Goal: Task Accomplishment & Management: Complete application form

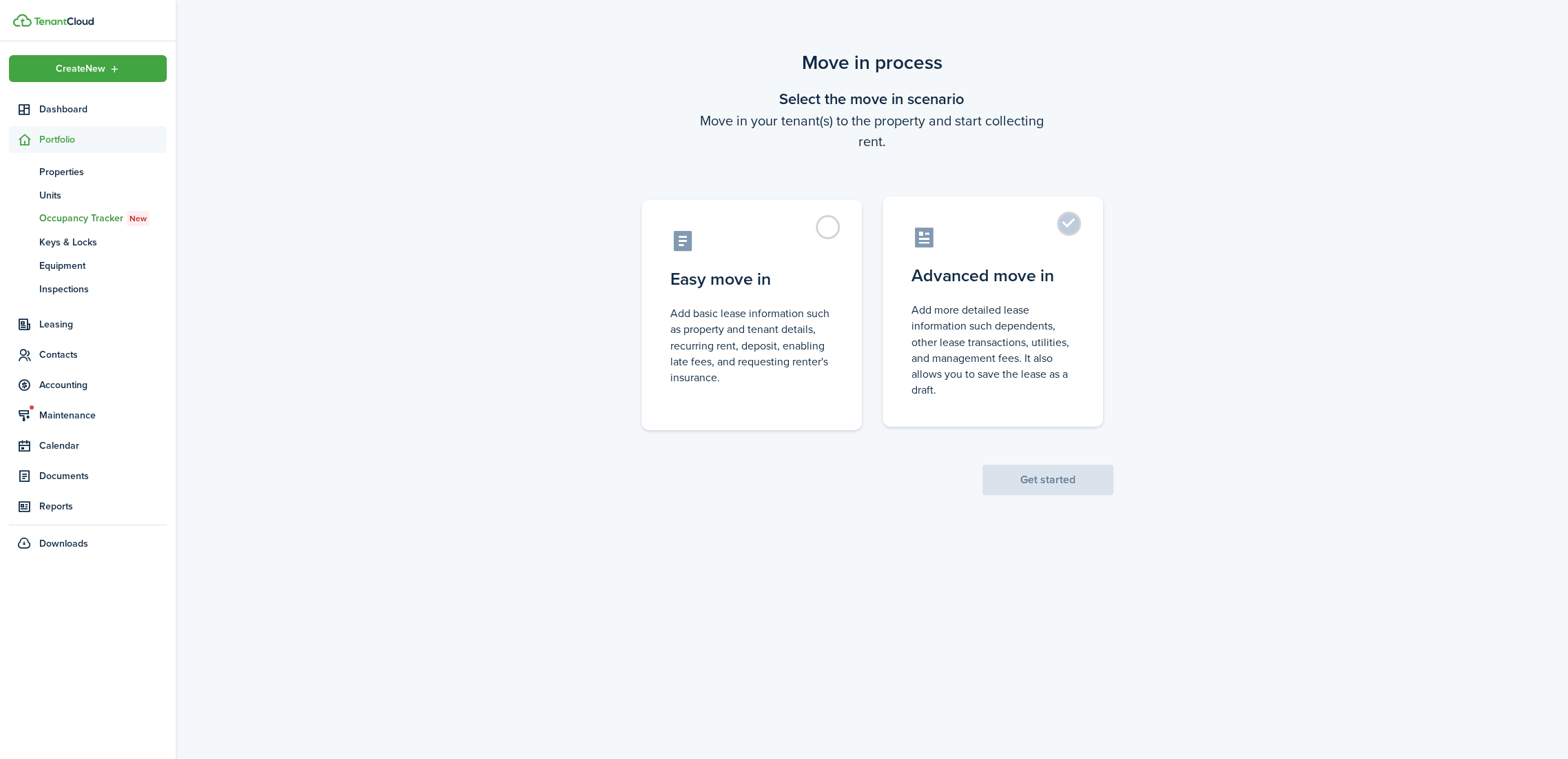
click at [956, 223] on label "Advanced move in Add more detailed lease information such dependents, other lea…" at bounding box center [993, 312] width 220 height 231
radio input "true"
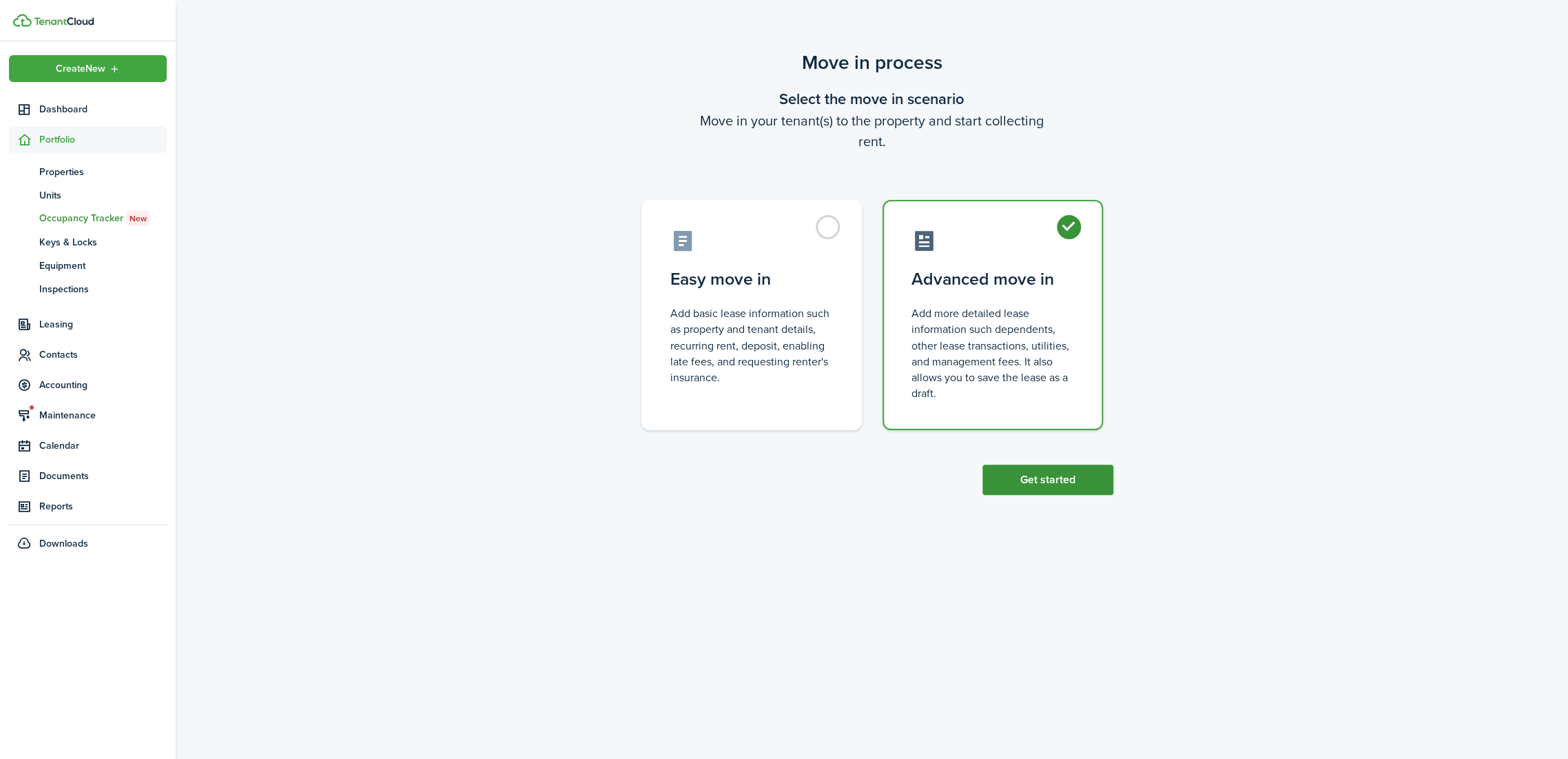
click at [1048, 484] on button "Get started" at bounding box center [1048, 480] width 131 height 30
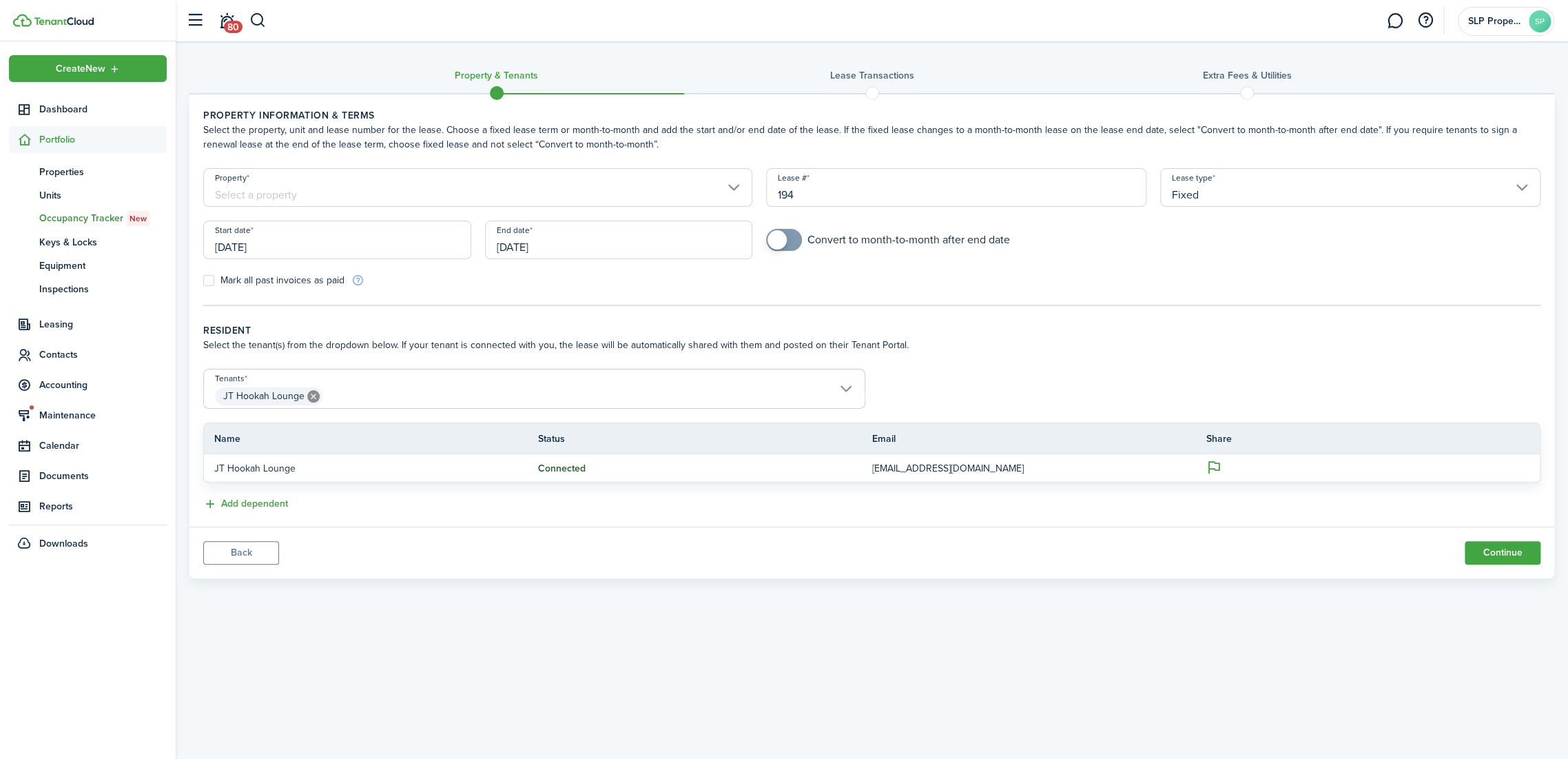
click at [423, 196] on input "Property" at bounding box center [478, 187] width 549 height 38
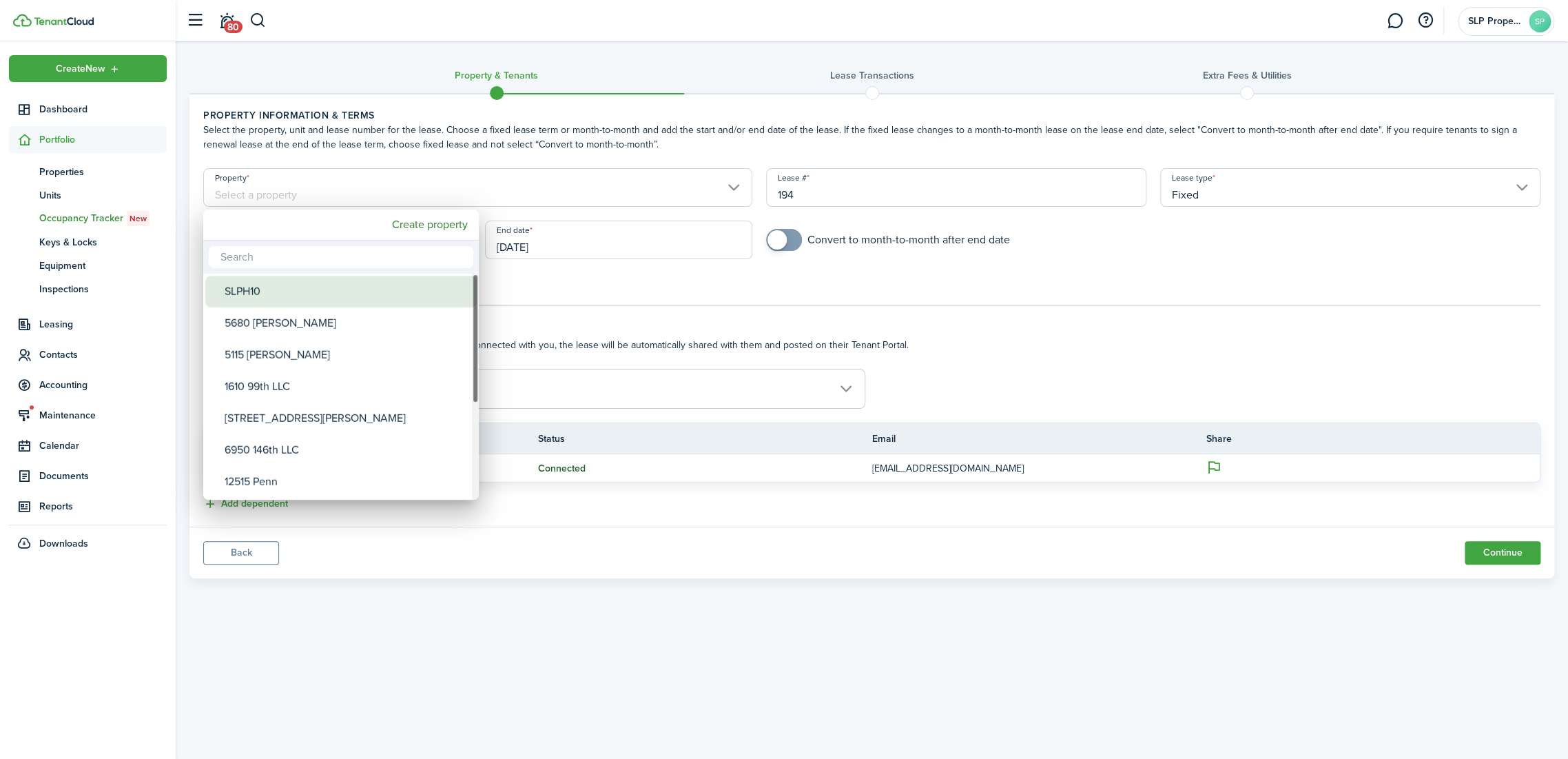
click at [330, 287] on div "SLPH10" at bounding box center [346, 291] width 244 height 32
type input "SLPH10"
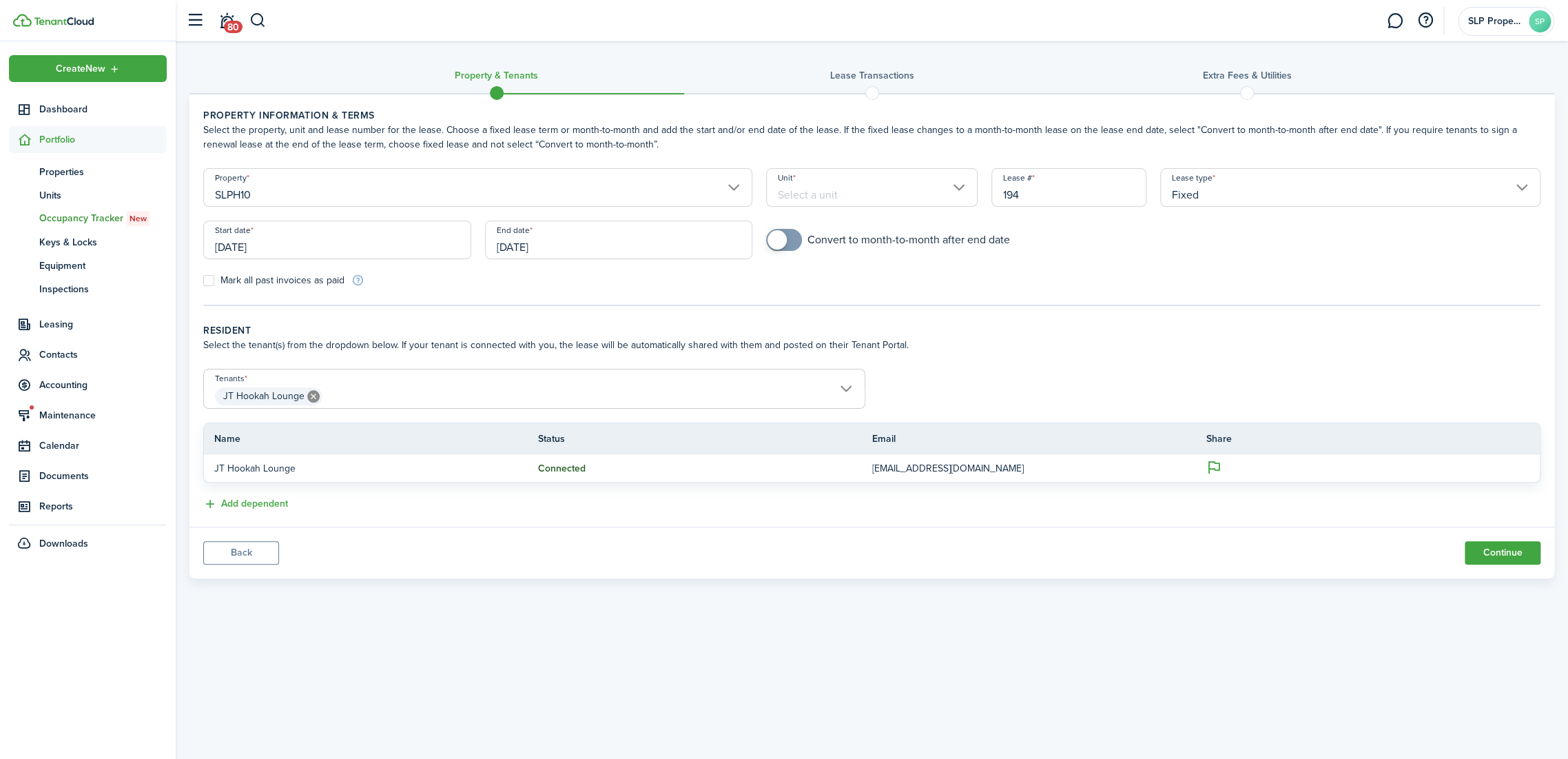
click at [902, 175] on input "Unit" at bounding box center [872, 187] width 212 height 38
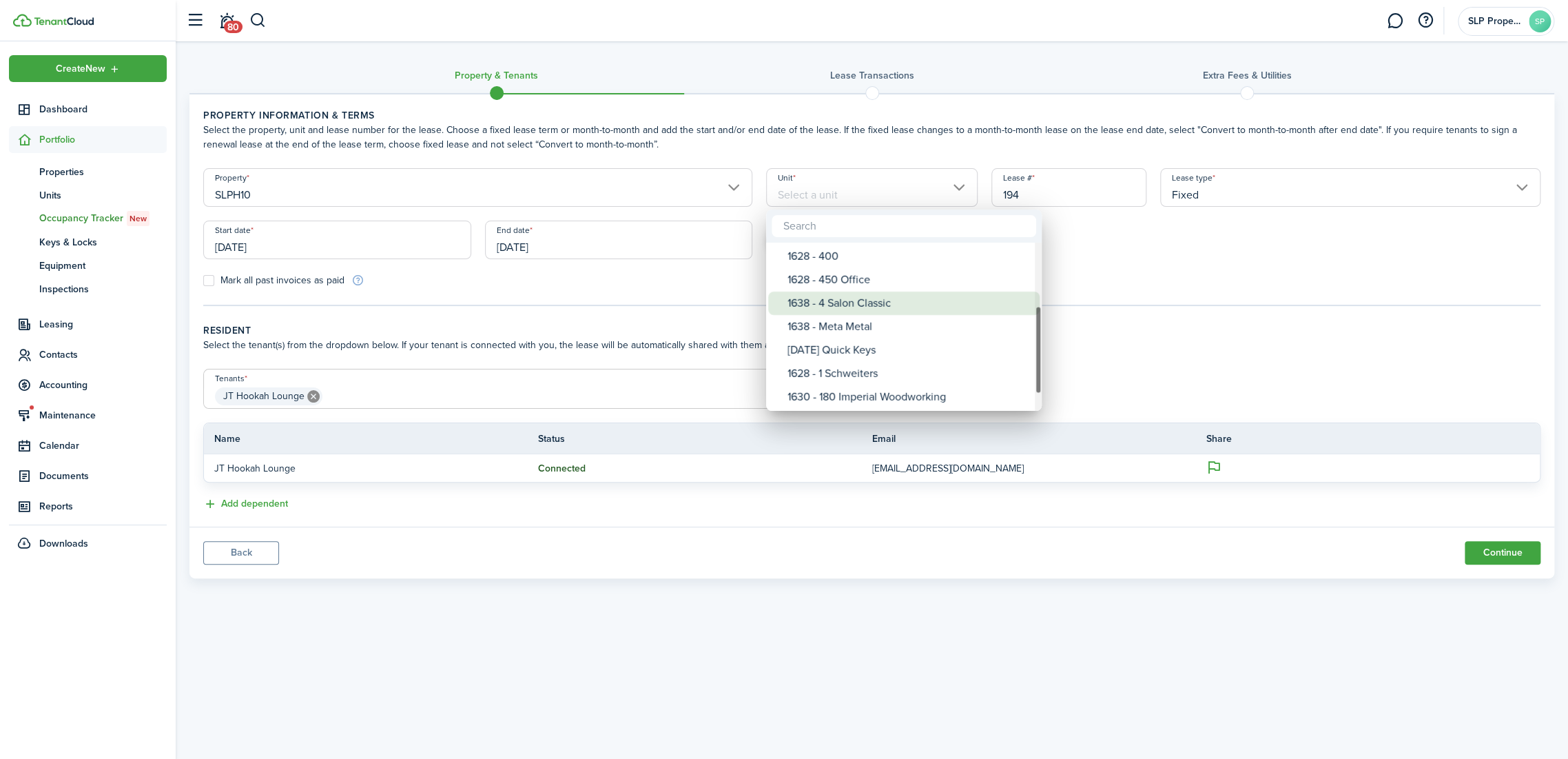
click at [870, 299] on div "1638 - 4 Salon Classic" at bounding box center [909, 303] width 244 height 23
type input "1638 - 4 Salon Classic"
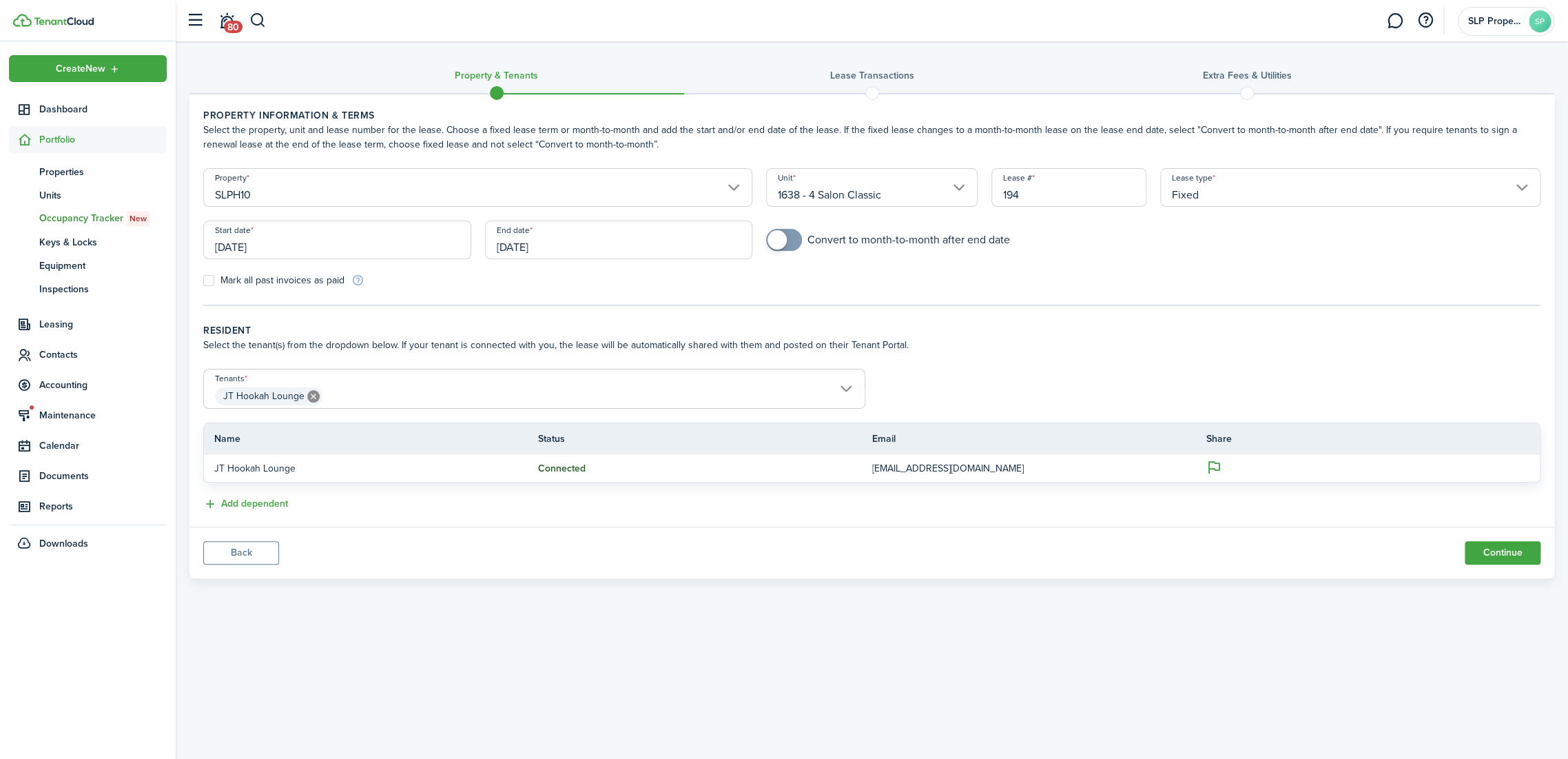
click at [860, 310] on panel-main-body "Property information & terms Select the property, unit and lease number for the…" at bounding box center [871, 310] width 1364 height 432
click at [370, 253] on input "[DATE]" at bounding box center [337, 239] width 268 height 38
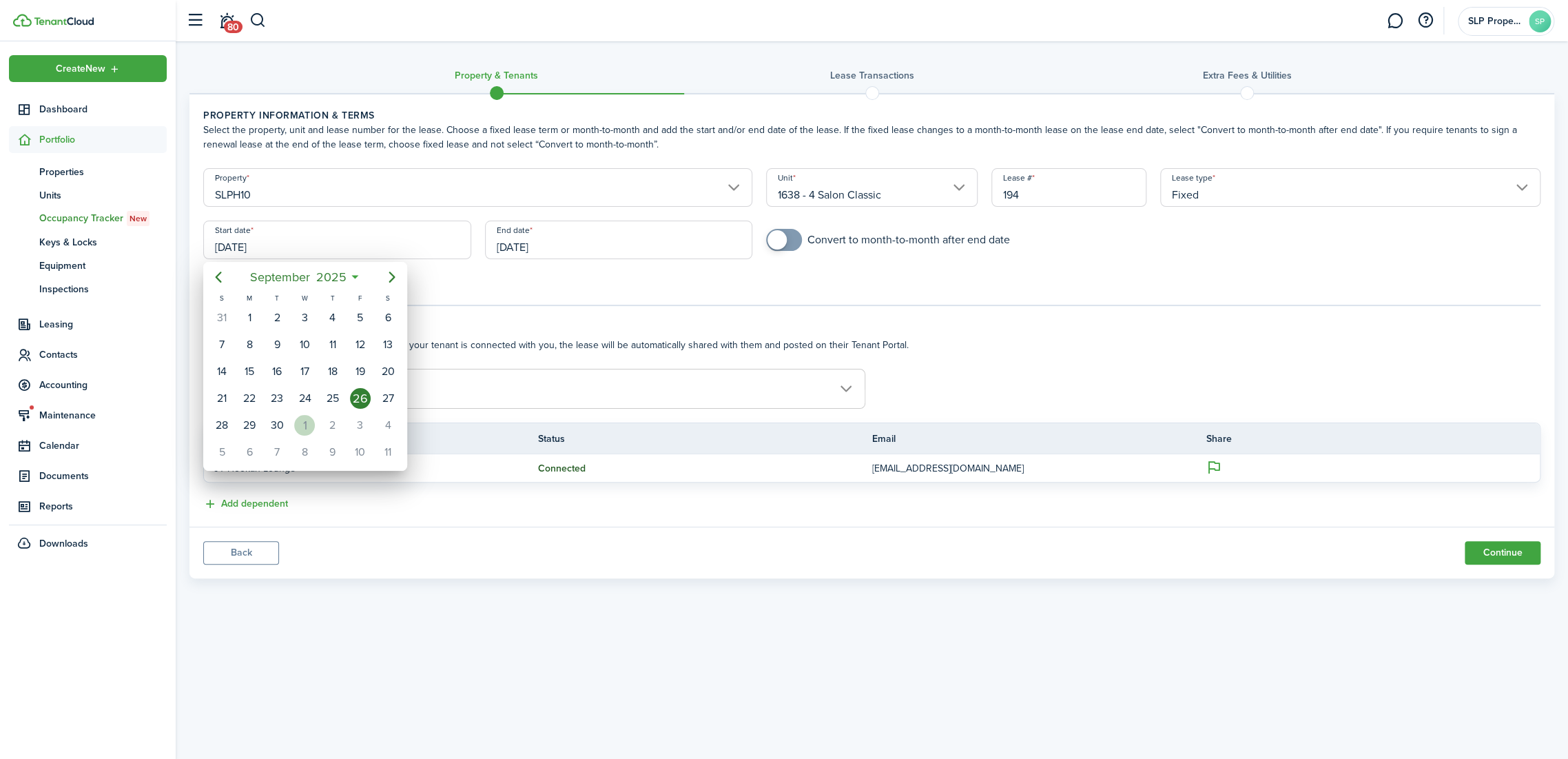
click at [309, 421] on div "1" at bounding box center [304, 425] width 21 height 21
type input "[DATE]"
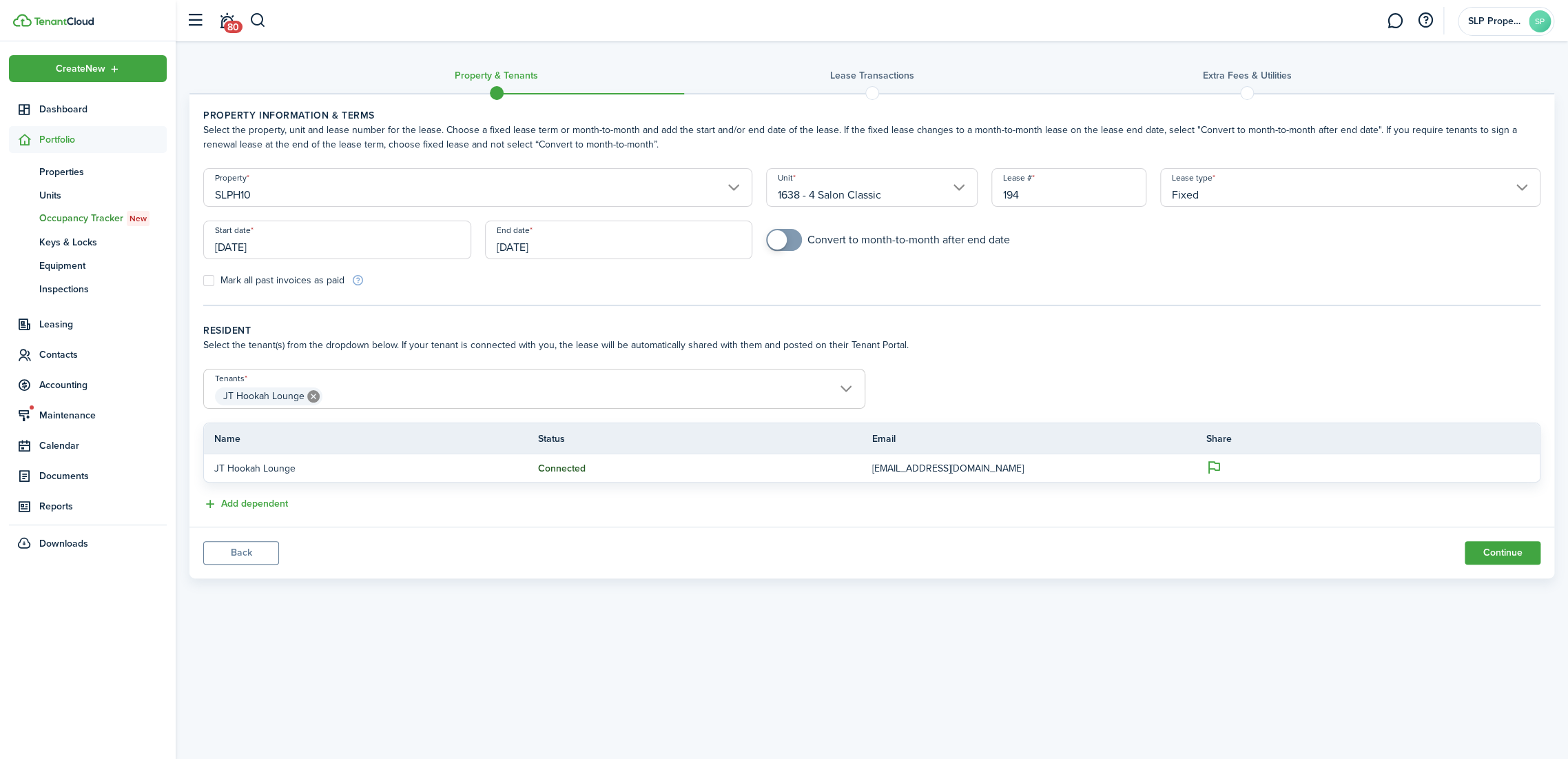
click at [520, 252] on input "[DATE]" at bounding box center [619, 239] width 268 height 38
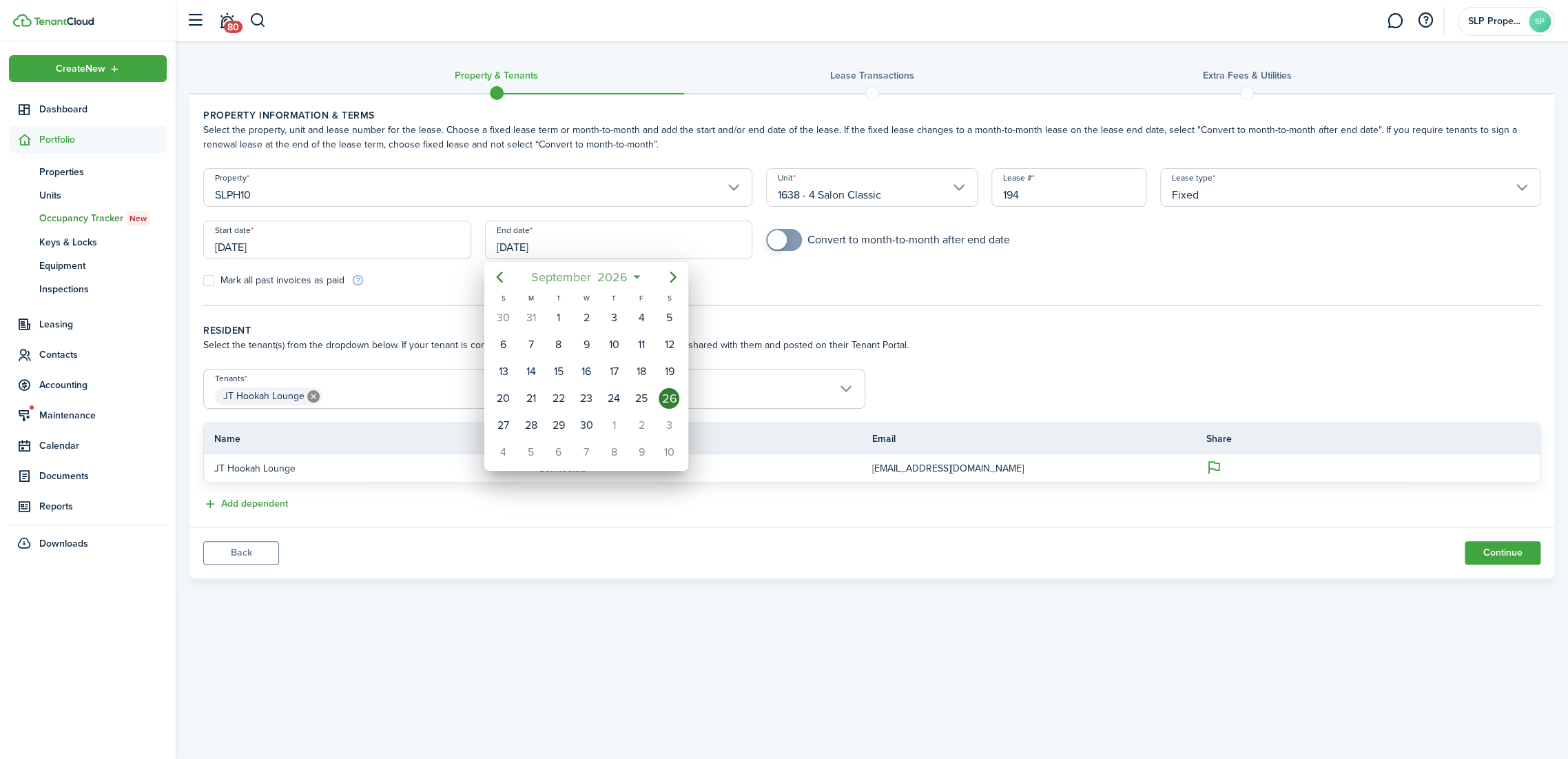
click at [627, 283] on span "2026" at bounding box center [612, 277] width 36 height 25
click at [601, 267] on mbsc-button "2026" at bounding box center [579, 277] width 48 height 25
click at [530, 440] on div "2027" at bounding box center [521, 443] width 49 height 22
click at [650, 410] on div "Sep" at bounding box center [651, 399] width 55 height 41
click at [620, 425] on div "30" at bounding box center [614, 425] width 21 height 21
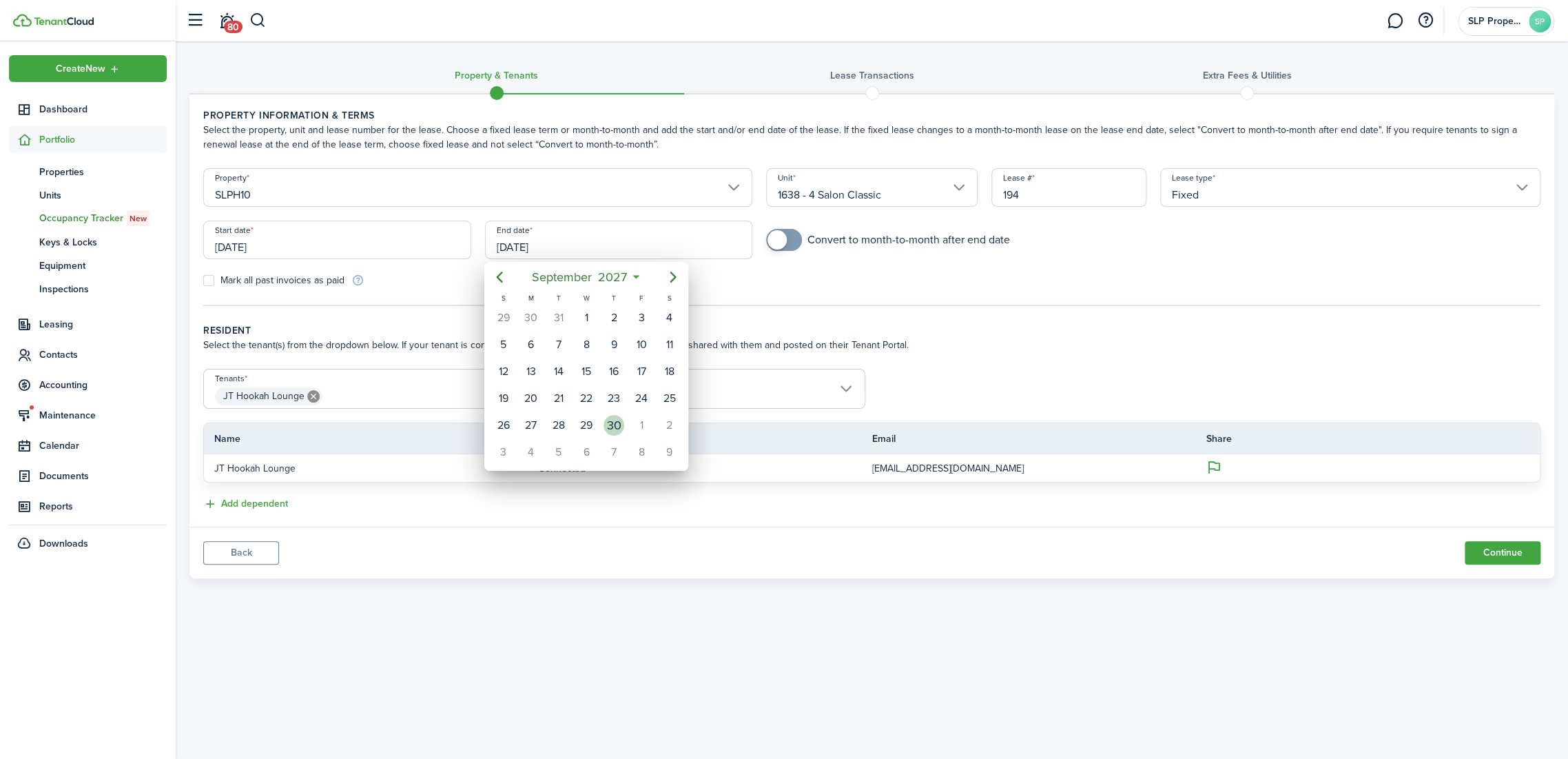
type input "[DATE]"
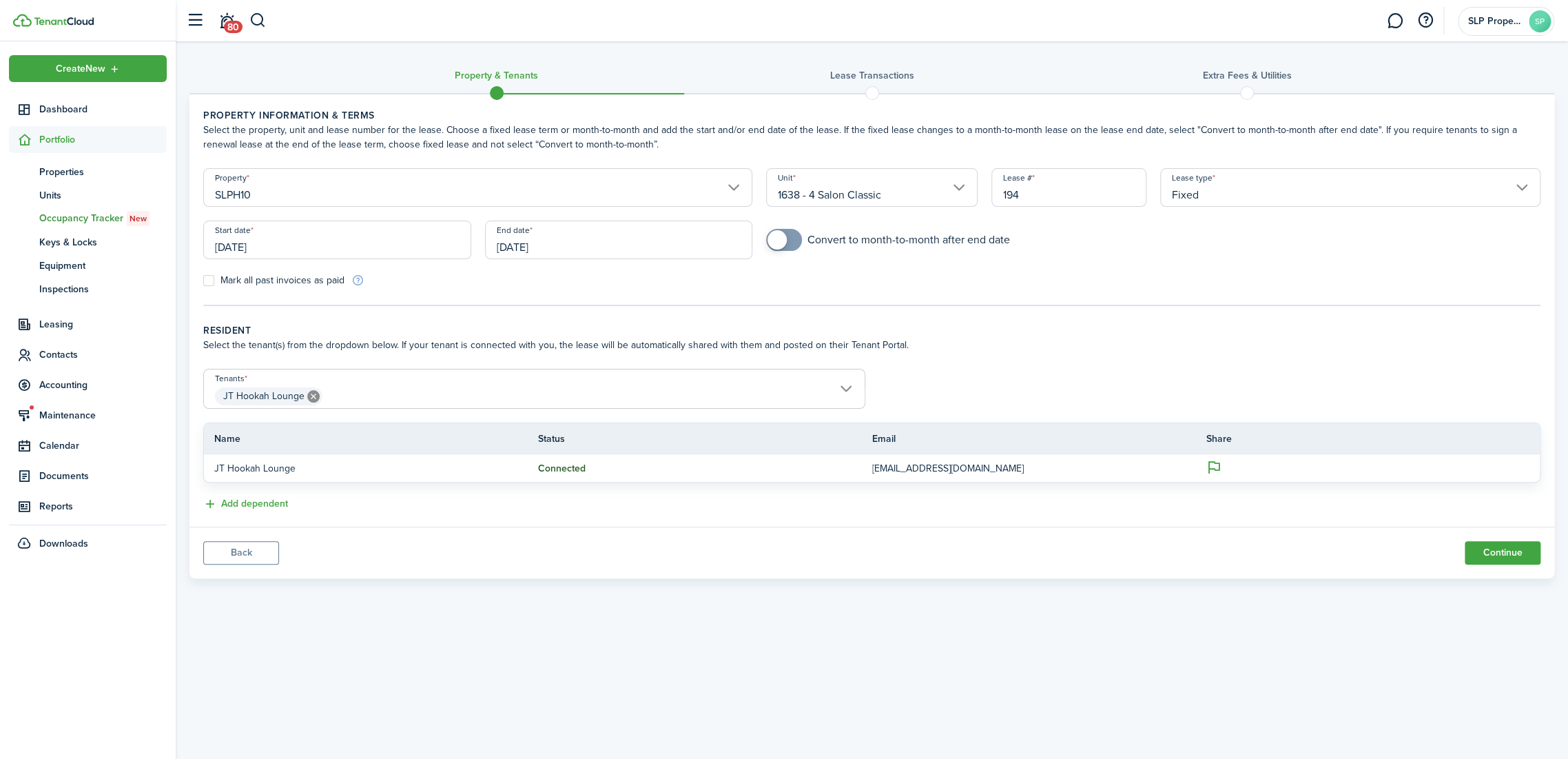
click at [819, 273] on div "Mark all past invoices as paid" at bounding box center [534, 280] width 676 height 14
click at [804, 248] on input "checkbox" at bounding box center [888, 240] width 244 height 22
click at [796, 245] on span at bounding box center [791, 240] width 20 height 20
checkbox input "true"
click at [791, 245] on span at bounding box center [783, 240] width 14 height 22
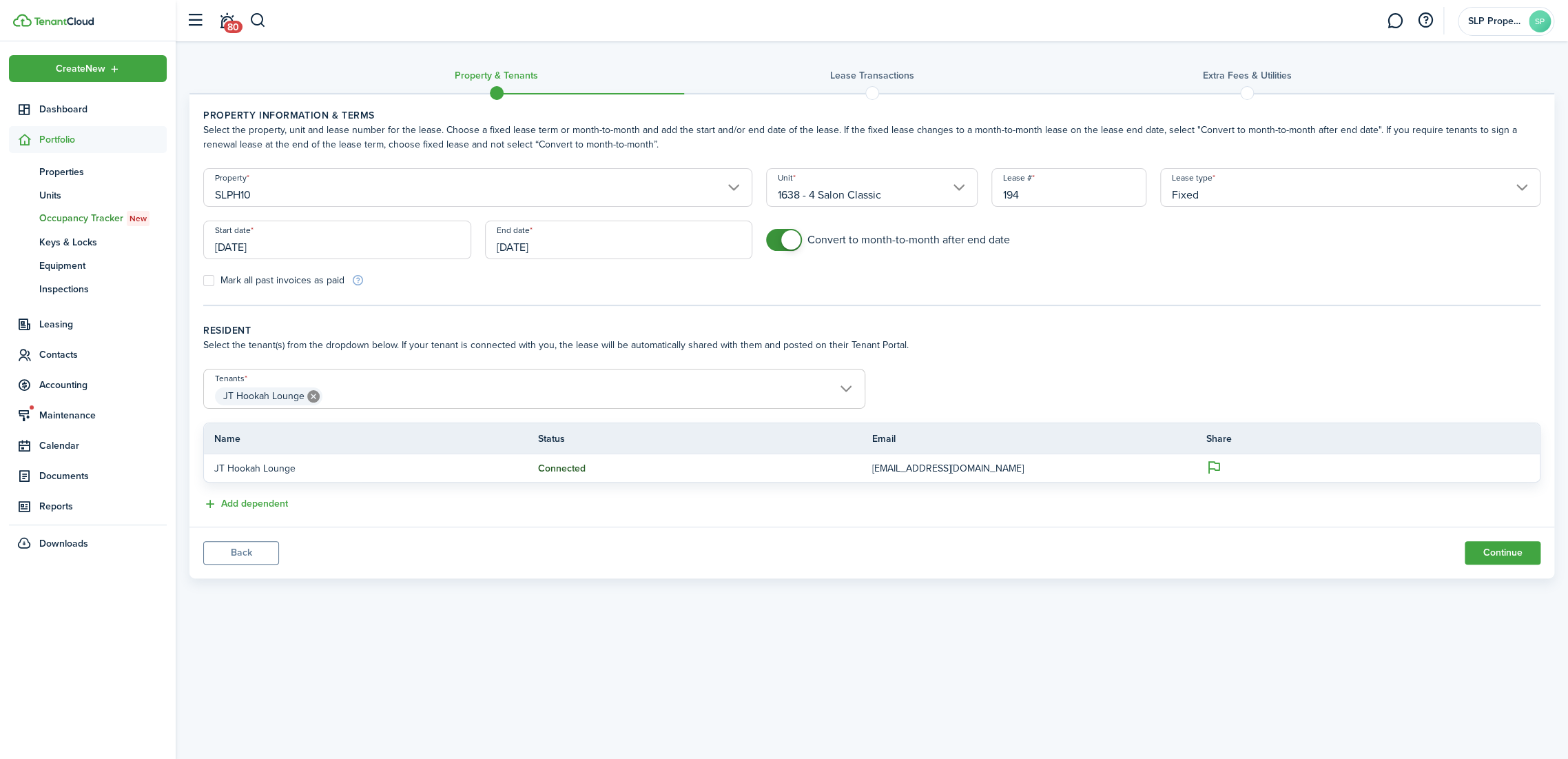
click at [561, 353] on lease-classic-resident "Resident Select the tenant(s) from the dropdown below. If your tenant is connec…" at bounding box center [871, 418] width 1337 height 189
click at [1480, 555] on button "Continue" at bounding box center [1502, 552] width 76 height 23
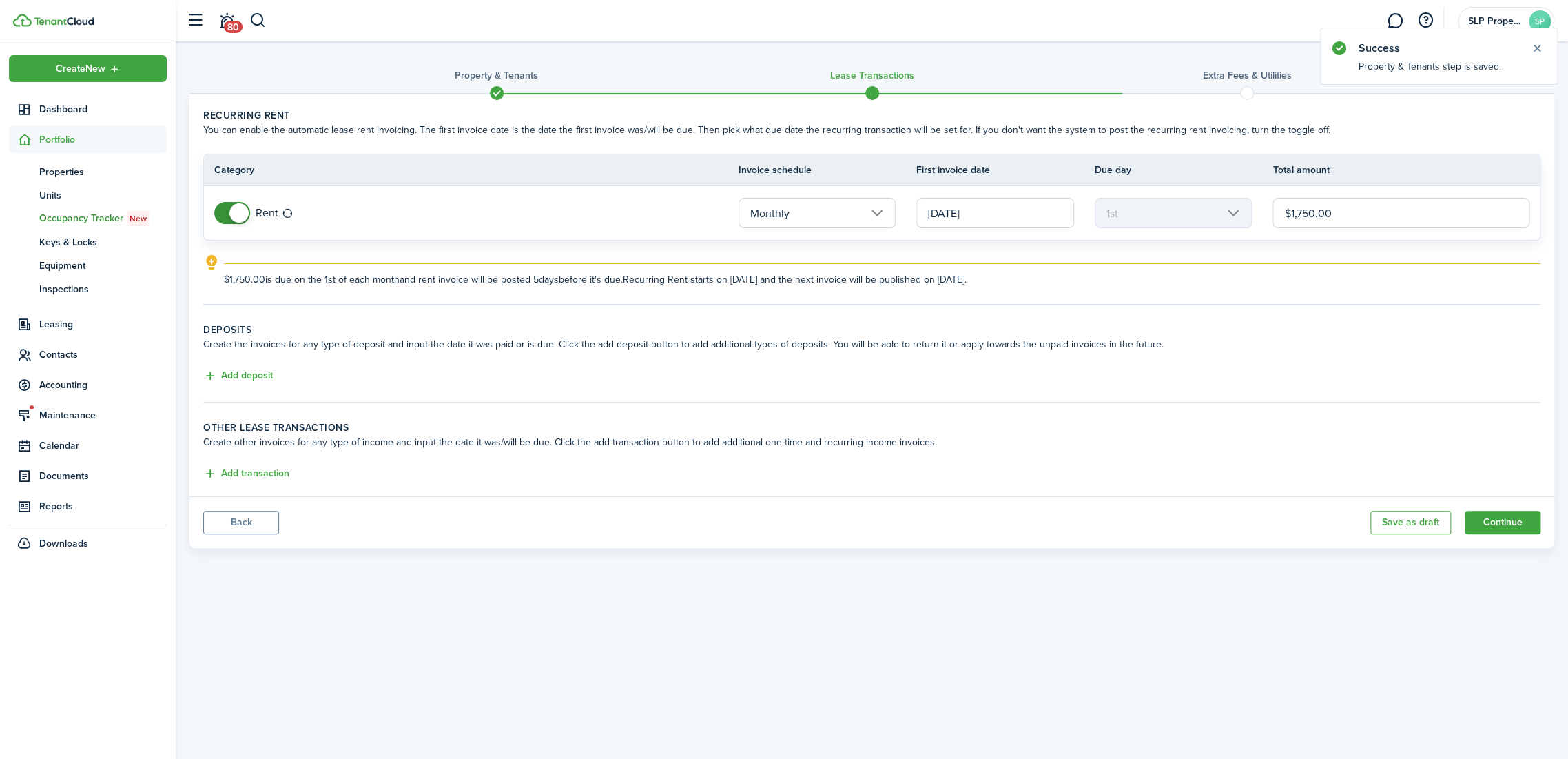
click at [233, 518] on button "Back" at bounding box center [241, 522] width 76 height 23
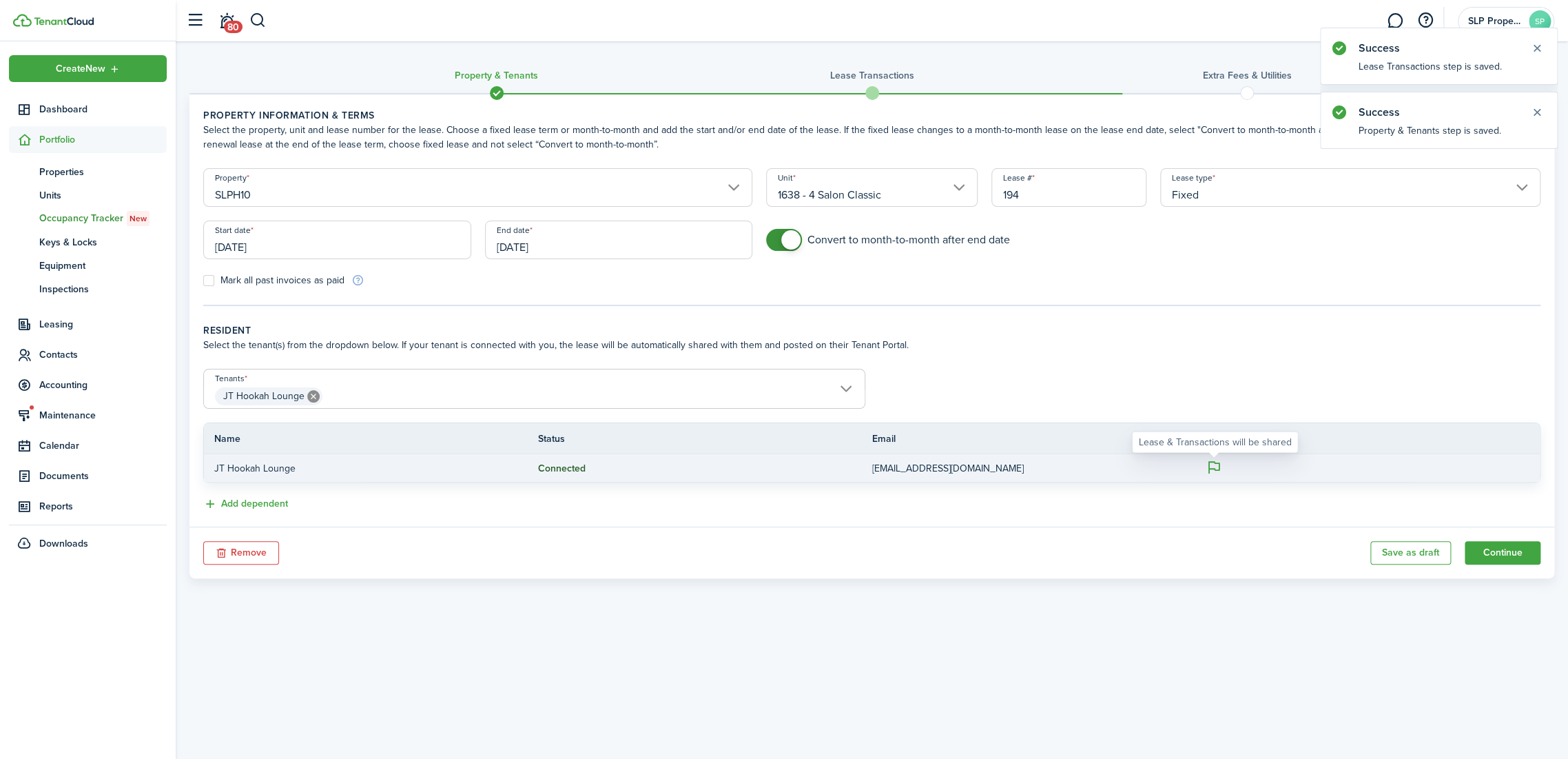
click at [1215, 464] on icon at bounding box center [1214, 467] width 16 height 15
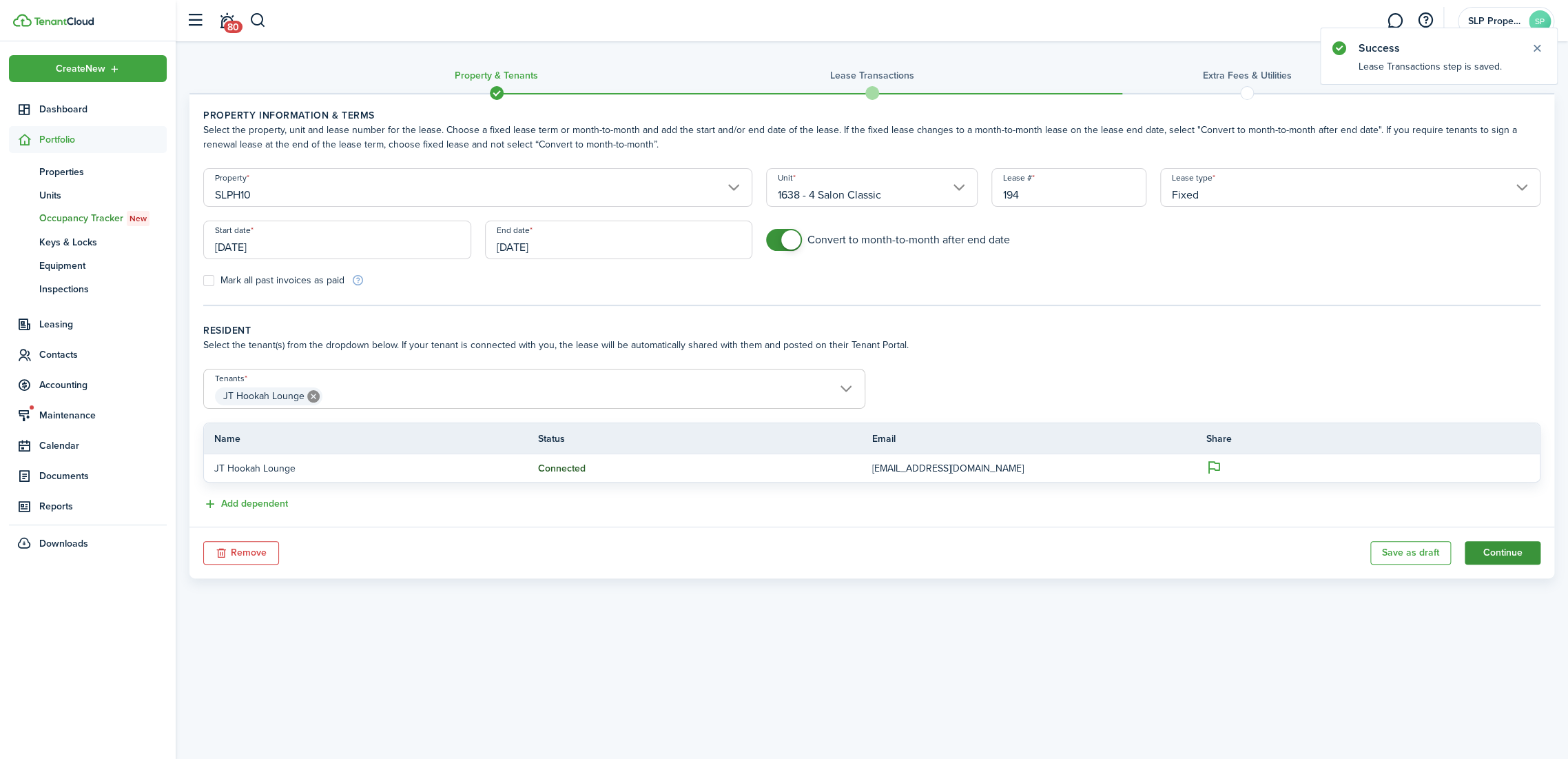
click at [1486, 554] on button "Continue" at bounding box center [1502, 552] width 76 height 23
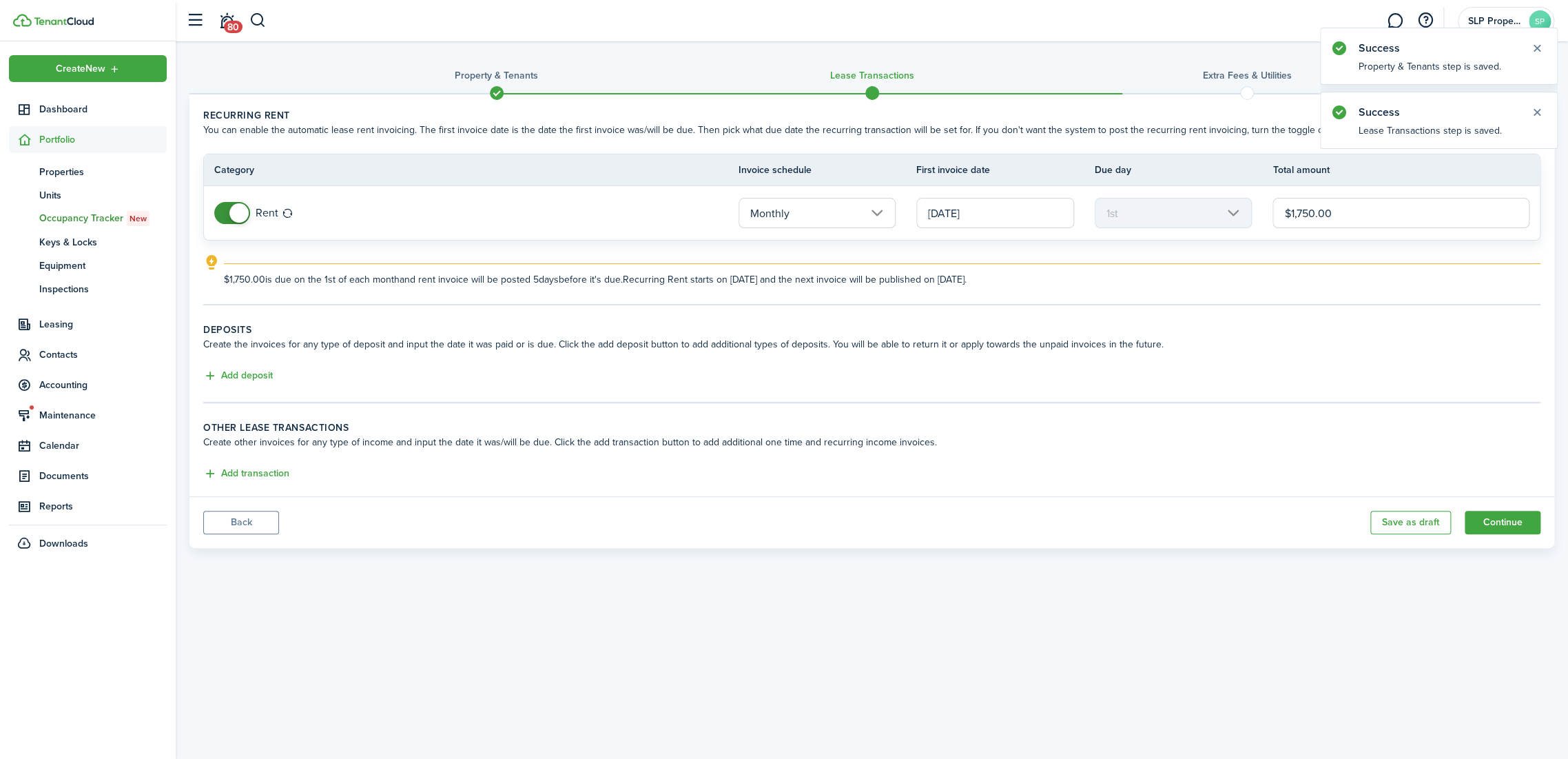
drag, startPoint x: 1346, startPoint y: 217, endPoint x: 1210, endPoint y: 216, distance: 136.0
click at [1212, 216] on tr "Rent Monthly [DATE] 1st $1,750.00" at bounding box center [871, 213] width 1335 height 54
type input "$2,750.00"
click at [1196, 569] on div "Property & Tenants Lease Transactions Extra fees & Utilities Recurring rent You…" at bounding box center [871, 384] width 1392 height 687
click at [264, 373] on button "Add deposit" at bounding box center [238, 376] width 70 height 16
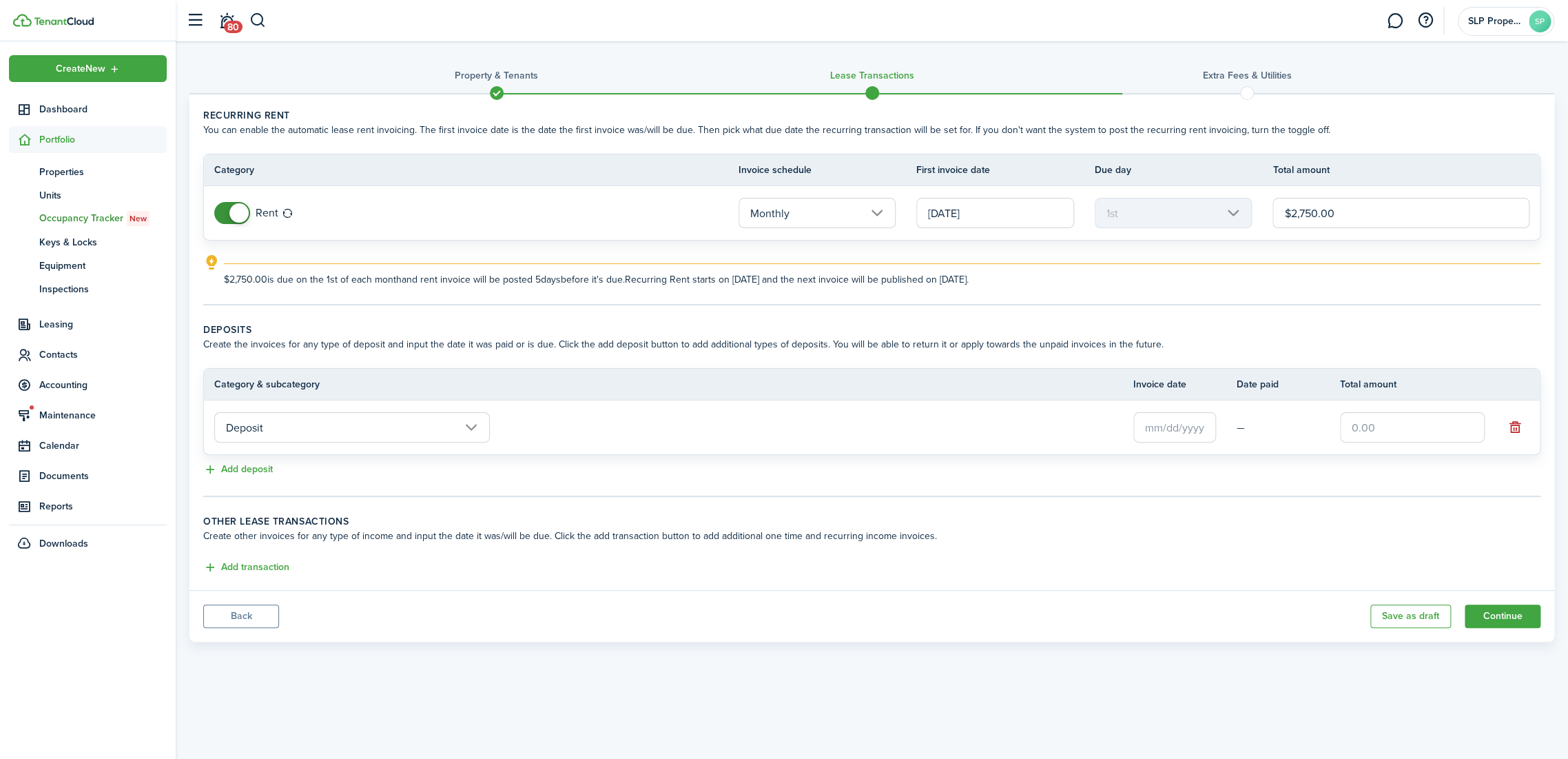
click at [396, 430] on input "Deposit" at bounding box center [352, 428] width 275 height 30
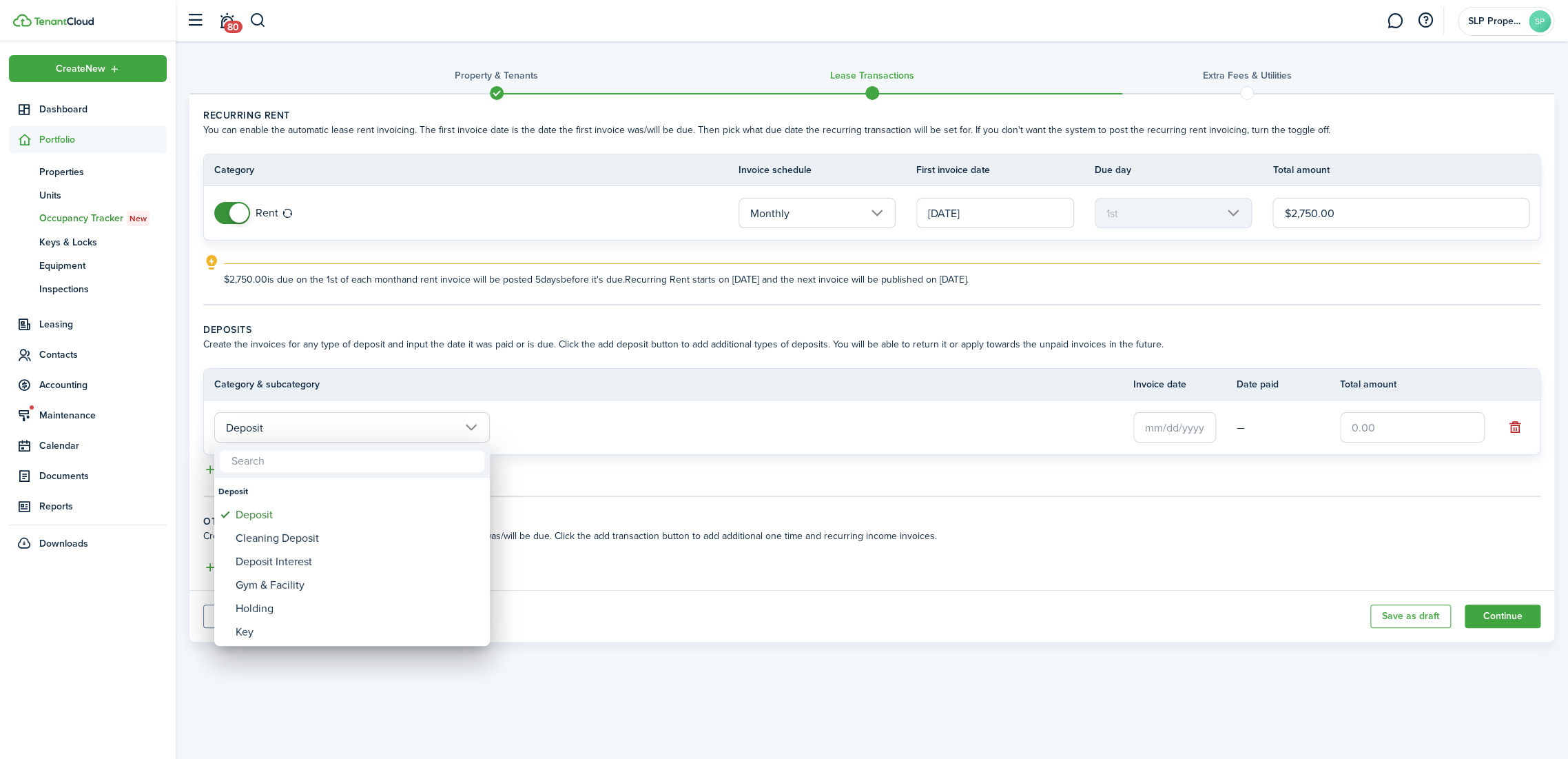
drag, startPoint x: 433, startPoint y: 424, endPoint x: 546, endPoint y: 416, distance: 113.3
click at [438, 423] on div at bounding box center [784, 379] width 1788 height 979
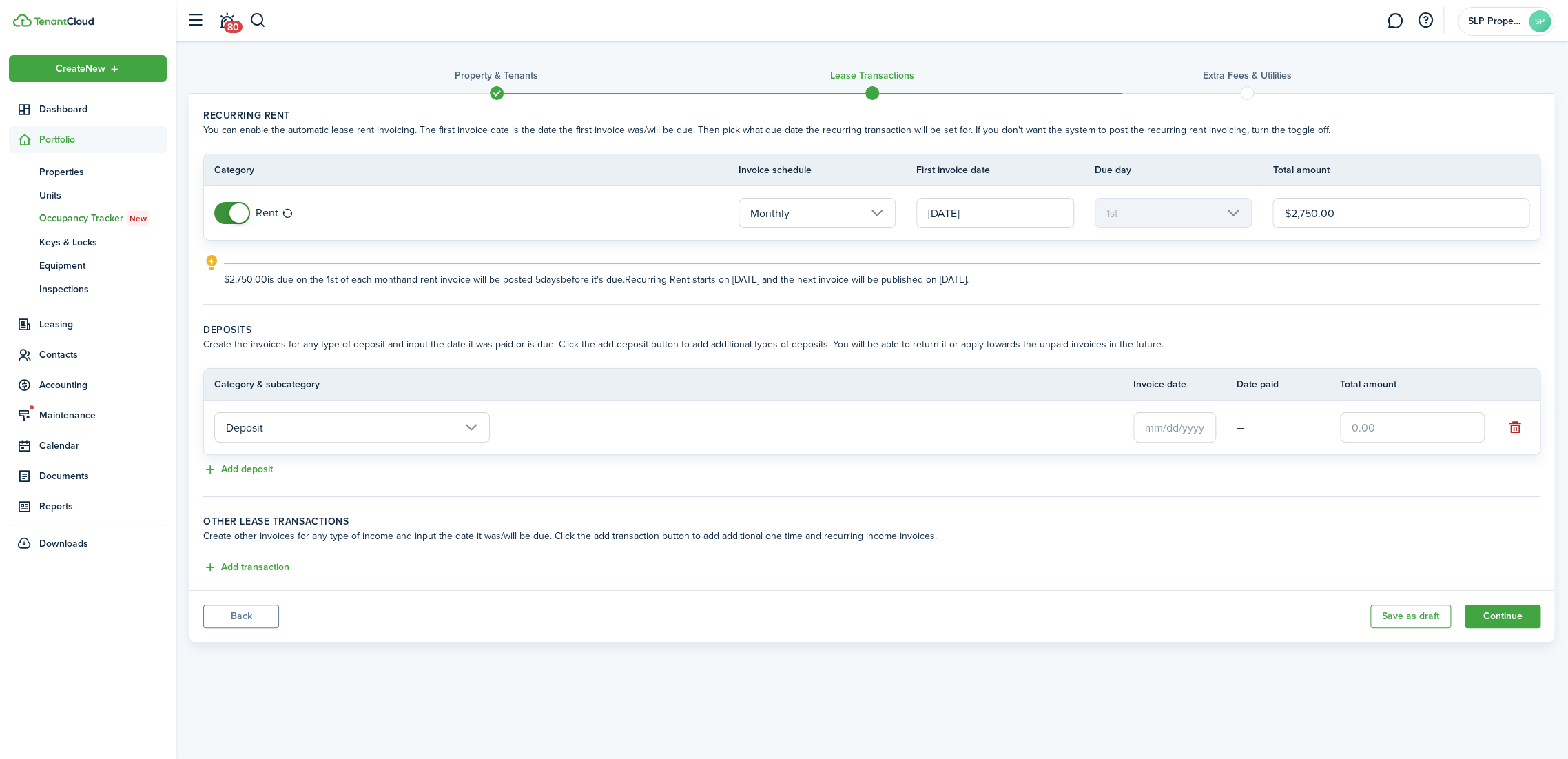
click at [1357, 437] on input "text" at bounding box center [1412, 428] width 145 height 30
drag, startPoint x: 1409, startPoint y: 427, endPoint x: 1211, endPoint y: 430, distance: 198.0
click at [1221, 430] on tr "Deposit — $2,500" at bounding box center [871, 427] width 1335 height 54
click at [1363, 420] on input "$2,500" at bounding box center [1412, 428] width 145 height 30
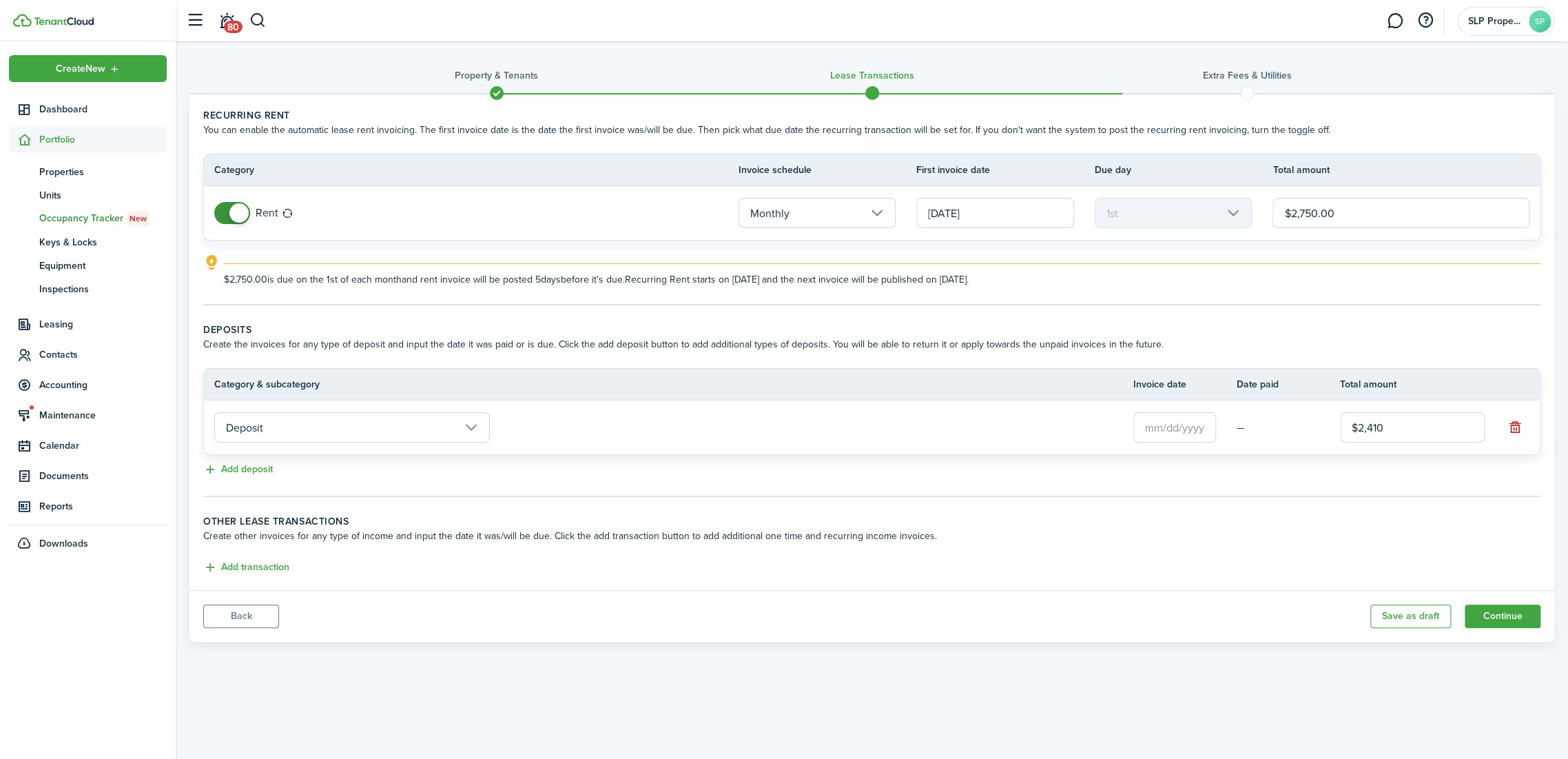
type input "$2,410.00"
click at [1384, 472] on div "Add deposit" at bounding box center [871, 470] width 1337 height 17
click at [1172, 422] on input "text" at bounding box center [1175, 428] width 83 height 30
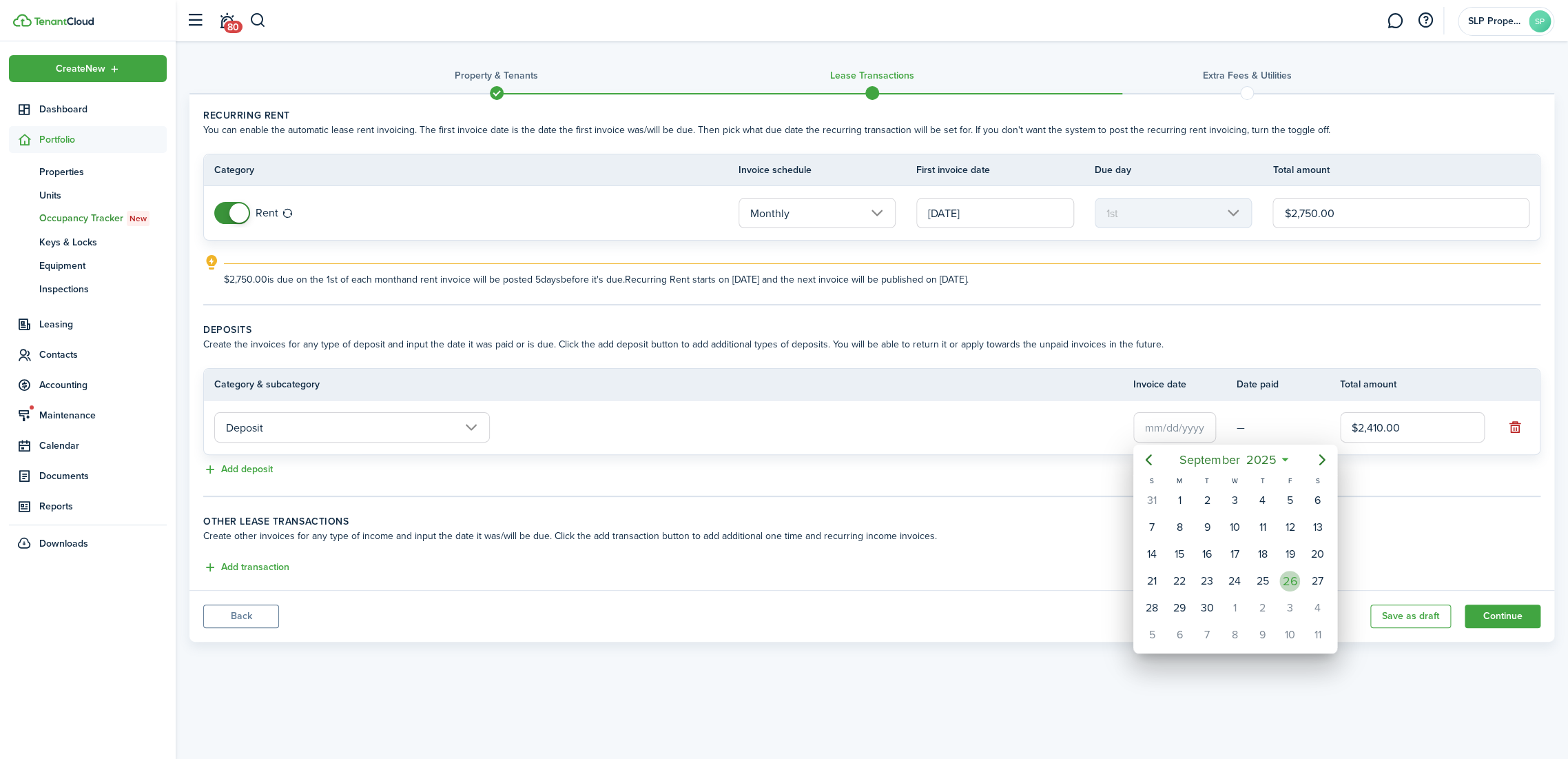
click at [1291, 578] on div "26" at bounding box center [1290, 581] width 21 height 21
type input "[DATE]"
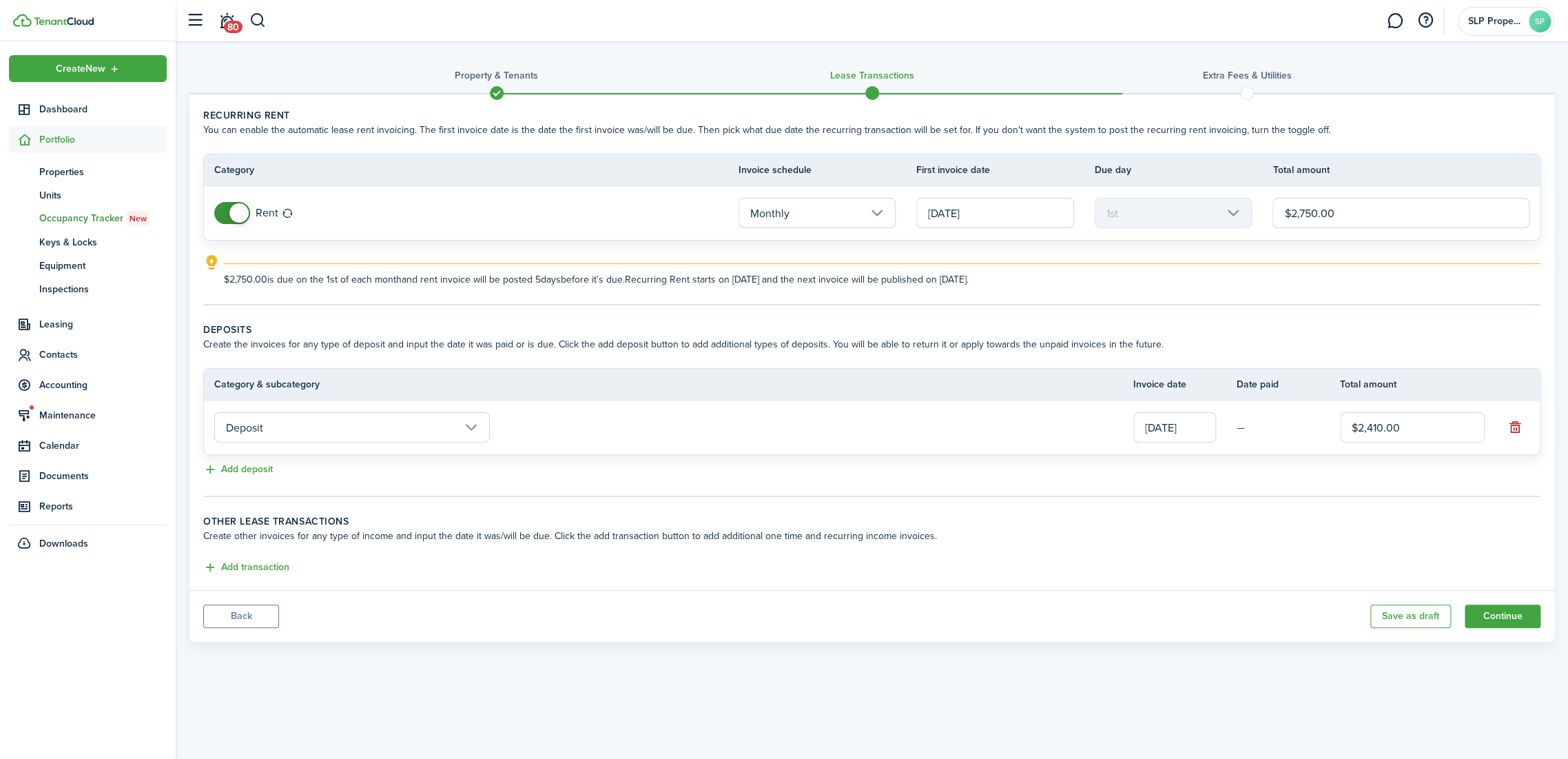
click at [969, 678] on div "Property & Tenants Lease Transactions Extra fees & Utilities Recurring rent You…" at bounding box center [871, 384] width 1392 height 687
click at [1520, 615] on button "Continue" at bounding box center [1502, 616] width 76 height 23
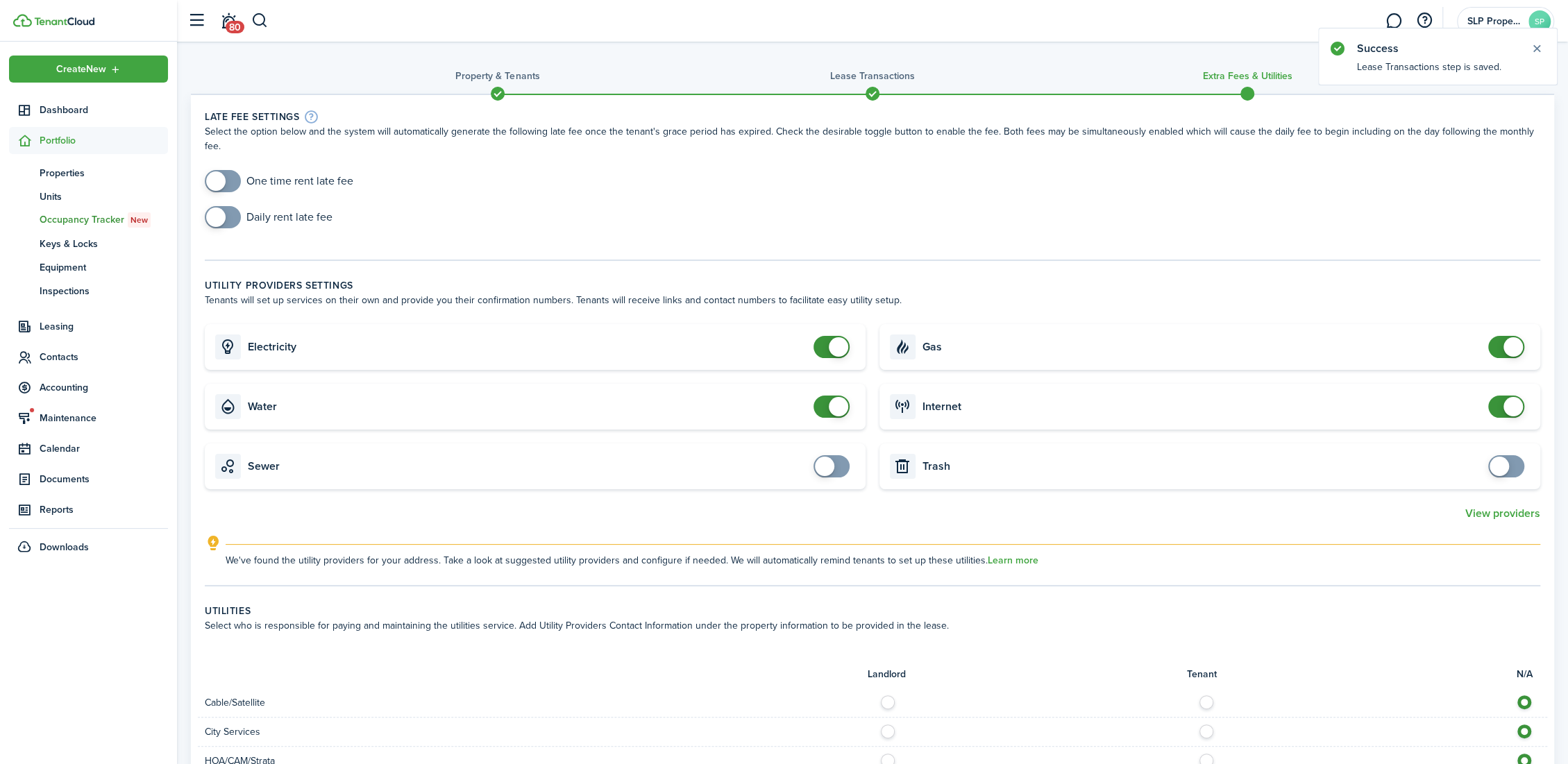
click at [1511, 397] on span at bounding box center [1513, 406] width 20 height 20
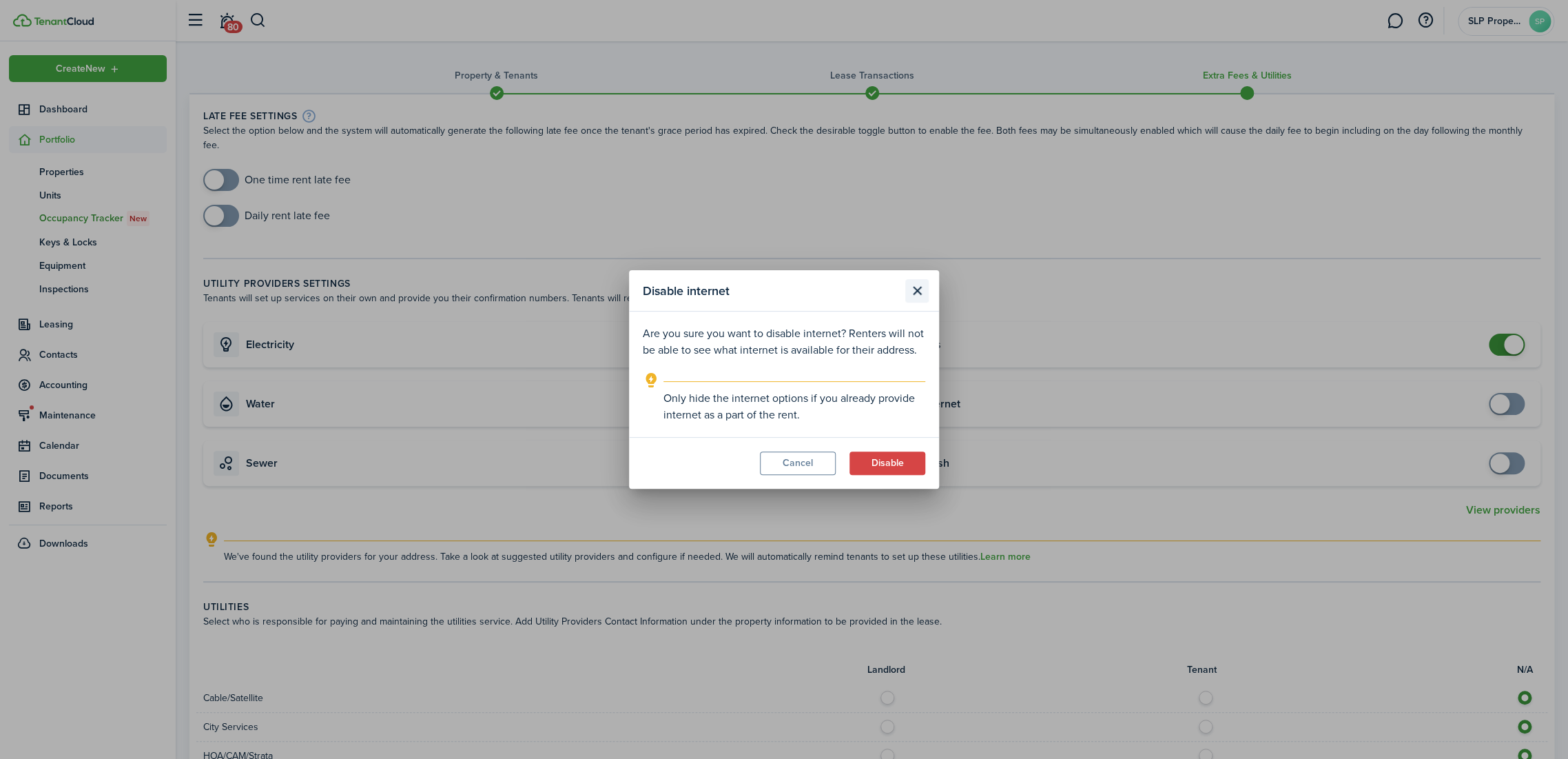
click at [920, 294] on button "Close modal" at bounding box center [917, 291] width 23 height 23
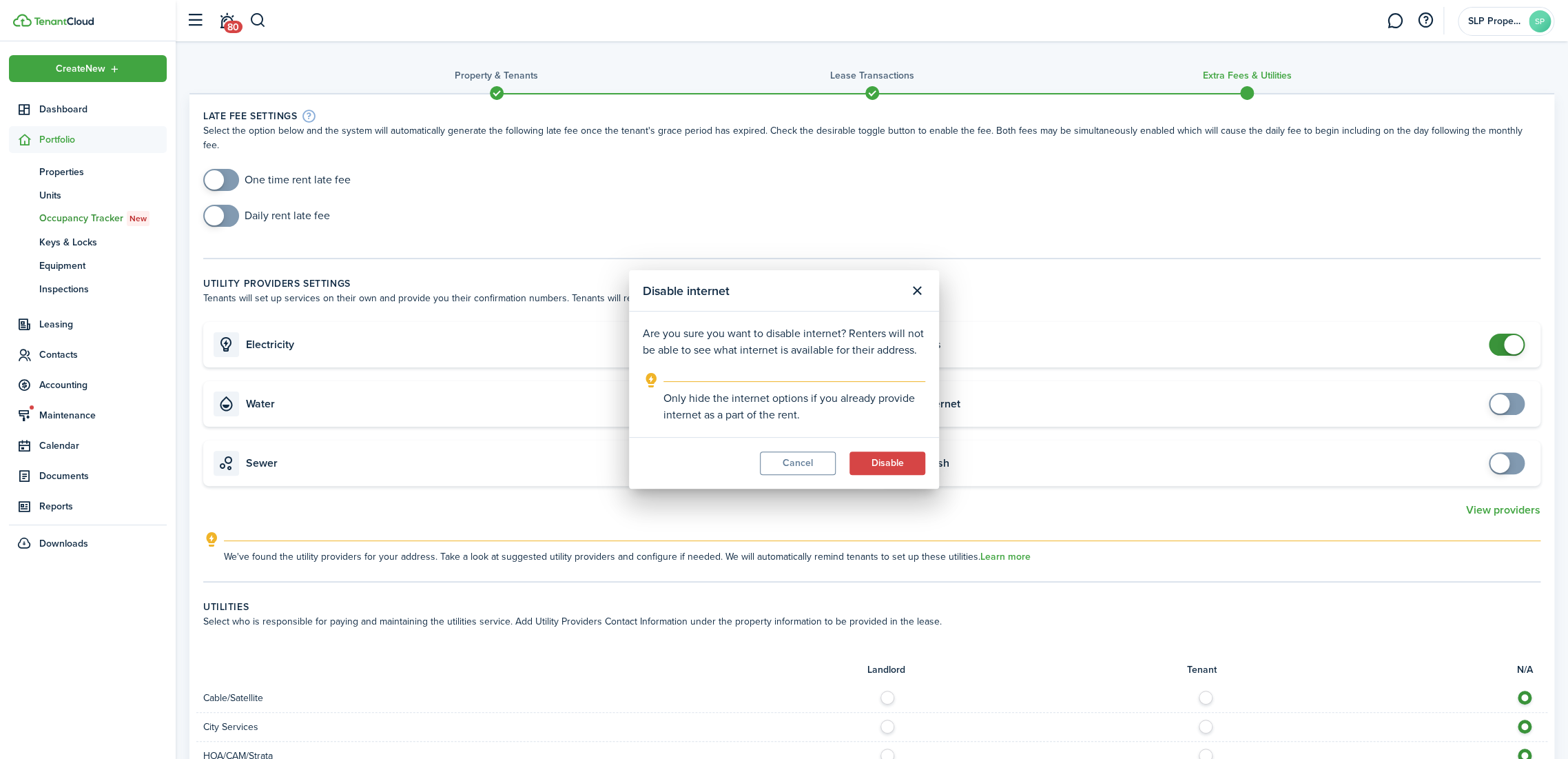
checkbox input "true"
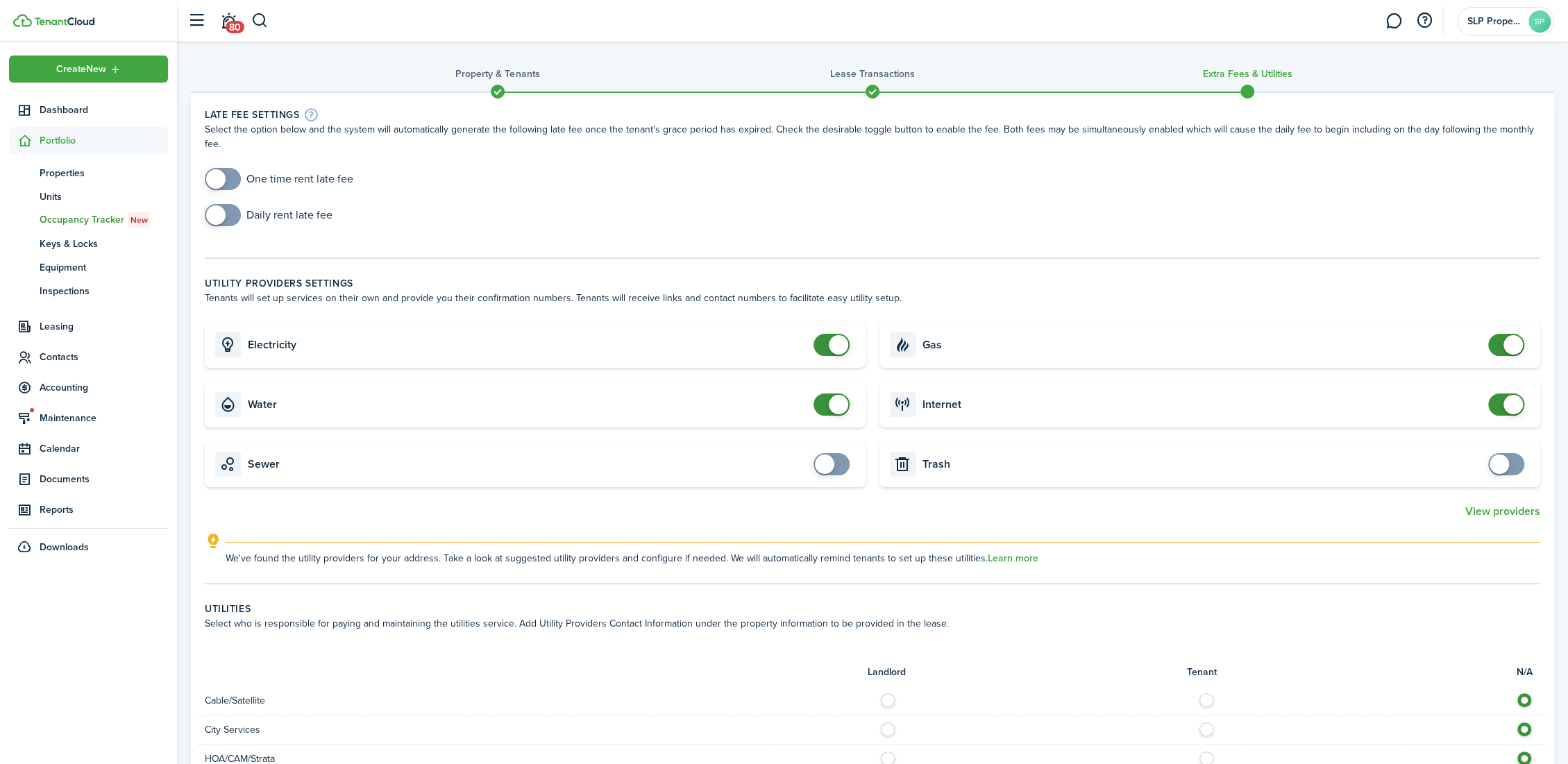
scroll to position [6, 0]
drag, startPoint x: 605, startPoint y: 292, endPoint x: 620, endPoint y: 327, distance: 38.1
checkbox input "false"
click at [824, 390] on span at bounding box center [831, 401] width 14 height 22
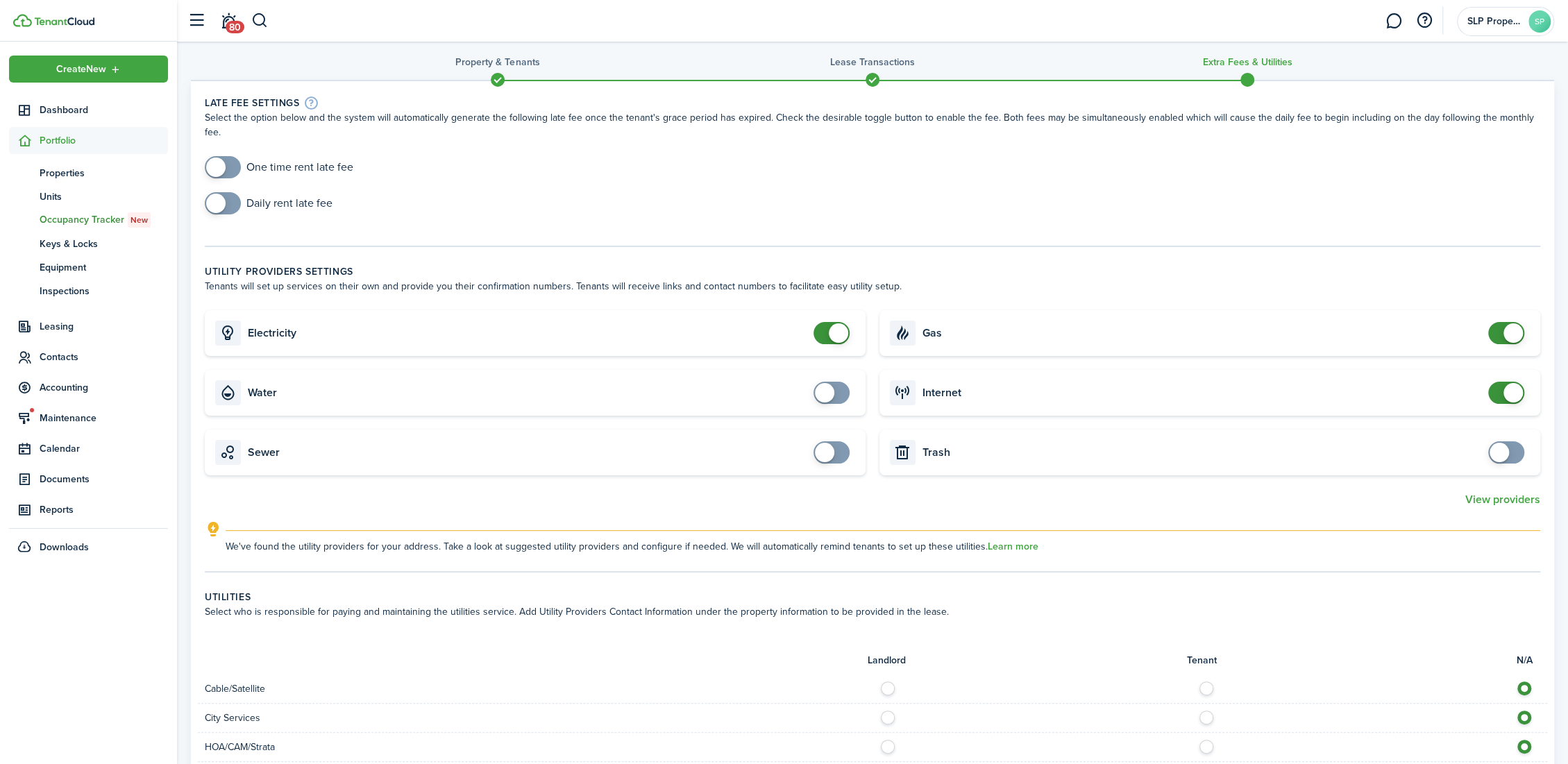
scroll to position [0, 0]
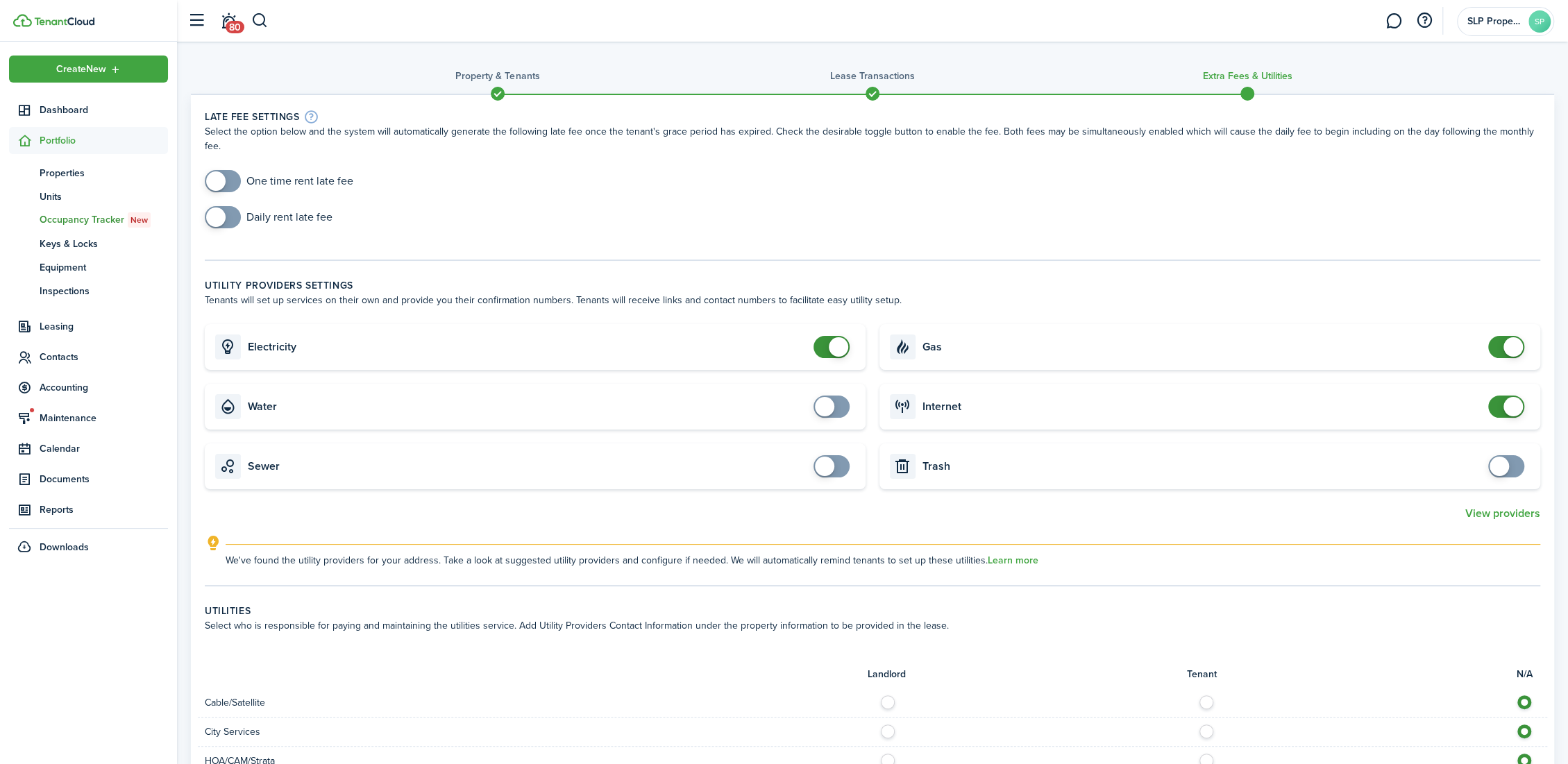
checkbox input "true"
click at [222, 175] on span at bounding box center [223, 181] width 14 height 22
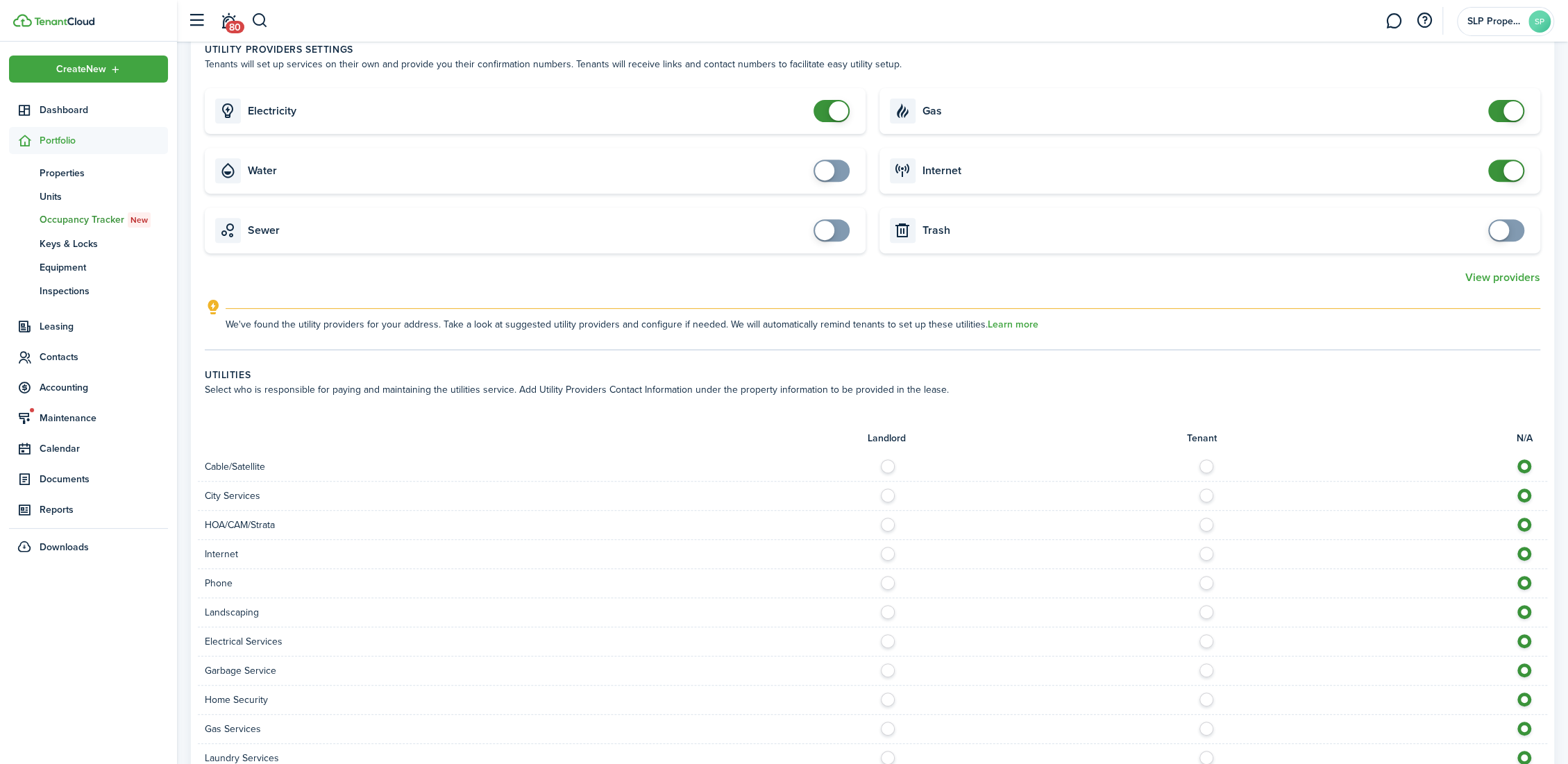
scroll to position [720, 0]
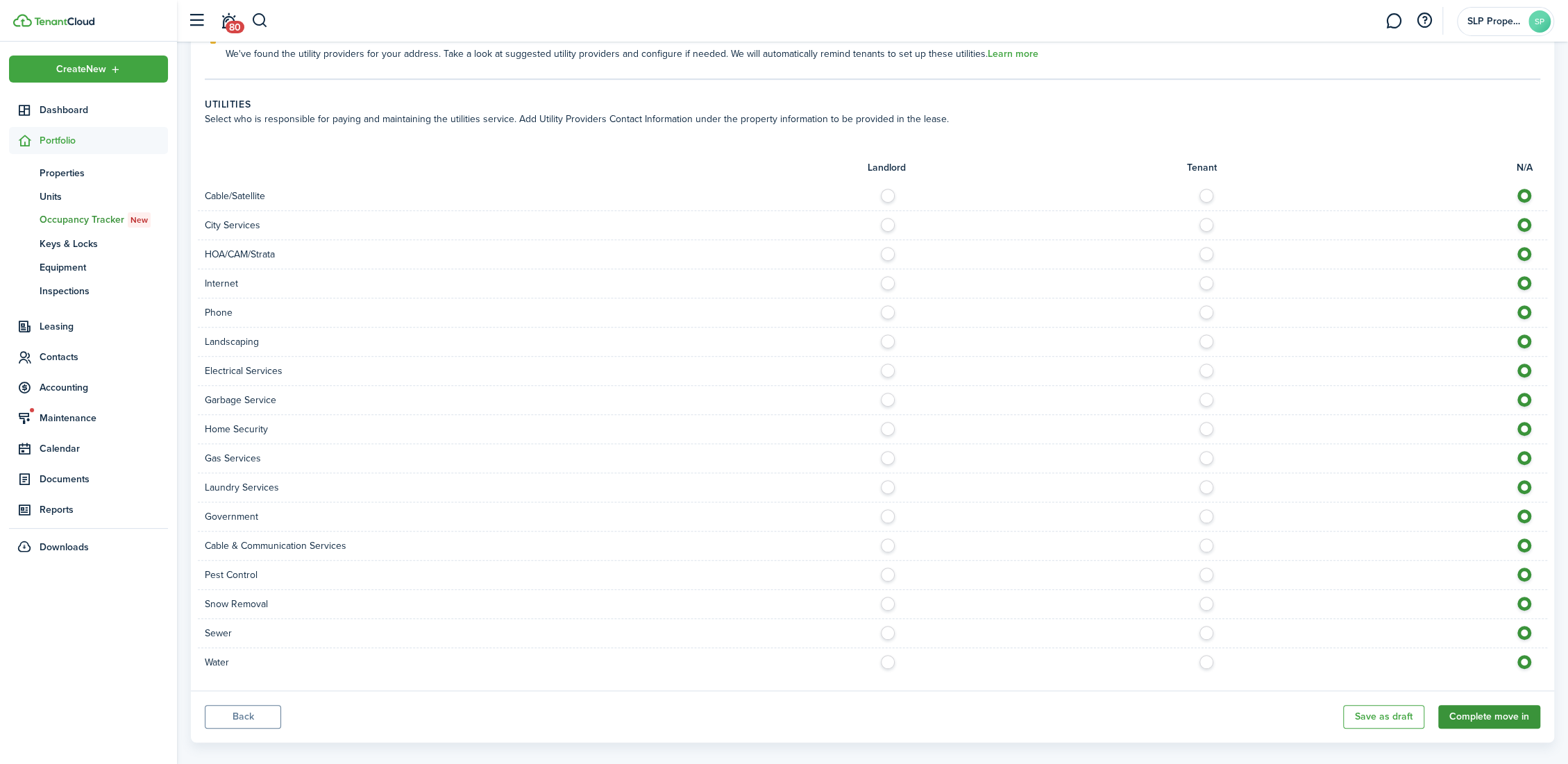
click at [1494, 705] on button "Complete move in" at bounding box center [1489, 717] width 102 height 23
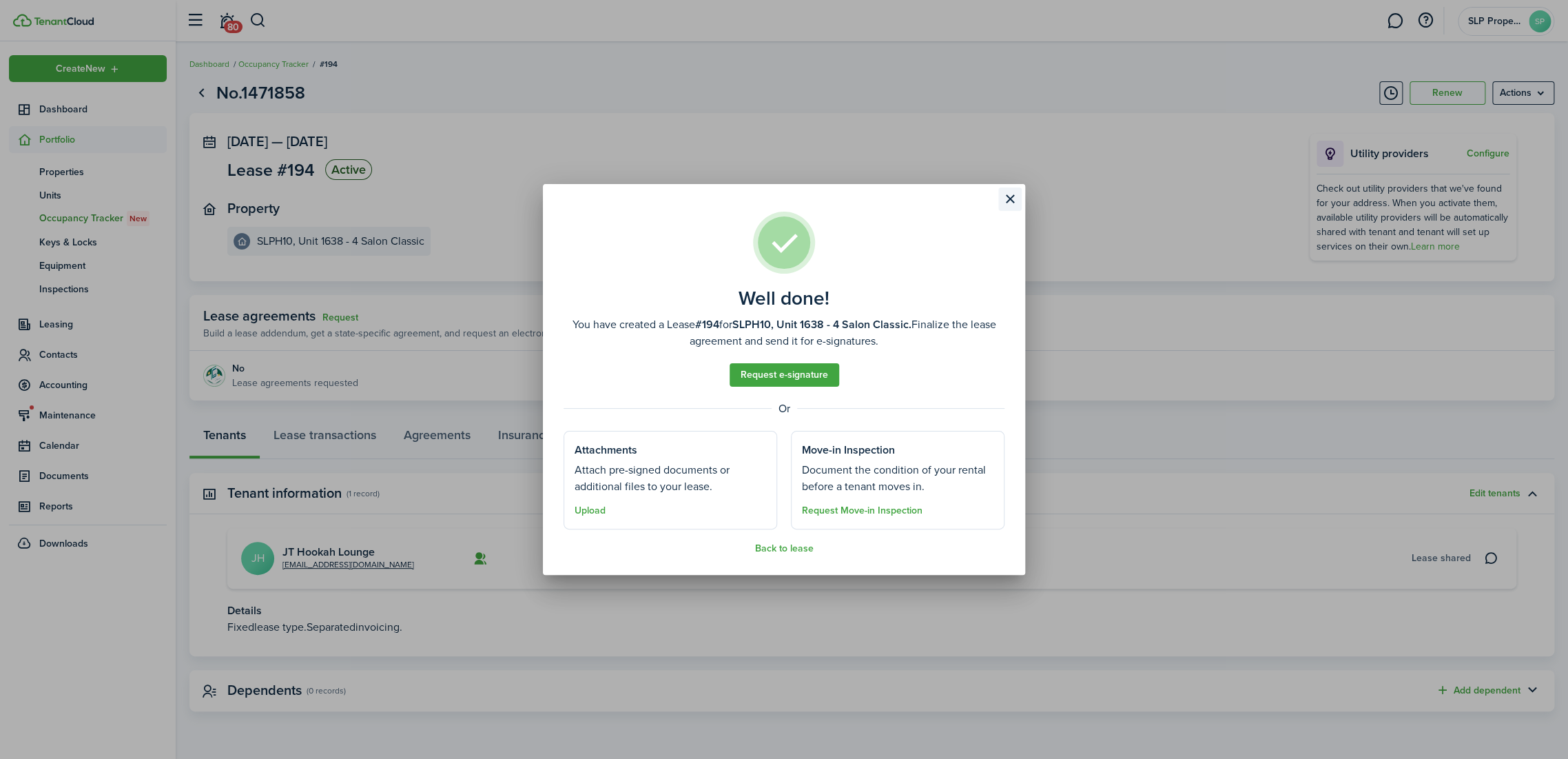
click at [1010, 203] on button "Close modal" at bounding box center [1010, 199] width 23 height 23
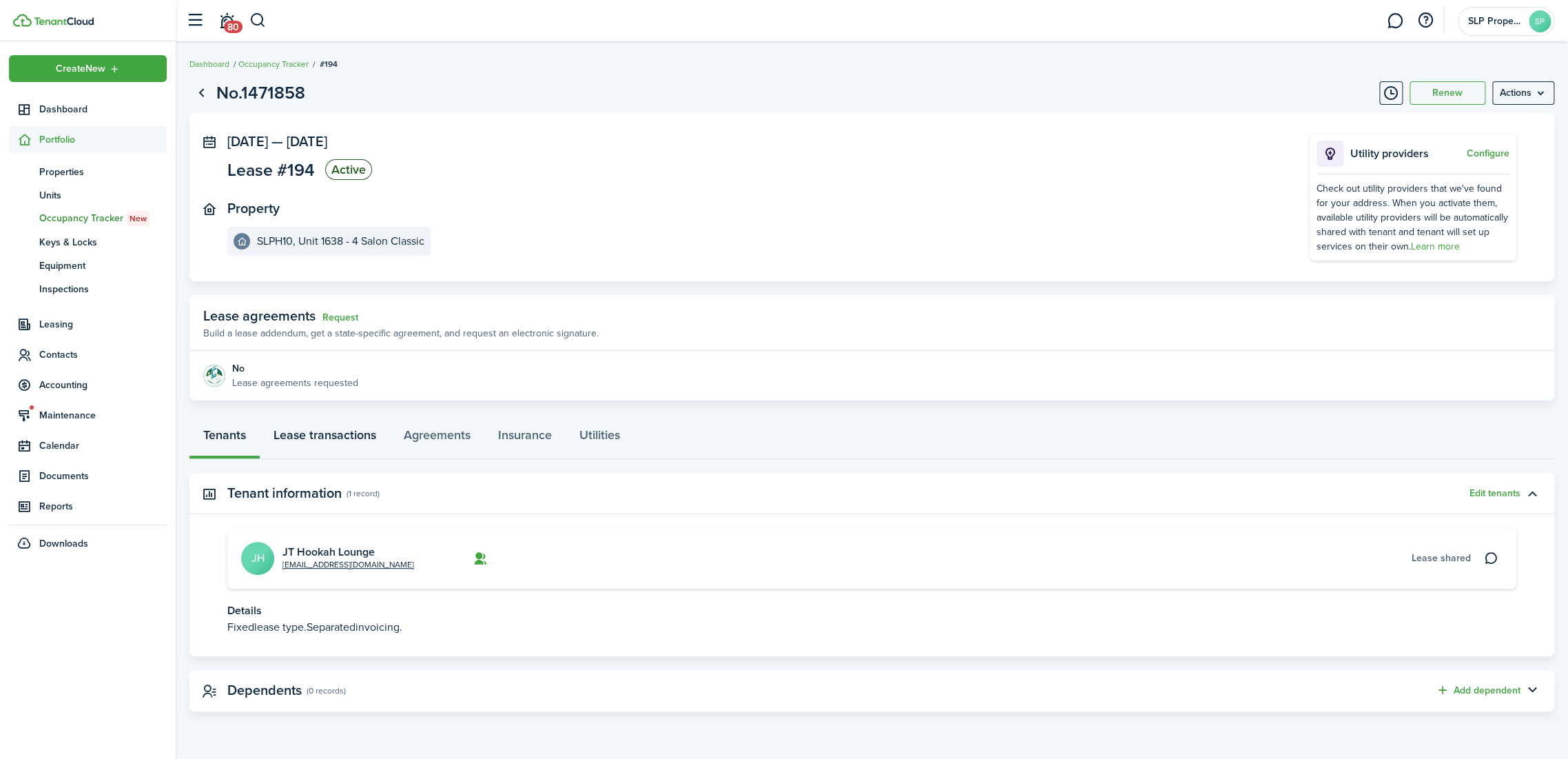
click at [340, 444] on link "Lease transactions" at bounding box center [325, 438] width 130 height 41
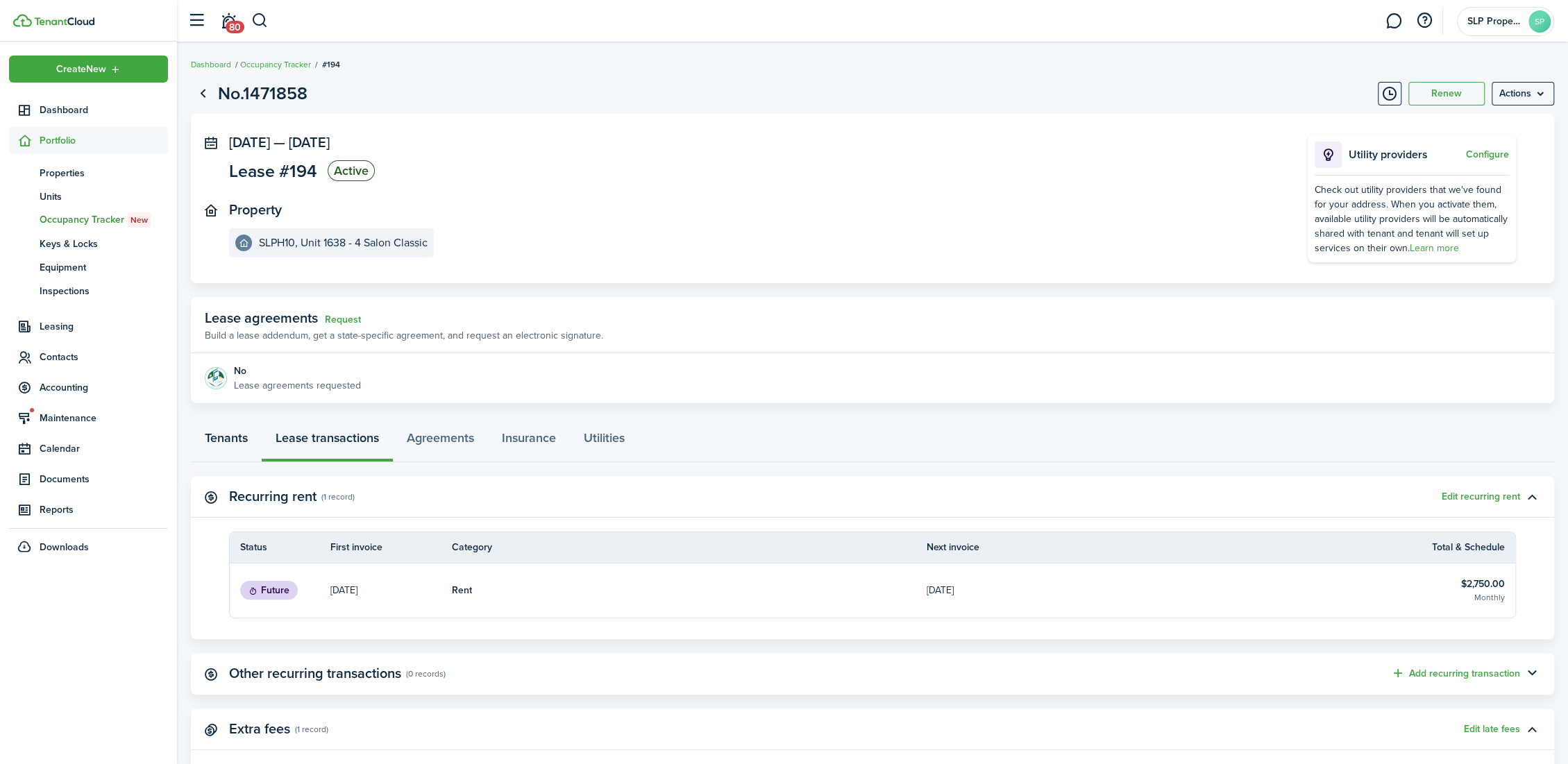
click at [215, 435] on link "Tenants" at bounding box center [226, 441] width 71 height 42
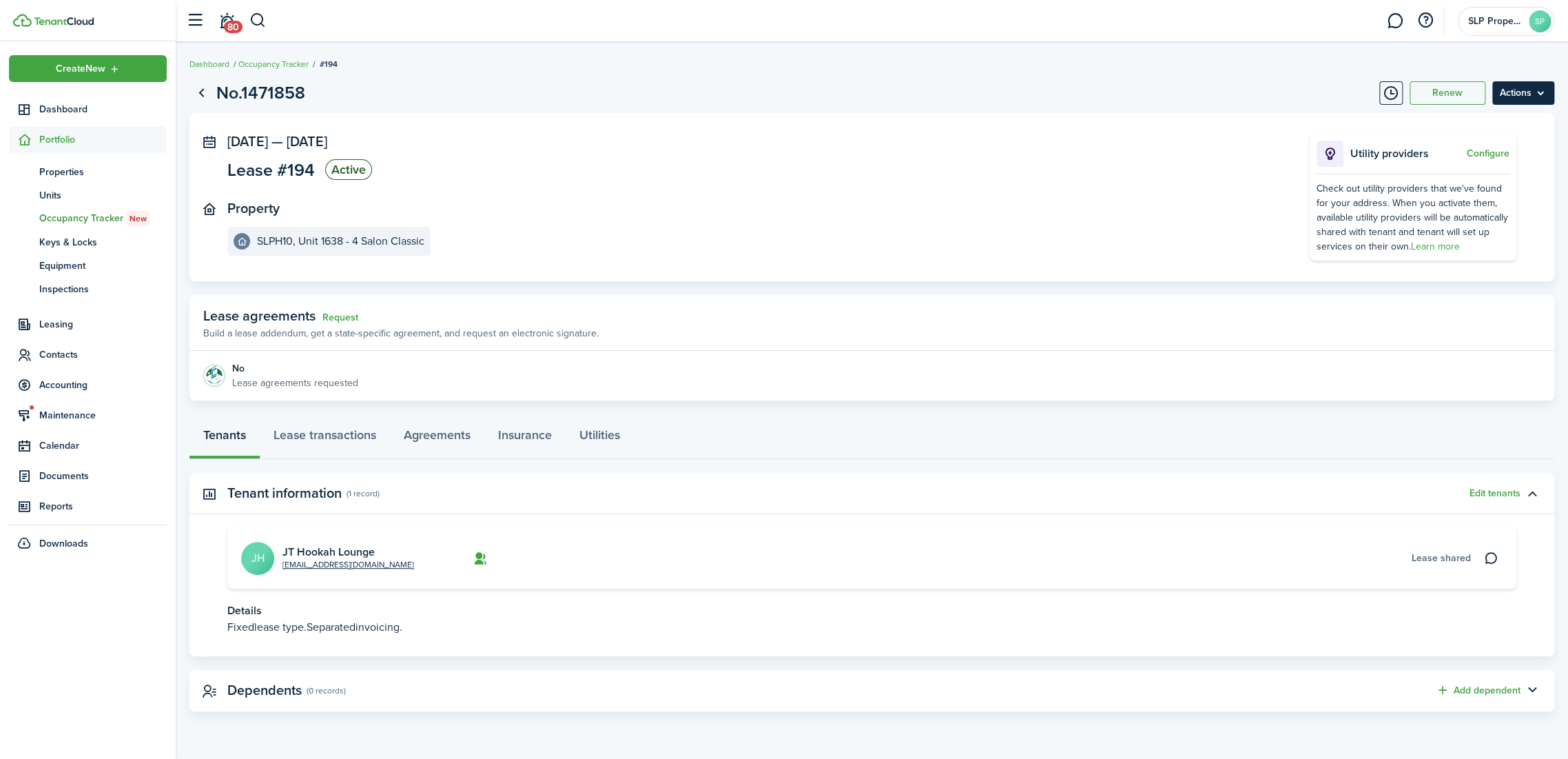
click at [1530, 102] on menu-btn "Actions" at bounding box center [1523, 93] width 62 height 23
click at [1090, 225] on panel-main-section "Property SLPH10, Unit 1638 - 4 Salon Classic" at bounding box center [748, 228] width 1041 height 55
click at [1486, 561] on icon at bounding box center [1491, 558] width 14 height 14
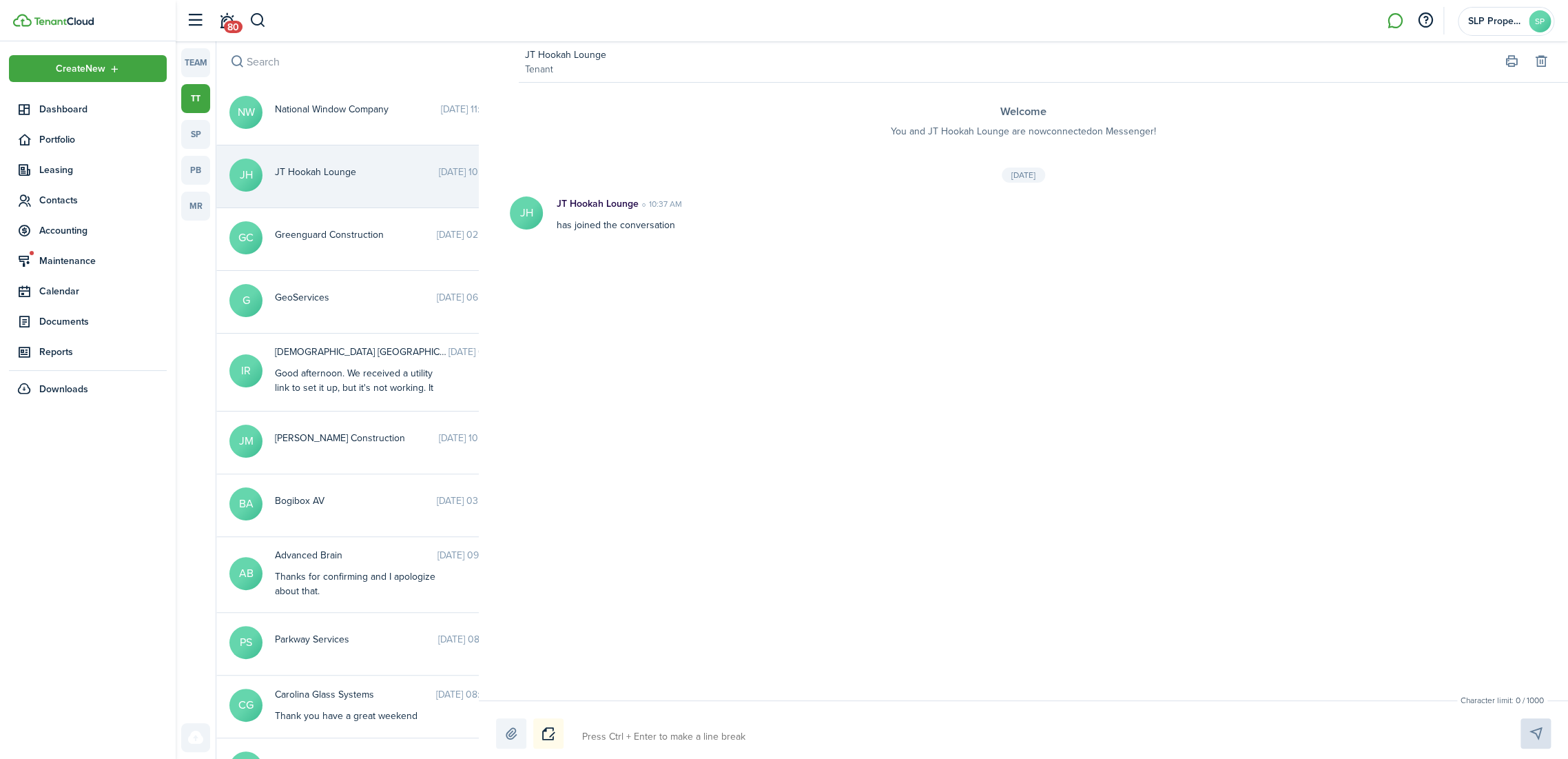
click at [68, 16] on link at bounding box center [94, 20] width 162 height 13
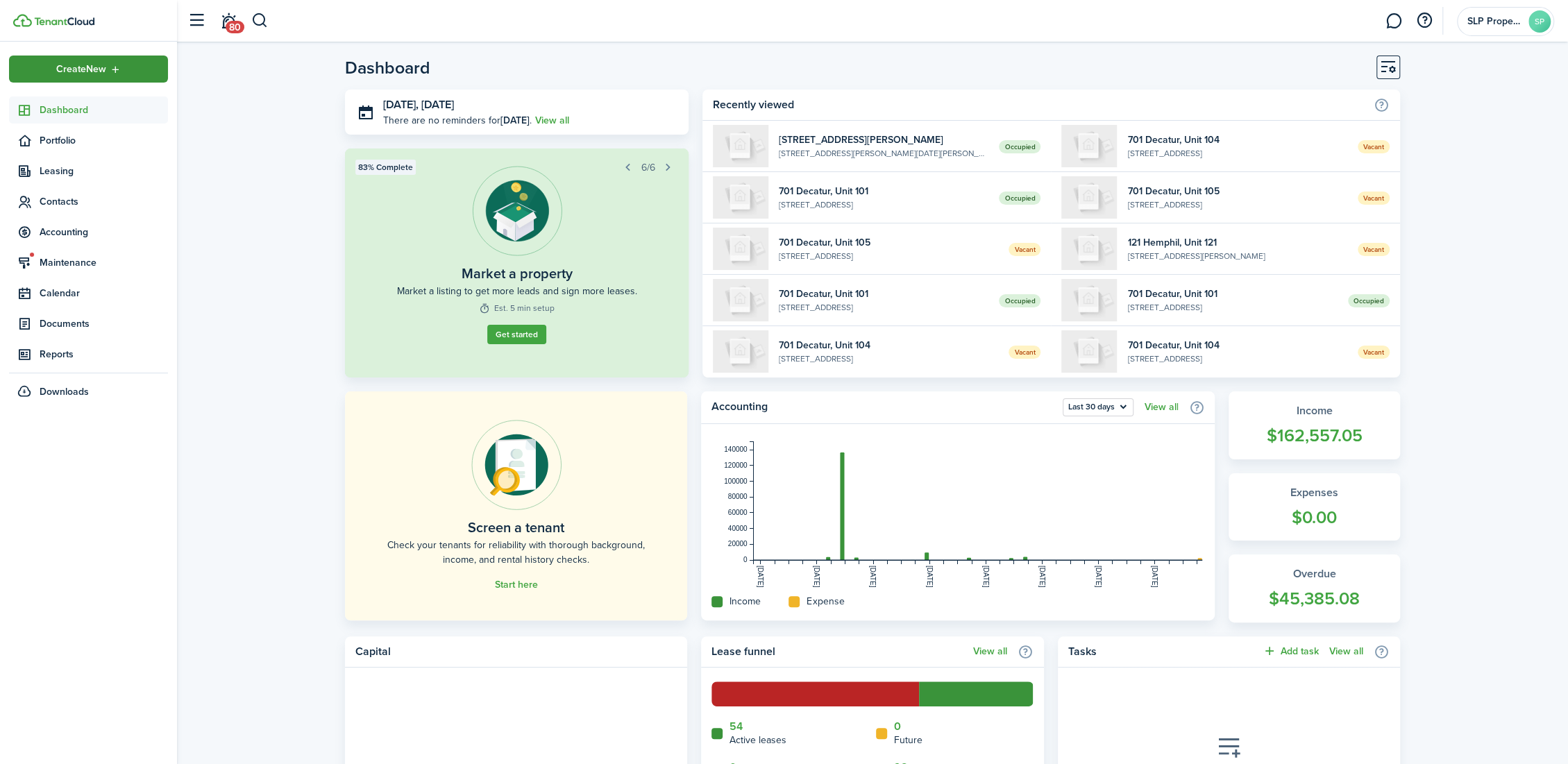
click at [69, 77] on div "Create New" at bounding box center [88, 69] width 159 height 27
click at [89, 209] on span "Contacts" at bounding box center [88, 201] width 159 height 27
click at [64, 231] on span "Tenants" at bounding box center [104, 234] width 128 height 15
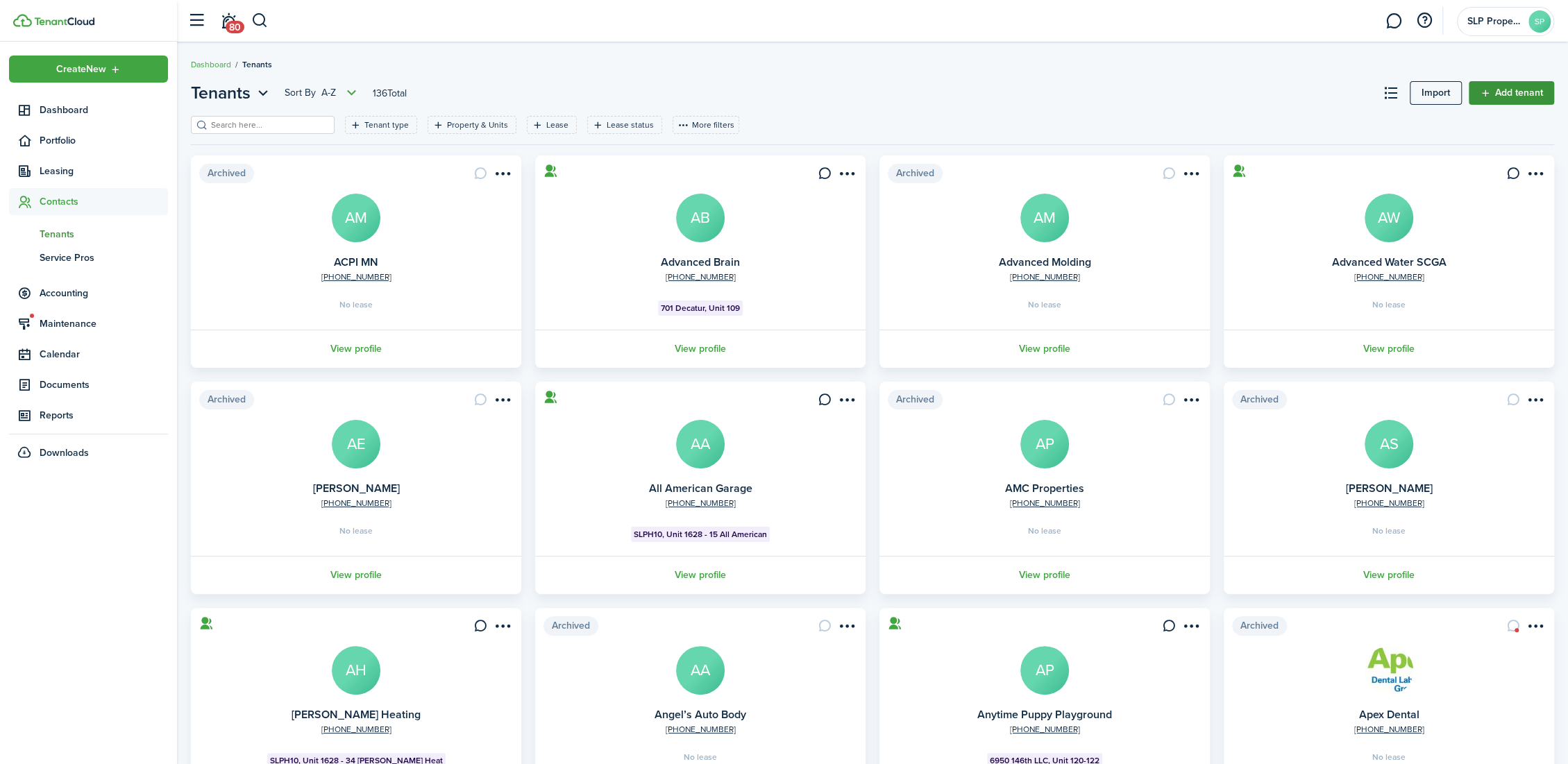
click at [1527, 84] on link "Add tenant" at bounding box center [1511, 93] width 85 height 23
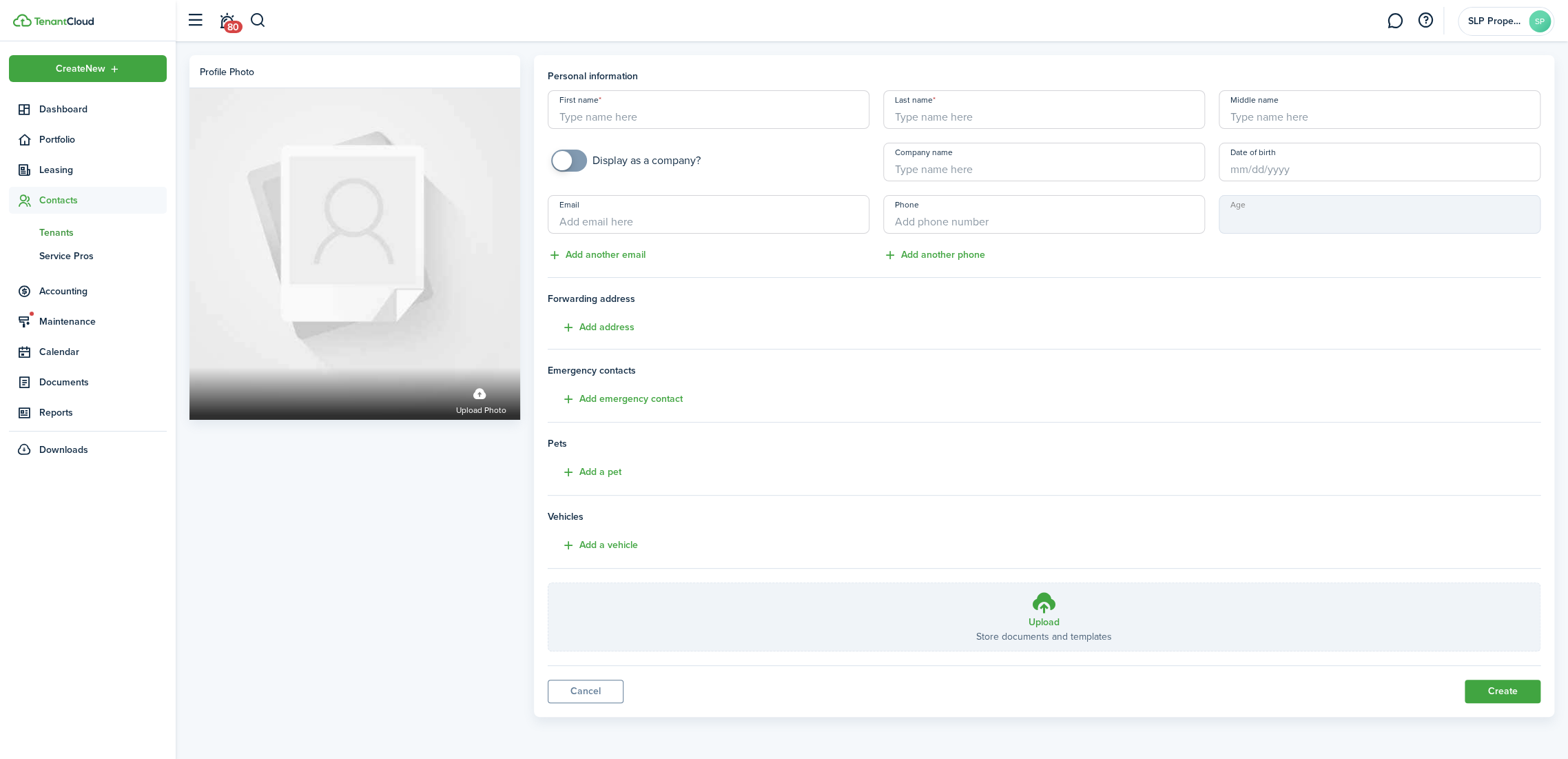
click at [643, 125] on input "First name" at bounding box center [709, 109] width 322 height 38
type input "Phil"
type input "[PERSON_NAME]"
click at [551, 149] on input "checkbox" at bounding box center [626, 160] width 149 height 22
checkbox input "true"
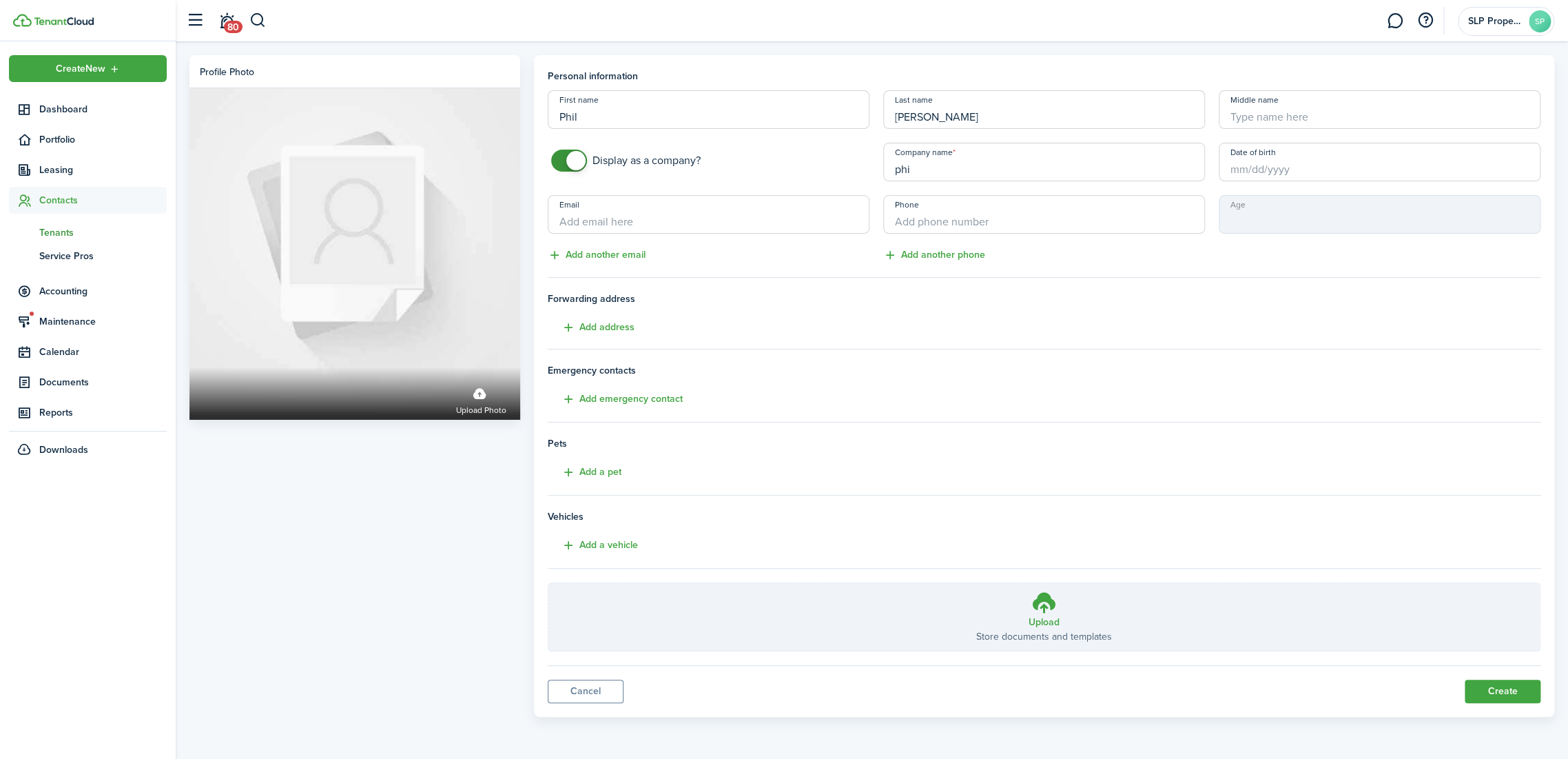
type input "phil"
type input "Apollo Medical Training"
paste input "[EMAIL_ADDRESS][DOMAIN_NAME]."
type input "[EMAIL_ADDRESS][DOMAIN_NAME]."
type input "+1"
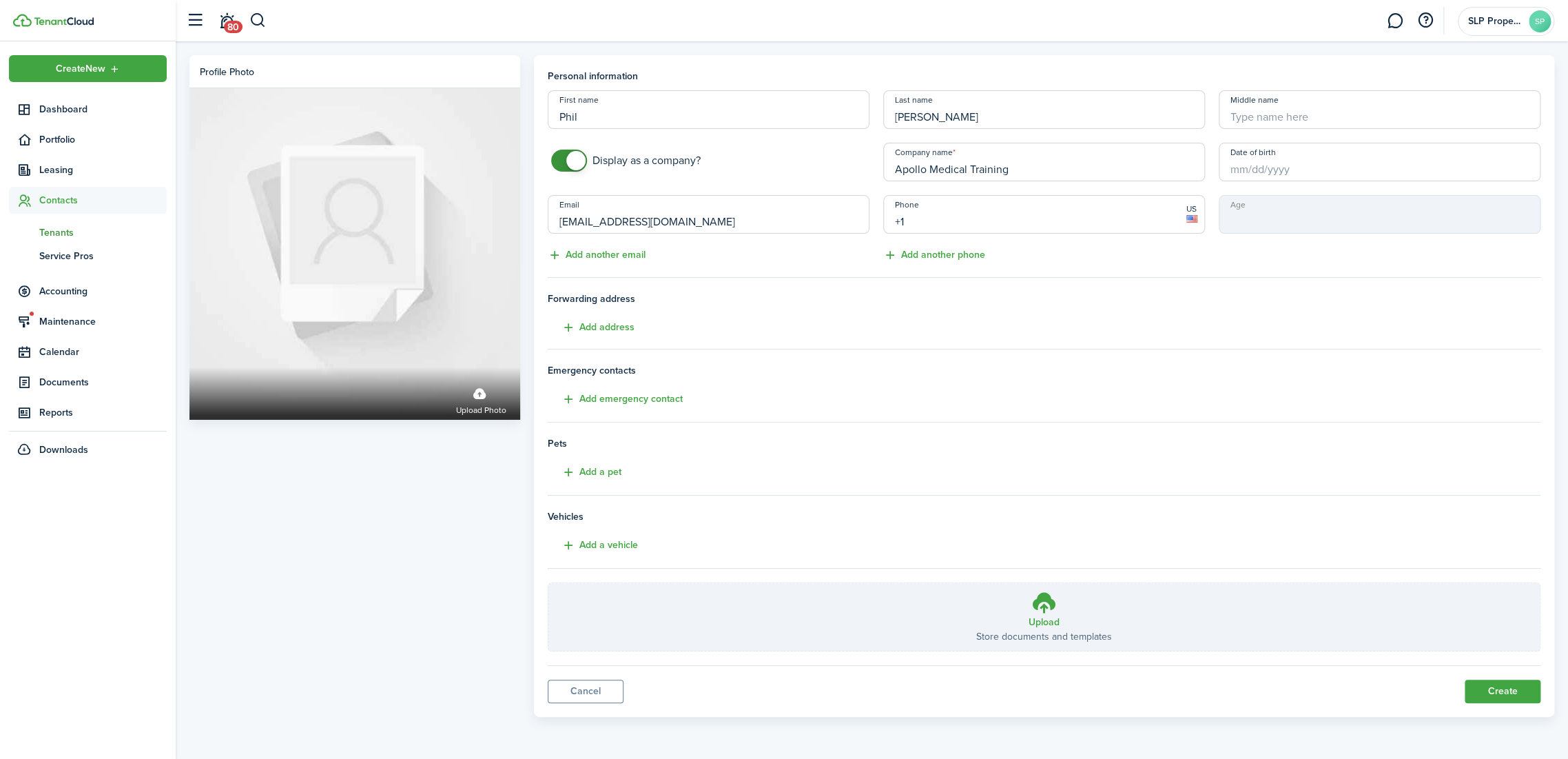
type input "[EMAIL_ADDRESS][DOMAIN_NAME]"
click at [1464, 679] on button "Create" at bounding box center [1502, 691] width 76 height 23
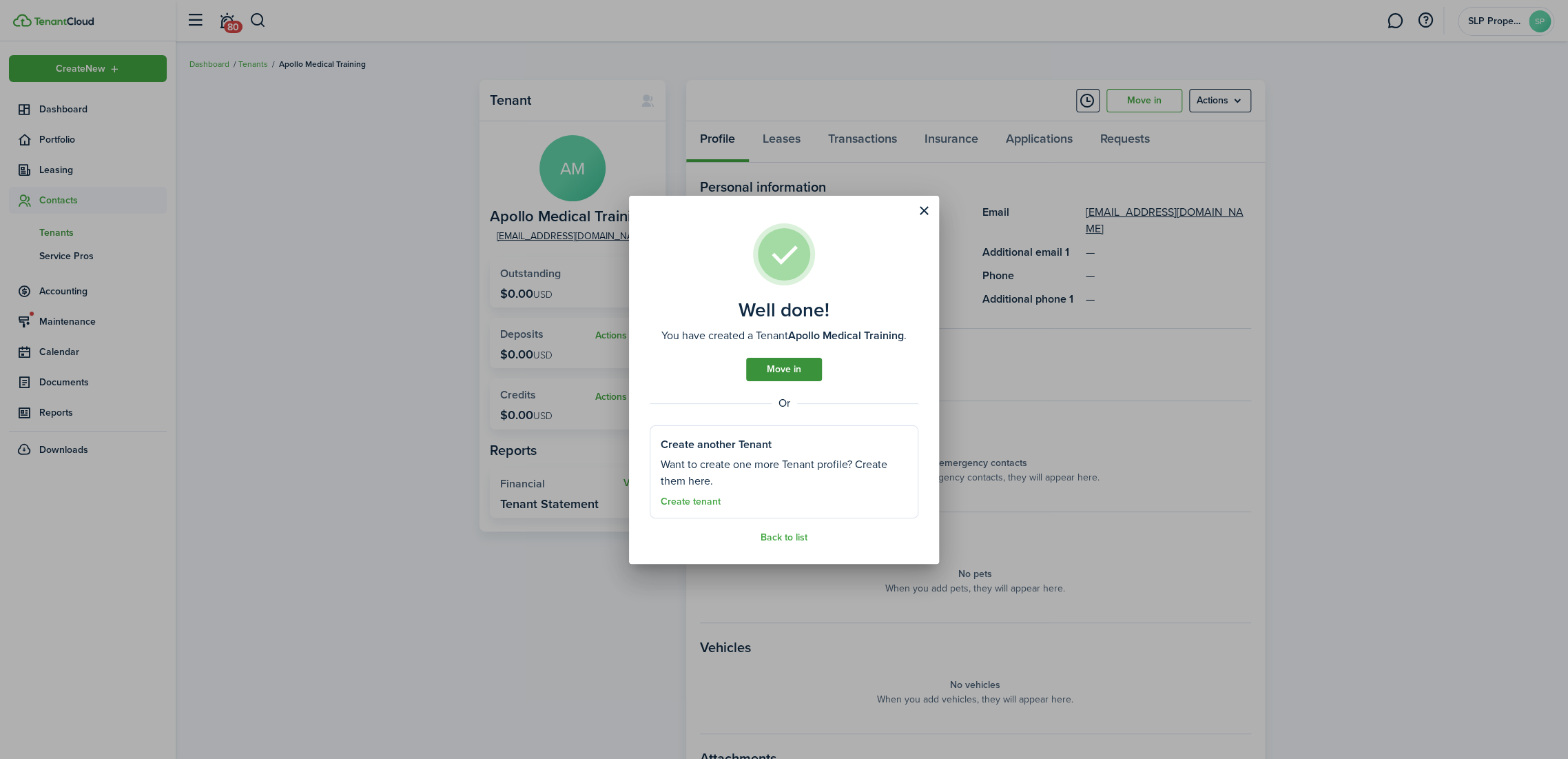
click at [806, 371] on link "Move in" at bounding box center [784, 369] width 76 height 23
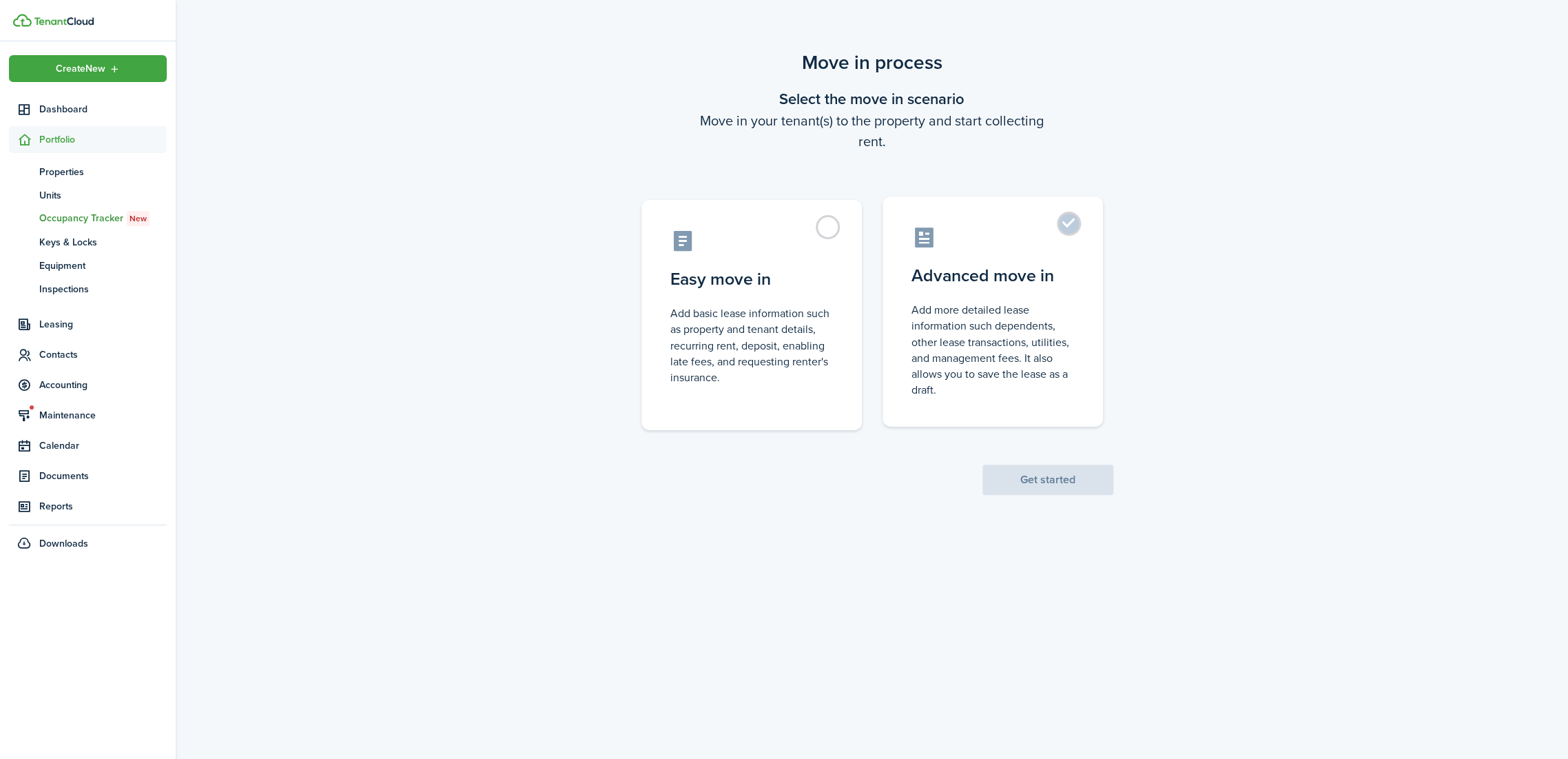
click at [998, 302] on control-radio-card-description "Add more detailed lease information such dependents, other lease transactions, …" at bounding box center [993, 349] width 162 height 96
radio input "true"
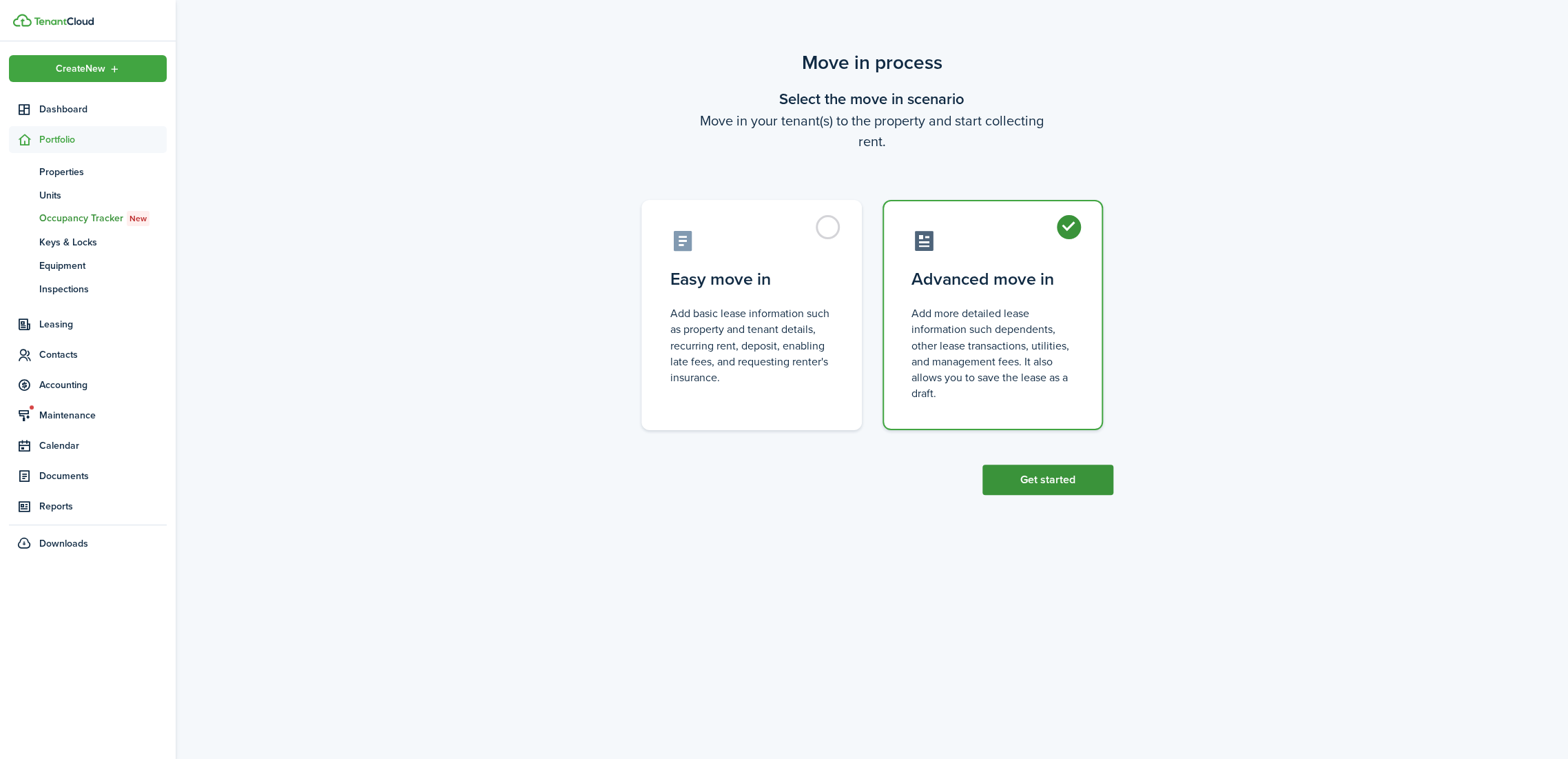
click at [1033, 485] on button "Get started" at bounding box center [1048, 480] width 131 height 30
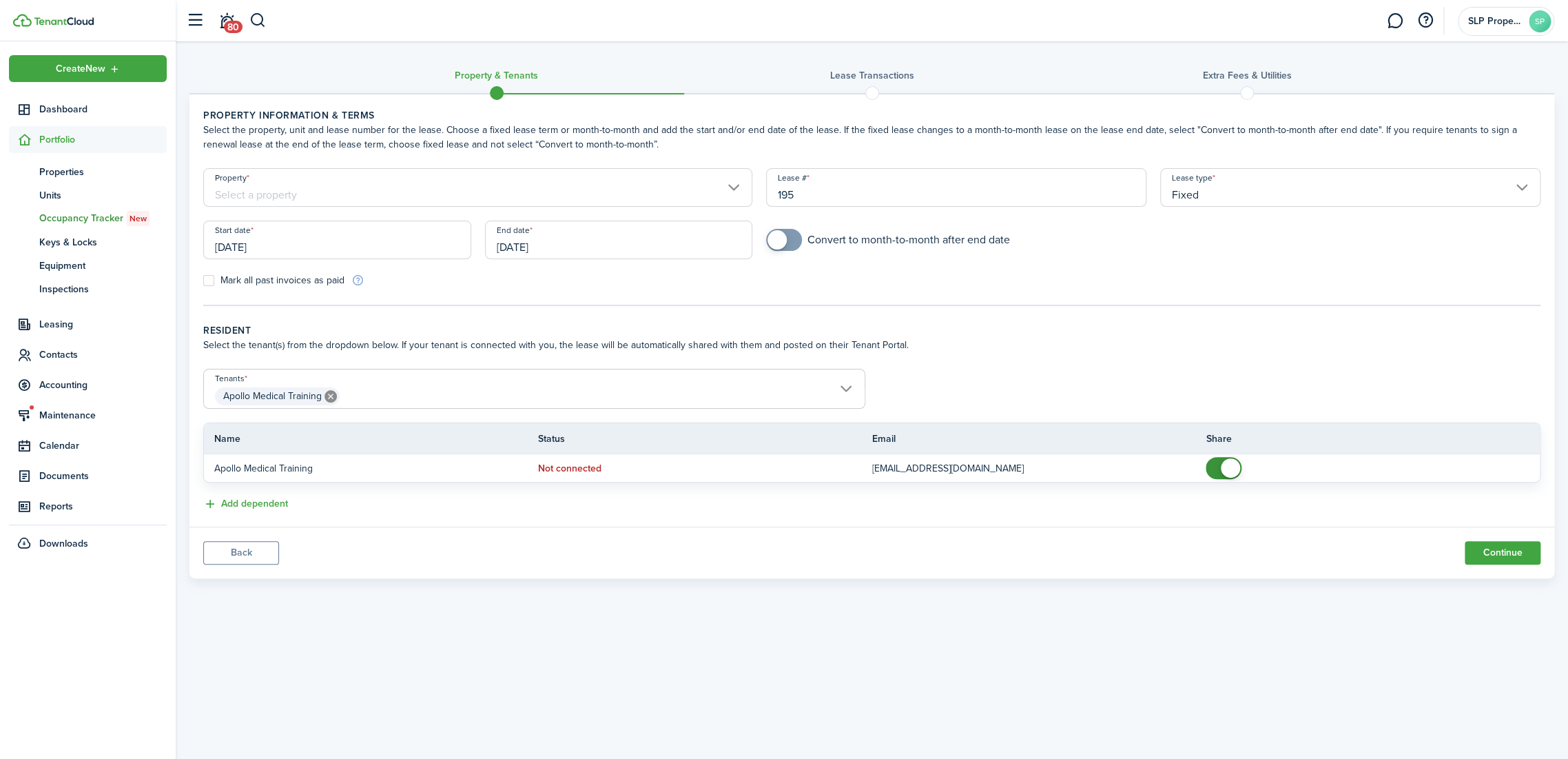
click at [388, 189] on input "Property" at bounding box center [478, 187] width 549 height 38
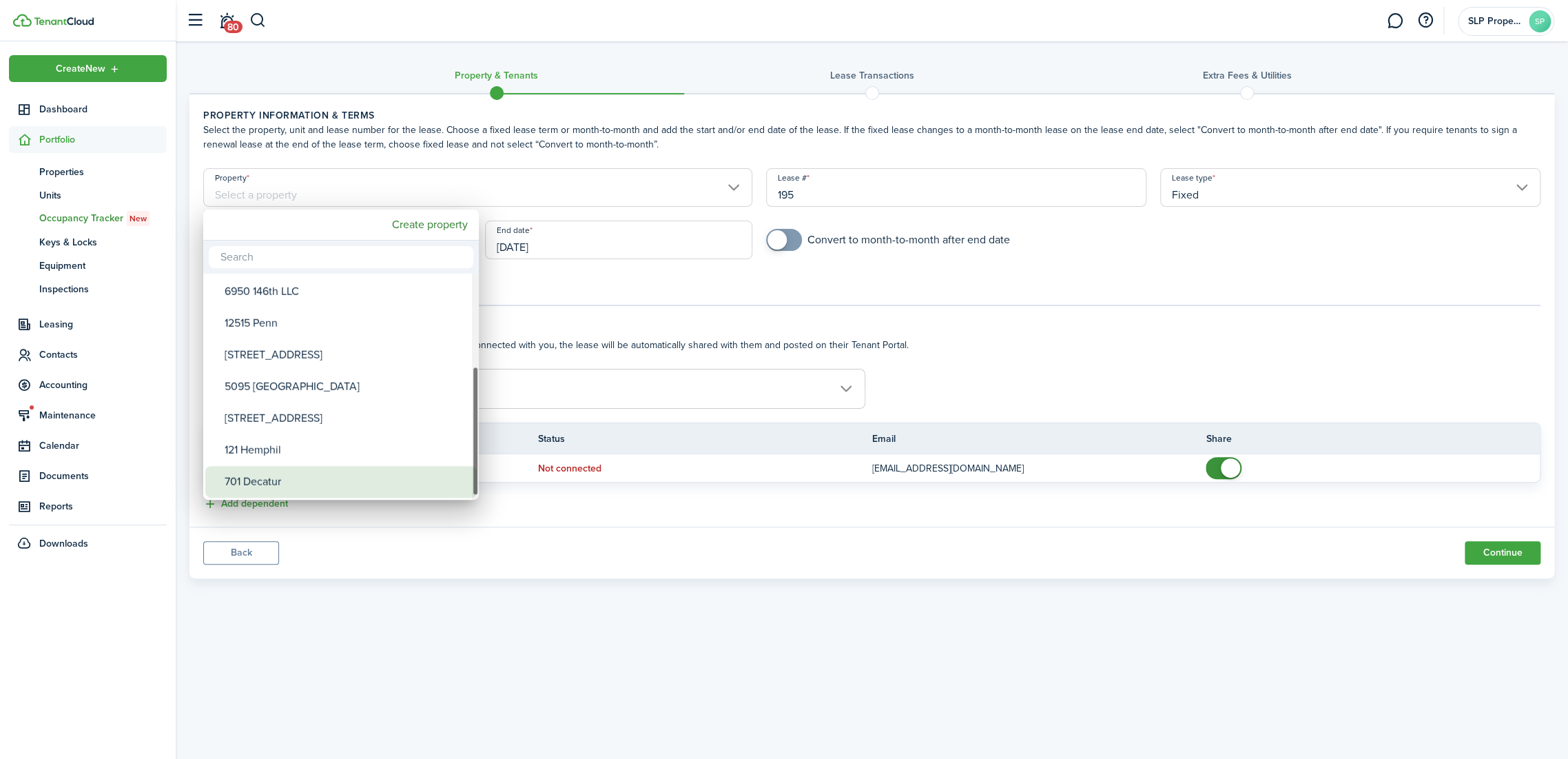
click at [277, 480] on div "701 Decatur" at bounding box center [346, 482] width 244 height 32
type input "701 Decatur"
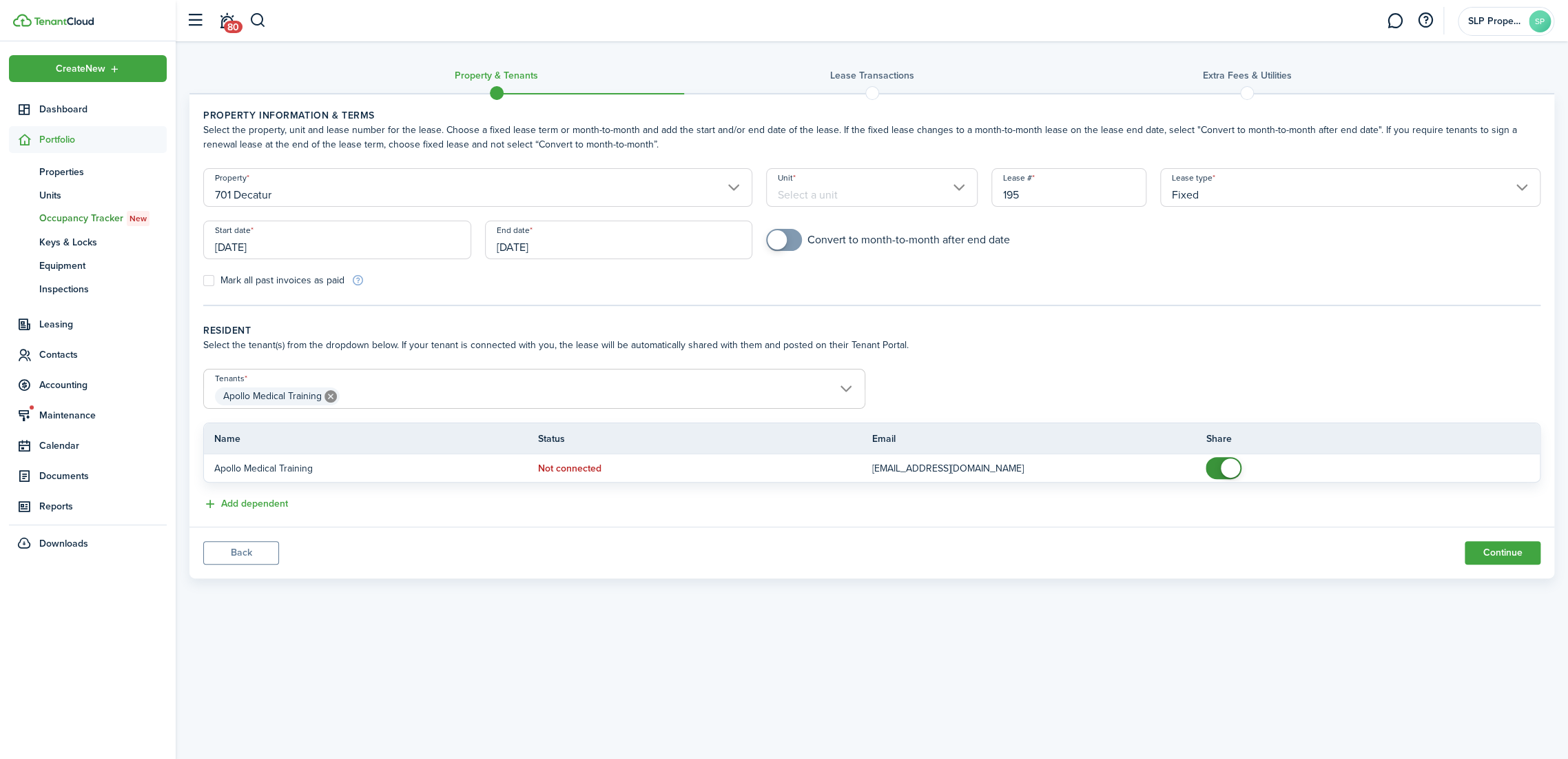
click at [954, 195] on input "Unit" at bounding box center [872, 187] width 212 height 38
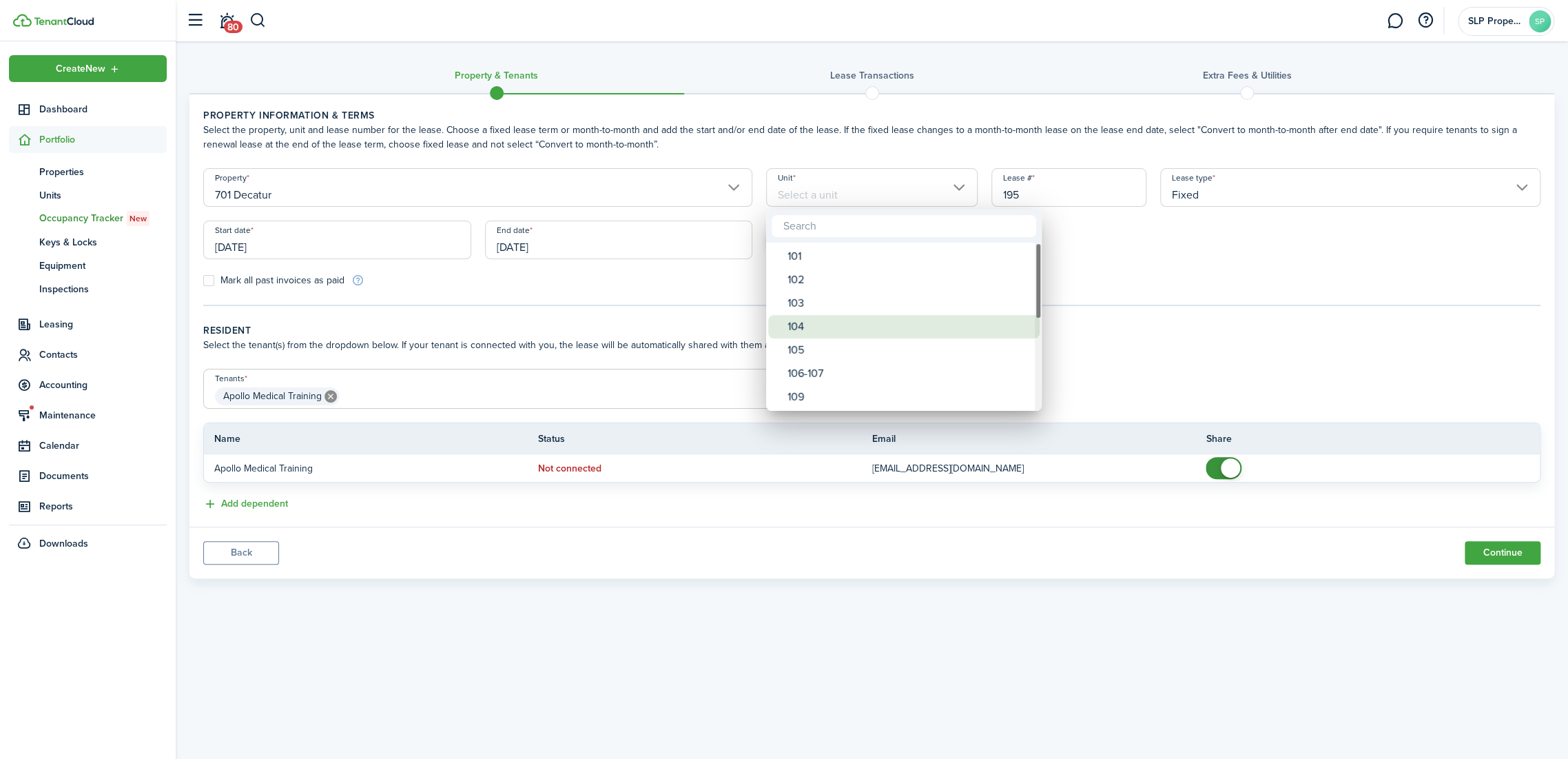
click at [825, 336] on div "104" at bounding box center [909, 326] width 244 height 23
type input "104"
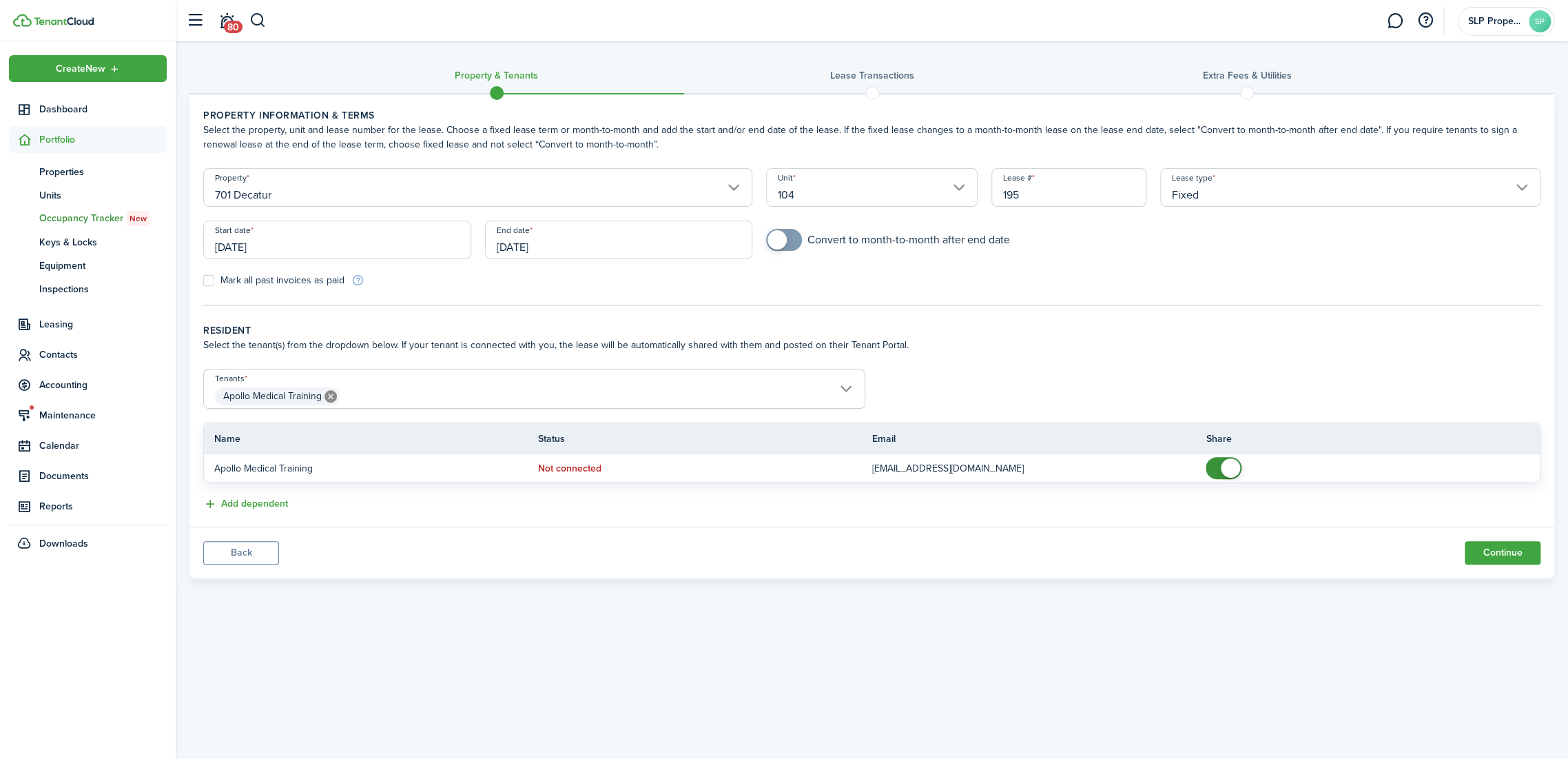
click at [315, 252] on input "[DATE]" at bounding box center [337, 239] width 268 height 38
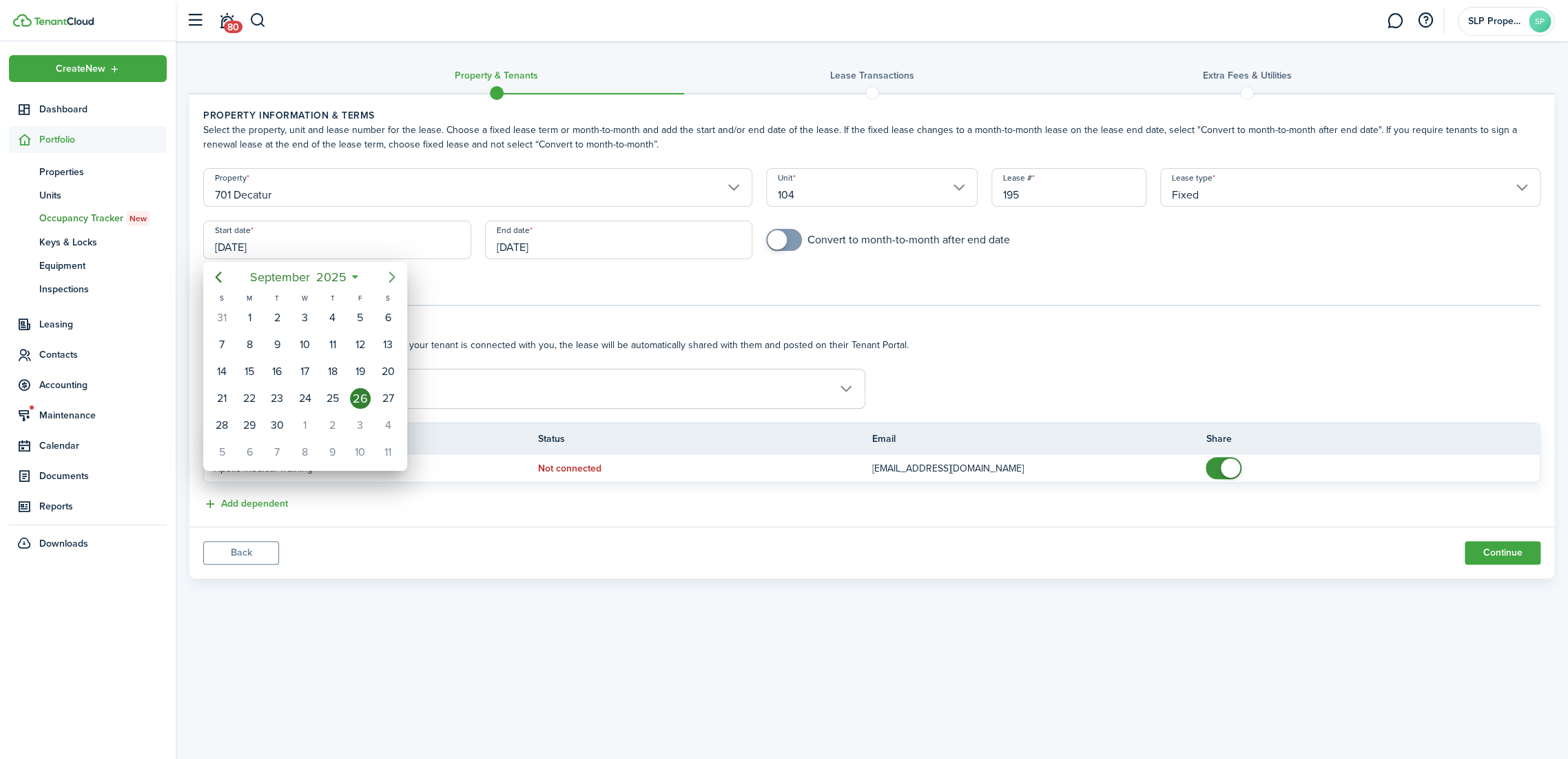
click at [390, 286] on mbsc-button "Next page" at bounding box center [392, 277] width 28 height 28
click at [386, 422] on div "1" at bounding box center [388, 425] width 21 height 21
type input "[DATE]"
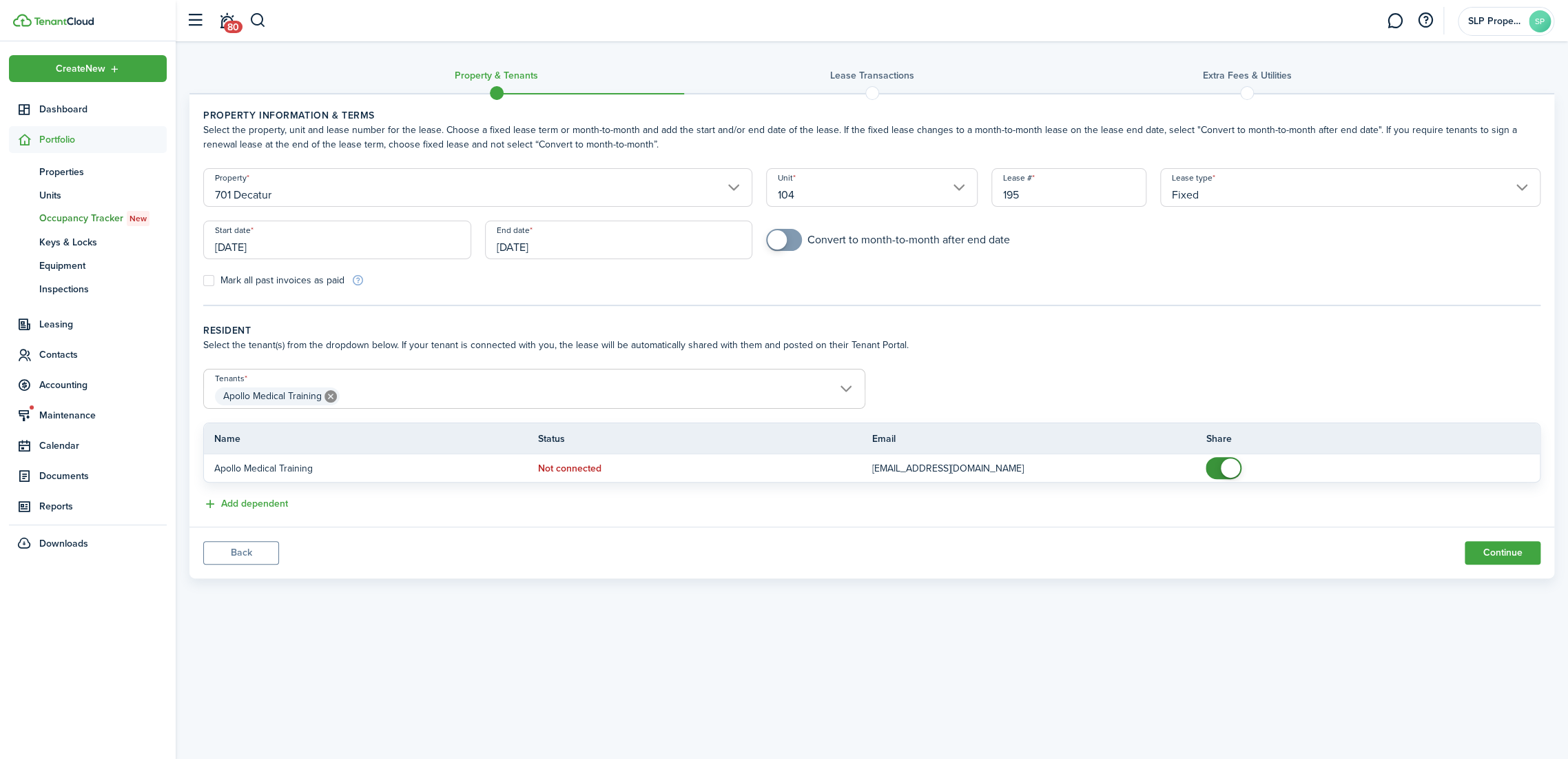
click at [546, 225] on input "[DATE]" at bounding box center [619, 239] width 268 height 38
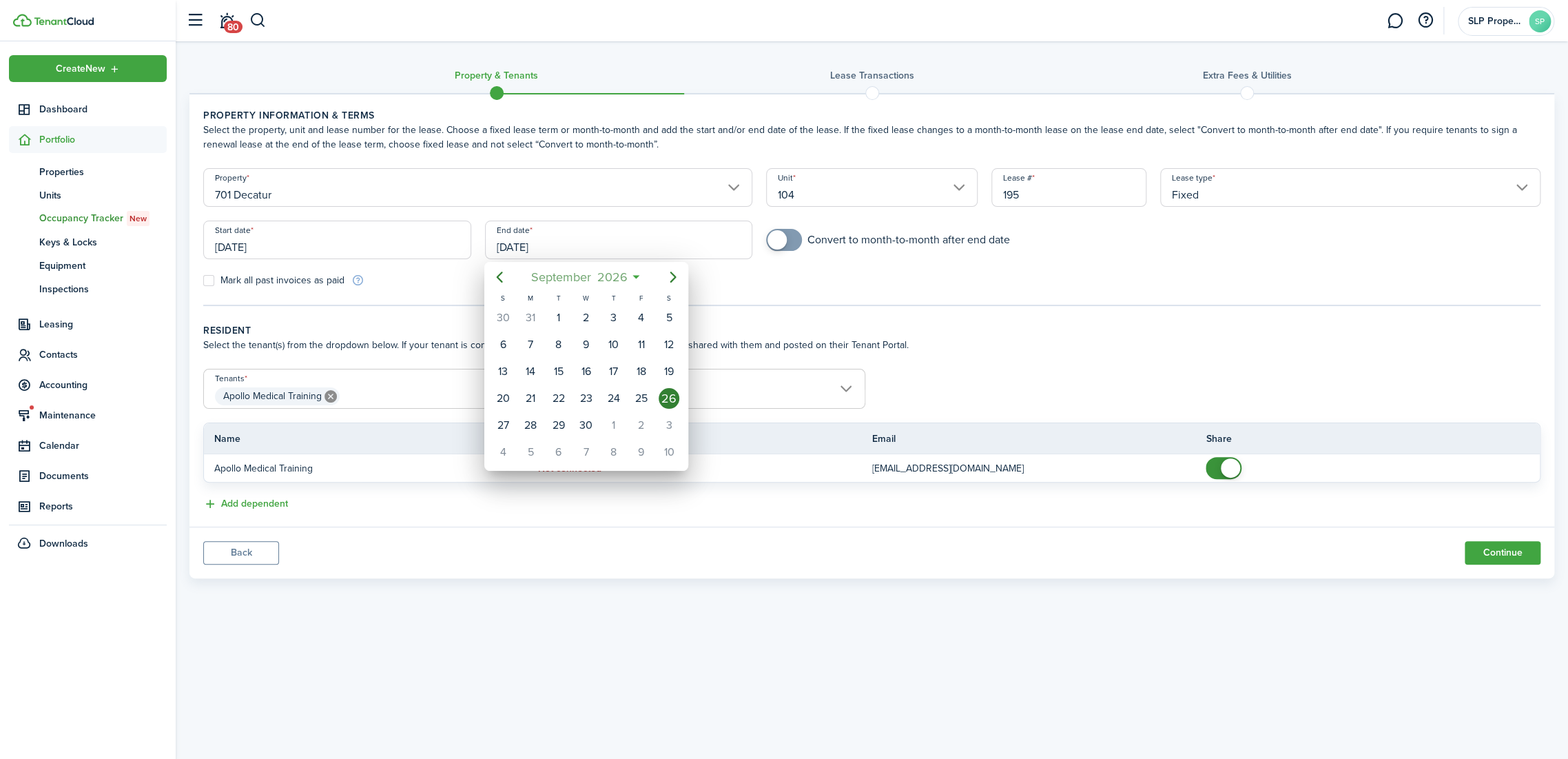
click at [607, 270] on span "2026" at bounding box center [612, 277] width 36 height 25
click at [607, 270] on icon at bounding box center [603, 277] width 14 height 14
click at [607, 270] on span "2026" at bounding box center [612, 277] width 36 height 25
click at [579, 284] on span "2026" at bounding box center [579, 277] width 36 height 25
click at [676, 281] on icon "Next page" at bounding box center [672, 277] width 17 height 17
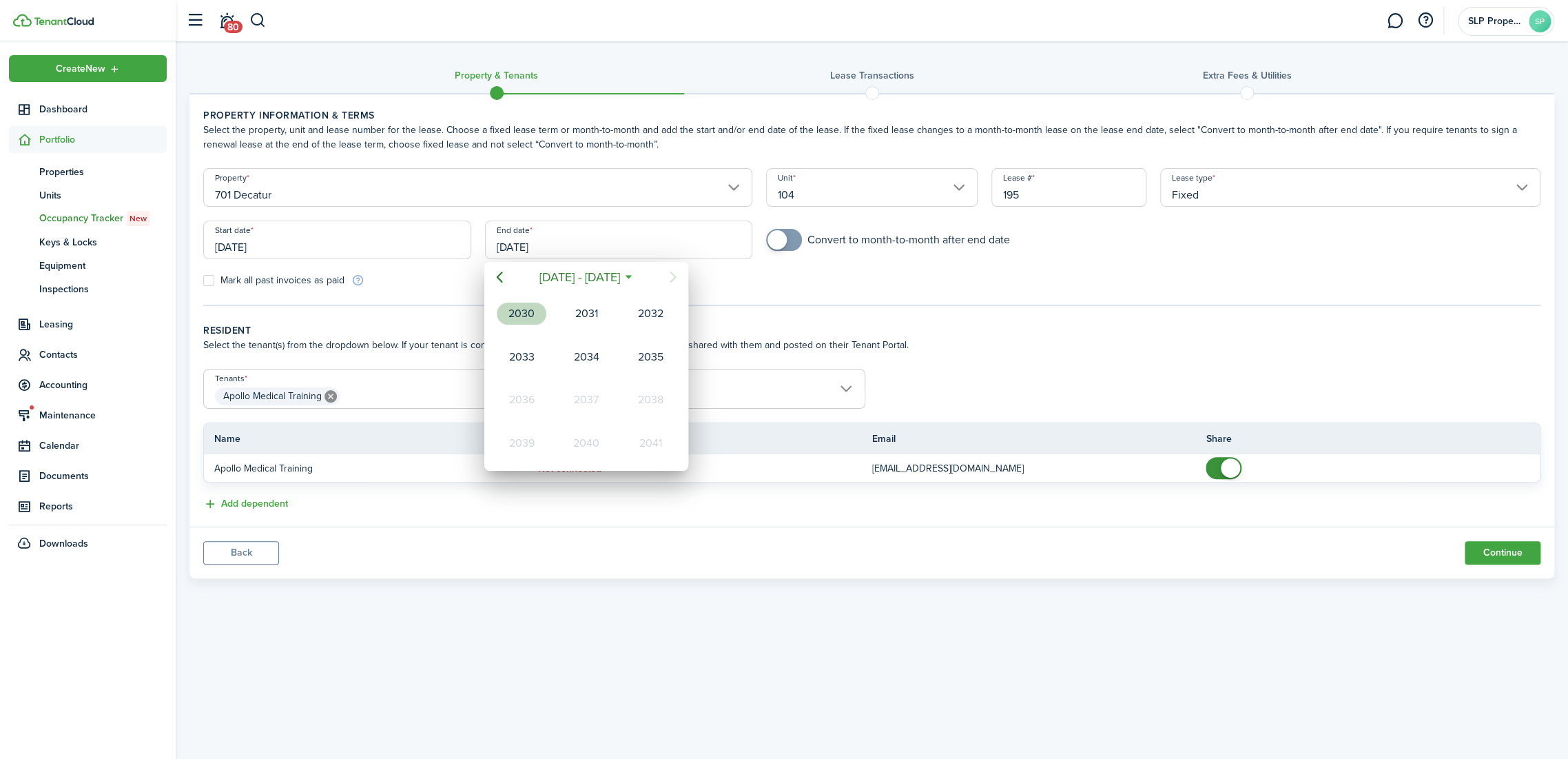
click at [527, 315] on div "2030" at bounding box center [521, 313] width 49 height 22
click at [529, 433] on div "Oct" at bounding box center [521, 443] width 49 height 22
click at [621, 426] on div "31" at bounding box center [614, 425] width 21 height 21
type input "[DATE]"
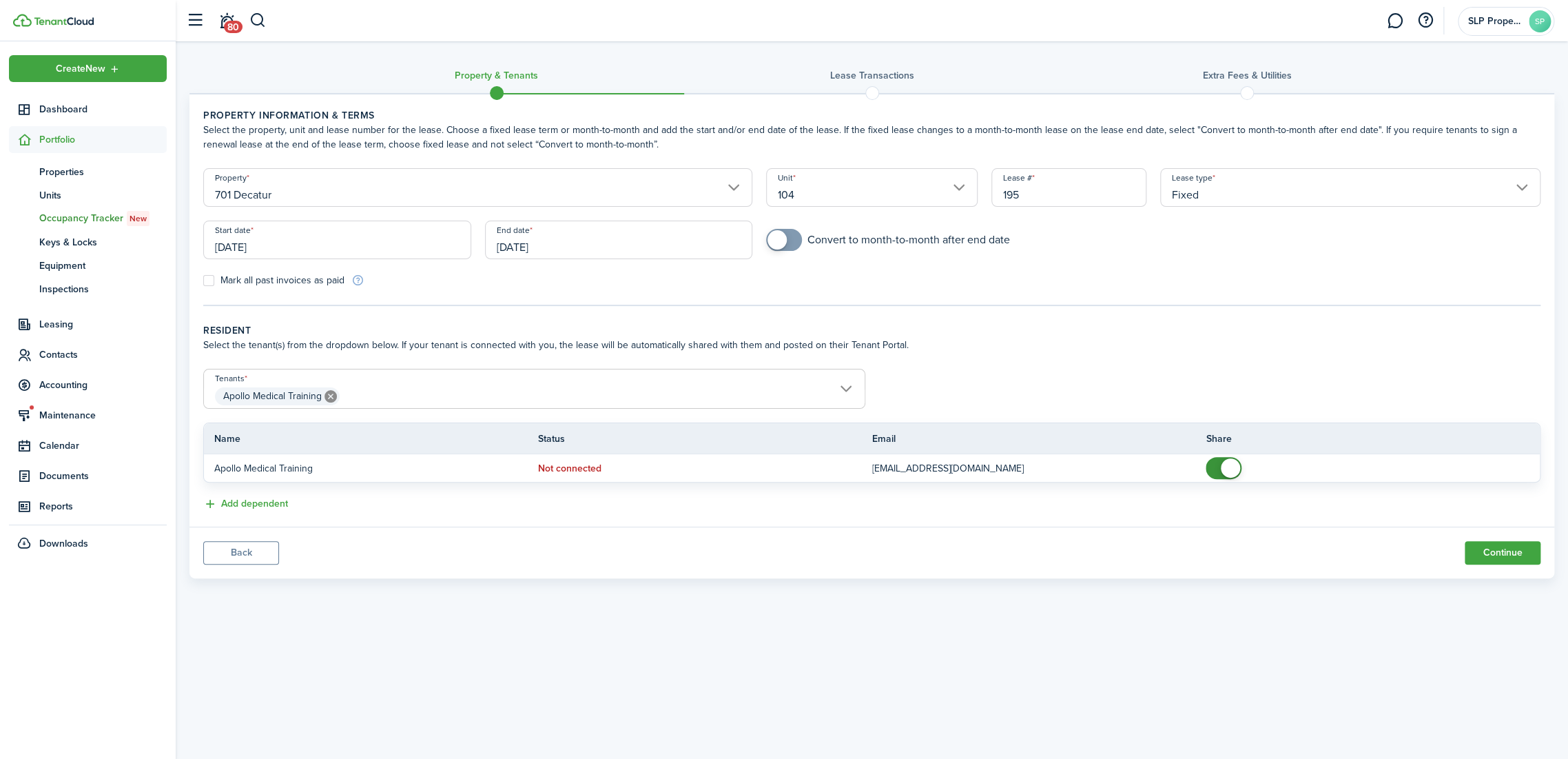
click at [788, 251] on div "Convert to month-to-month after end date" at bounding box center [1154, 246] width 788 height 36
checkbox input "true"
click at [789, 241] on span at bounding box center [783, 240] width 14 height 22
click at [716, 542] on panel-main-footer "Back Continue" at bounding box center [871, 552] width 1364 height 51
click at [1497, 555] on button "Continue" at bounding box center [1502, 552] width 76 height 23
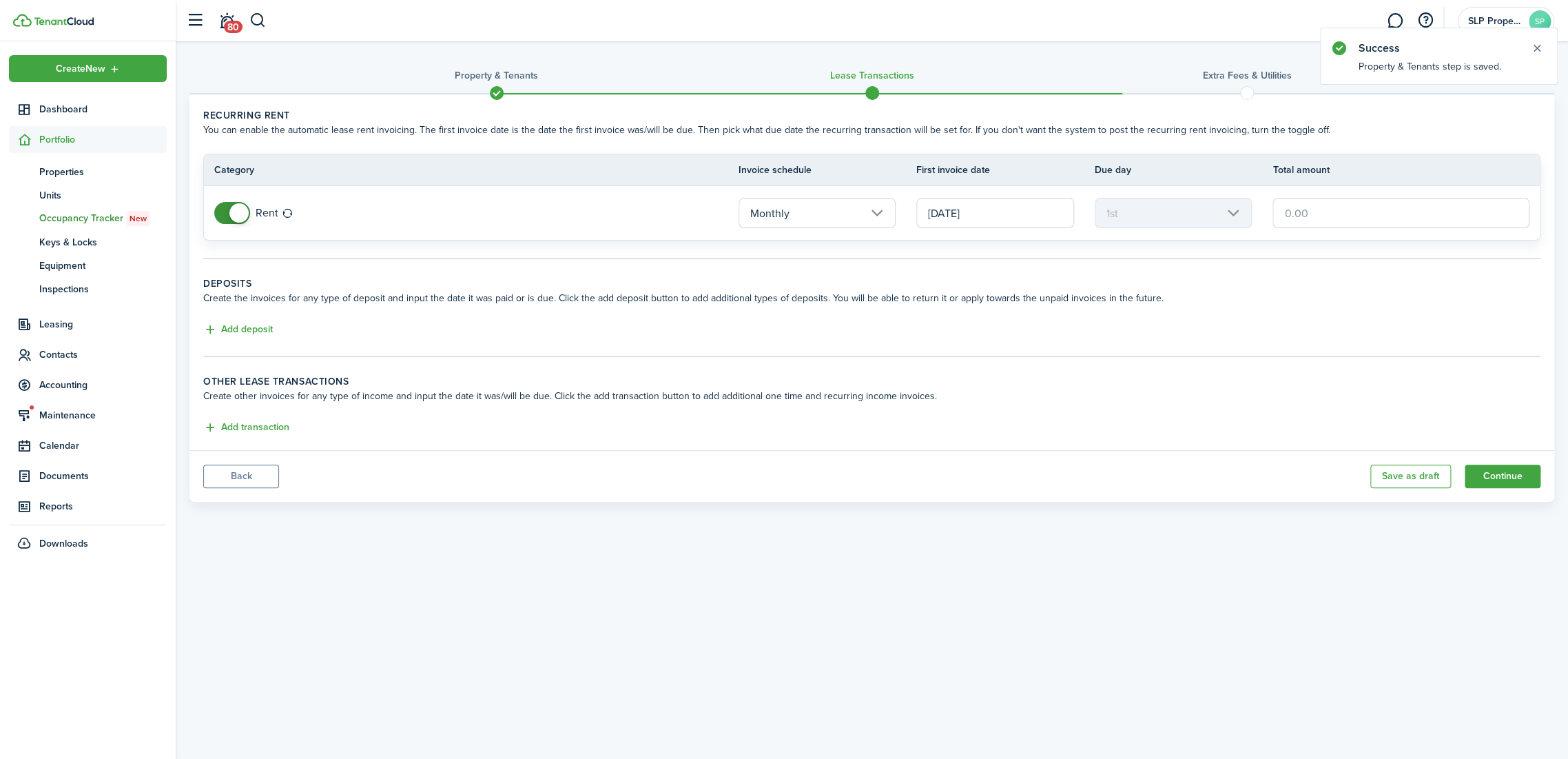
click at [1323, 212] on input "text" at bounding box center [1401, 213] width 257 height 30
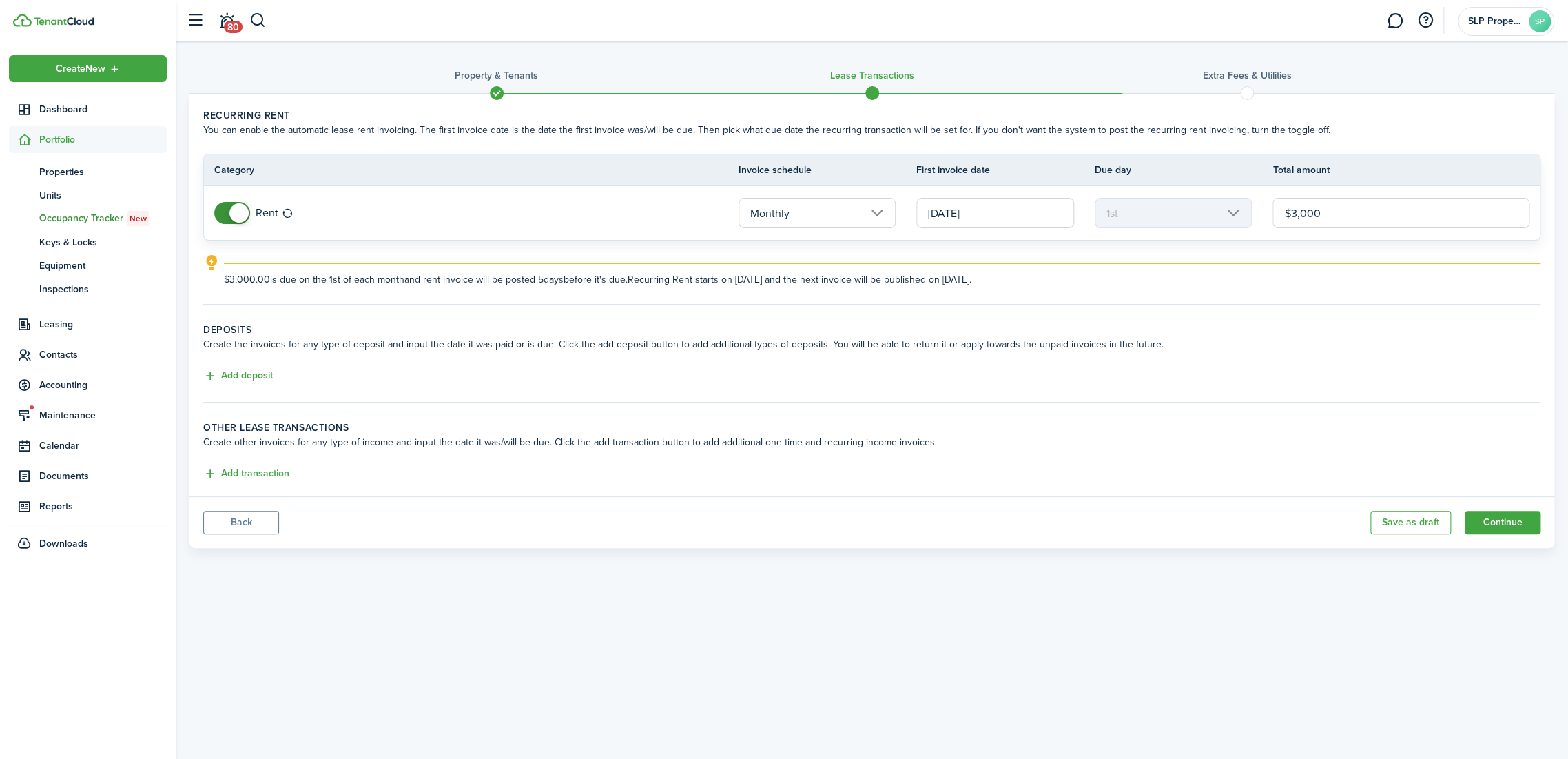
type input "$3,000.00"
click at [848, 542] on panel-main-footer "Back Save as draft Continue" at bounding box center [871, 522] width 1364 height 51
click at [225, 381] on button "Add deposit" at bounding box center [238, 376] width 70 height 16
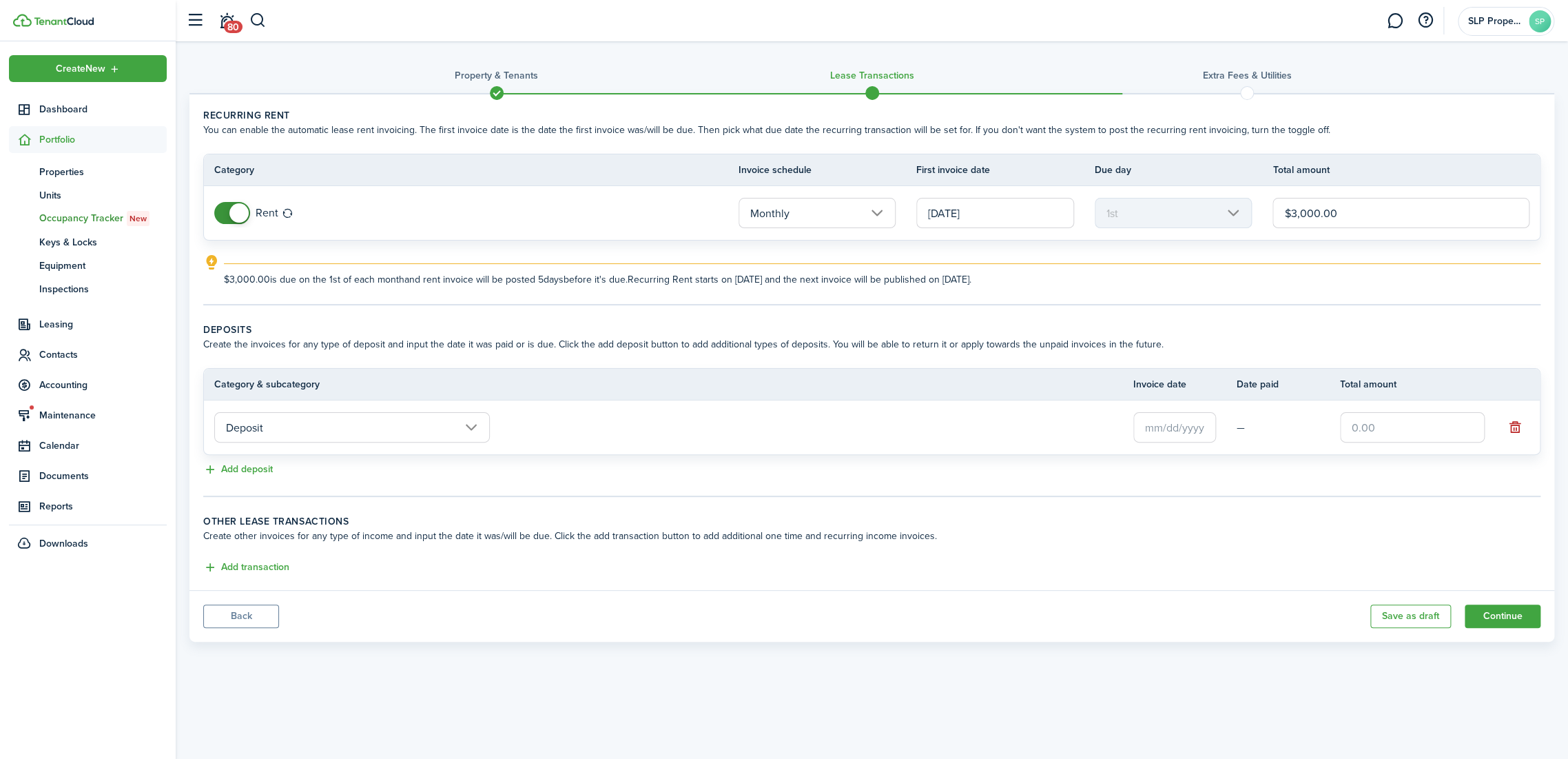
click at [348, 431] on input "Deposit" at bounding box center [352, 428] width 275 height 30
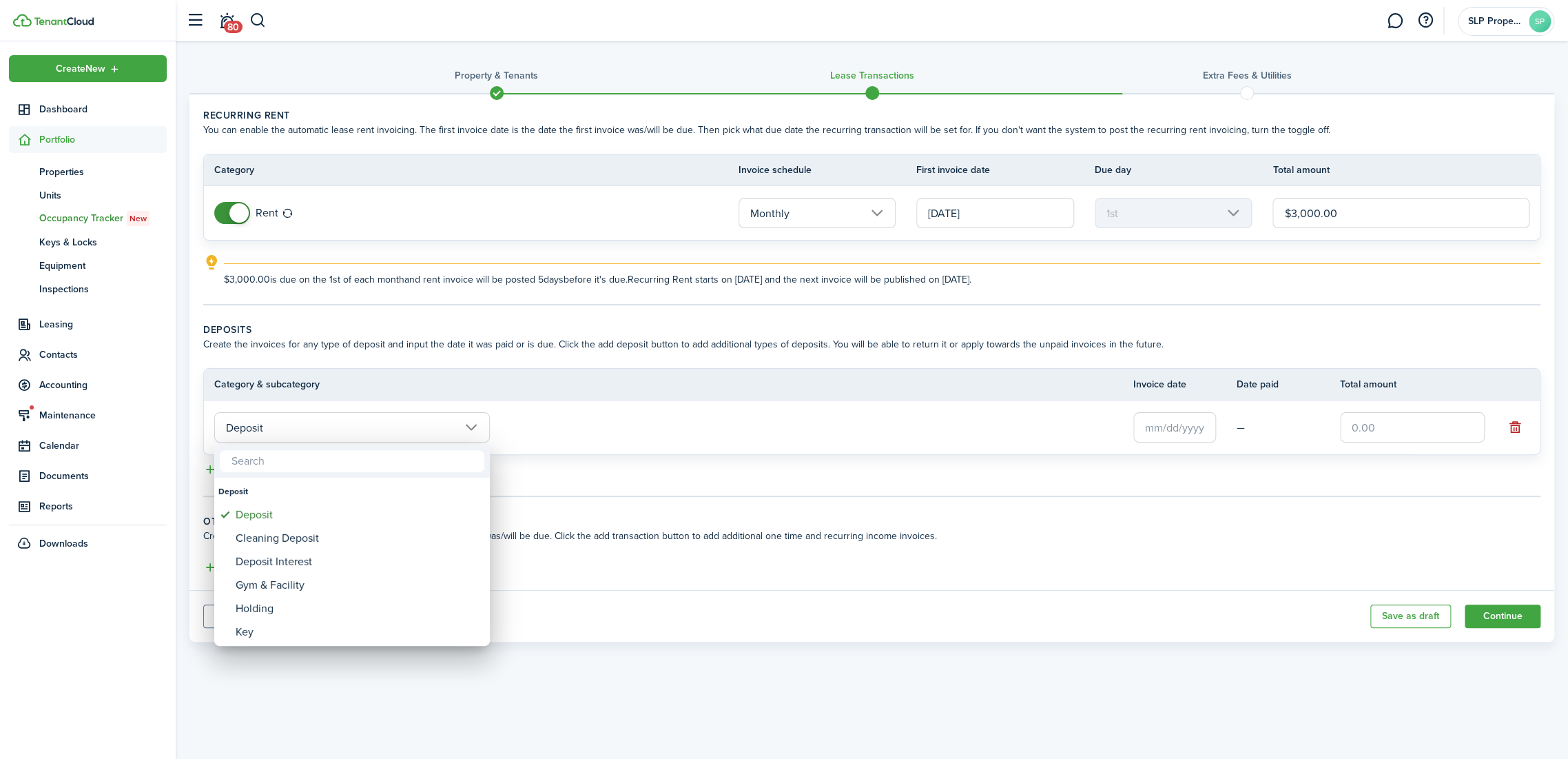
click at [1383, 427] on div at bounding box center [784, 379] width 1788 height 979
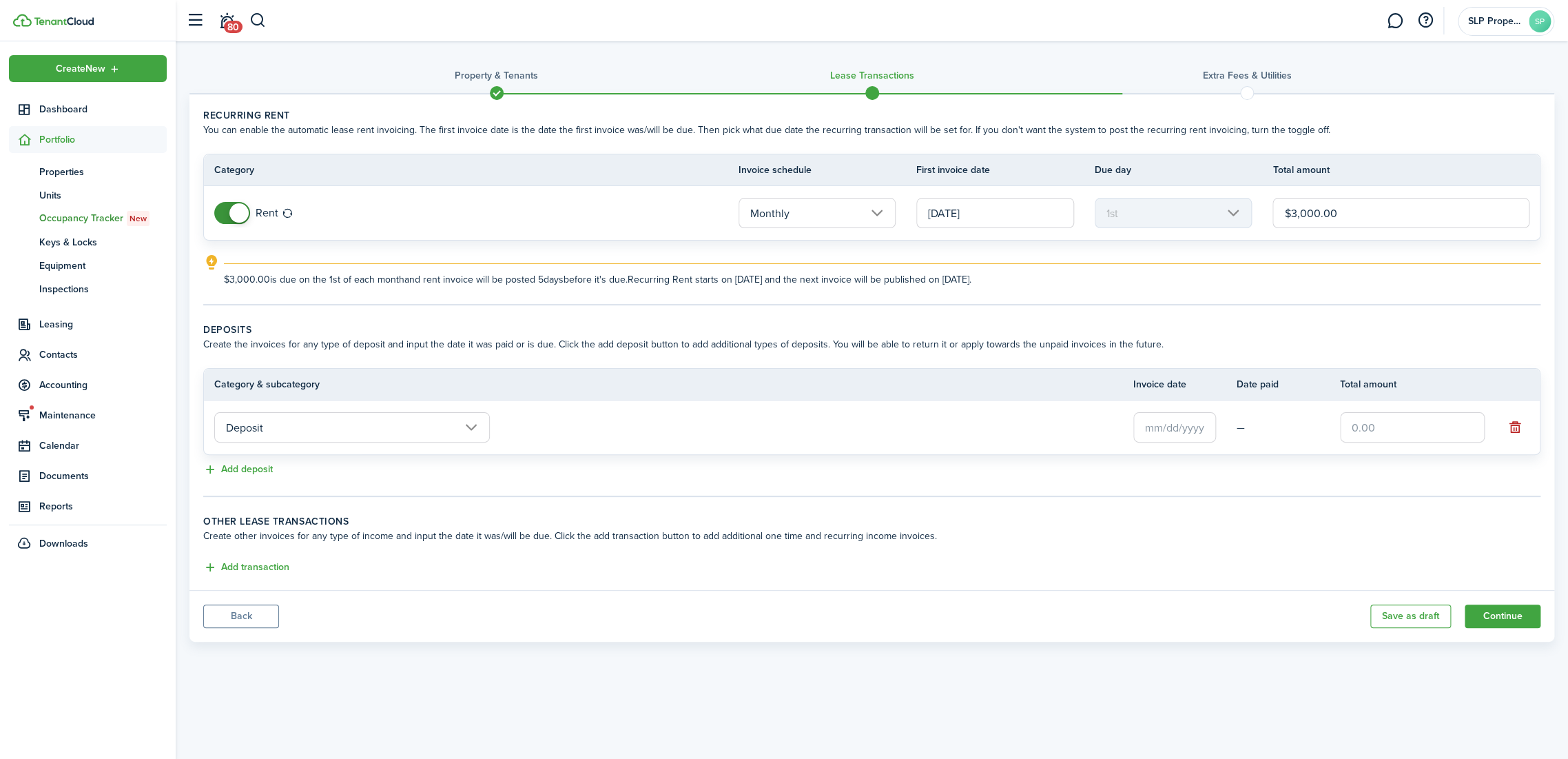
click at [1180, 436] on input "text" at bounding box center [1175, 428] width 83 height 30
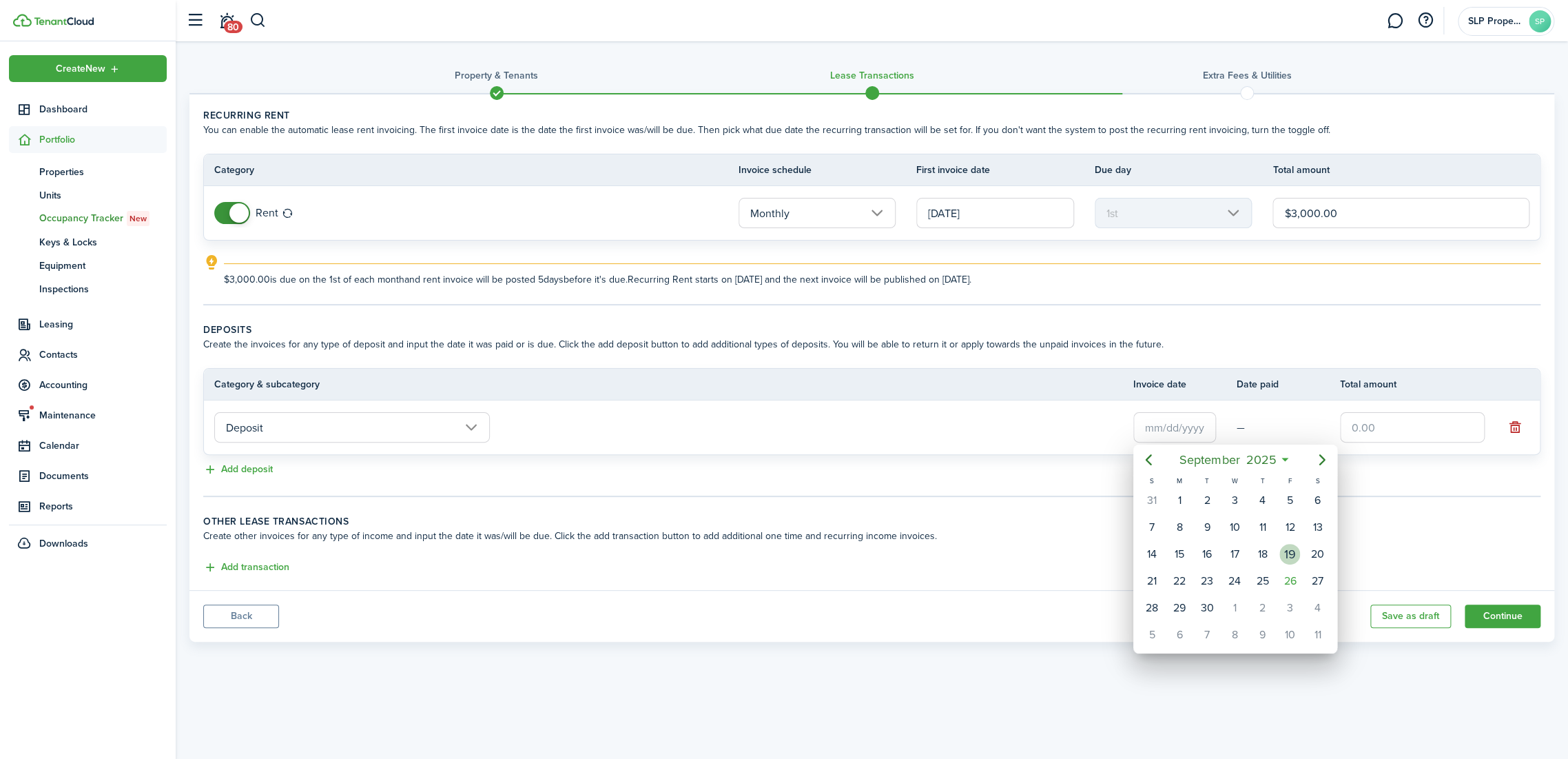
click at [1293, 578] on div "26" at bounding box center [1290, 581] width 21 height 21
type input "[DATE]"
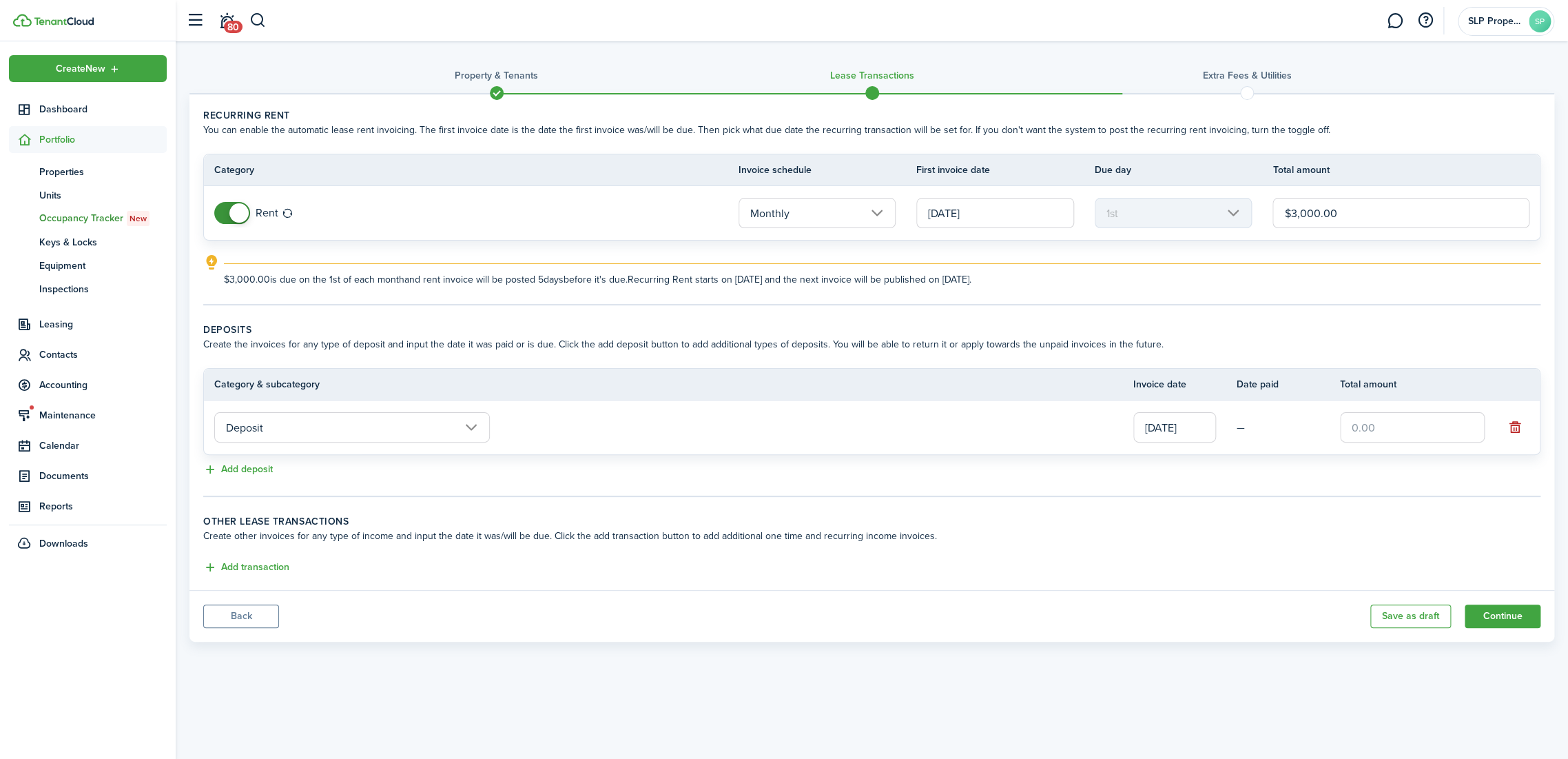
click at [1392, 431] on input "text" at bounding box center [1412, 428] width 145 height 30
type input "$3,000.00"
click at [1133, 337] on wizard-step-header-description "Create the invoices for any type of deposit and input the date it was paid or i…" at bounding box center [871, 344] width 1337 height 14
click at [948, 212] on input "[DATE]" at bounding box center [995, 213] width 158 height 30
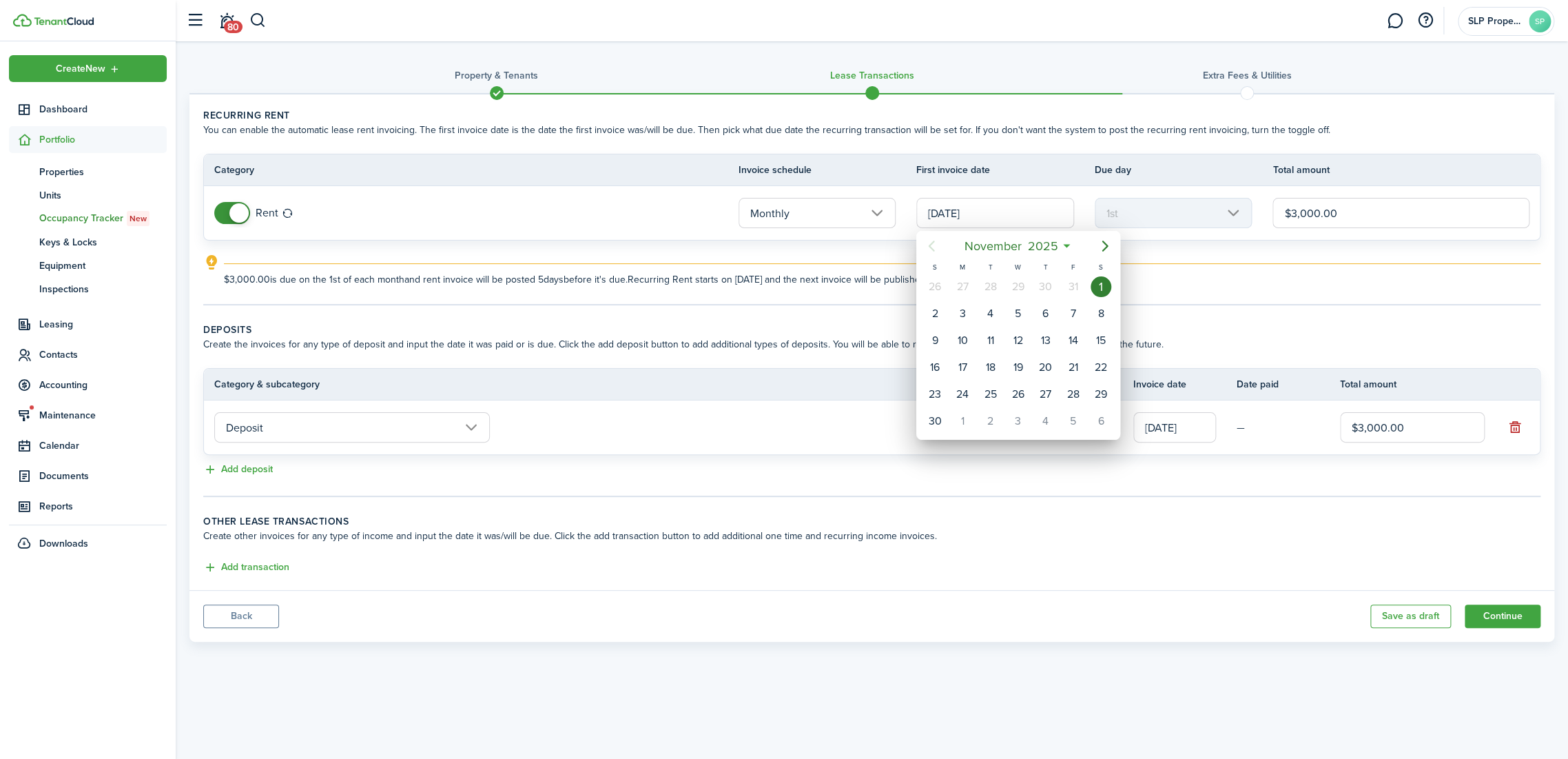
click at [580, 259] on div at bounding box center [784, 379] width 1788 height 979
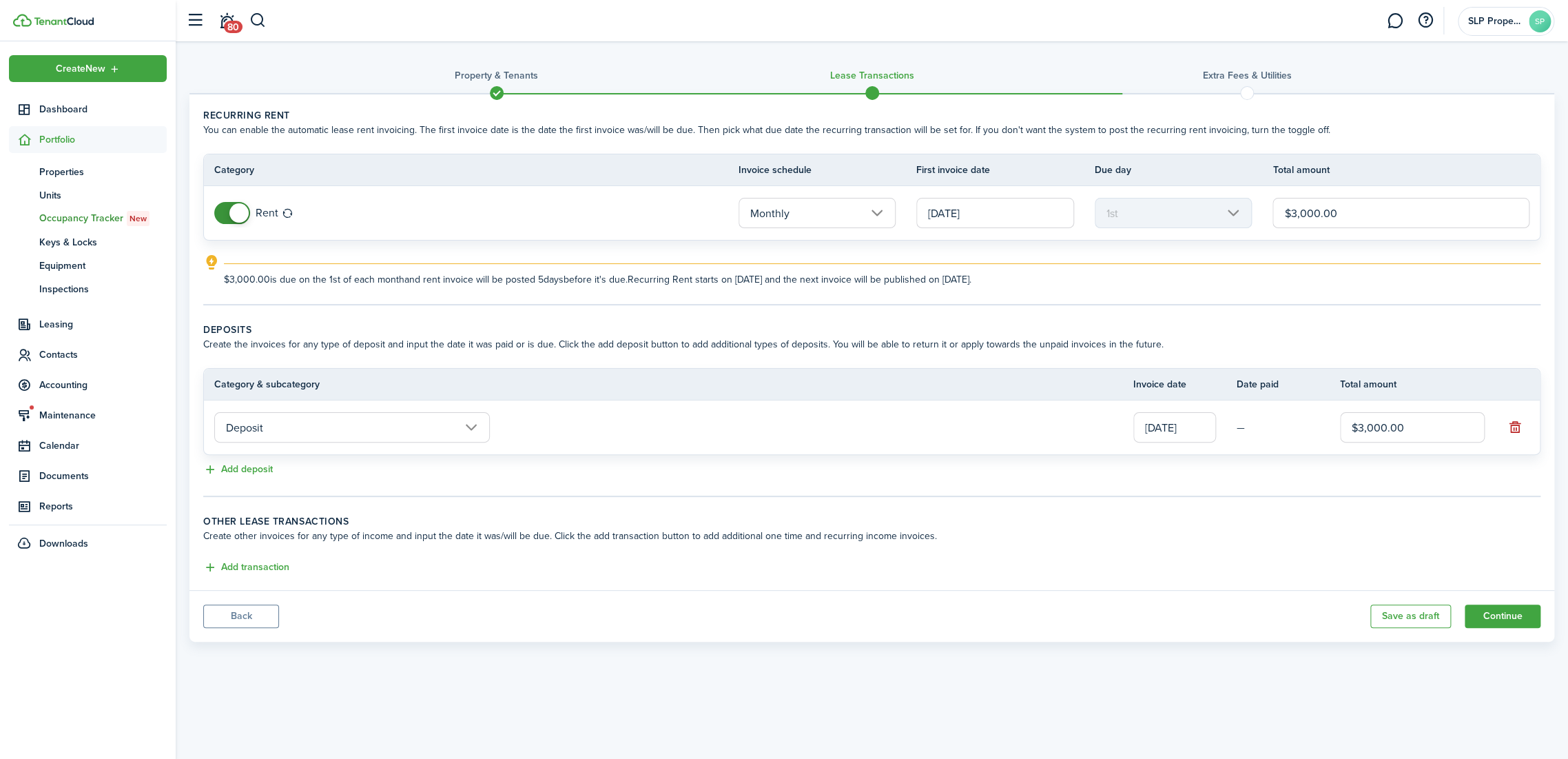
click at [239, 618] on button "Back" at bounding box center [241, 616] width 76 height 23
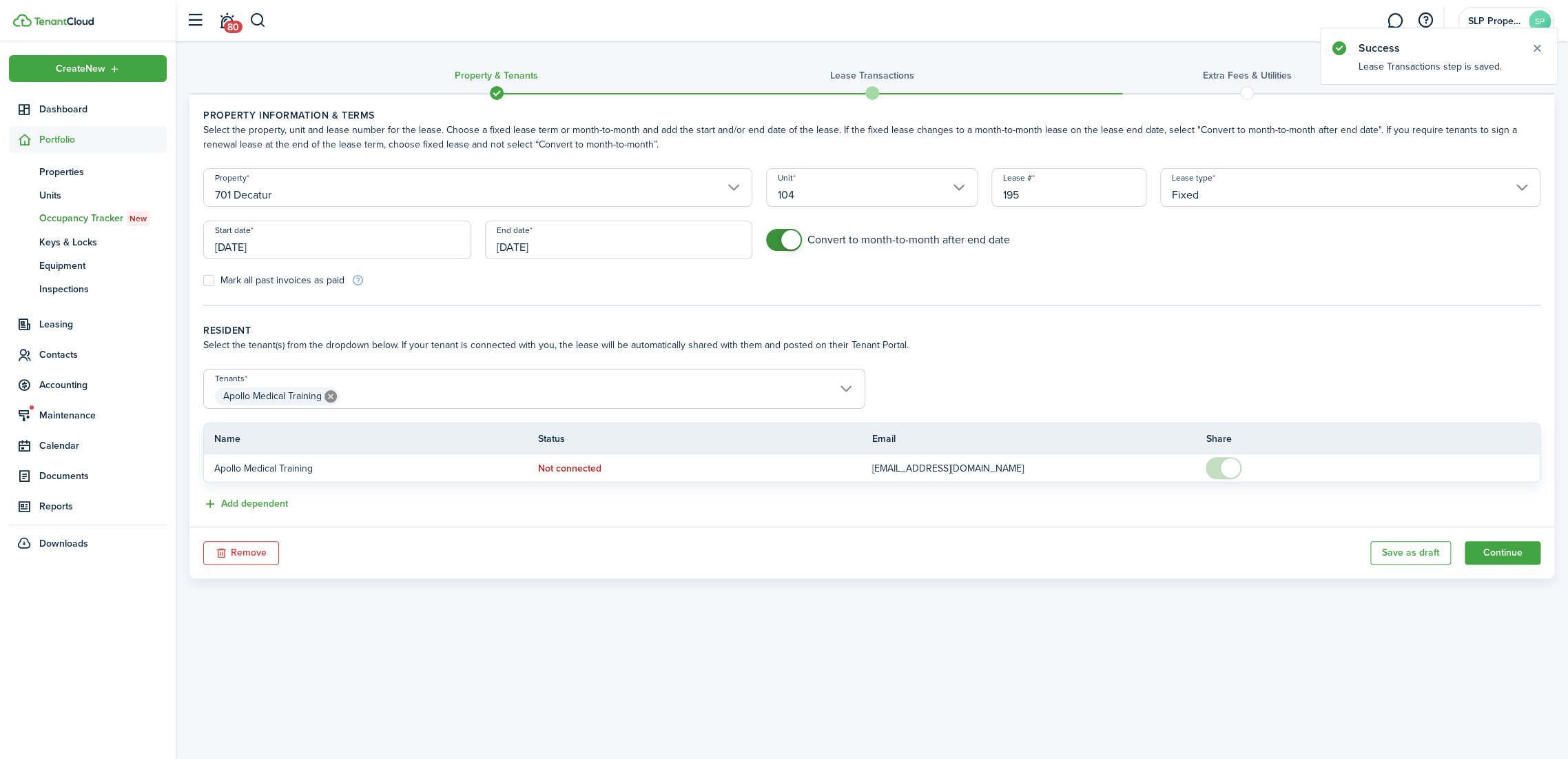
click at [329, 248] on input "[DATE]" at bounding box center [337, 239] width 268 height 38
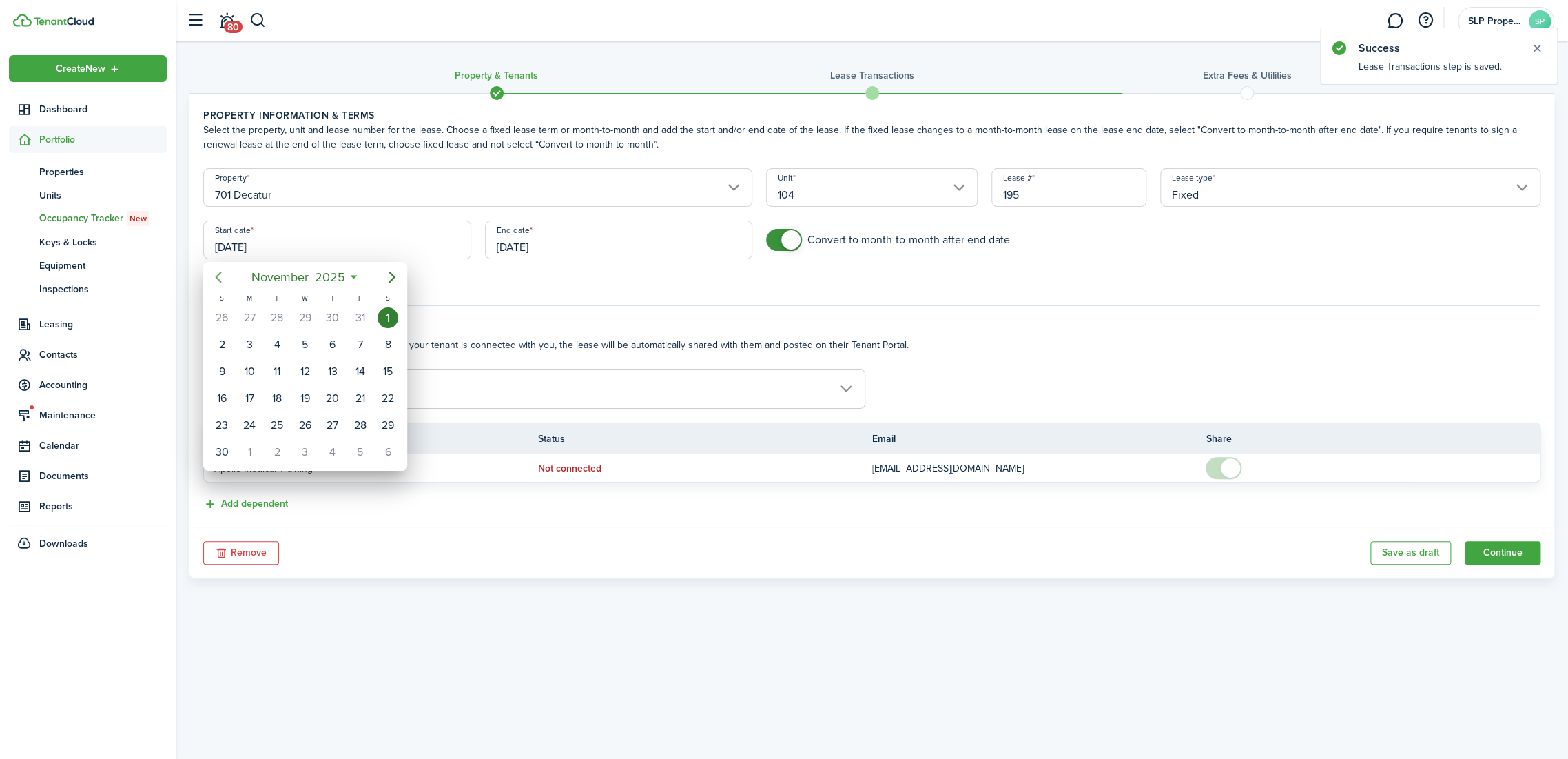
click at [220, 285] on icon "Previous page" at bounding box center [218, 277] width 17 height 17
click at [309, 421] on div "1" at bounding box center [304, 425] width 21 height 21
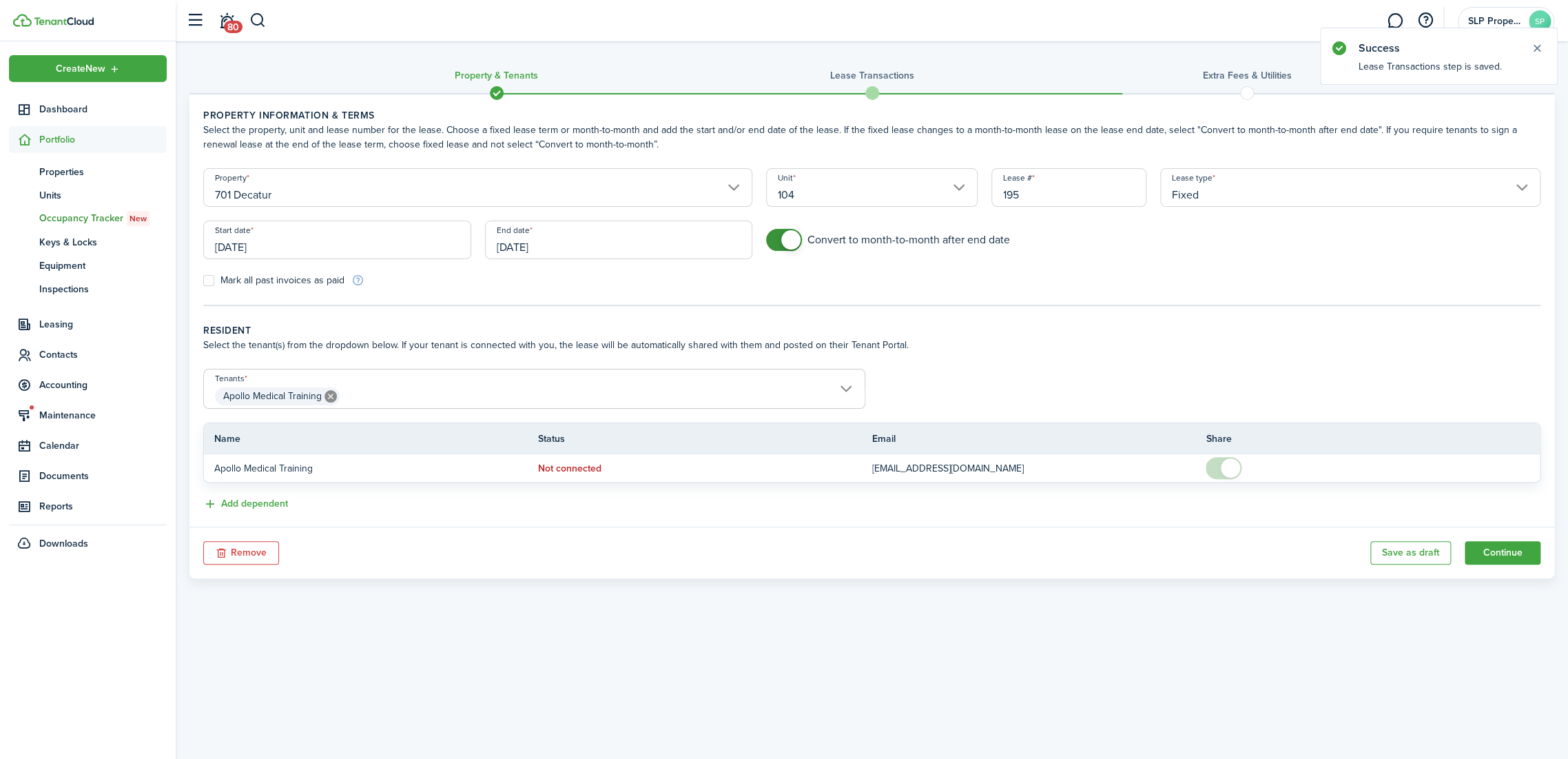
click at [804, 613] on div "Property & Tenants Lease Transactions Extra fees & Utilities Property informati…" at bounding box center [871, 384] width 1392 height 687
click at [356, 254] on input "[DATE]" at bounding box center [337, 239] width 268 height 38
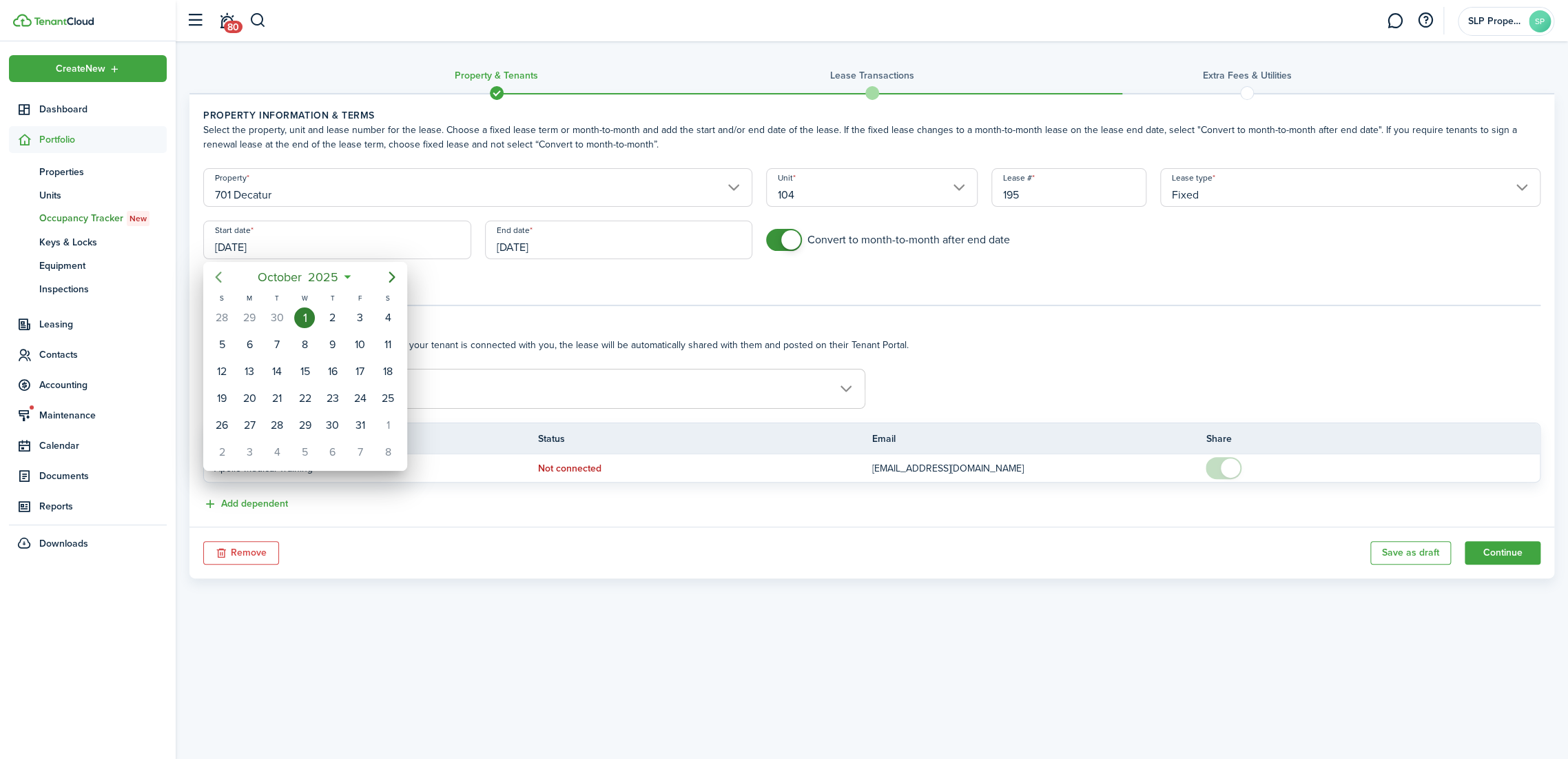
click at [214, 281] on icon "Previous page" at bounding box center [218, 277] width 17 height 17
click at [255, 315] on div "1" at bounding box center [249, 318] width 21 height 21
type input "[DATE]"
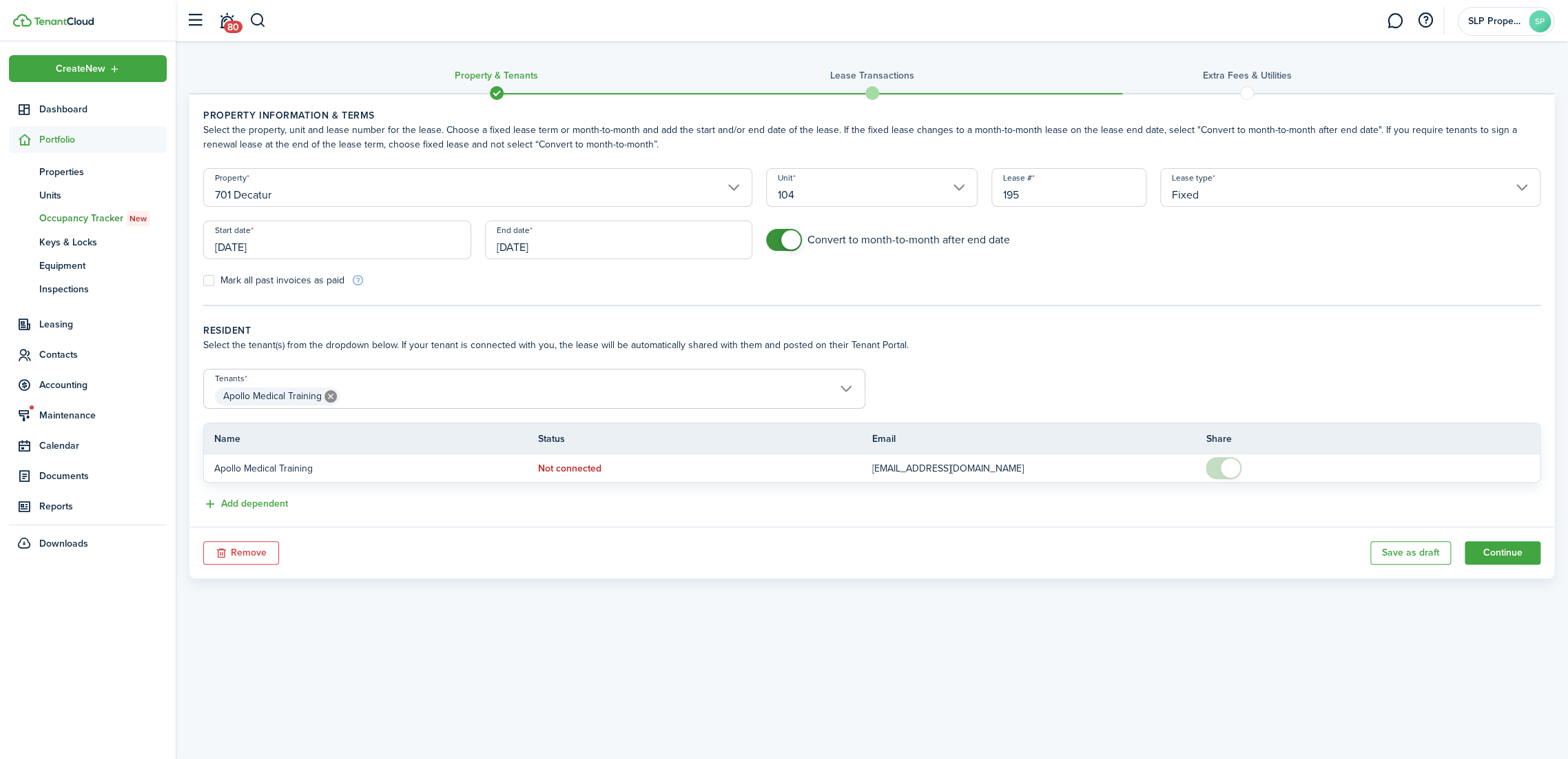
drag, startPoint x: 776, startPoint y: 600, endPoint x: 832, endPoint y: 595, distance: 56.2
click at [776, 600] on div "Property & Tenants Lease Transactions Extra fees & Utilities Property informati…" at bounding box center [871, 384] width 1392 height 687
click at [1510, 554] on button "Continue" at bounding box center [1502, 552] width 76 height 23
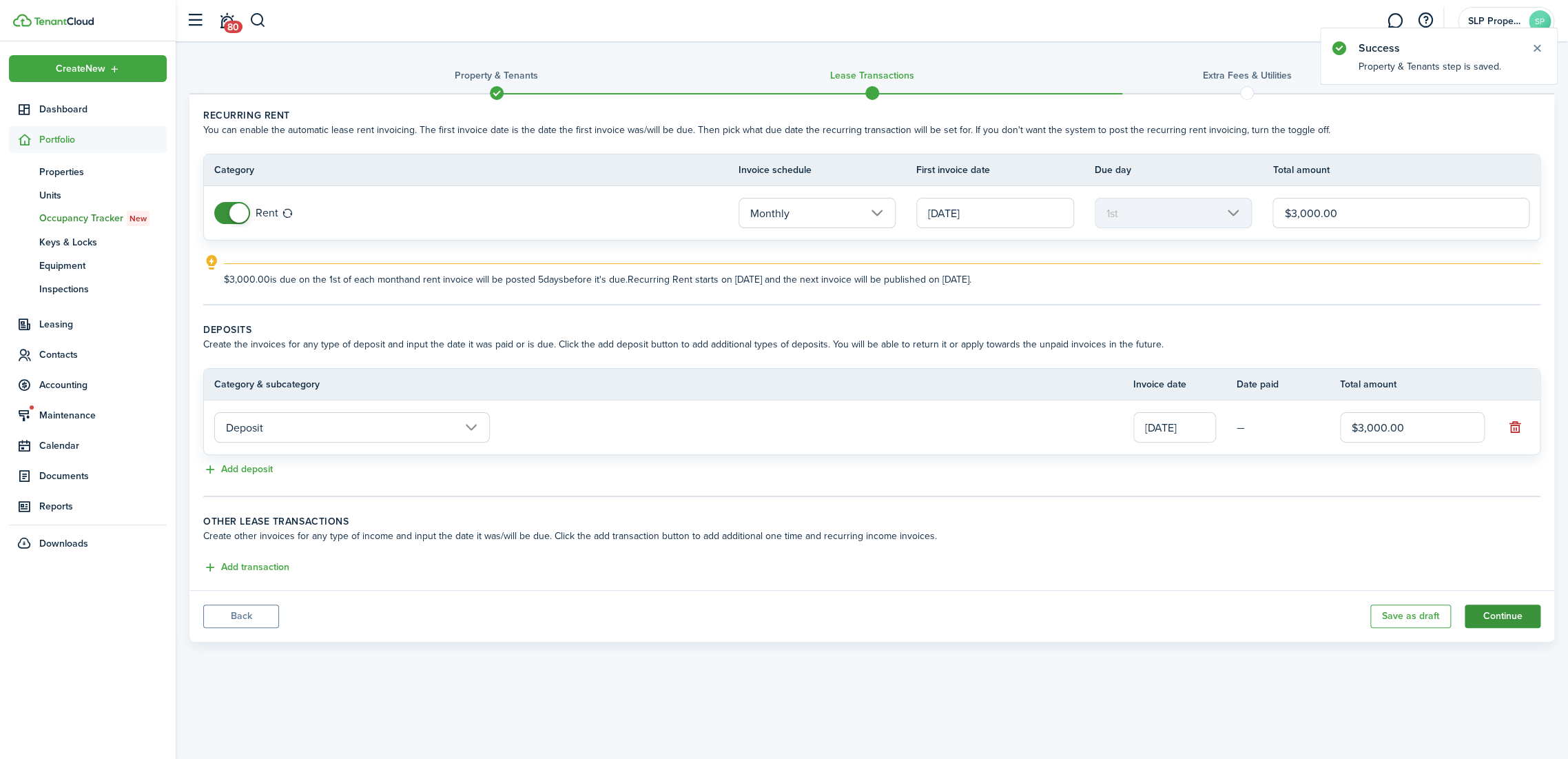
click at [1514, 612] on button "Continue" at bounding box center [1502, 616] width 76 height 23
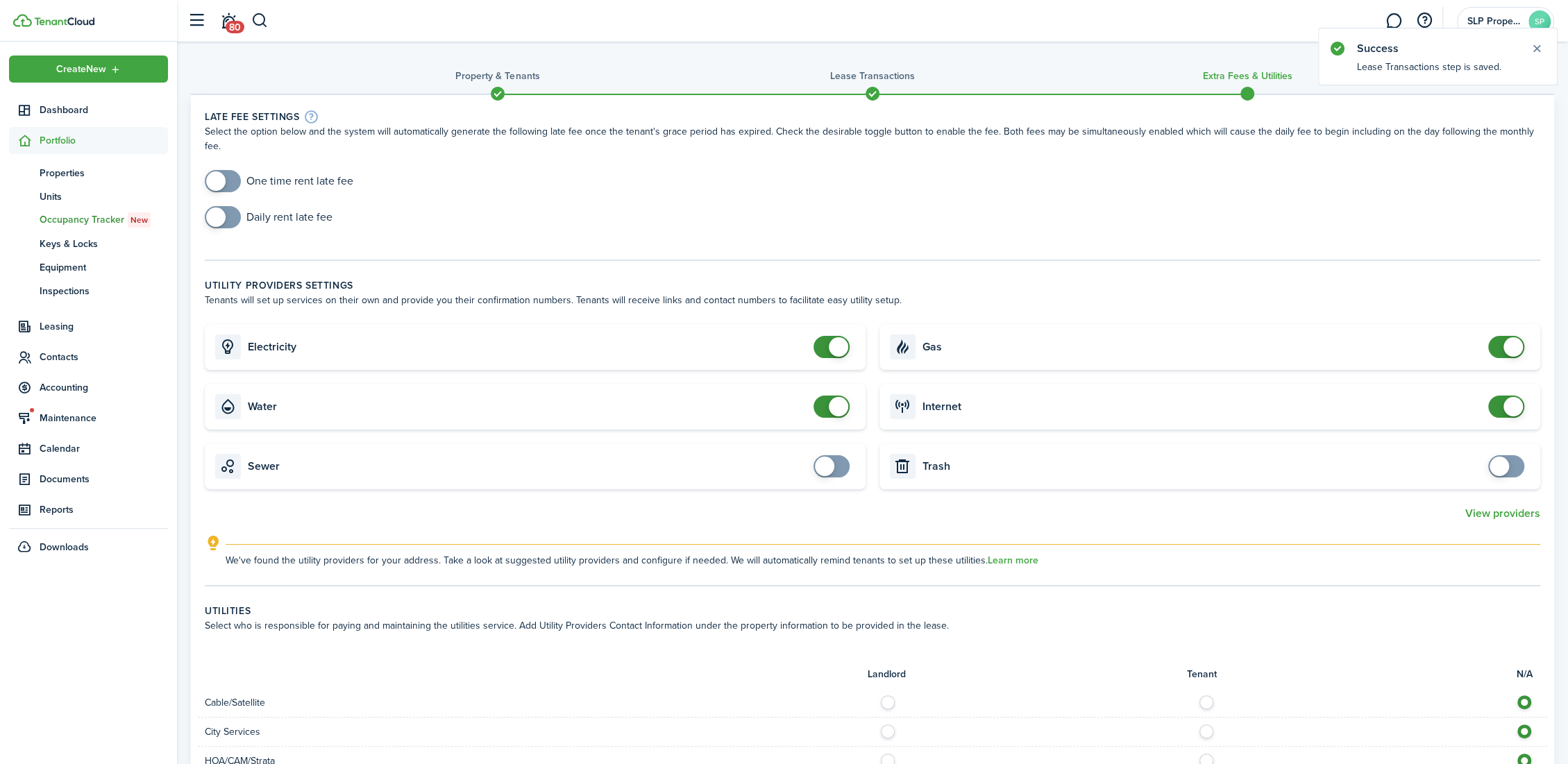
checkbox input "false"
click at [833, 397] on span at bounding box center [838, 406] width 20 height 20
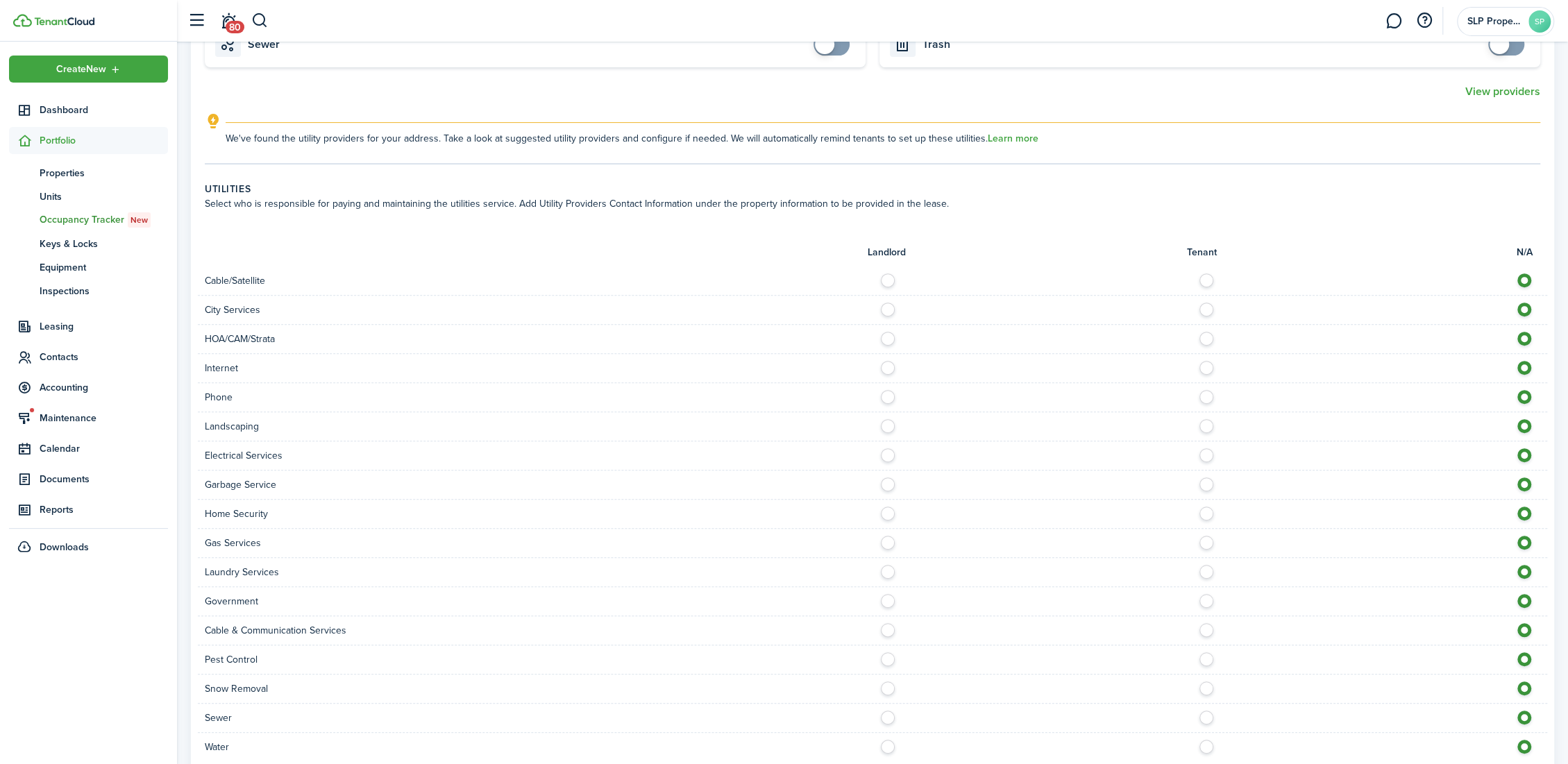
scroll to position [506, 0]
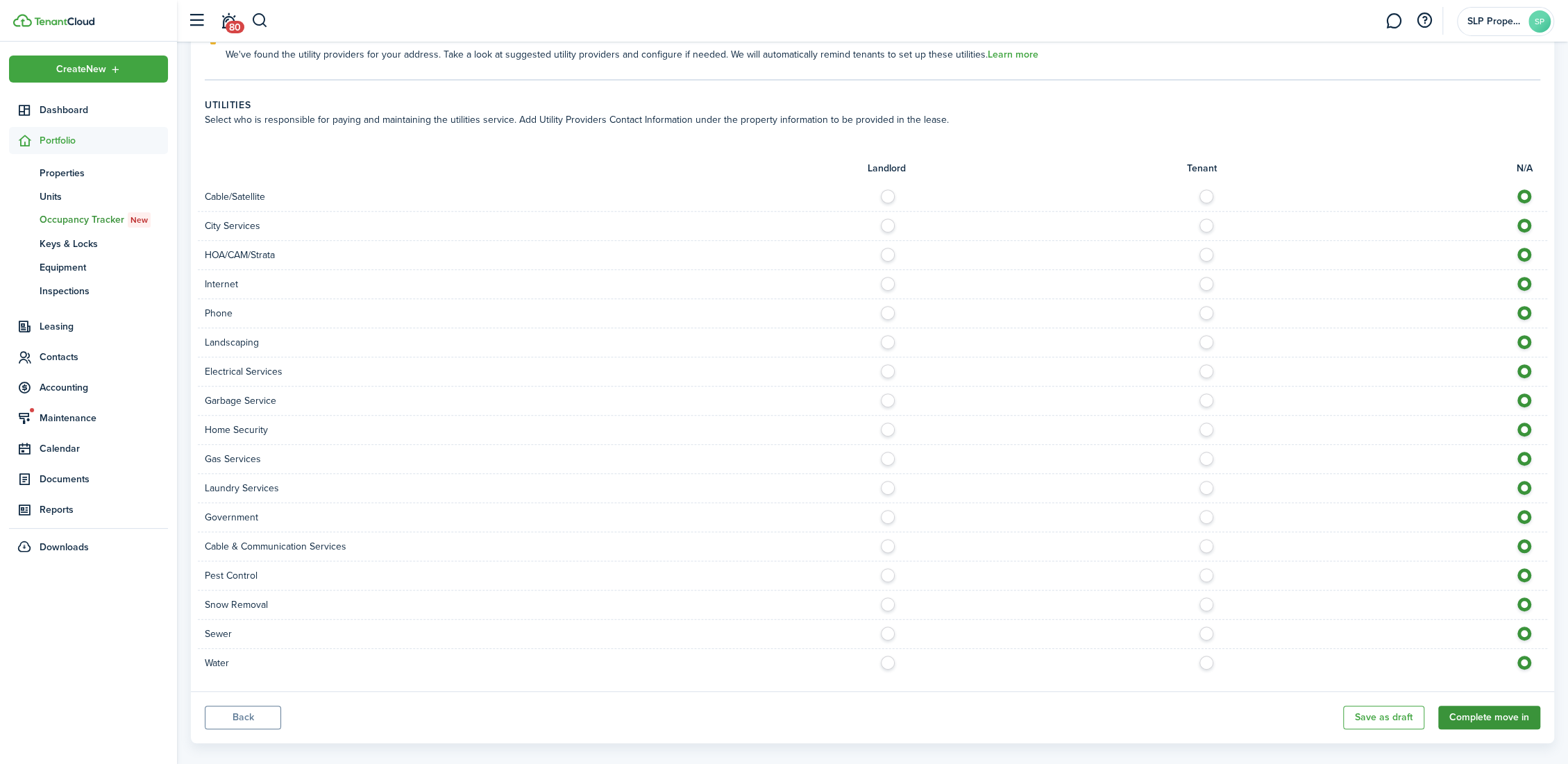
click at [1475, 706] on button "Complete move in" at bounding box center [1489, 717] width 102 height 23
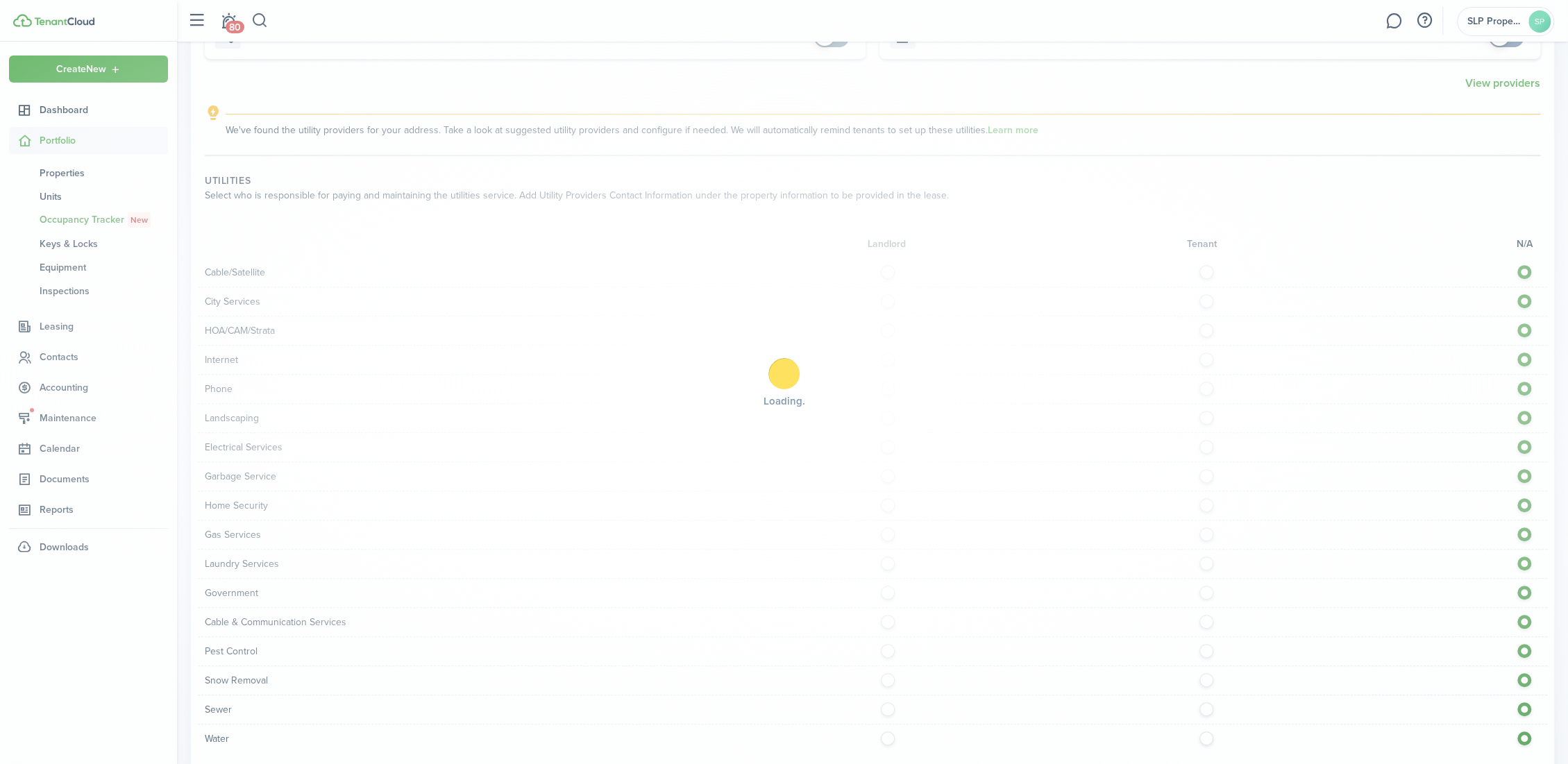
scroll to position [198, 0]
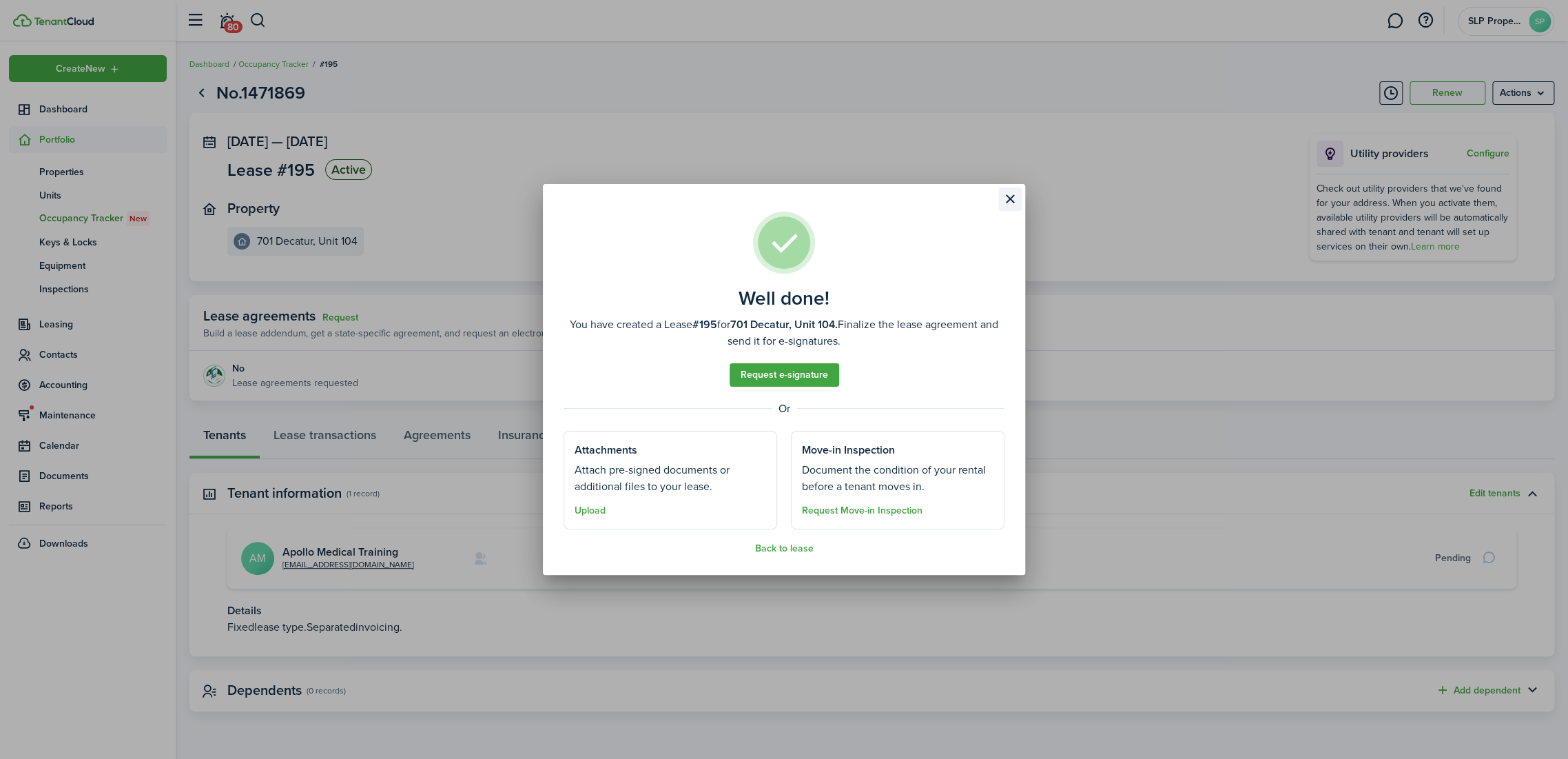
click at [1010, 192] on button "Close modal" at bounding box center [1010, 199] width 23 height 23
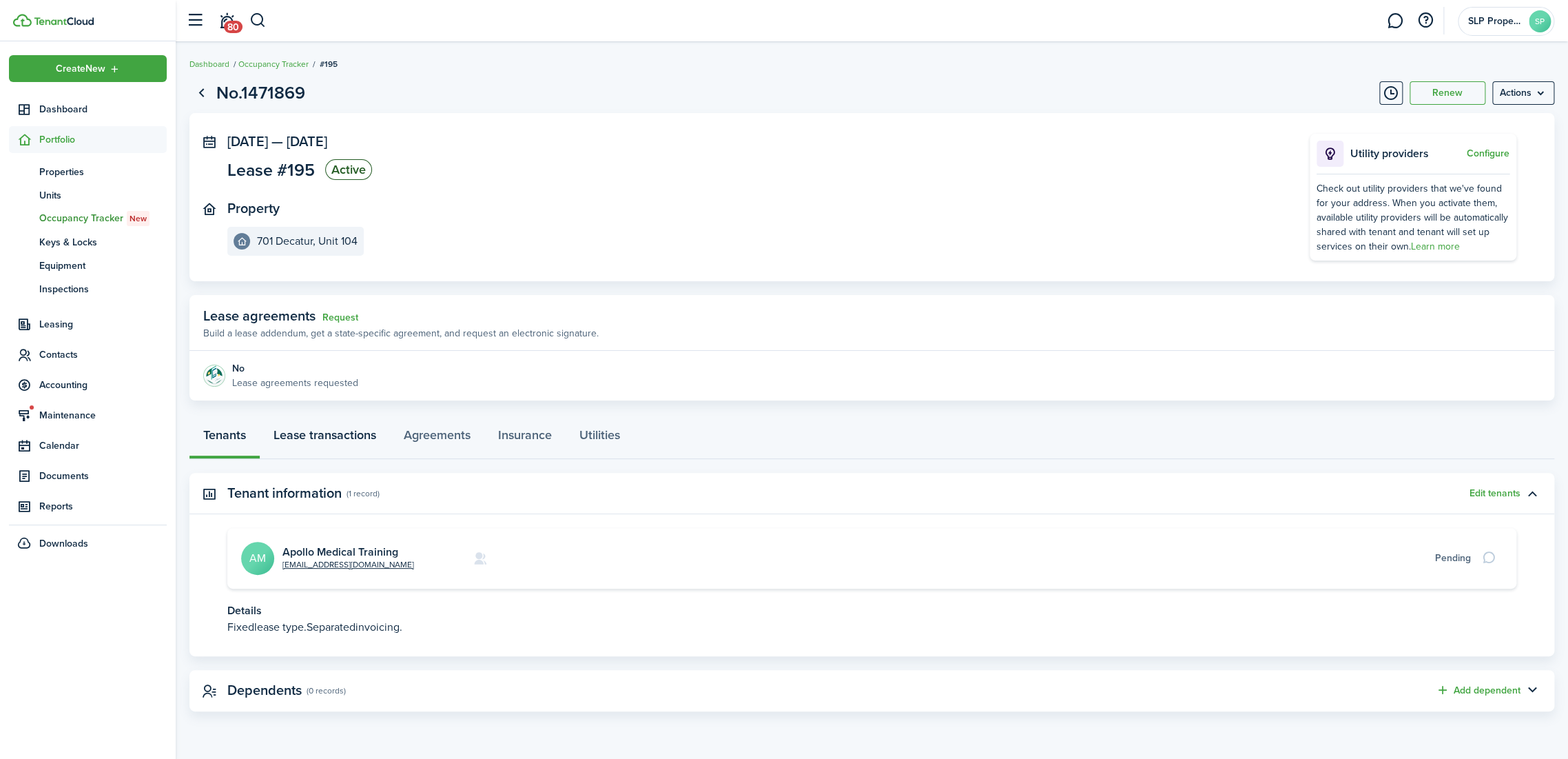
click at [351, 428] on link "Lease transactions" at bounding box center [325, 438] width 130 height 41
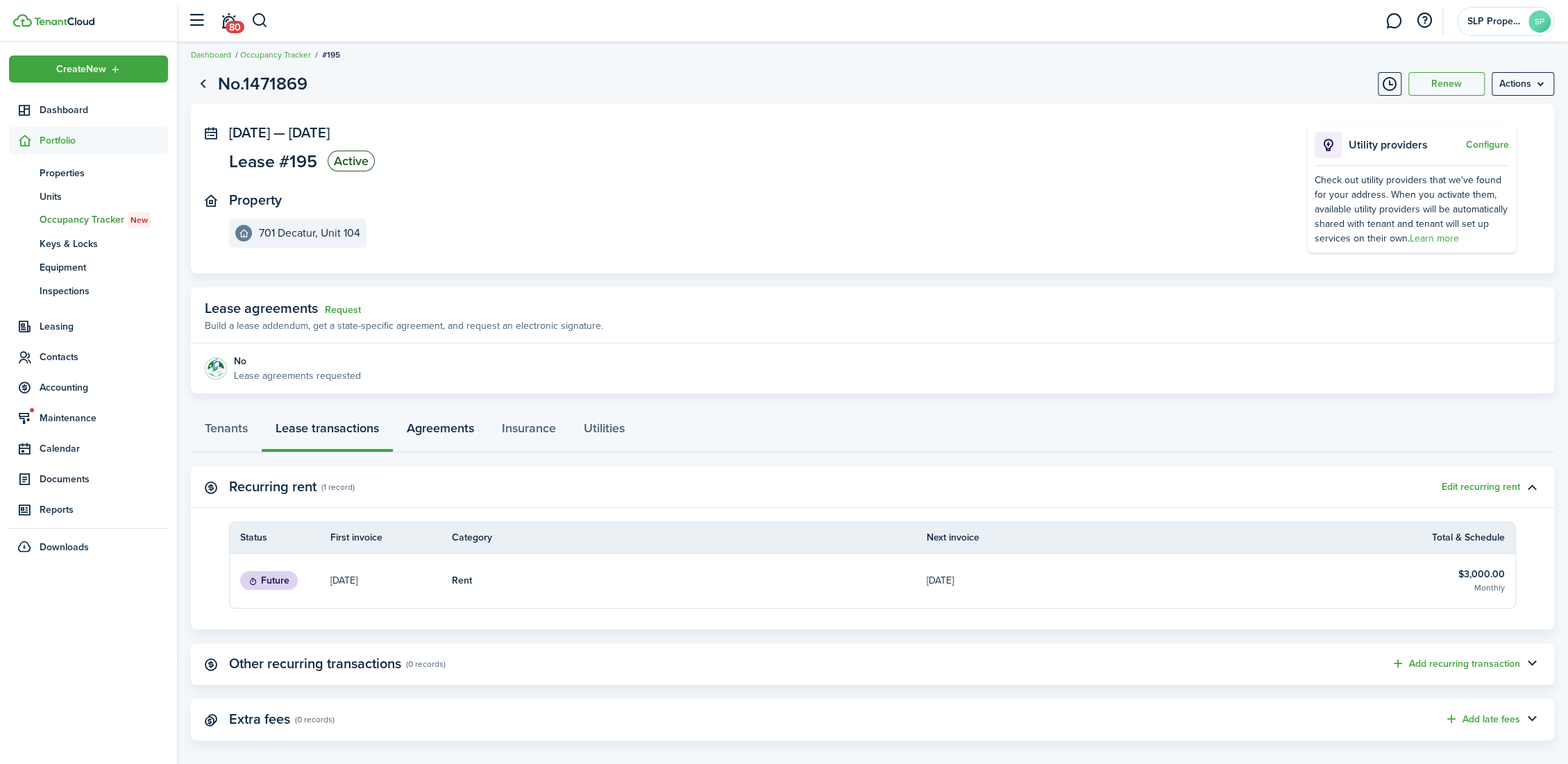
scroll to position [23, 0]
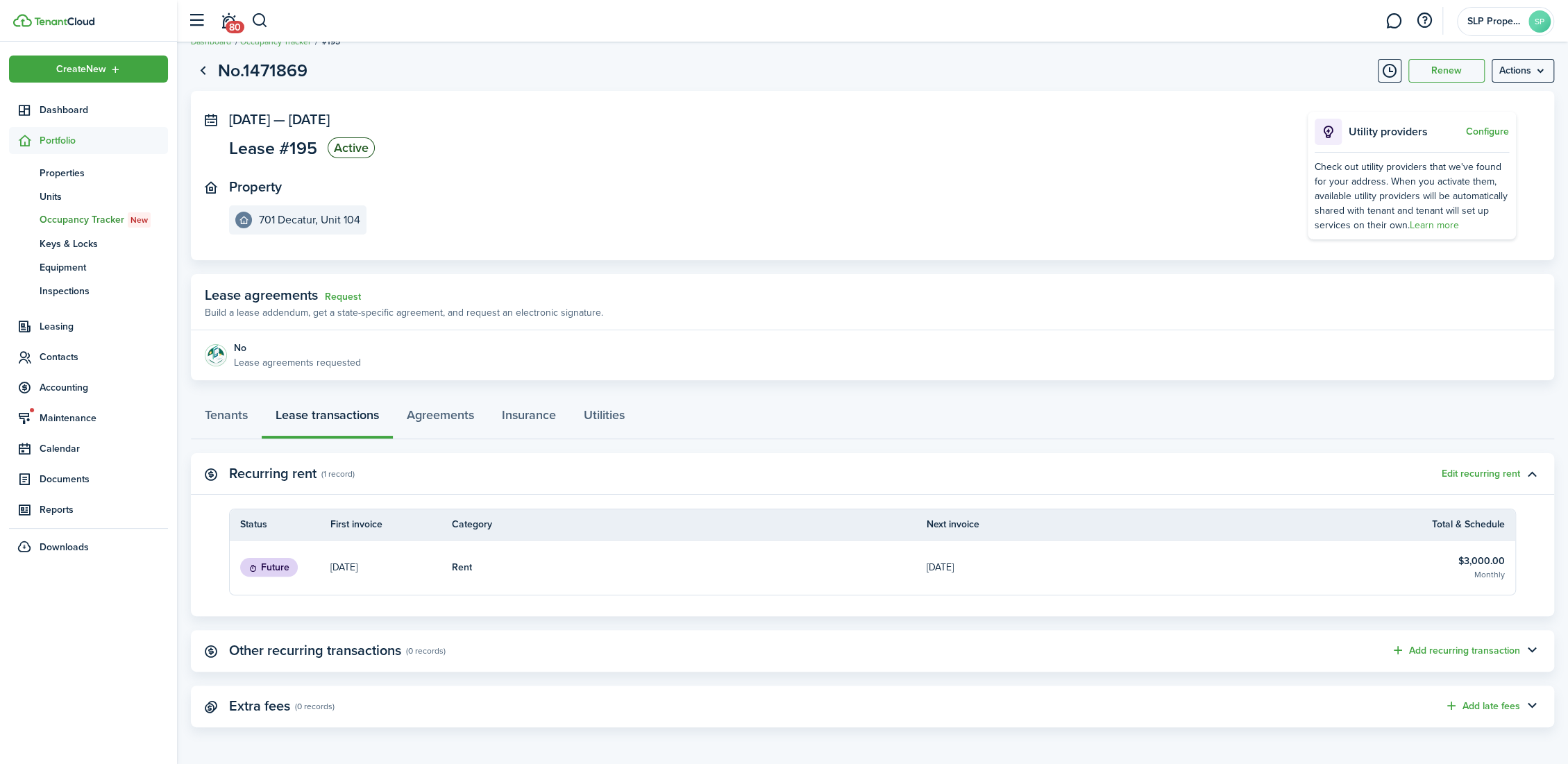
click at [796, 558] on link "Rent" at bounding box center [689, 568] width 474 height 54
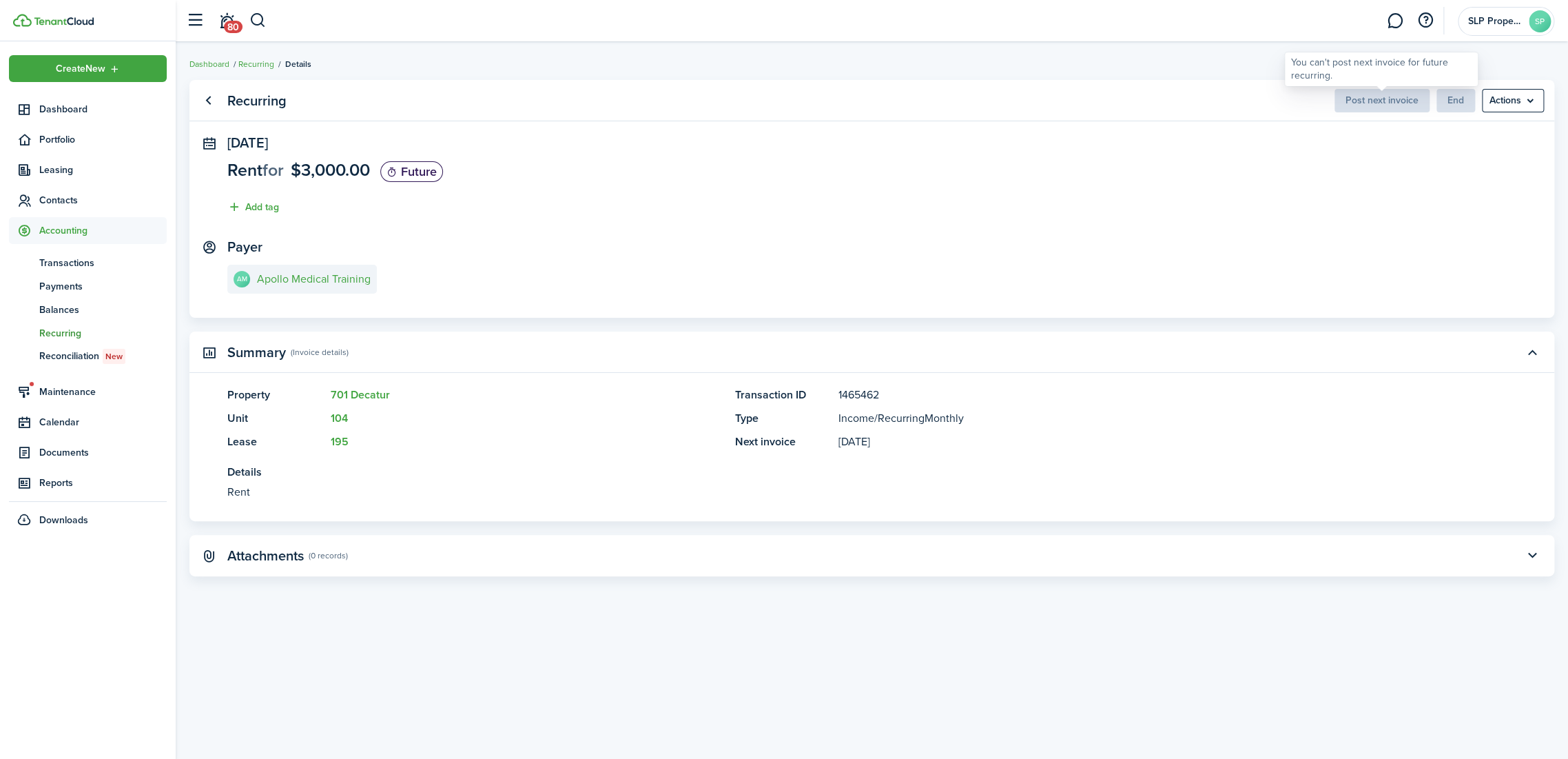
click at [1367, 96] on span "Post next invoice" at bounding box center [1382, 100] width 95 height 14
drag, startPoint x: 1247, startPoint y: 109, endPoint x: 843, endPoint y: 207, distance: 415.7
click at [1245, 109] on panel-main-header "Recurring Post next invoice End Actions" at bounding box center [871, 100] width 1364 height 41
click at [296, 271] on link "AM Apollo Medical Training" at bounding box center [302, 279] width 149 height 29
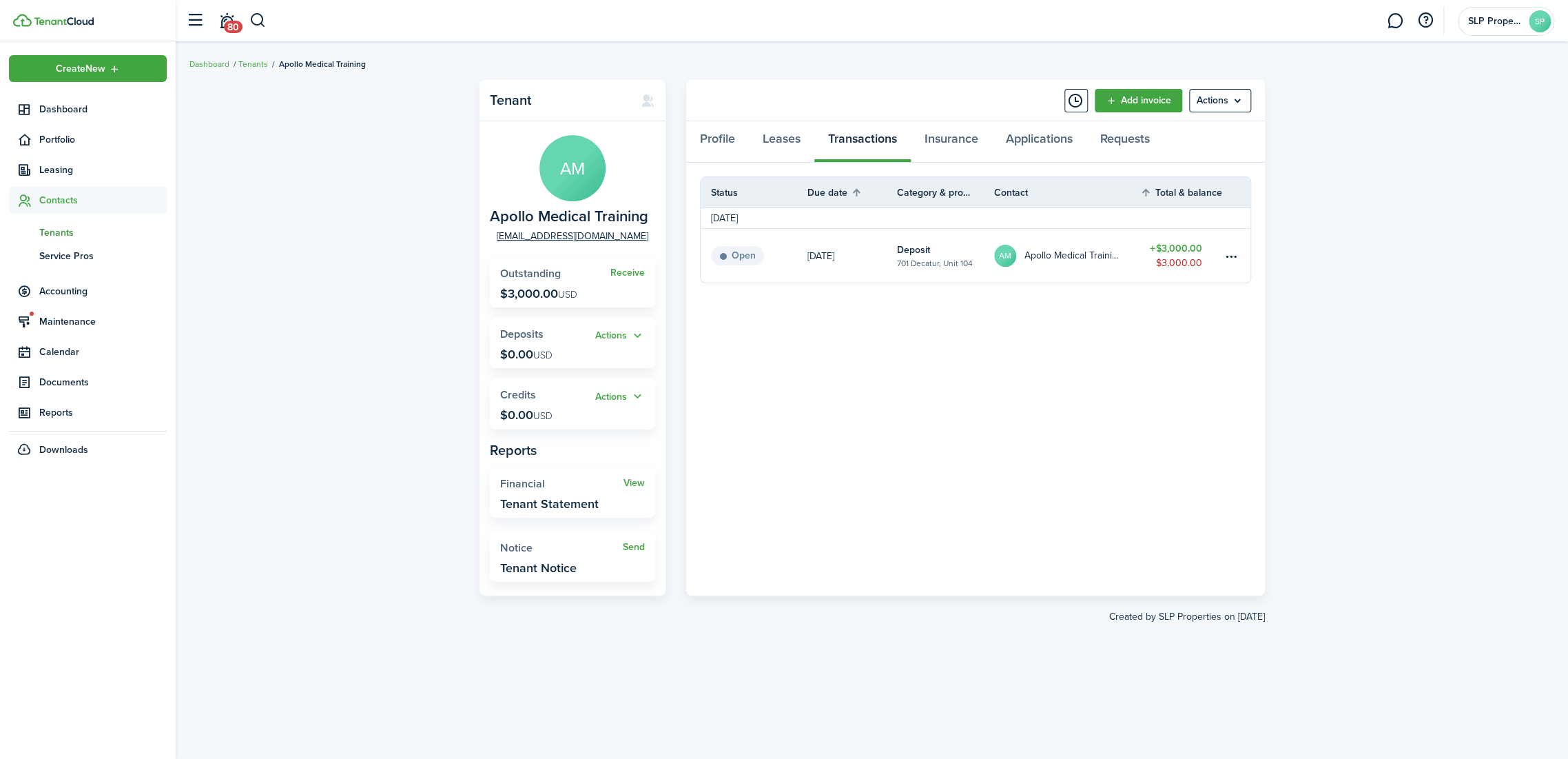
click at [1061, 325] on panel-main-body "Status Due date Category & property Contact Total & balance Actions [DATE] Open…" at bounding box center [975, 378] width 579 height 433
click at [802, 154] on link "Leases" at bounding box center [781, 141] width 65 height 41
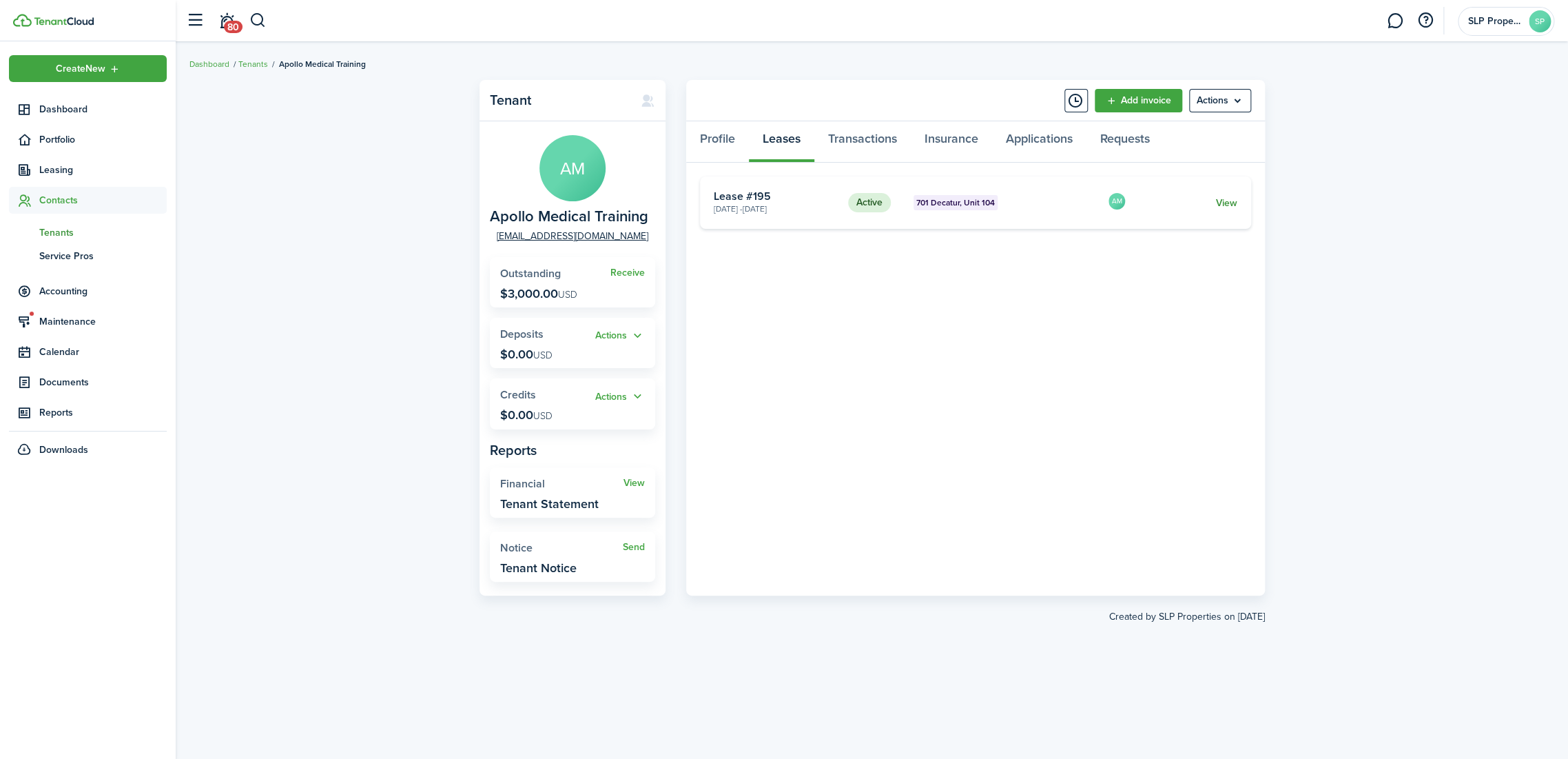
click at [1231, 202] on link "View" at bounding box center [1225, 203] width 21 height 14
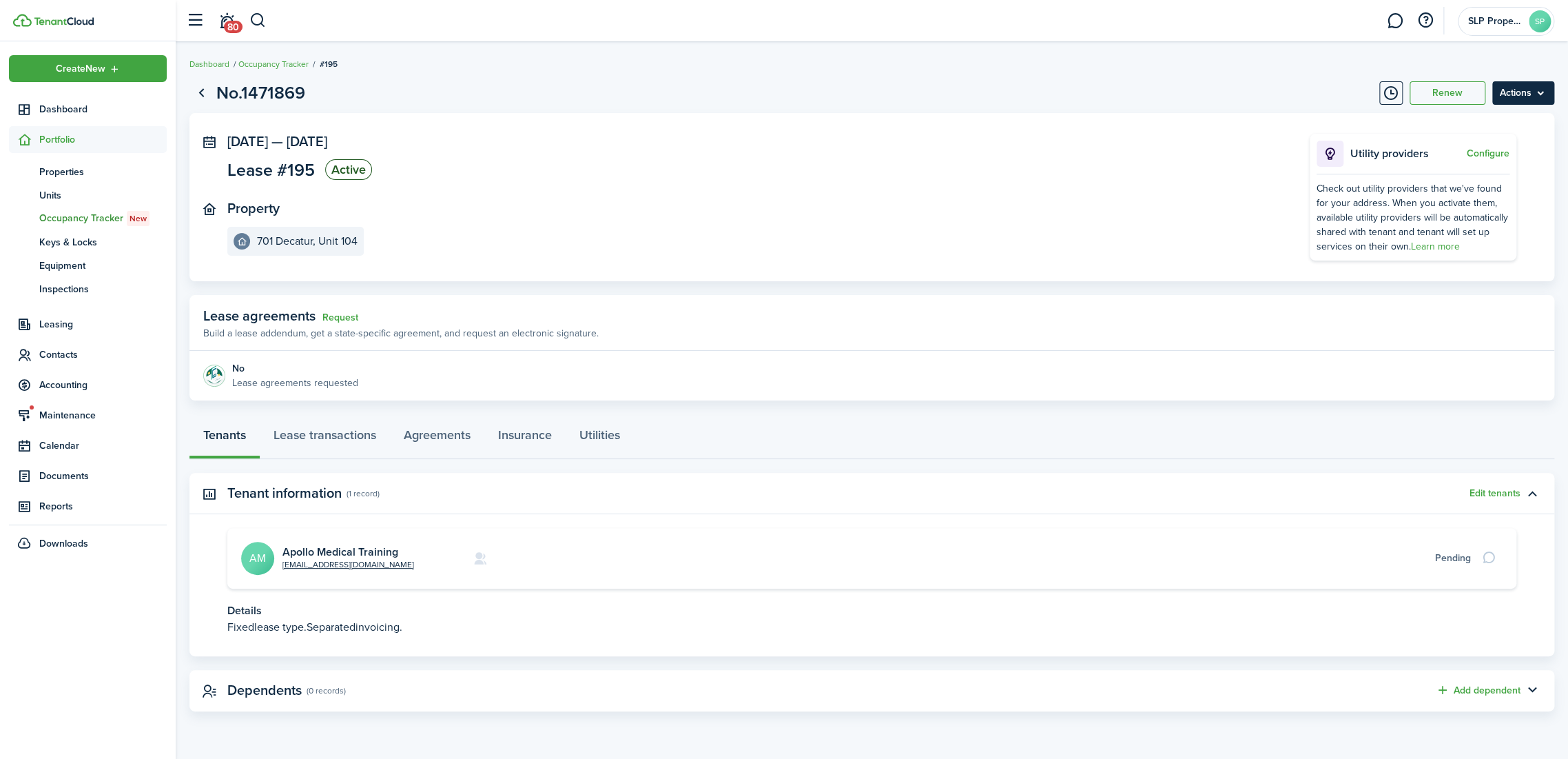
click at [1510, 92] on menu-btn "Actions" at bounding box center [1523, 93] width 62 height 23
click at [1478, 120] on button "Edit" at bounding box center [1493, 123] width 120 height 23
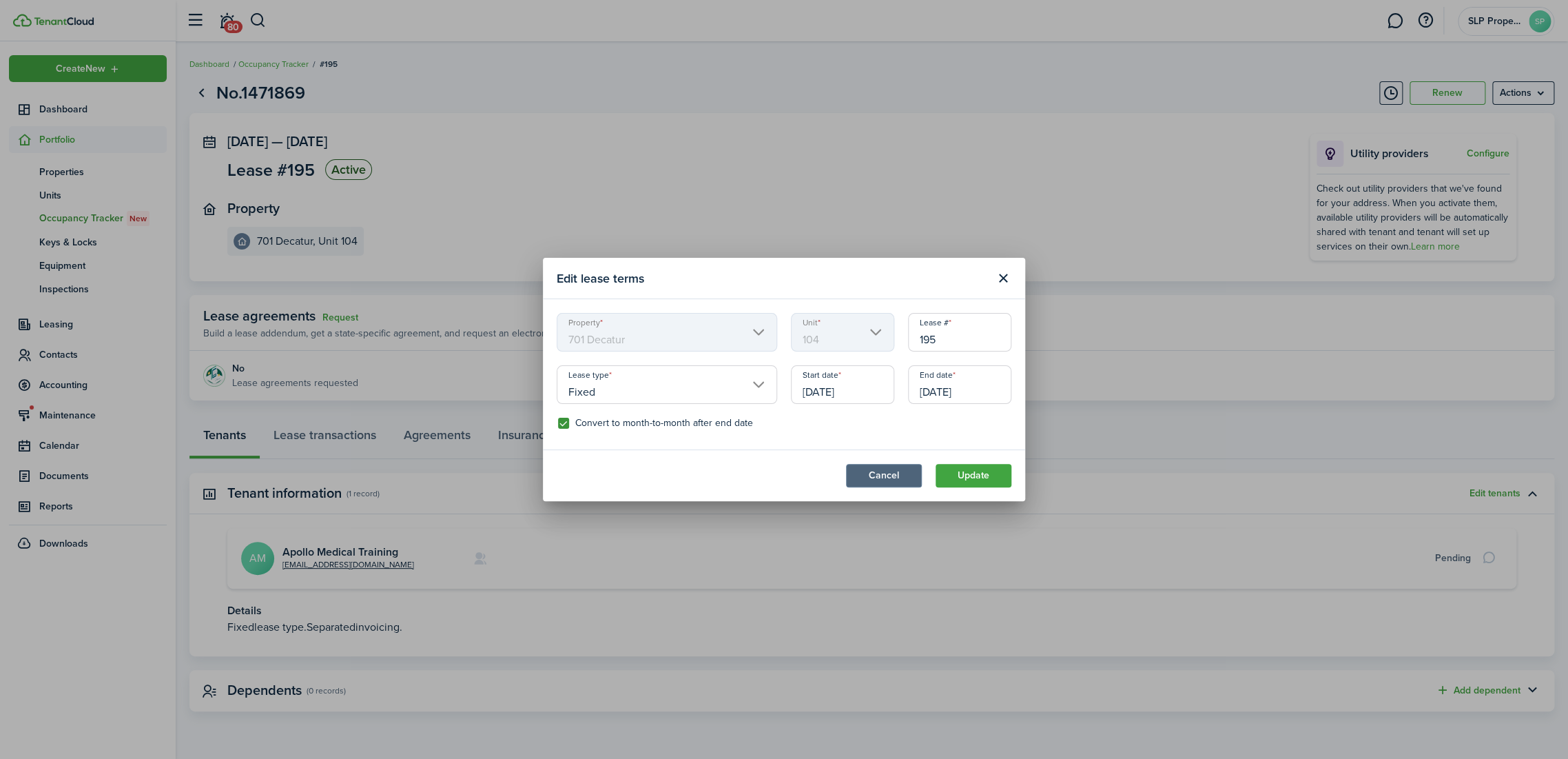
click at [906, 473] on button "Cancel" at bounding box center [883, 476] width 76 height 23
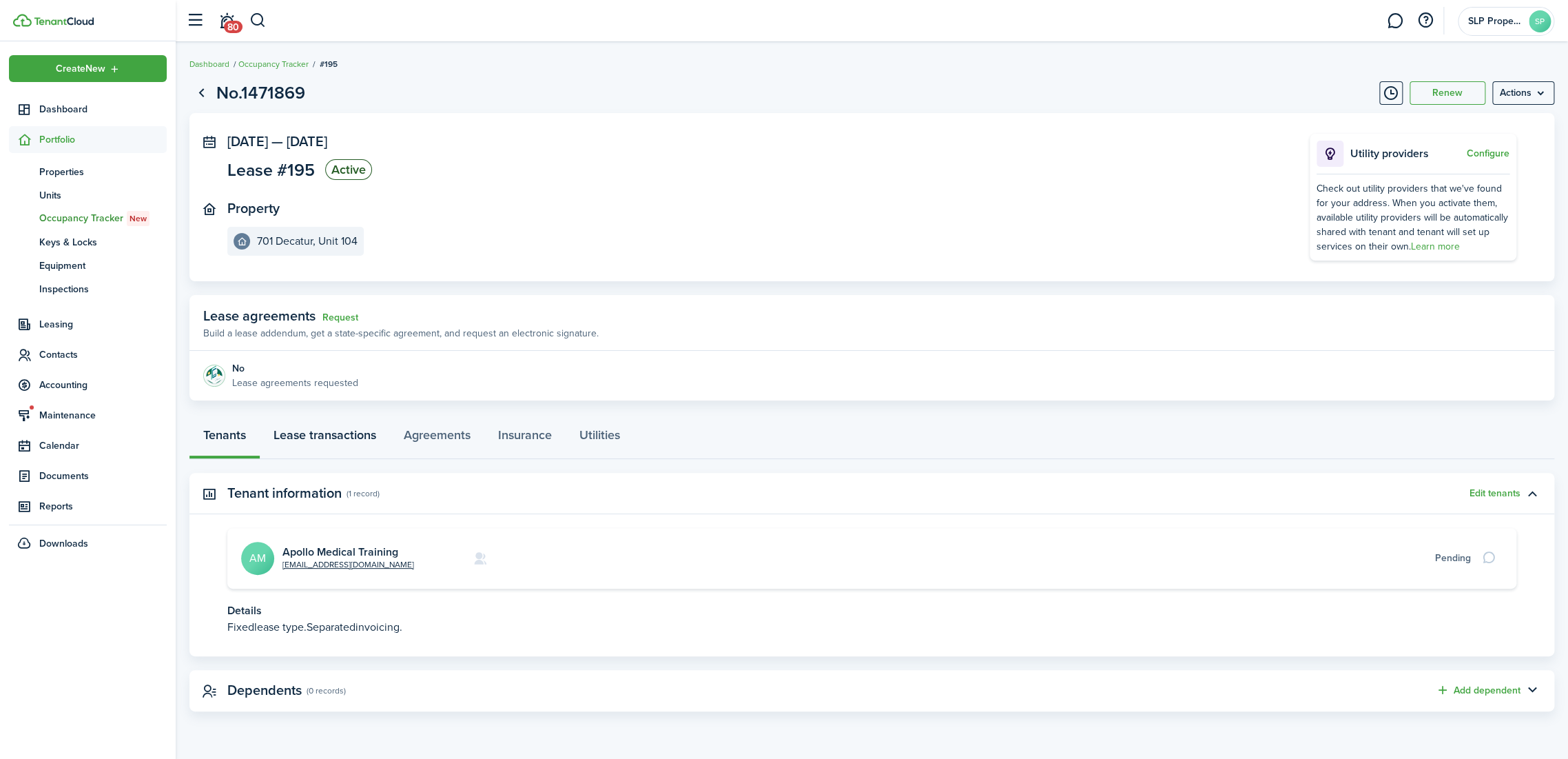
click at [324, 445] on link "Lease transactions" at bounding box center [325, 438] width 130 height 41
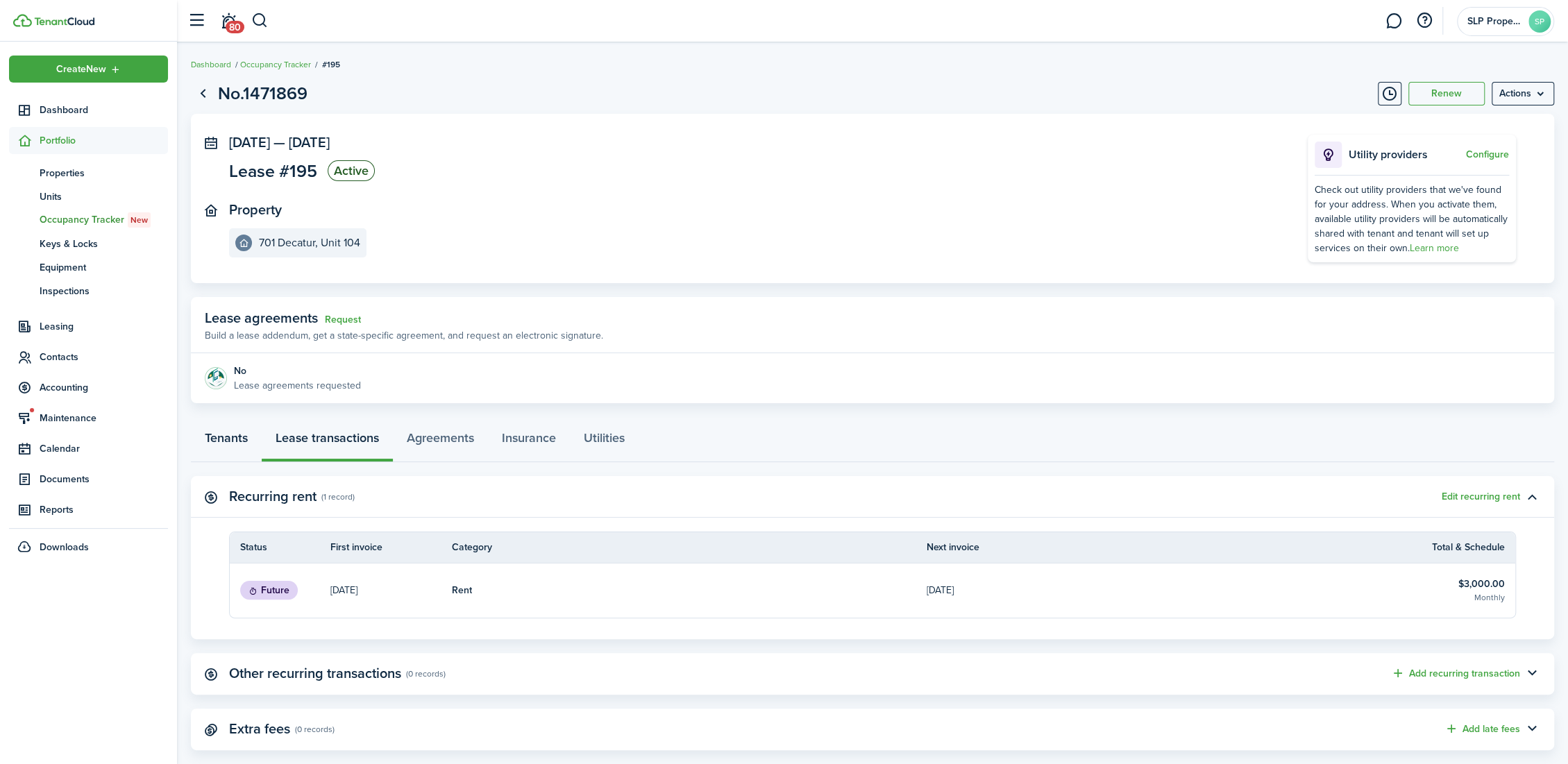
click at [244, 443] on link "Tenants" at bounding box center [226, 441] width 71 height 42
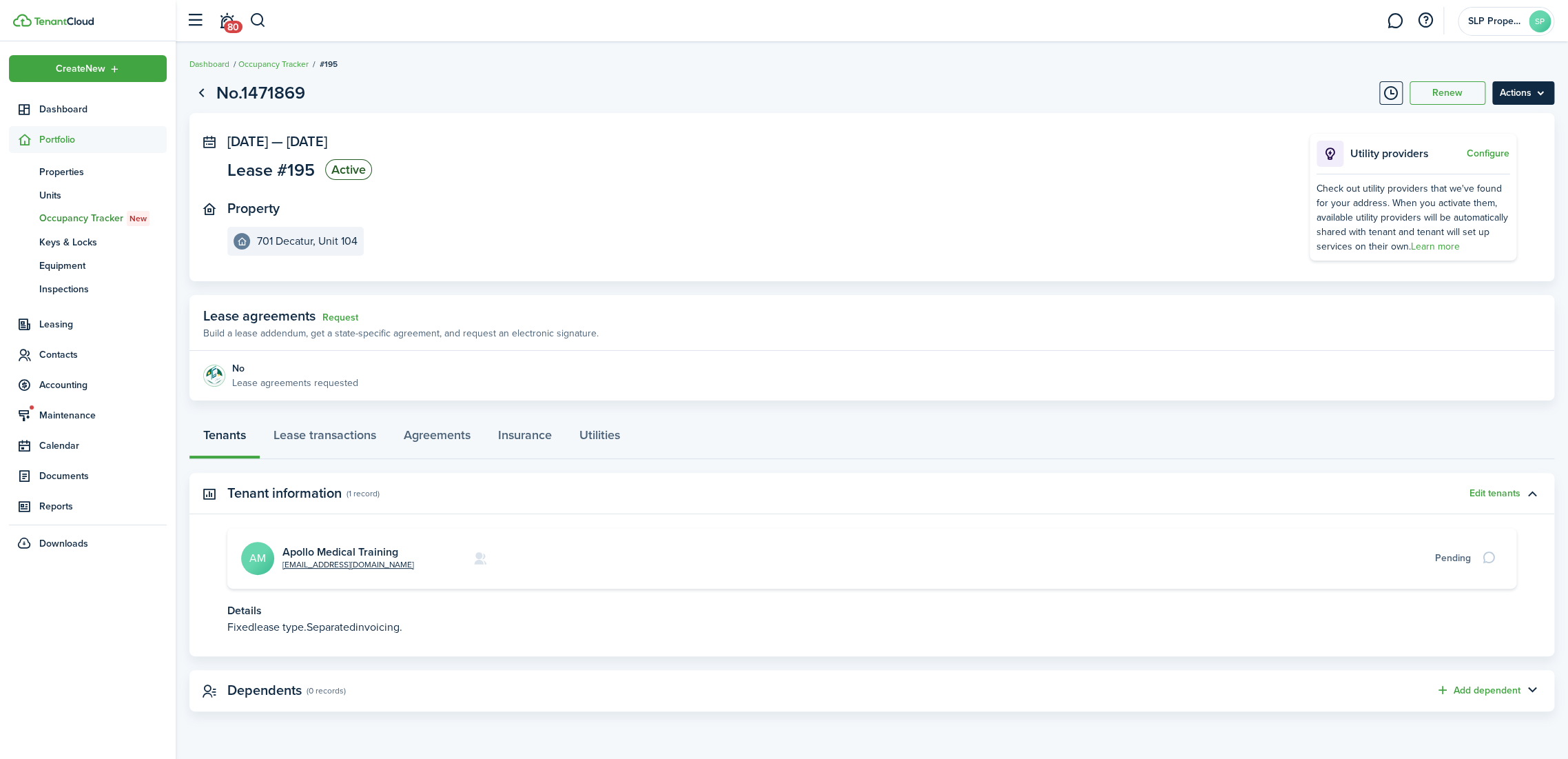
click at [1517, 98] on menu-btn "Actions" at bounding box center [1523, 93] width 62 height 23
click at [1452, 122] on button "Edit" at bounding box center [1493, 123] width 120 height 23
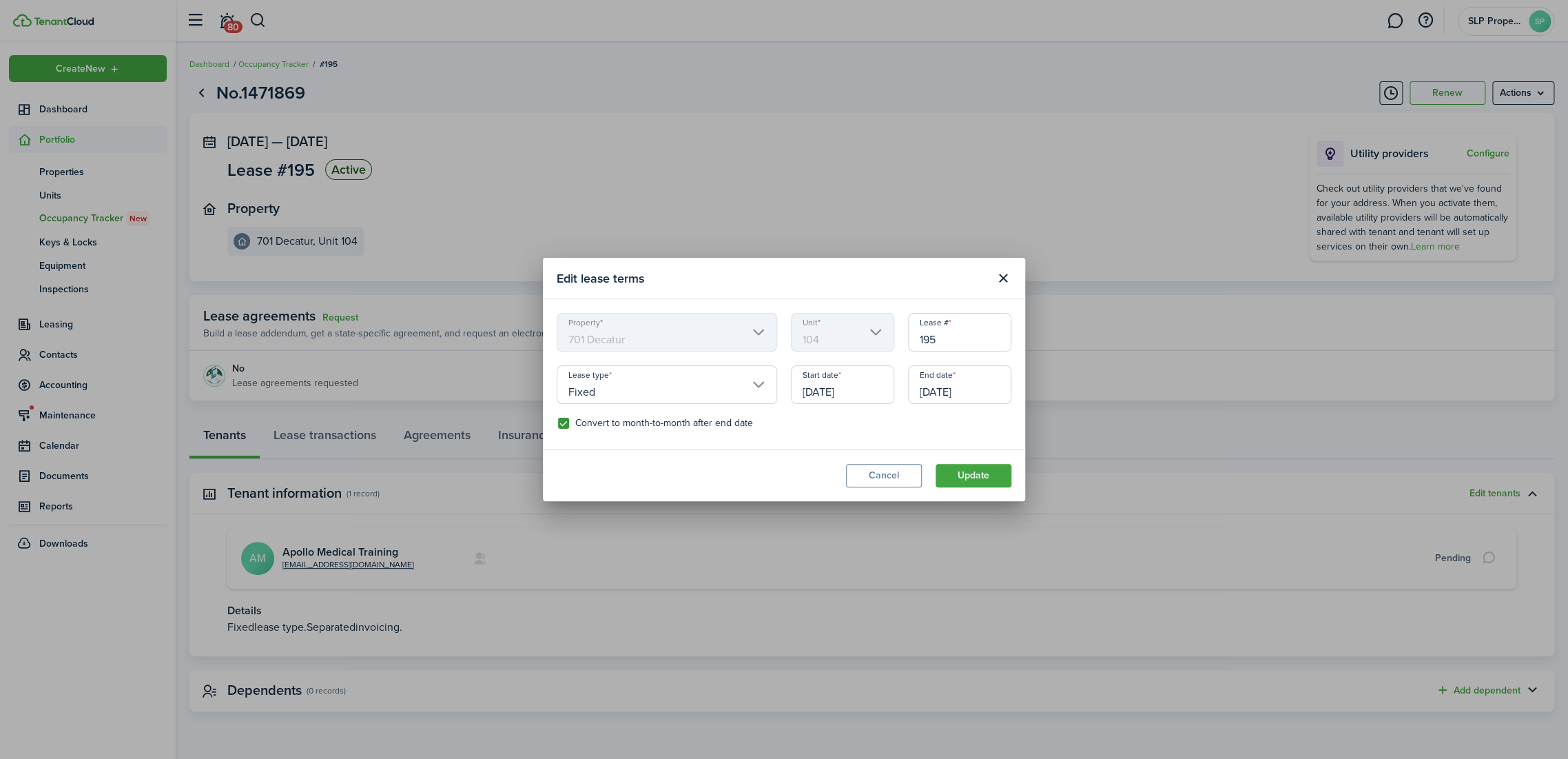
click at [1062, 278] on div "Edit lease terms Property 701 Decatur Unit 104 Lease # 195 Lease type Fixed Sta…" at bounding box center [784, 379] width 1568 height 759
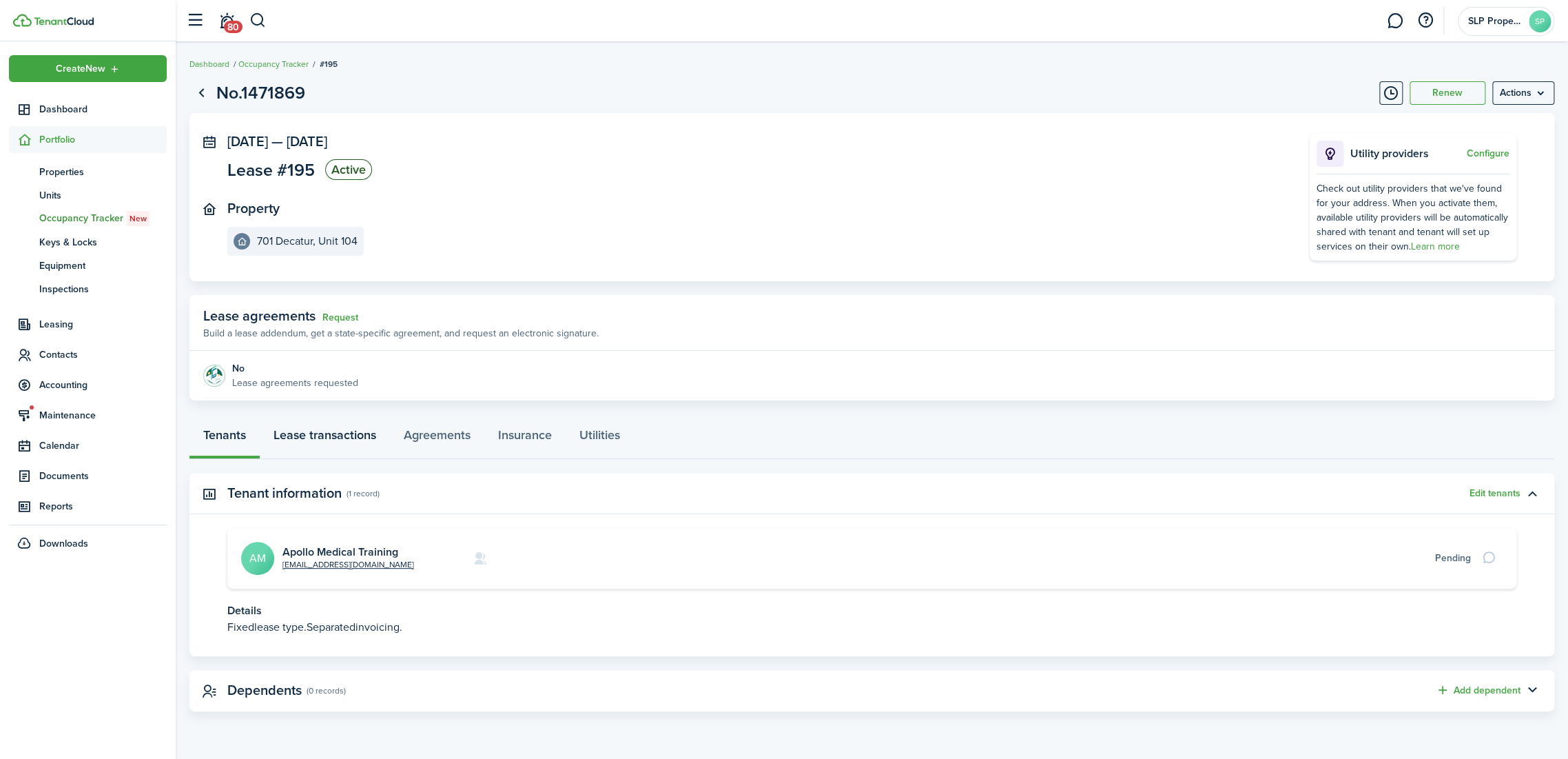
click at [297, 445] on link "Lease transactions" at bounding box center [325, 438] width 130 height 41
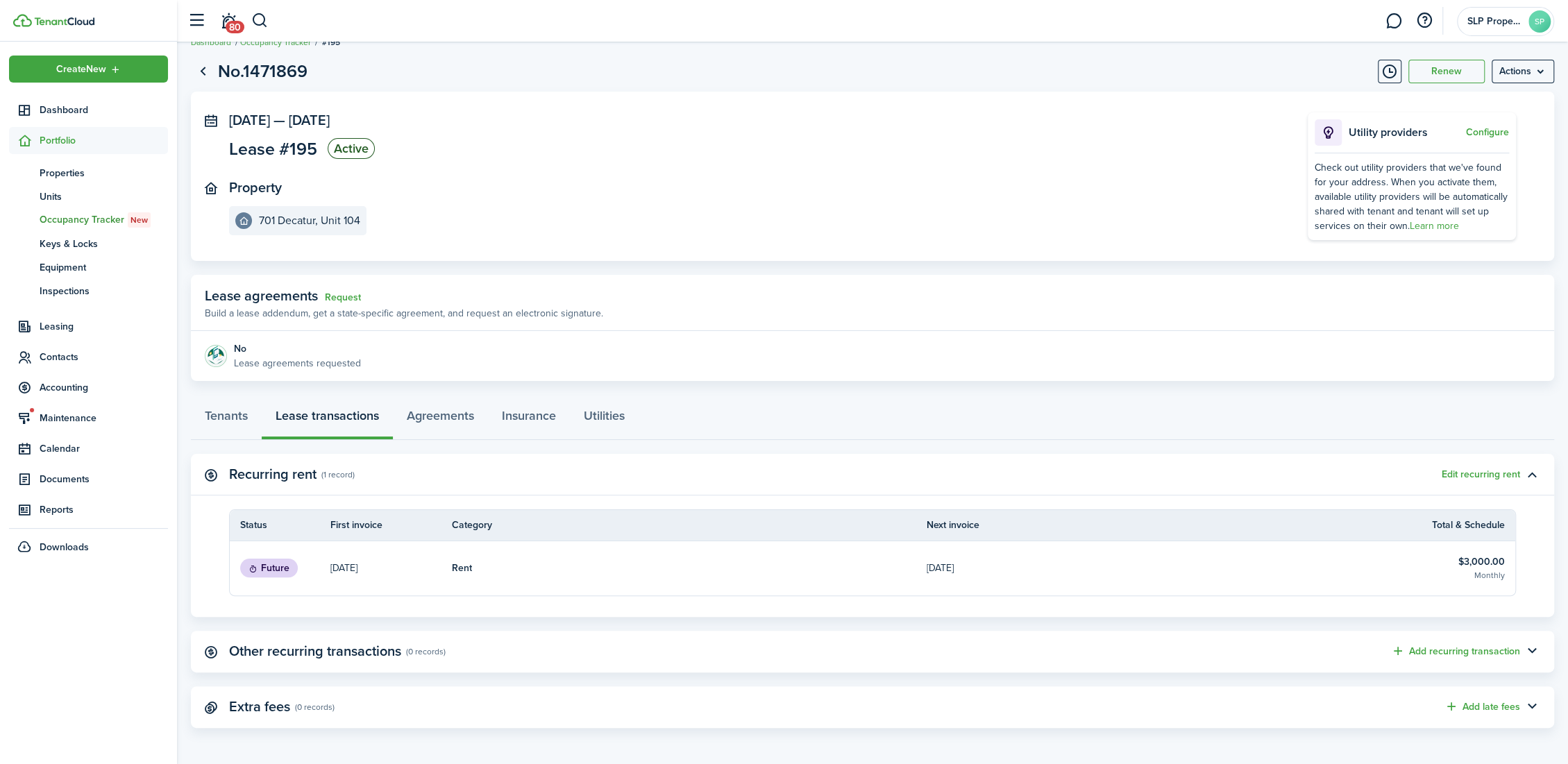
scroll to position [23, 0]
click at [1480, 462] on panel-main-header "Recurring rent (1 record) Edit recurring rent" at bounding box center [872, 474] width 1363 height 42
click at [1469, 472] on button "Edit recurring rent" at bounding box center [1480, 474] width 78 height 11
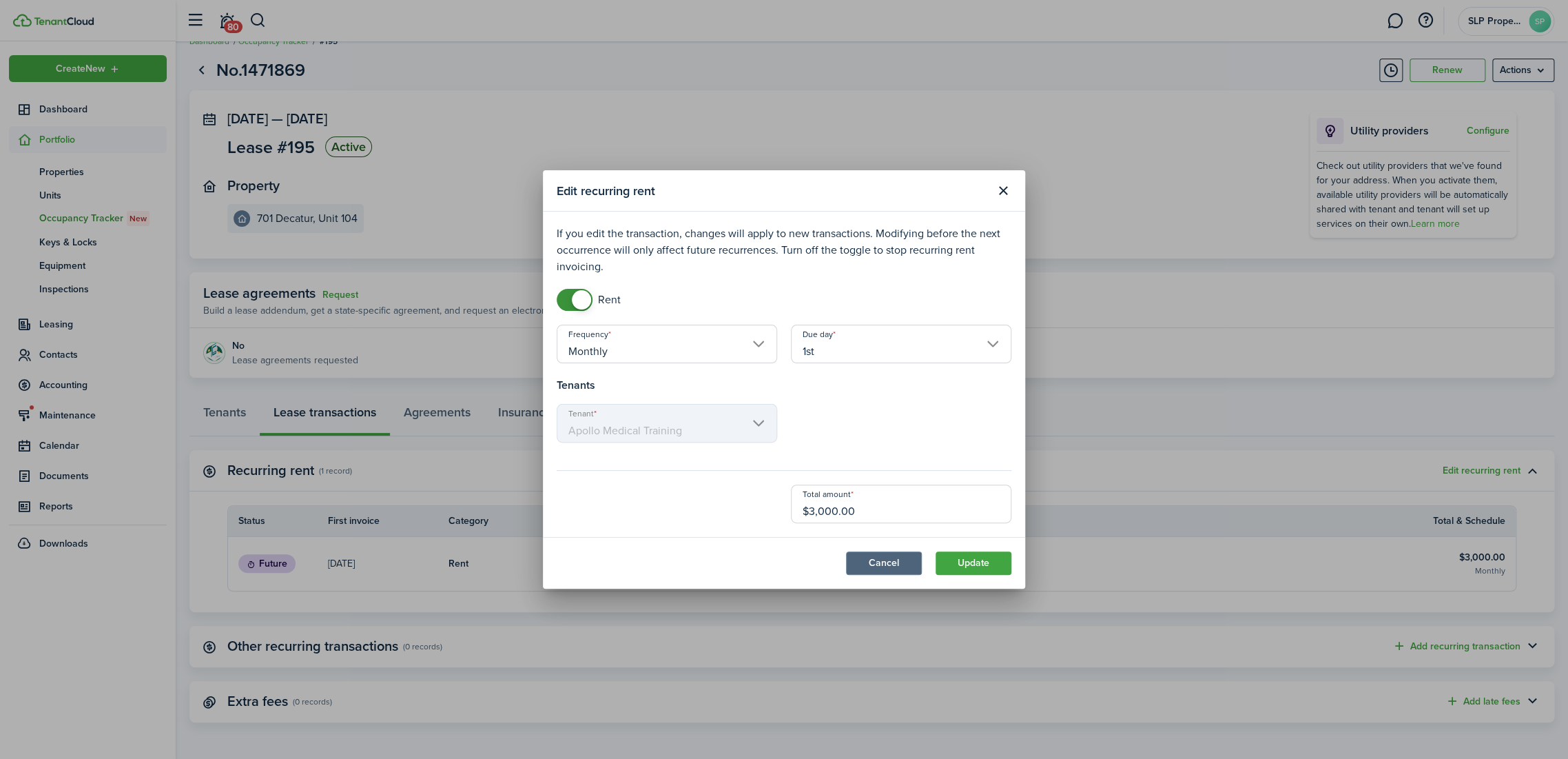
click at [872, 557] on button "Cancel" at bounding box center [883, 563] width 76 height 23
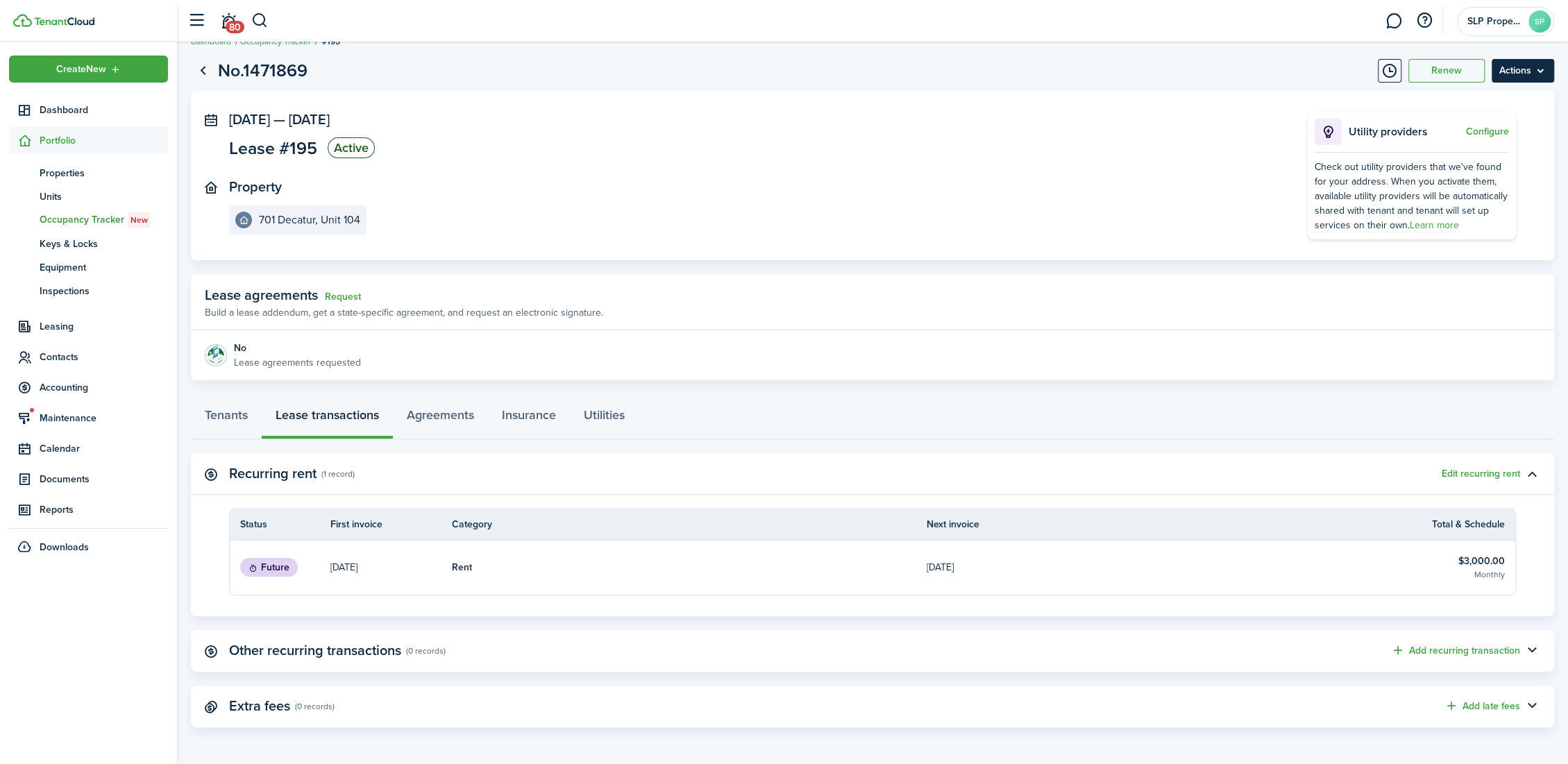
click at [1507, 78] on menu-btn "Actions" at bounding box center [1523, 71] width 63 height 23
click at [1471, 142] on link "End Lease" at bounding box center [1493, 149] width 121 height 23
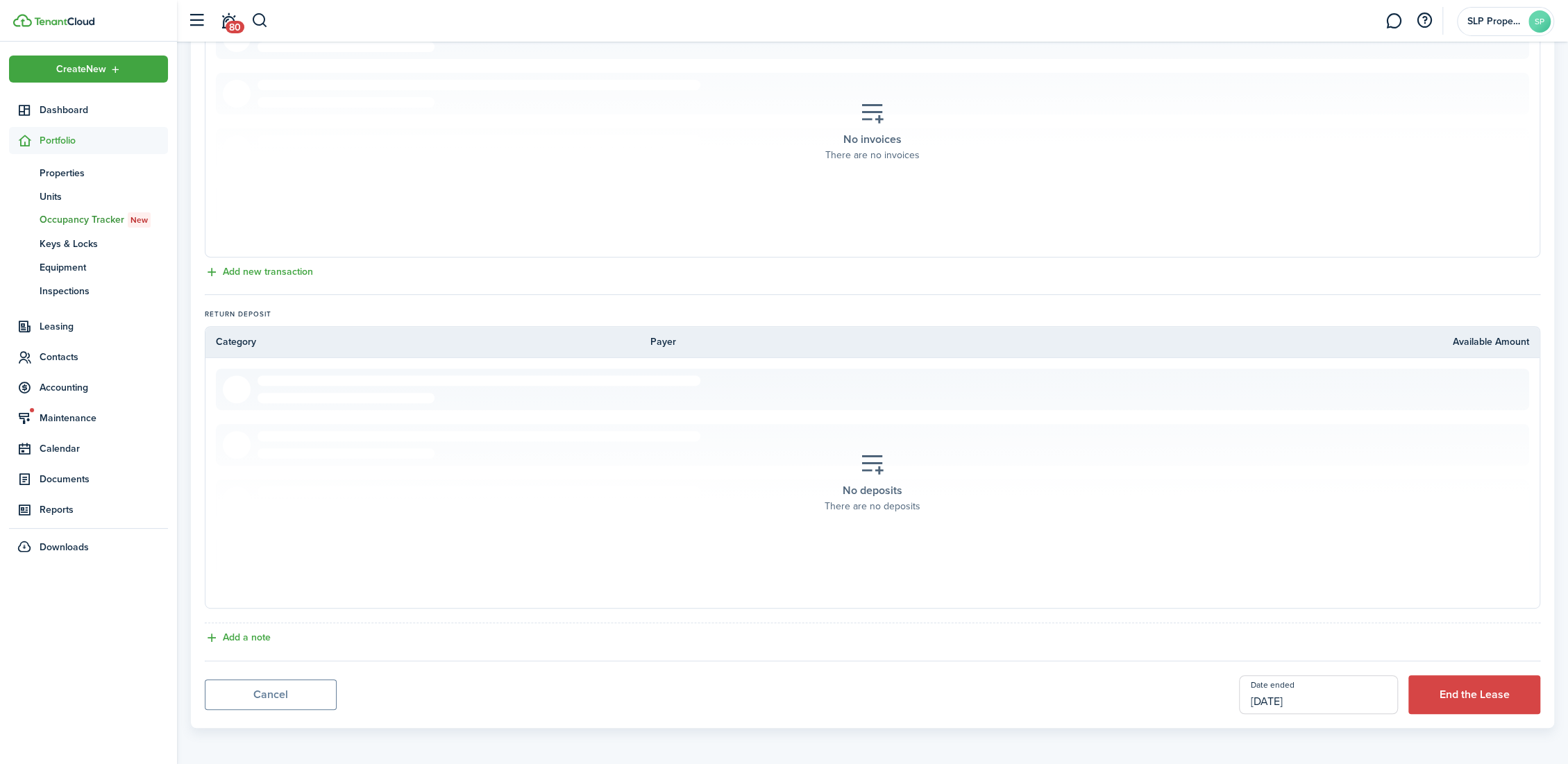
scroll to position [161, 0]
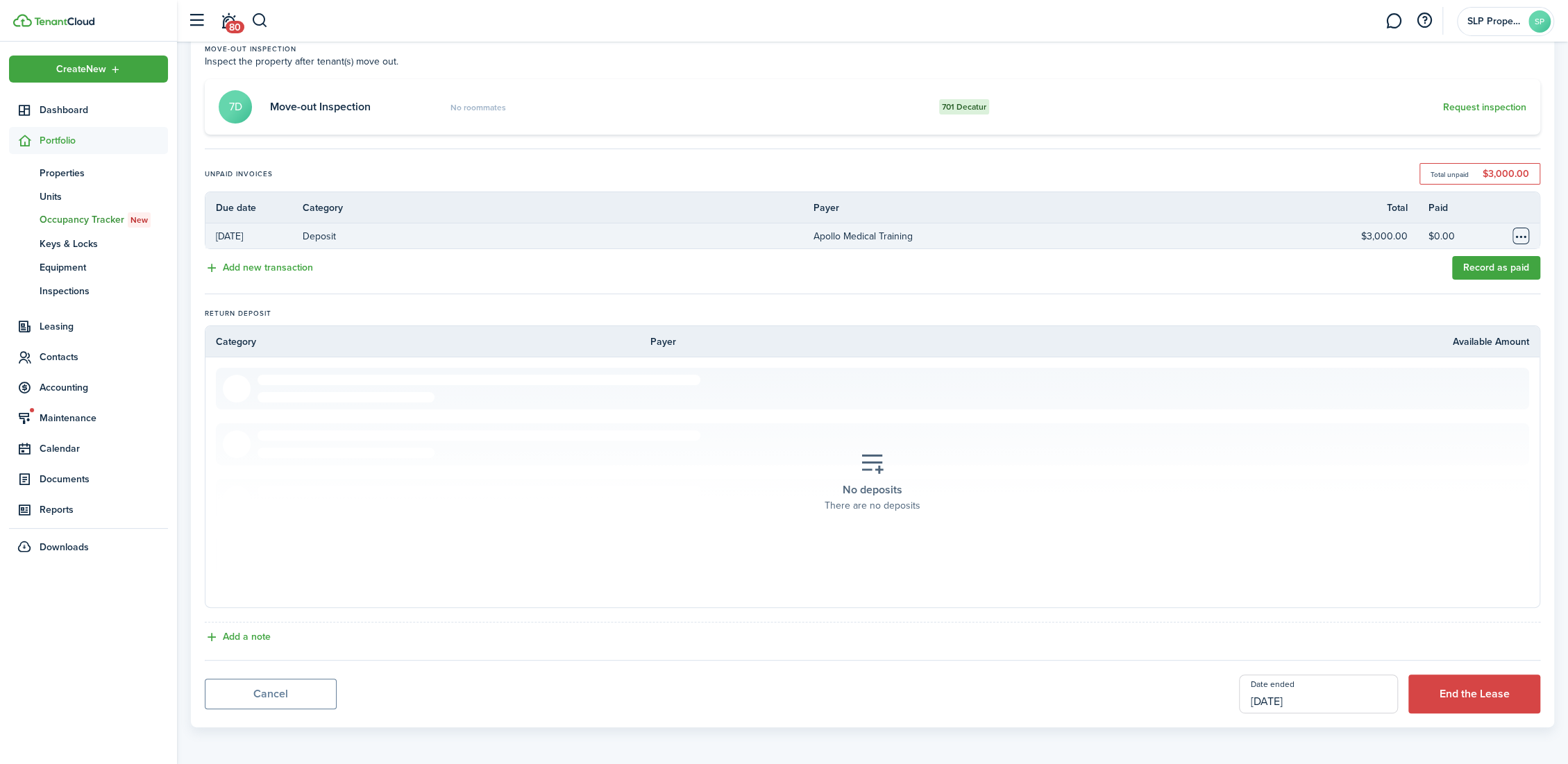
click at [1521, 238] on table-menu-btn-icon "Open menu" at bounding box center [1521, 236] width 17 height 17
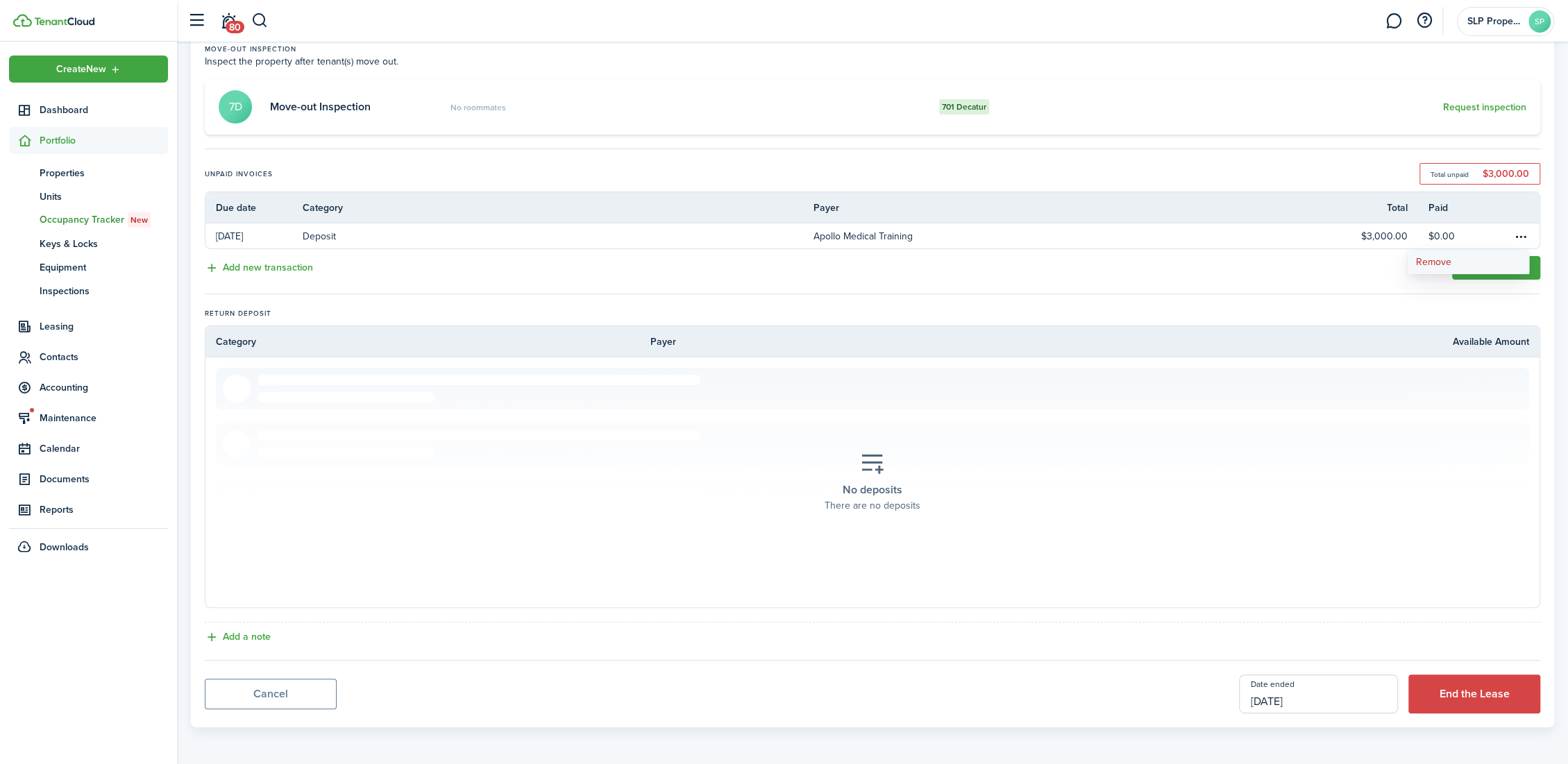
click at [1480, 266] on button "Remove" at bounding box center [1468, 262] width 121 height 23
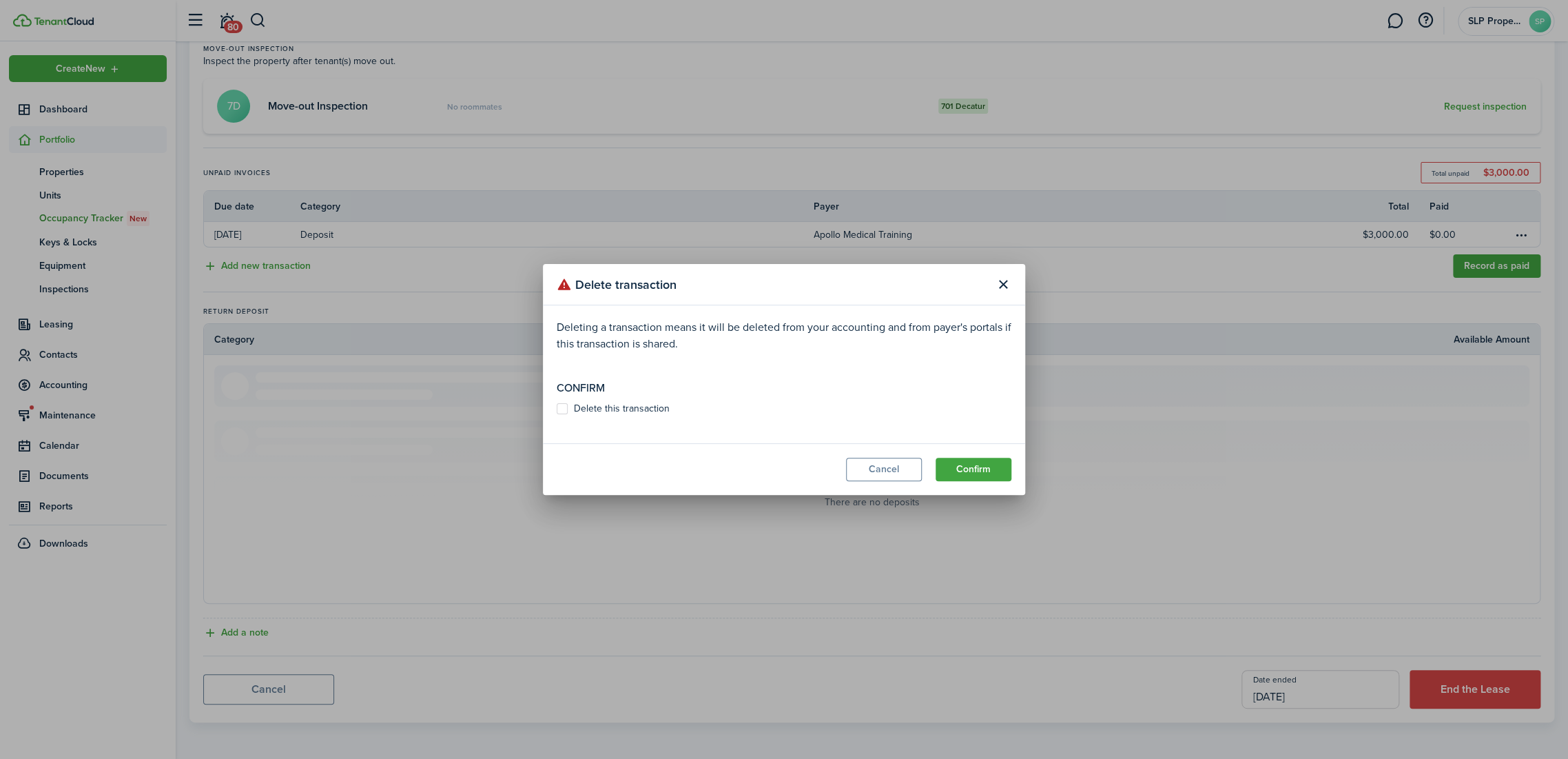
click at [601, 403] on label "Delete this transaction" at bounding box center [613, 408] width 113 height 11
click at [556, 409] on input "Delete this transaction" at bounding box center [556, 409] width 1 height 1
checkbox input "true"
click at [983, 472] on button "Confirm" at bounding box center [973, 469] width 76 height 23
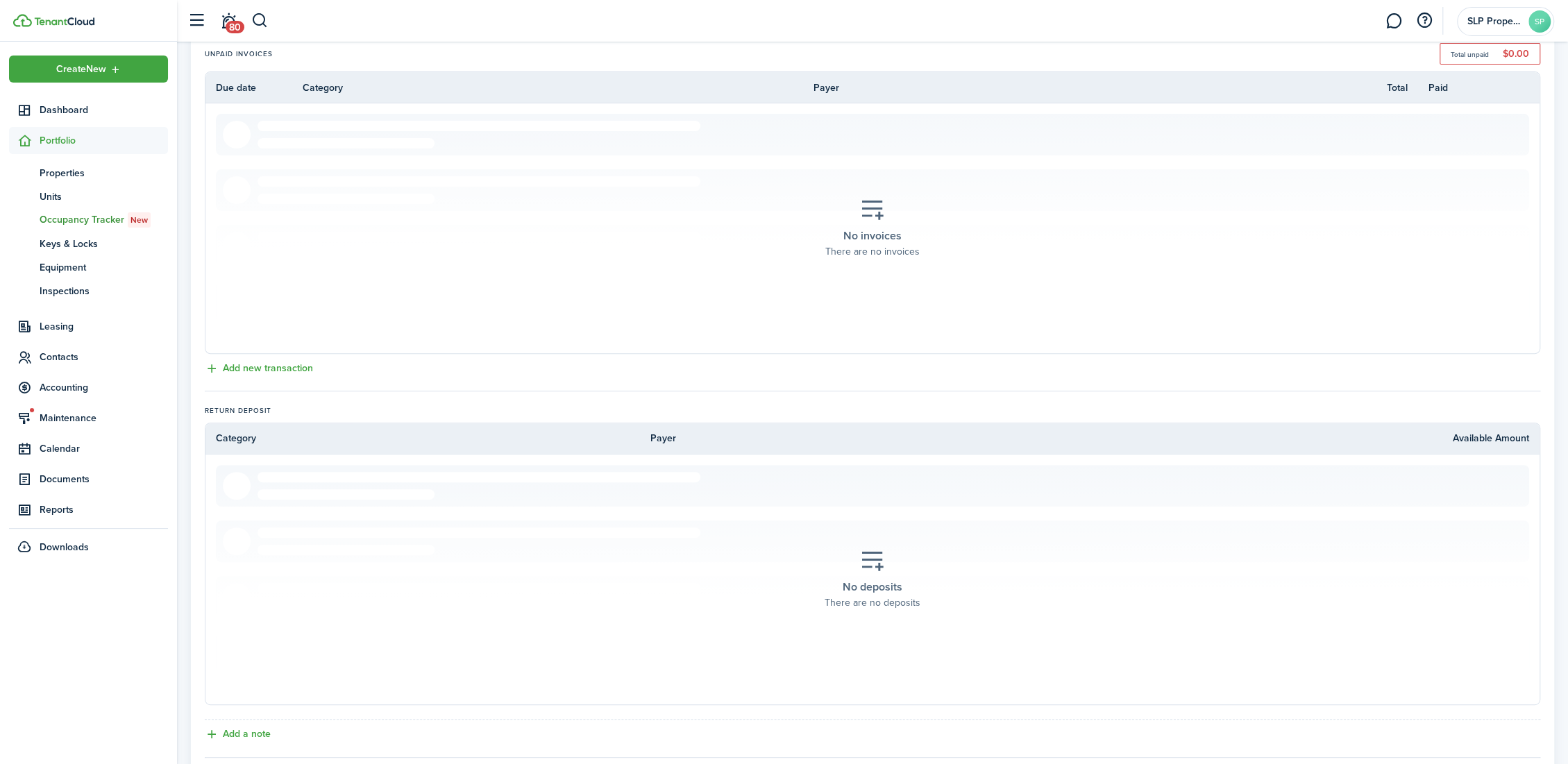
scroll to position [377, 0]
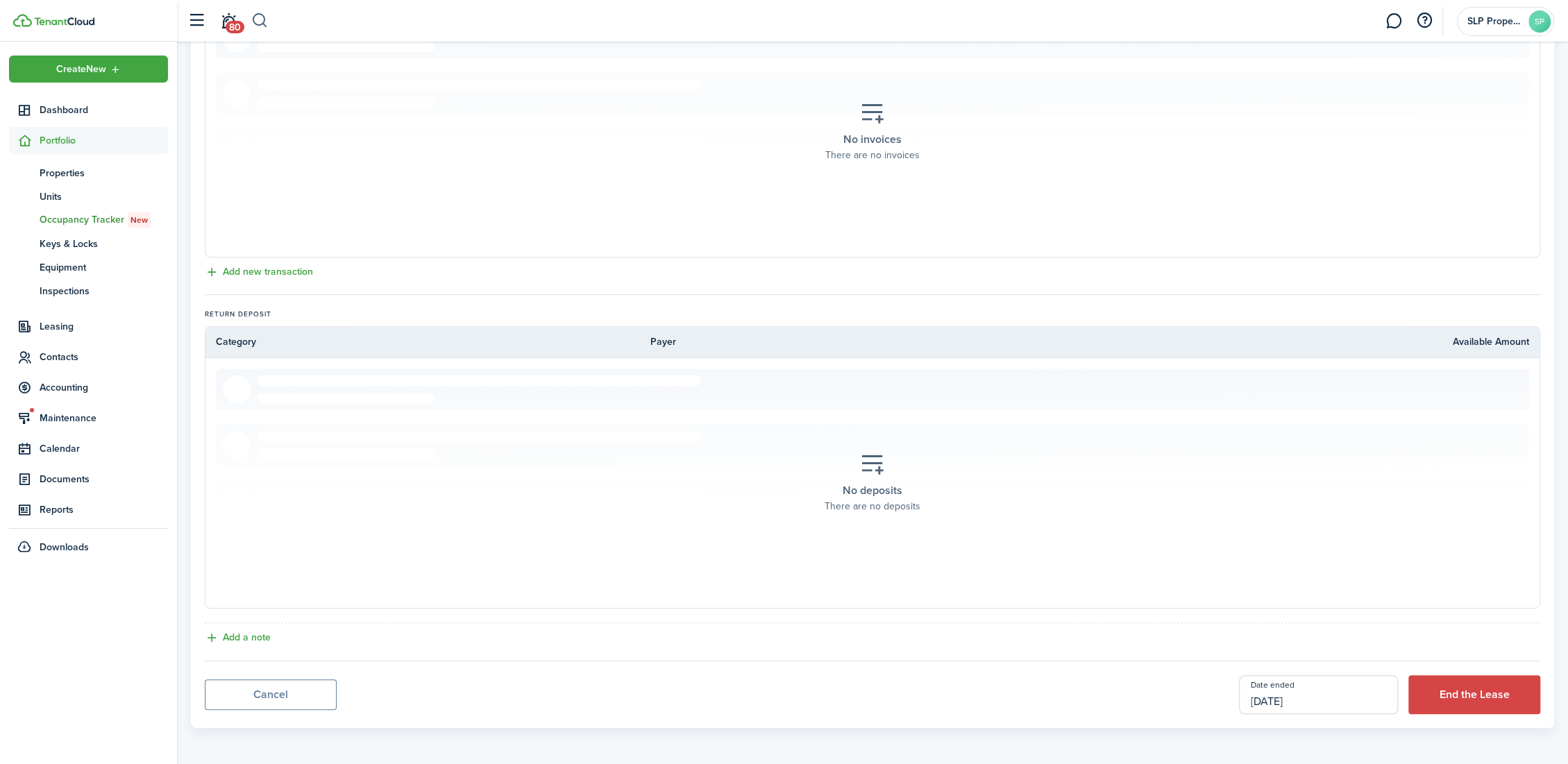
click at [265, 15] on button "button" at bounding box center [260, 20] width 18 height 23
type input "apollo"
click at [323, 73] on global-search-item-title "Apollo Medical Training" at bounding box center [327, 71] width 96 height 15
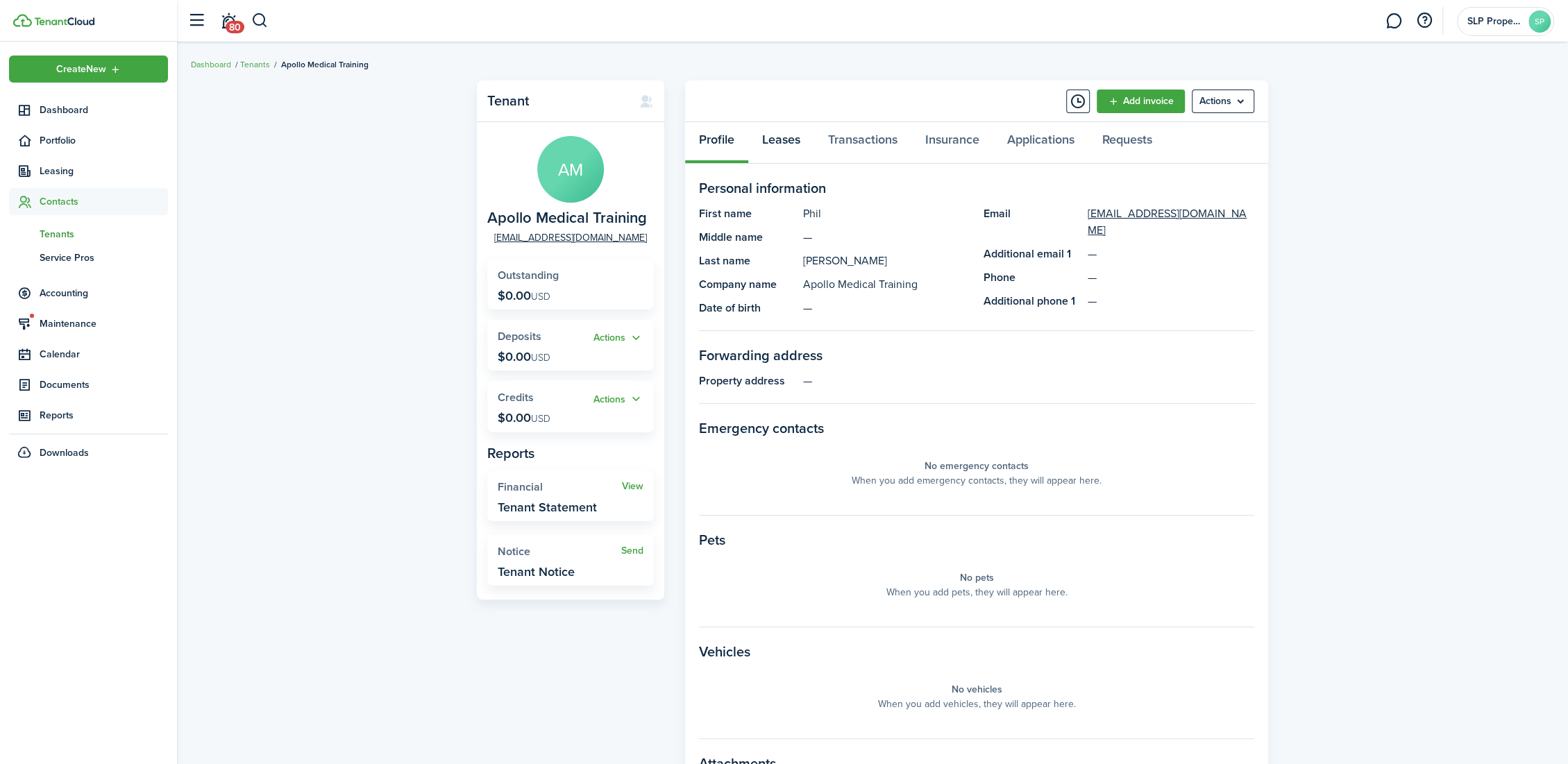
click at [788, 148] on link "Leases" at bounding box center [781, 142] width 66 height 42
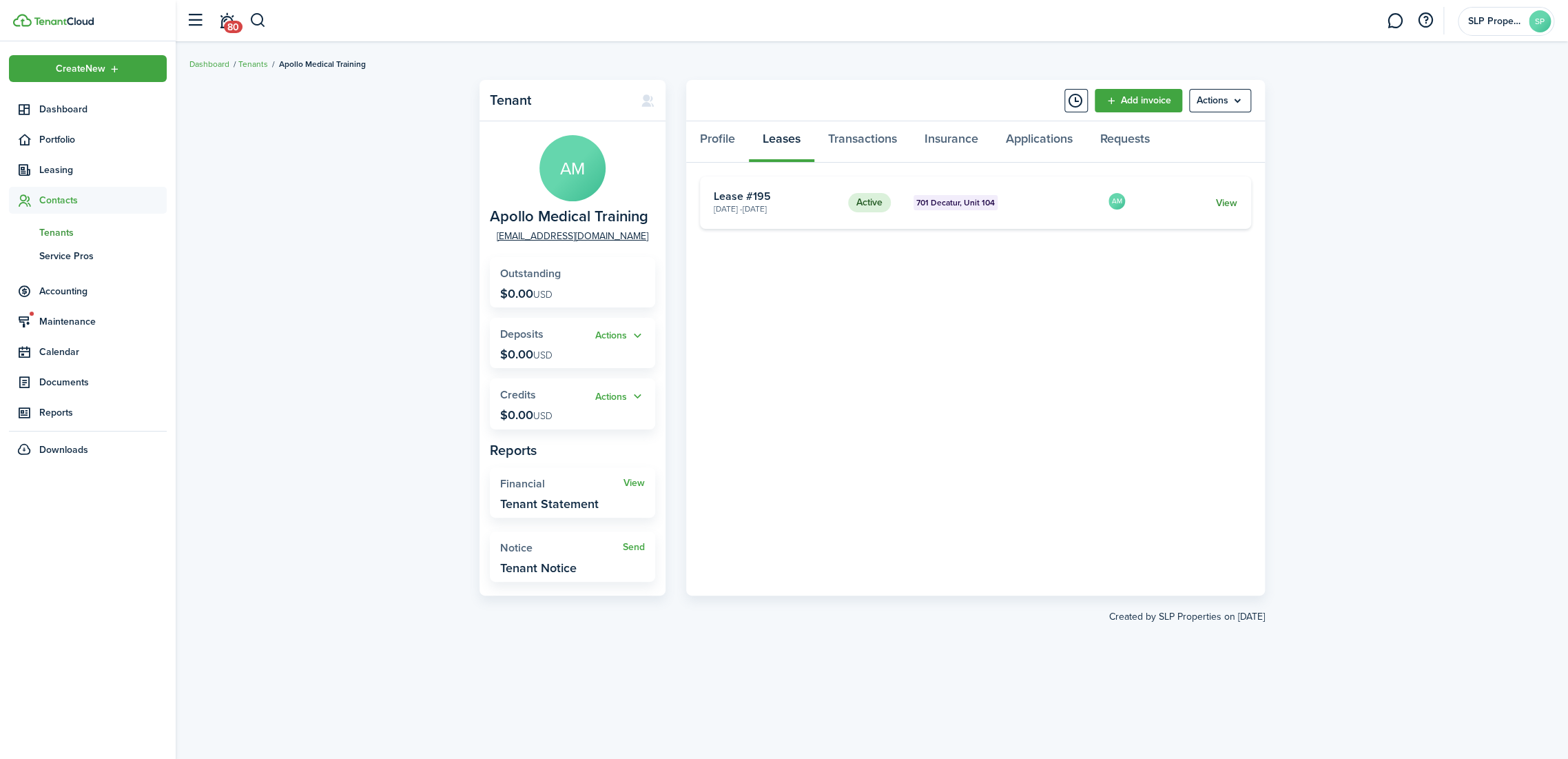
click at [1225, 202] on link "View" at bounding box center [1225, 203] width 21 height 14
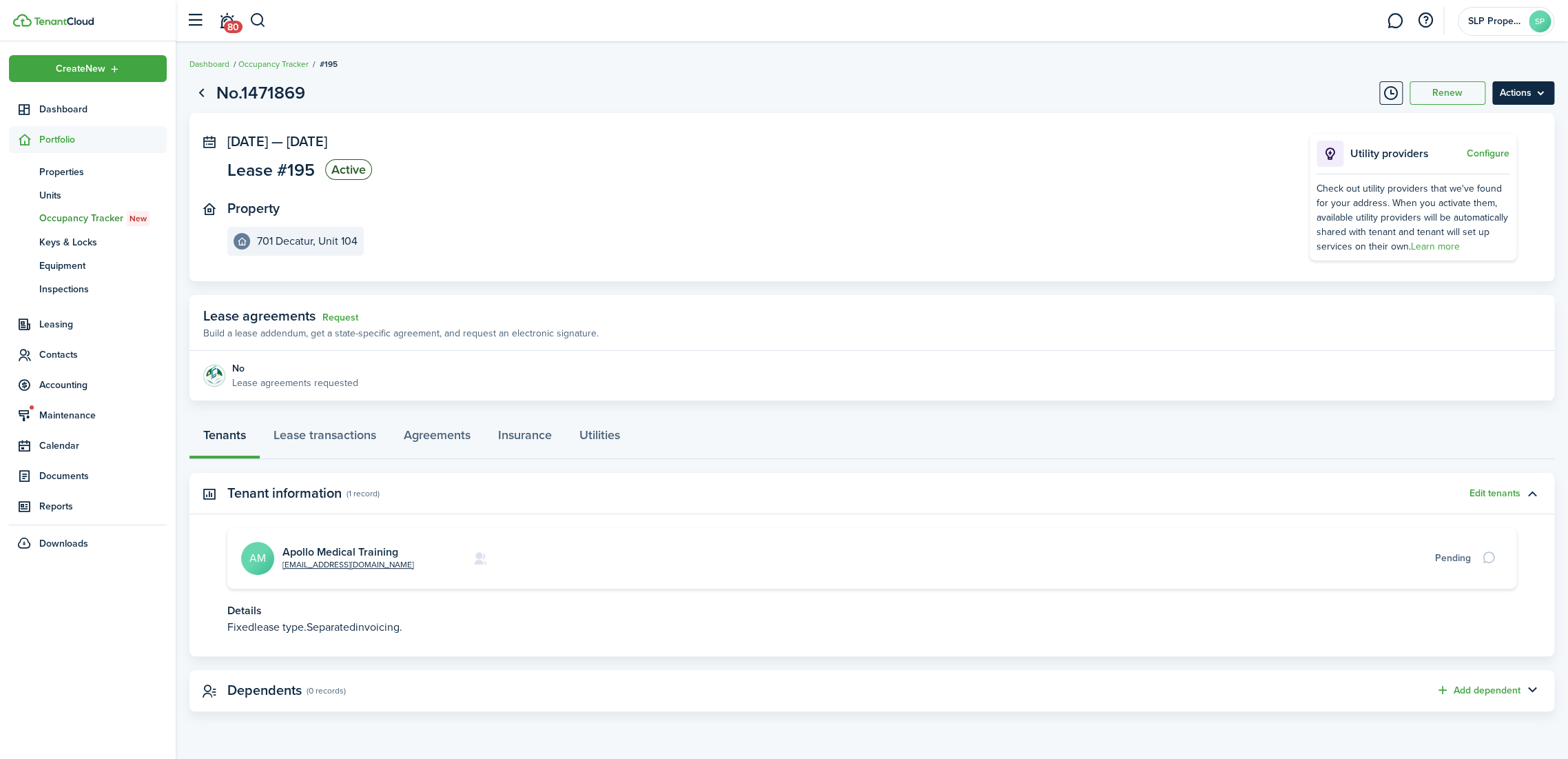
click at [1513, 94] on menu-btn "Actions" at bounding box center [1523, 93] width 62 height 23
click at [1461, 189] on button "Delete" at bounding box center [1493, 196] width 120 height 23
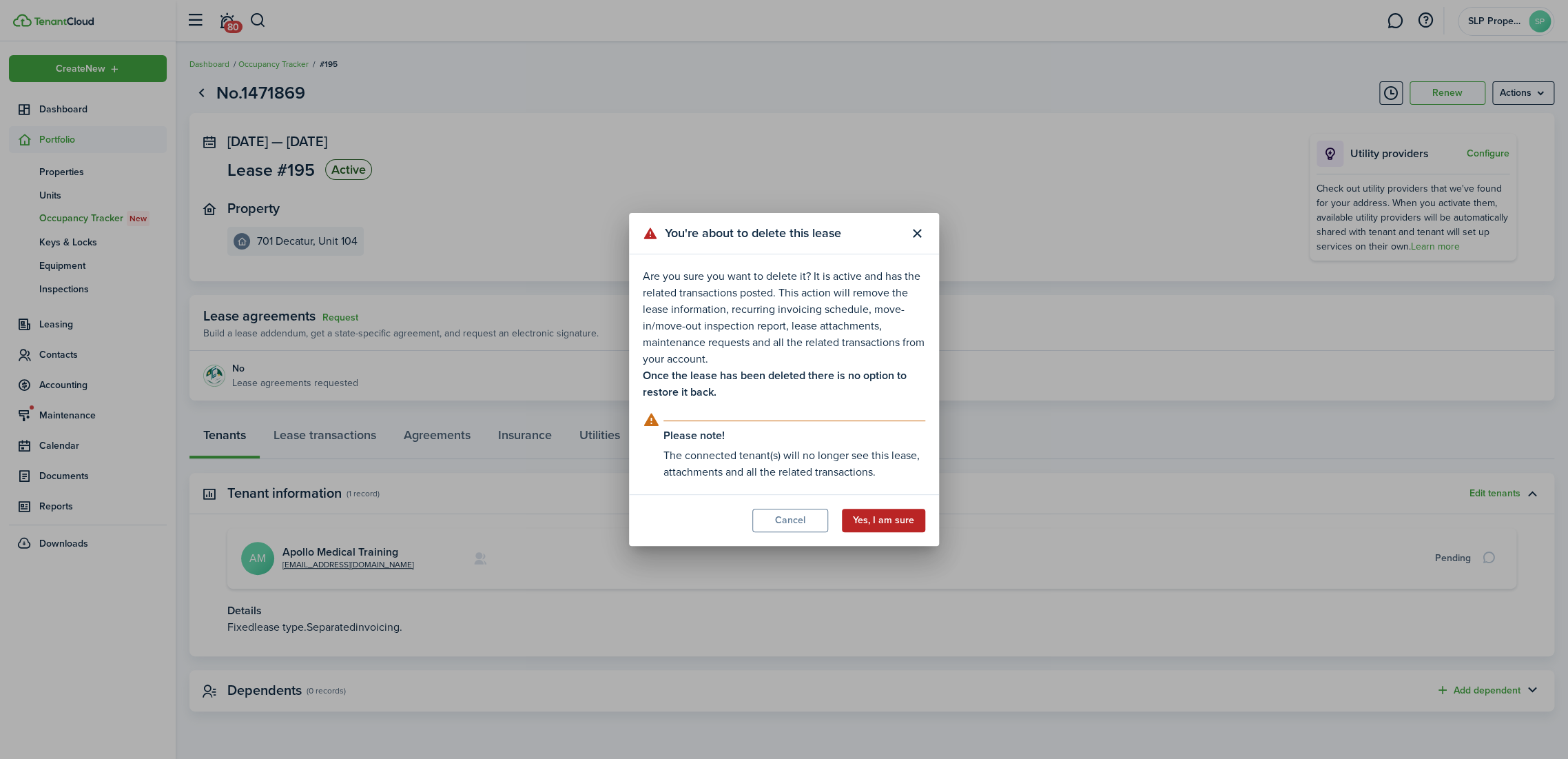
click at [884, 523] on button "Yes, I am sure" at bounding box center [883, 520] width 83 height 23
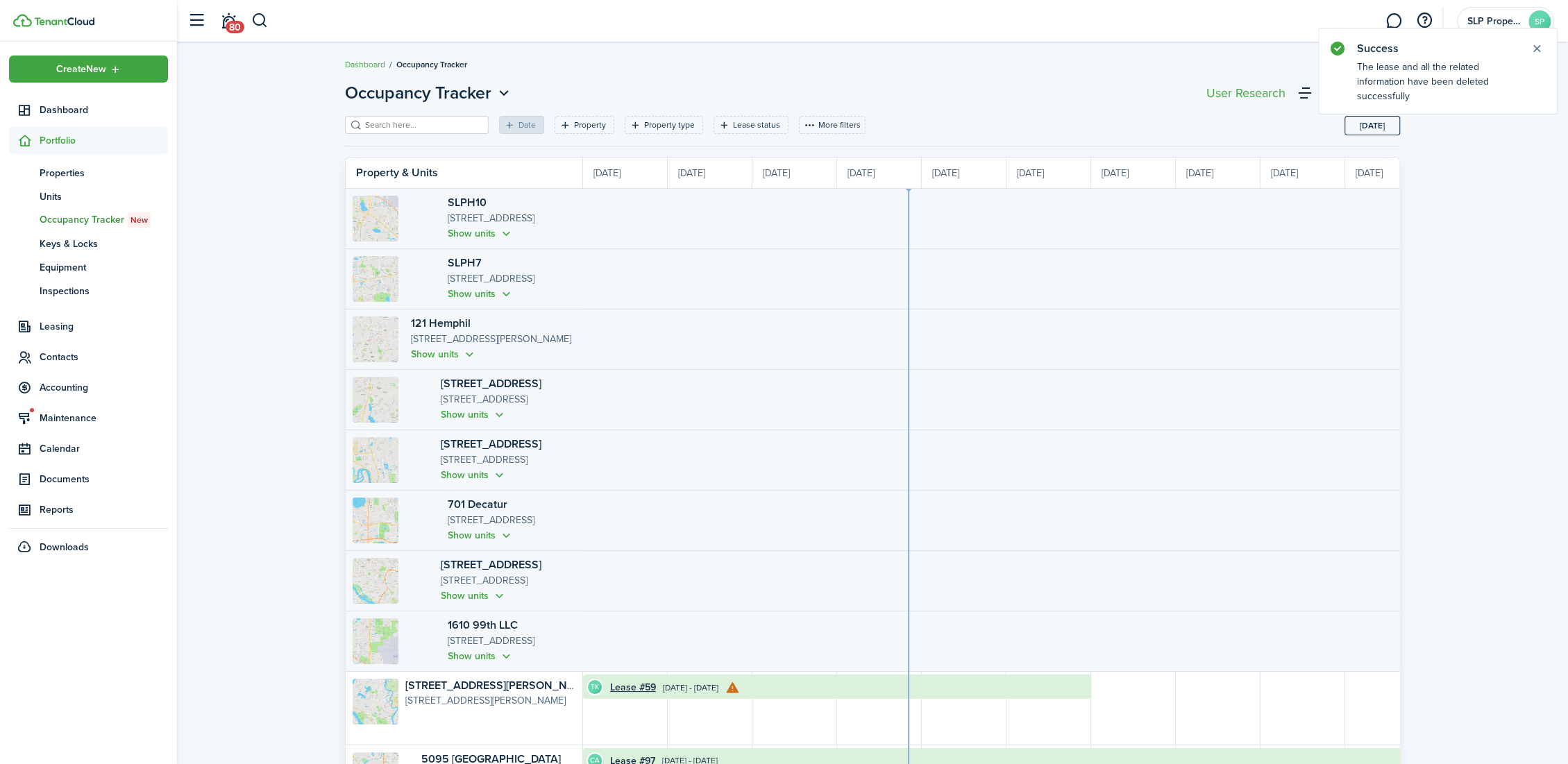
scroll to position [0, 254]
click at [1542, 47] on button "Close notify" at bounding box center [1537, 48] width 20 height 20
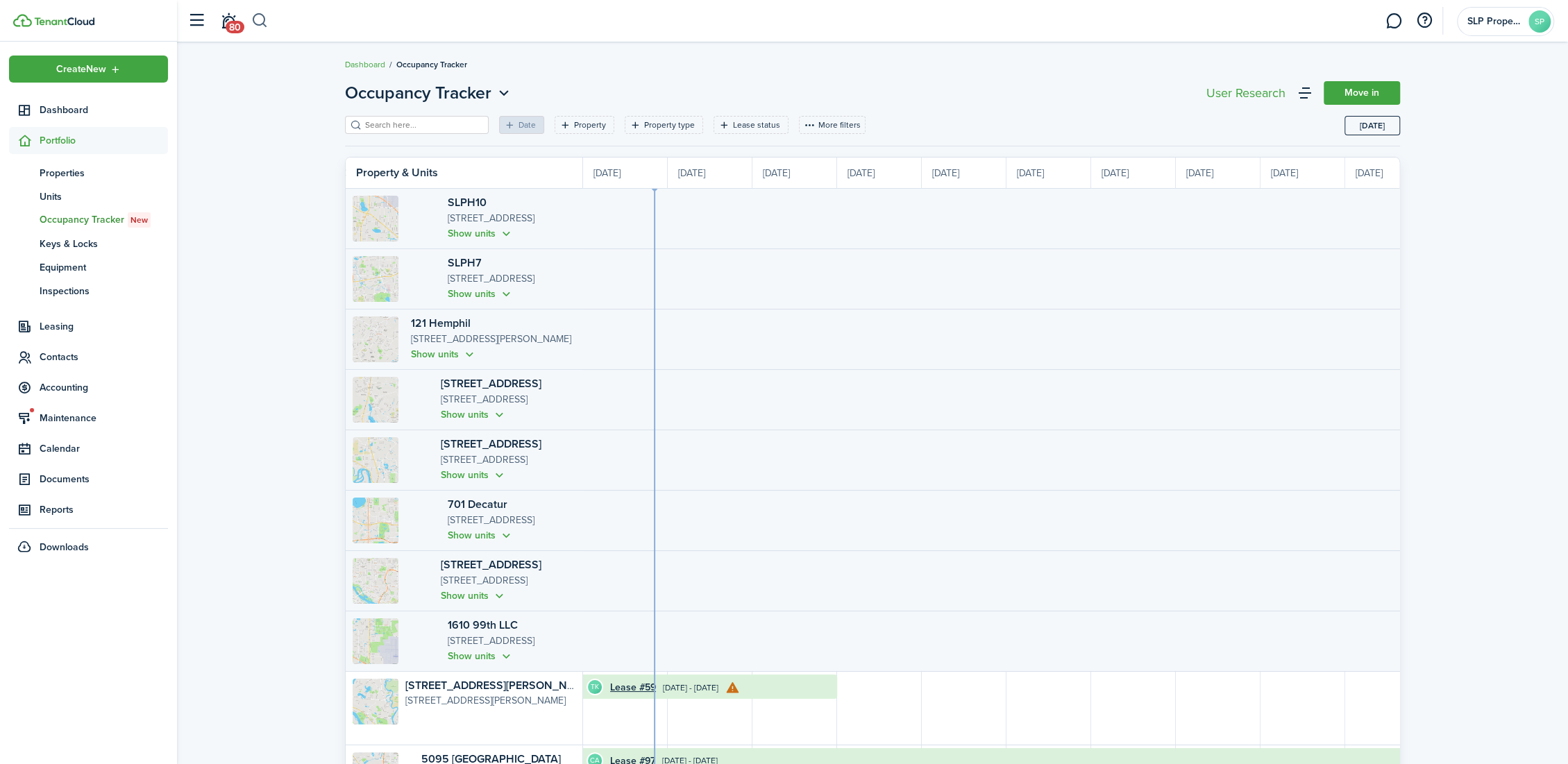
click at [266, 18] on button "button" at bounding box center [260, 20] width 18 height 23
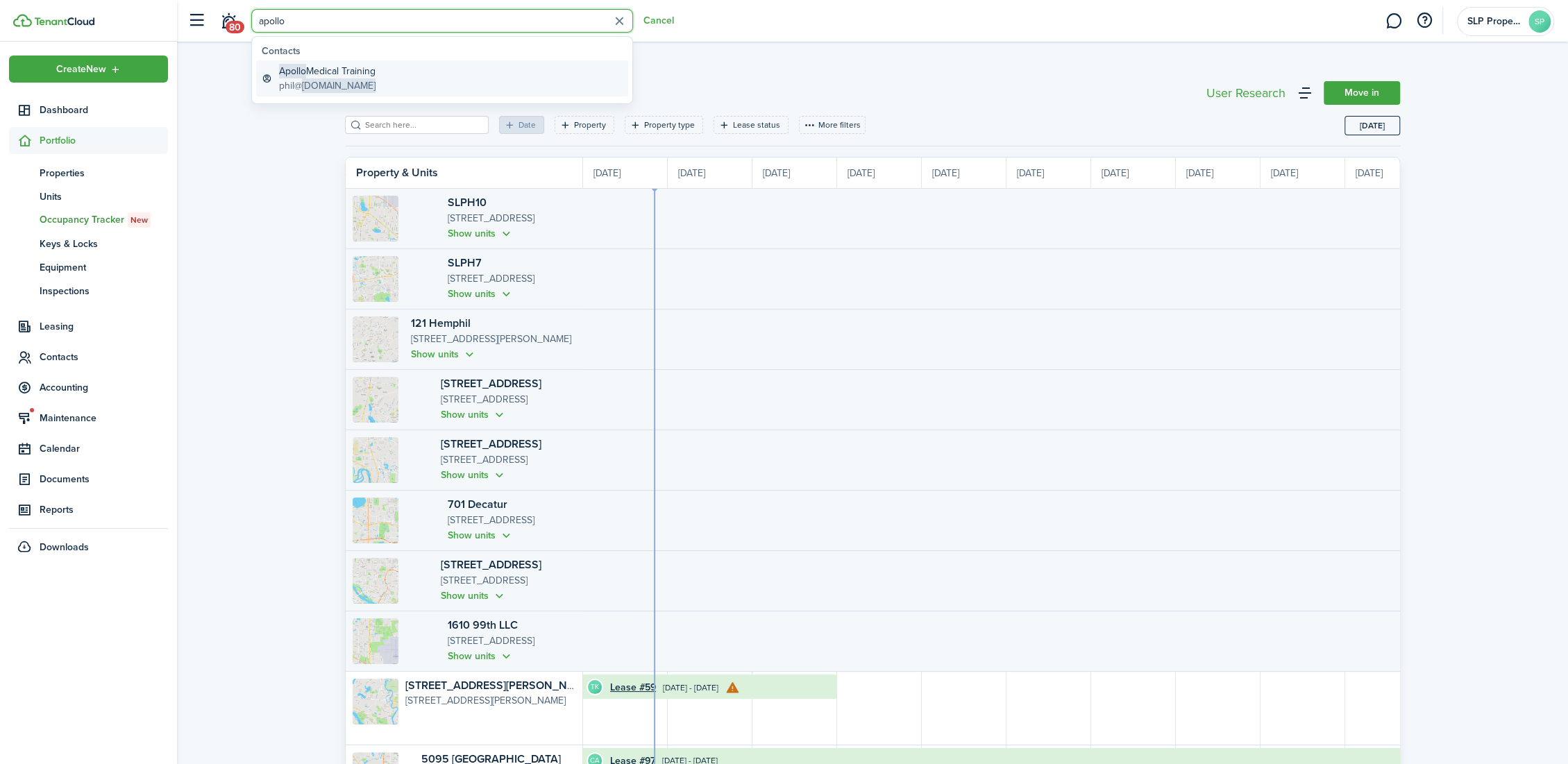
type input "apollo"
click at [332, 76] on global-search-item-title "Apollo Medical Training" at bounding box center [327, 71] width 96 height 15
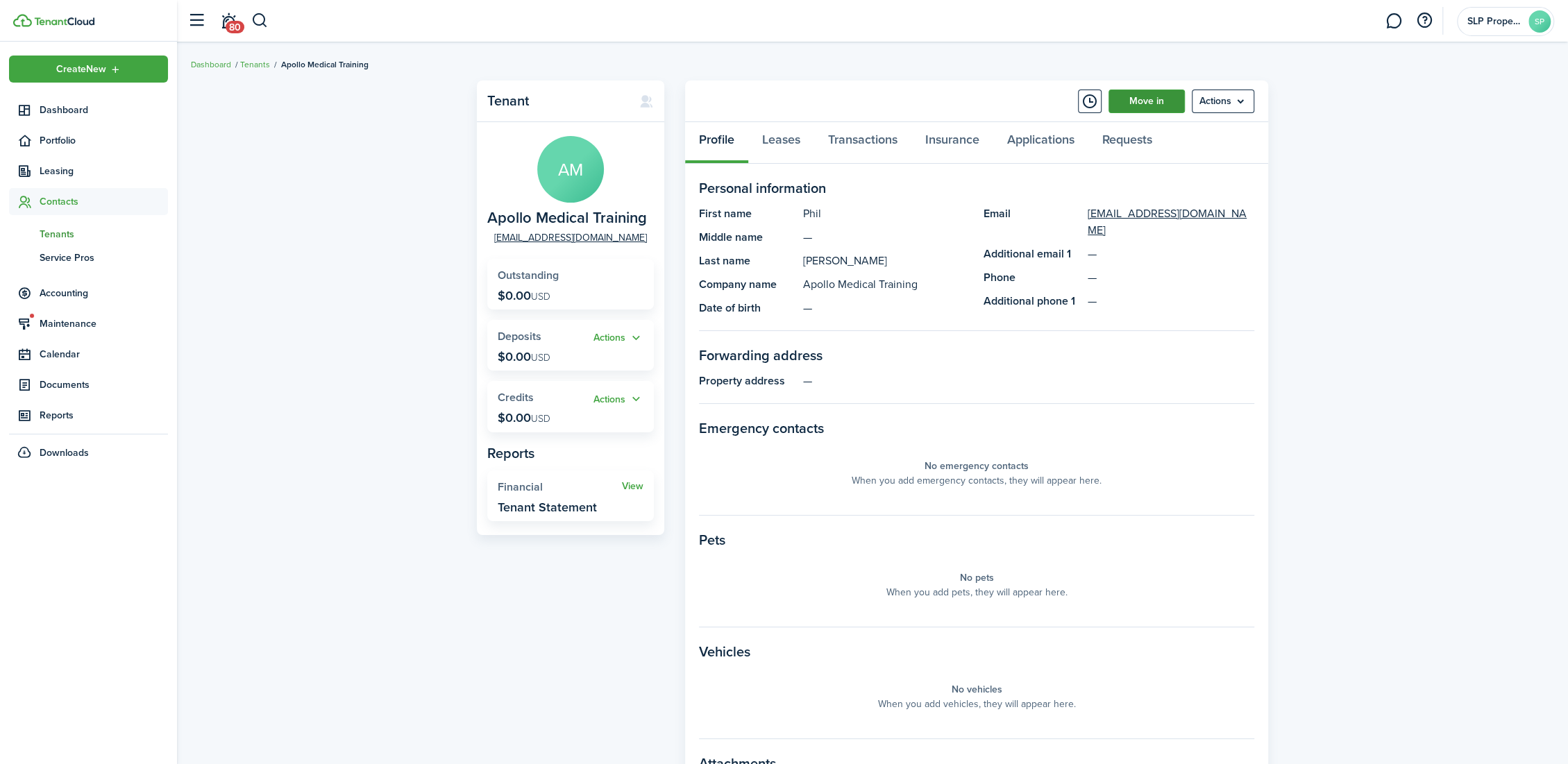
click at [1153, 99] on link "Move in" at bounding box center [1146, 101] width 77 height 23
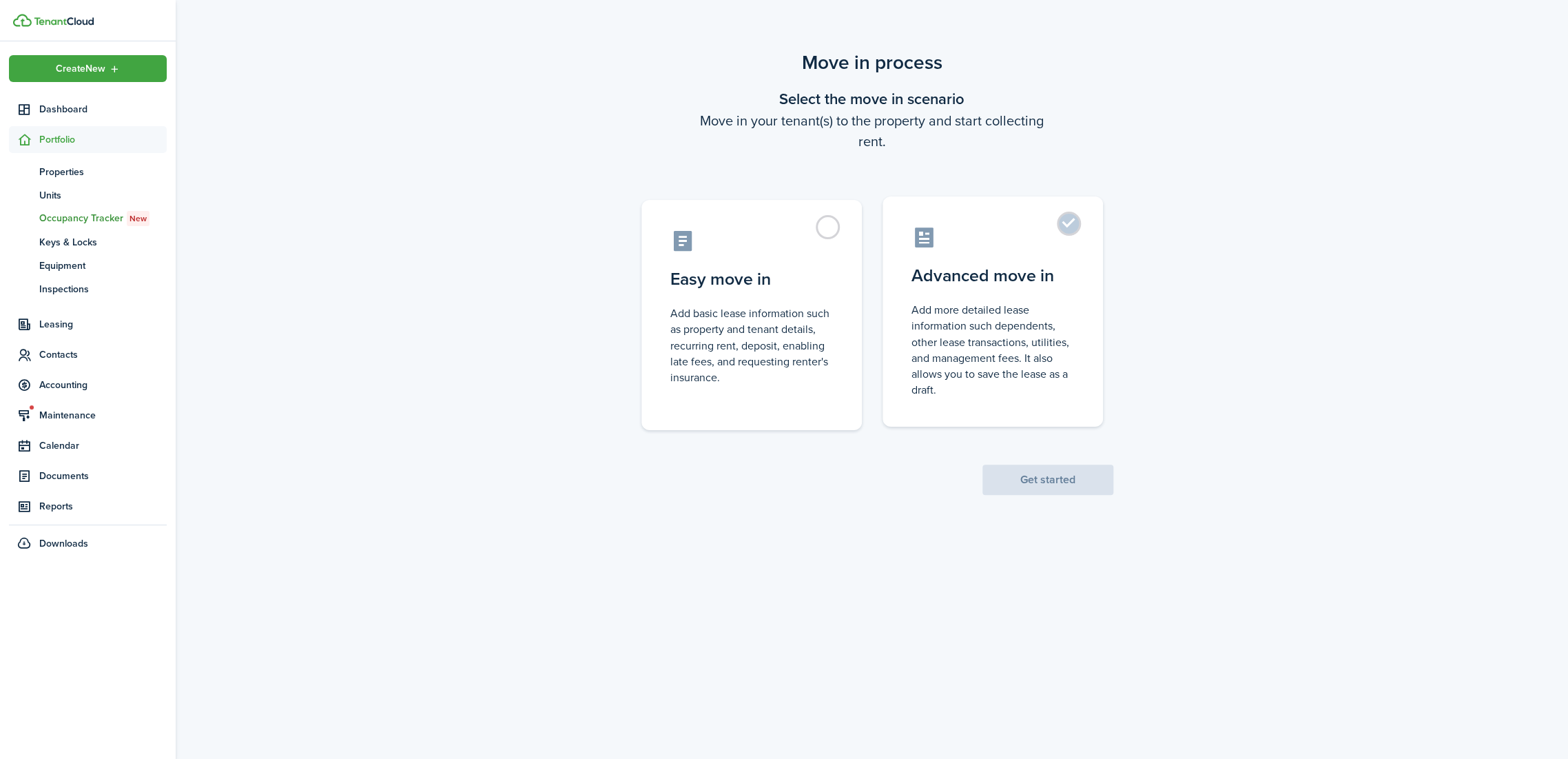
click at [932, 225] on control-radio-card-icon at bounding box center [993, 237] width 162 height 24
radio input "true"
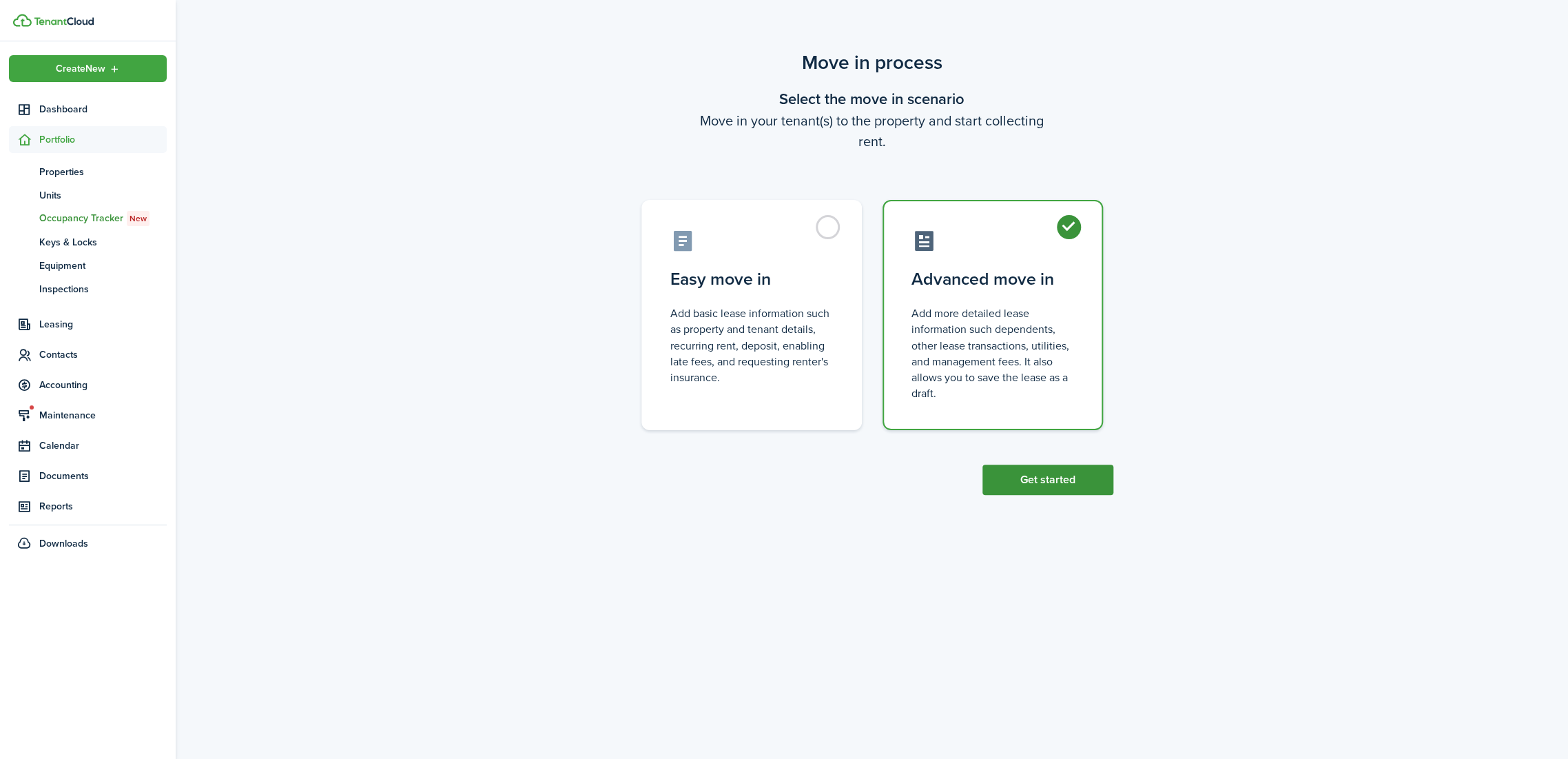
click at [1053, 461] on scenario-actions "Get started" at bounding box center [1048, 462] width 131 height 65
click at [1050, 492] on button "Get started" at bounding box center [1048, 480] width 131 height 30
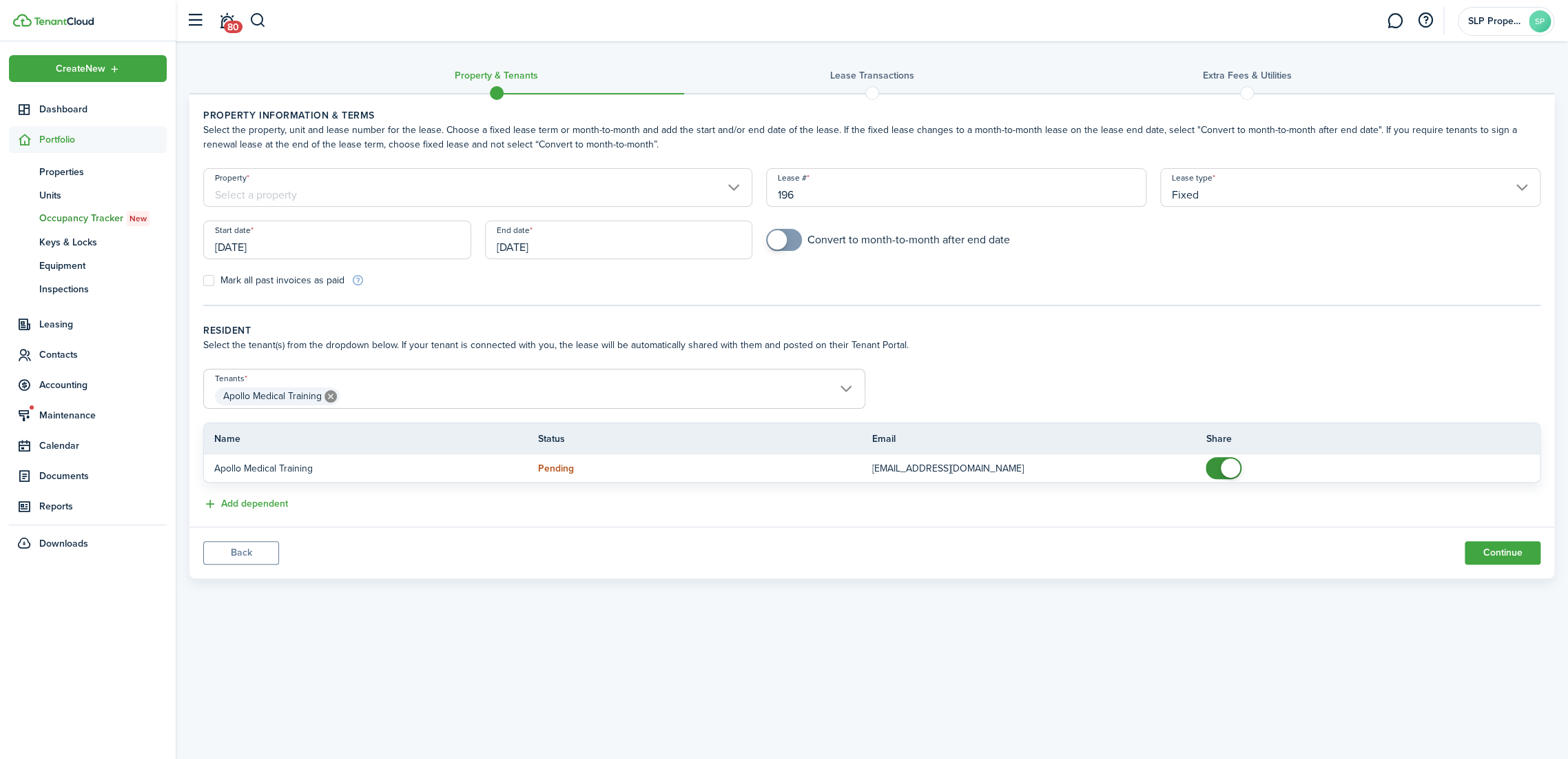
click at [434, 202] on input "Property" at bounding box center [478, 187] width 549 height 38
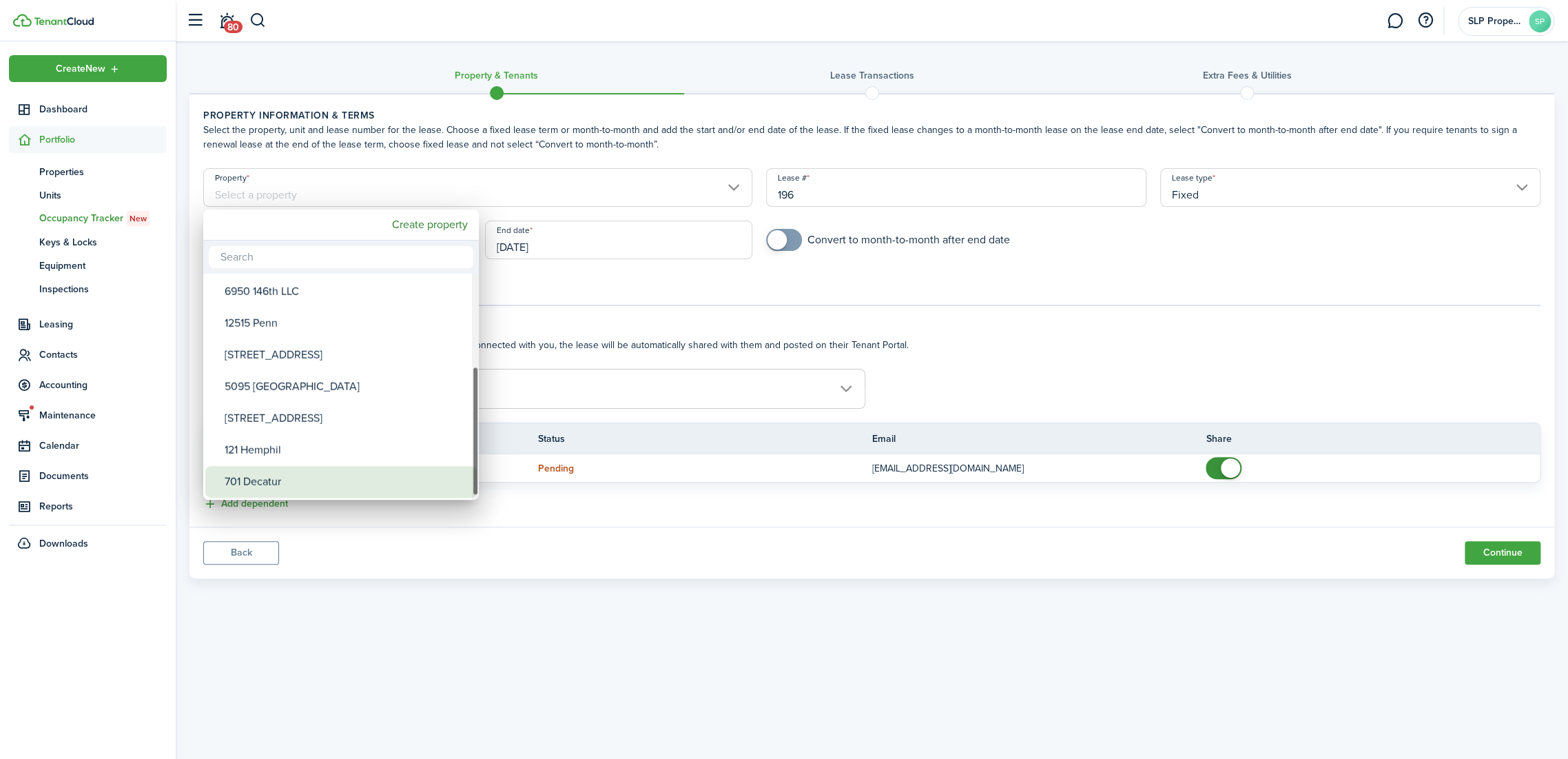
click at [282, 481] on div "701 Decatur" at bounding box center [346, 482] width 244 height 32
type input "701 Decatur"
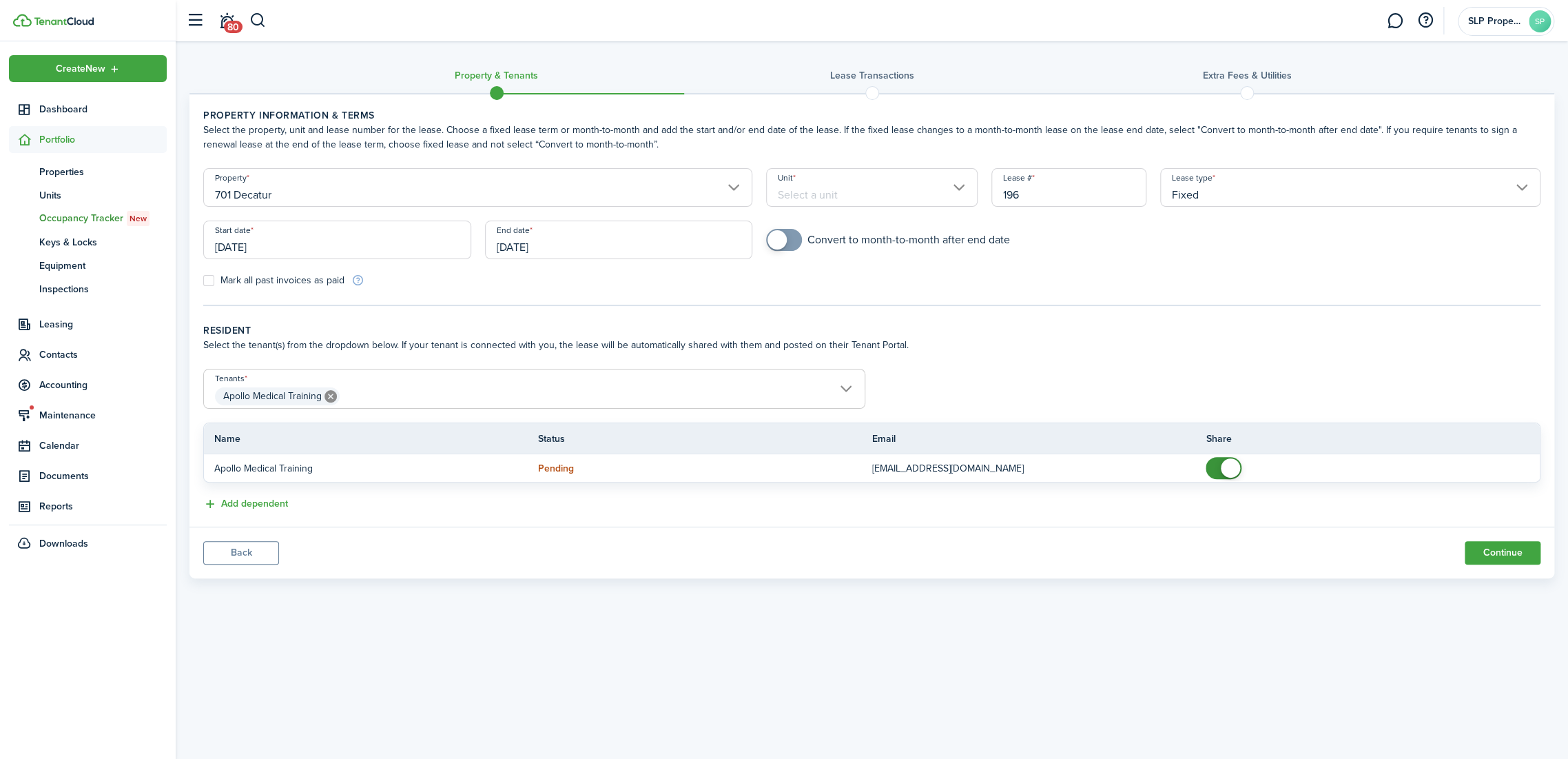
click at [842, 188] on input "Unit" at bounding box center [872, 187] width 212 height 38
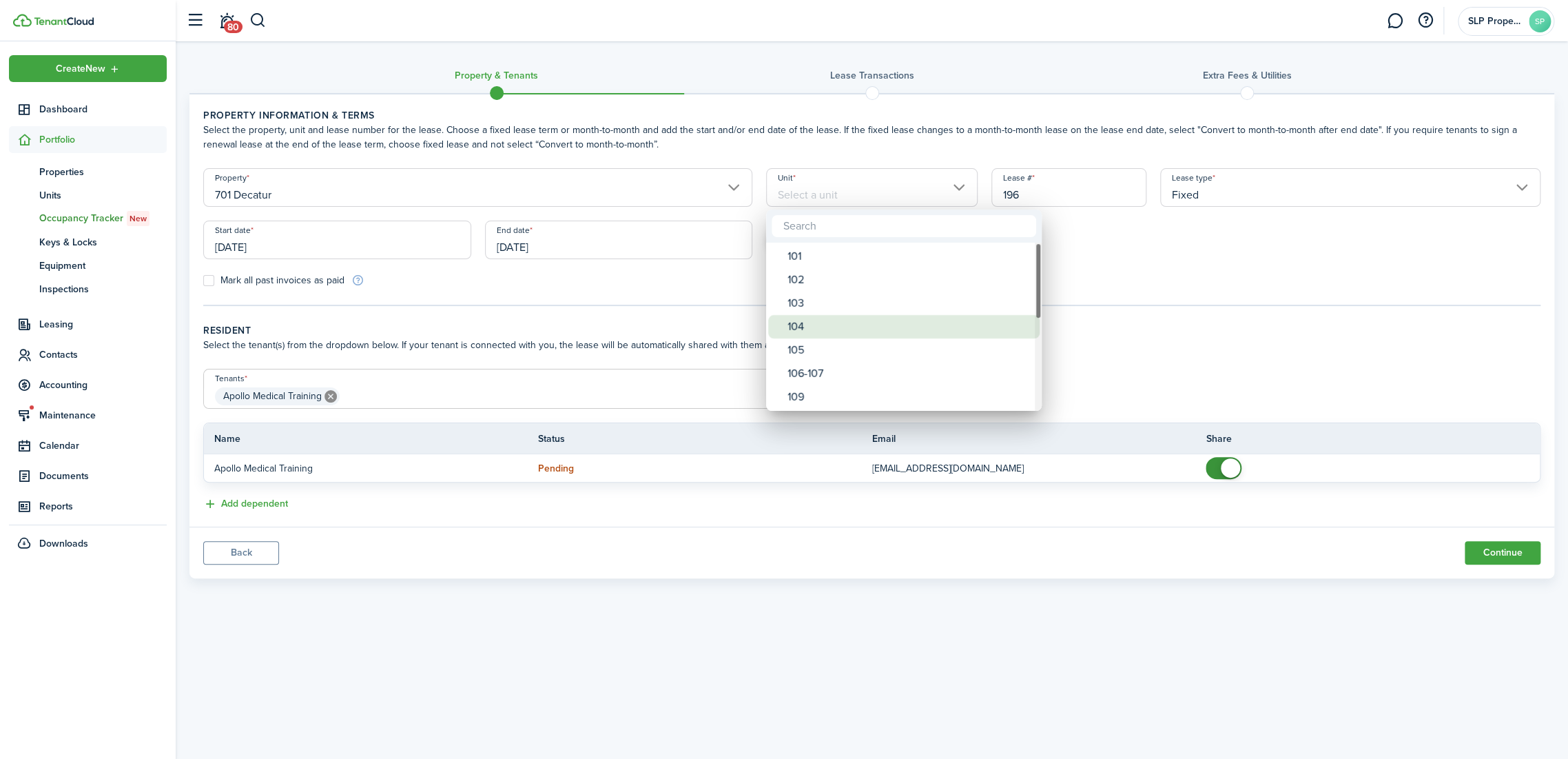
click at [827, 323] on div "104" at bounding box center [909, 326] width 244 height 23
type input "104"
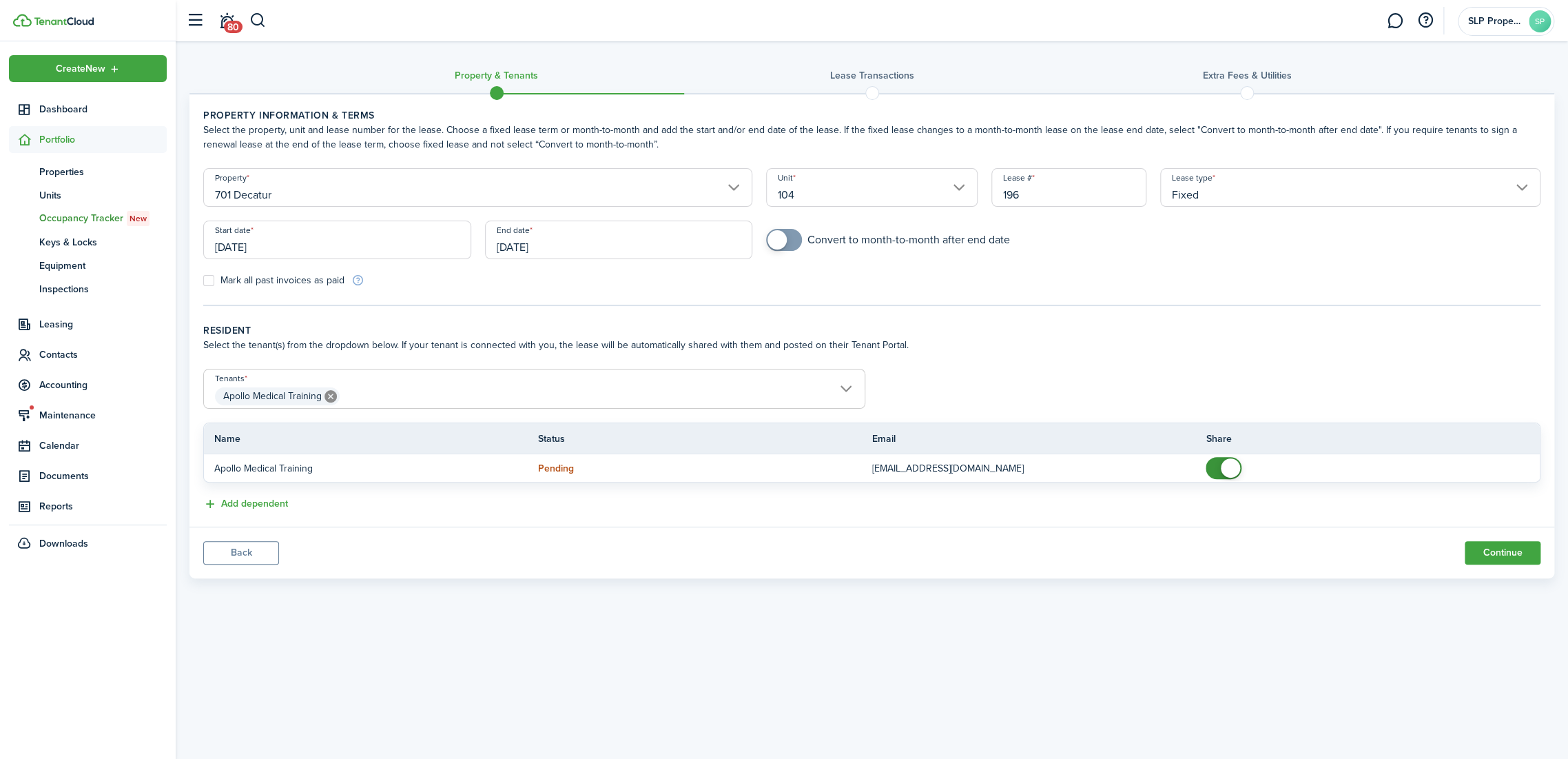
click at [359, 246] on input "[DATE]" at bounding box center [337, 239] width 268 height 38
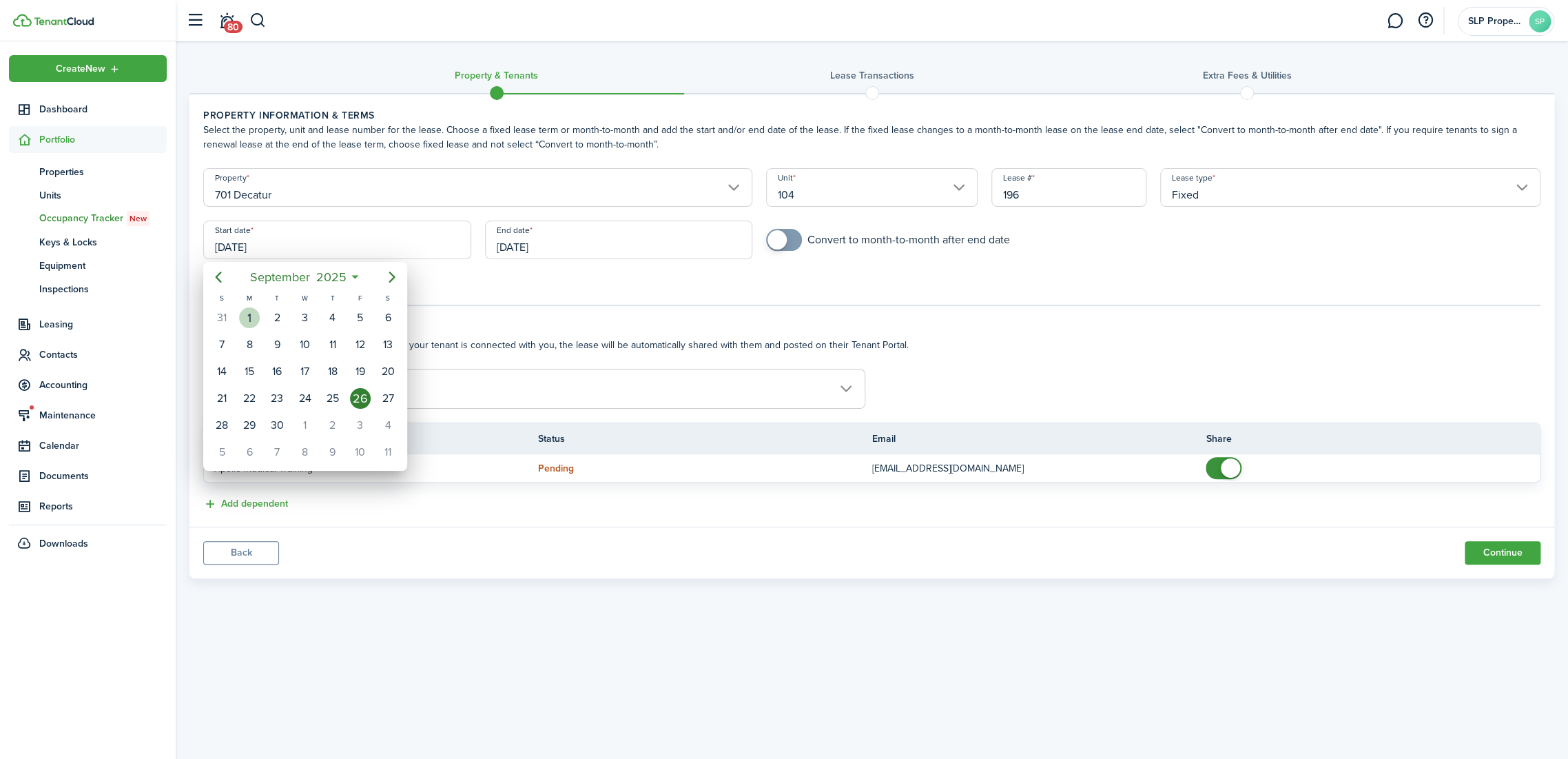
click at [246, 318] on div "1" at bounding box center [249, 318] width 21 height 21
type input "[DATE]"
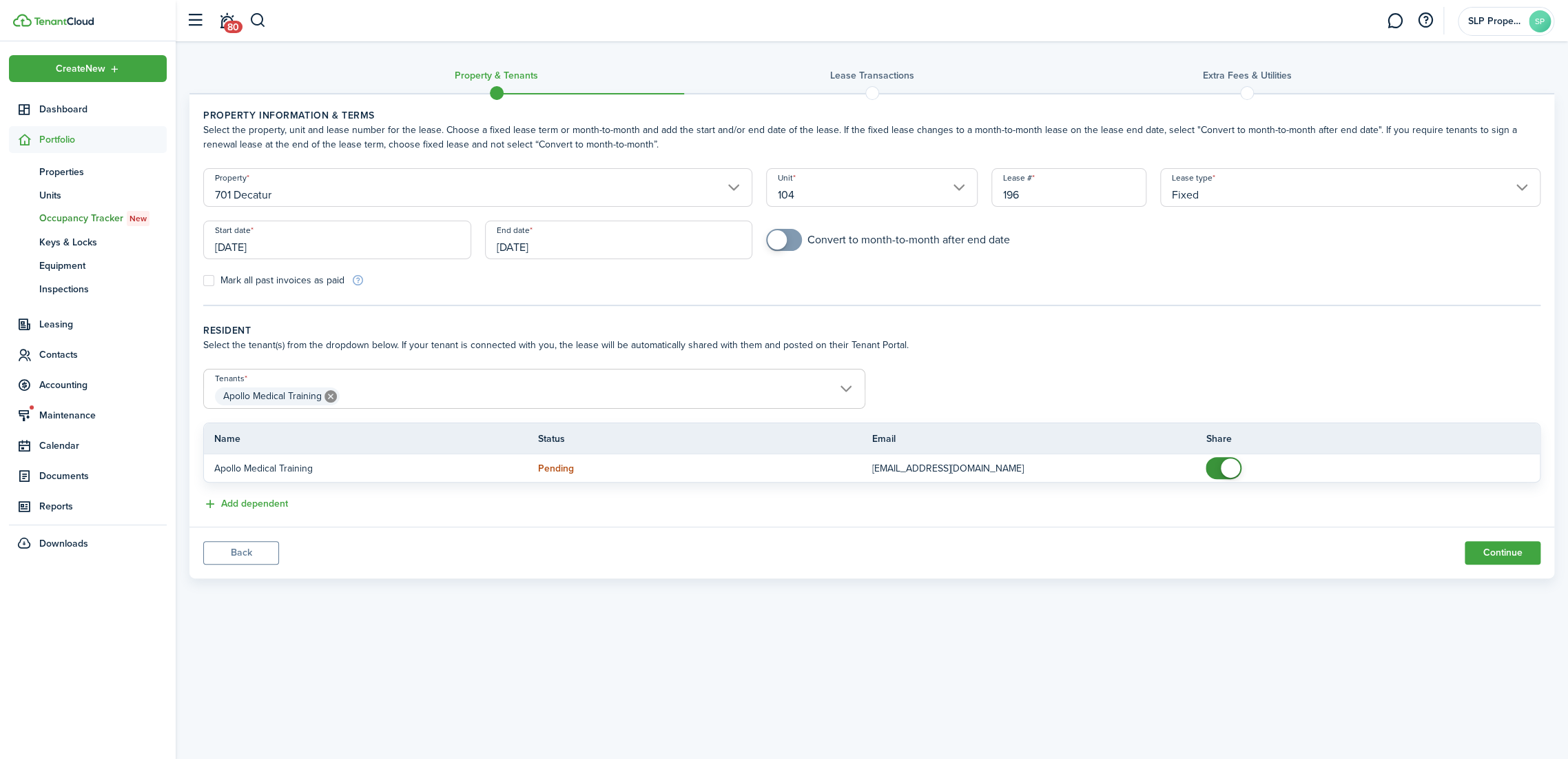
click at [580, 251] on input "[DATE]" at bounding box center [619, 239] width 268 height 38
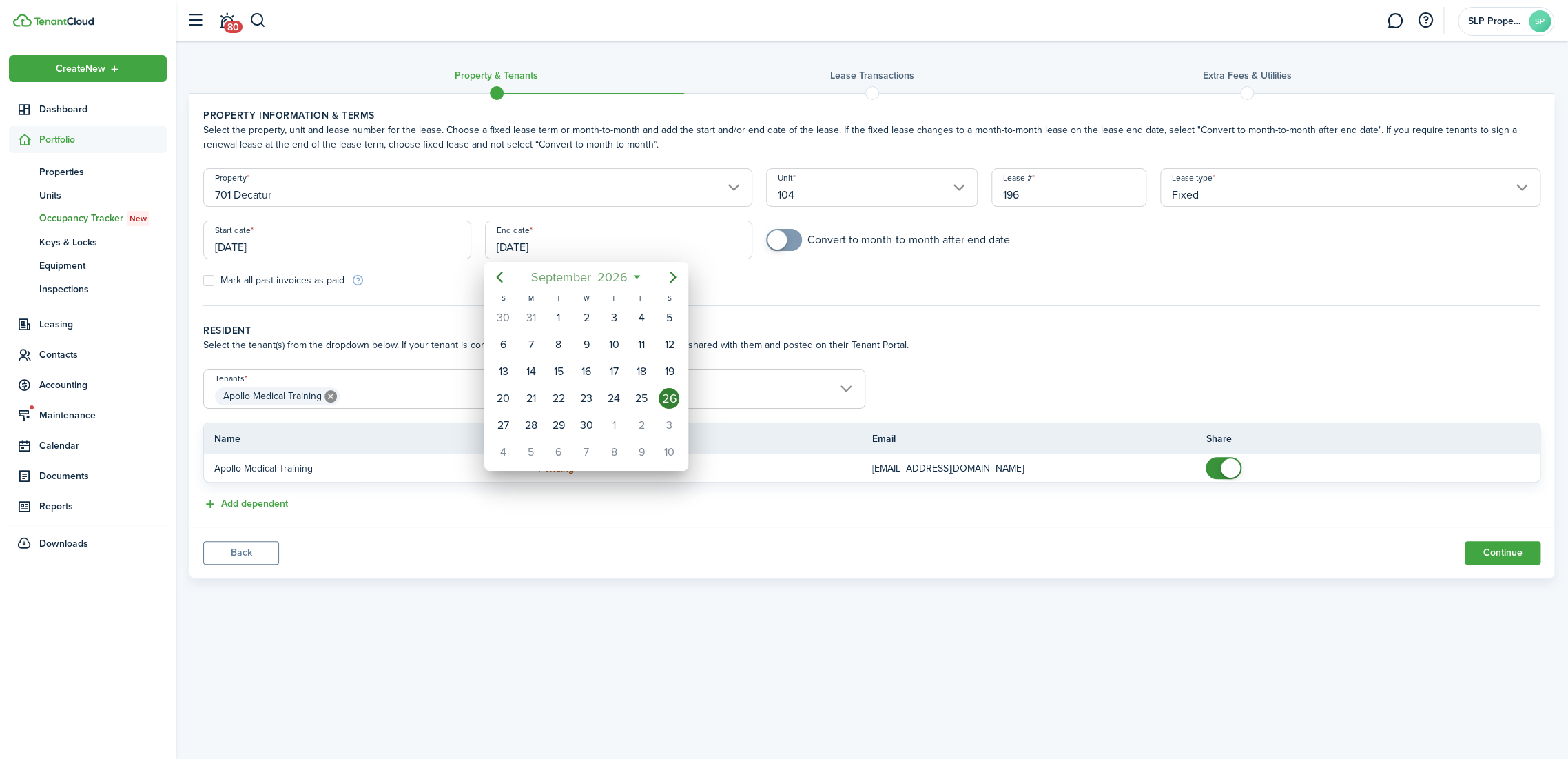
click at [620, 273] on span "2026" at bounding box center [612, 277] width 36 height 25
click at [620, 273] on div "2026" at bounding box center [586, 277] width 146 height 25
click at [572, 278] on span "2026" at bounding box center [579, 277] width 36 height 25
click at [678, 275] on icon "Next page" at bounding box center [672, 277] width 17 height 17
click at [529, 317] on div "2030" at bounding box center [521, 313] width 49 height 22
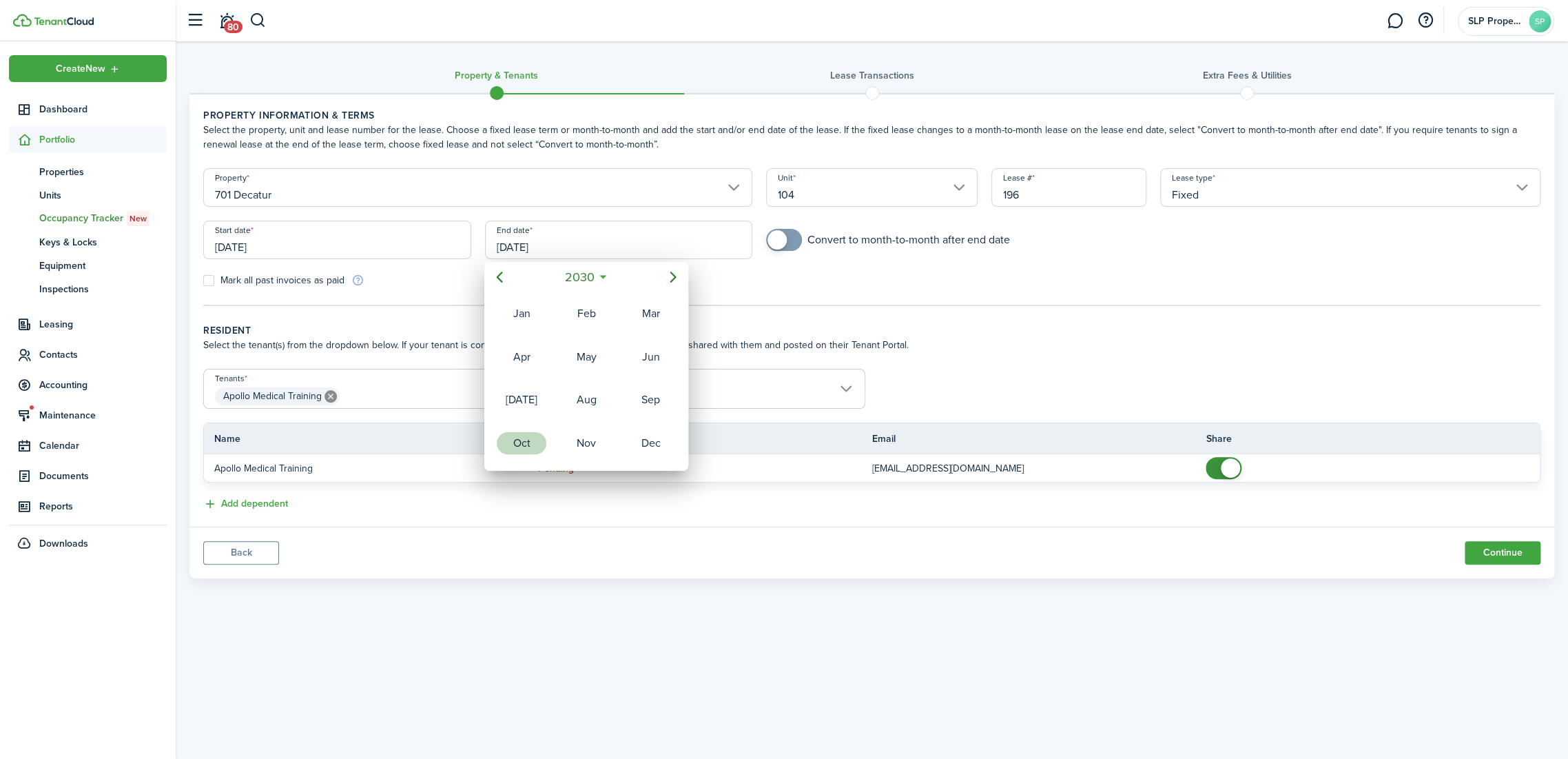
click at [525, 434] on div "Oct" at bounding box center [521, 443] width 49 height 22
click at [615, 424] on div "31" at bounding box center [614, 425] width 21 height 21
type input "[DATE]"
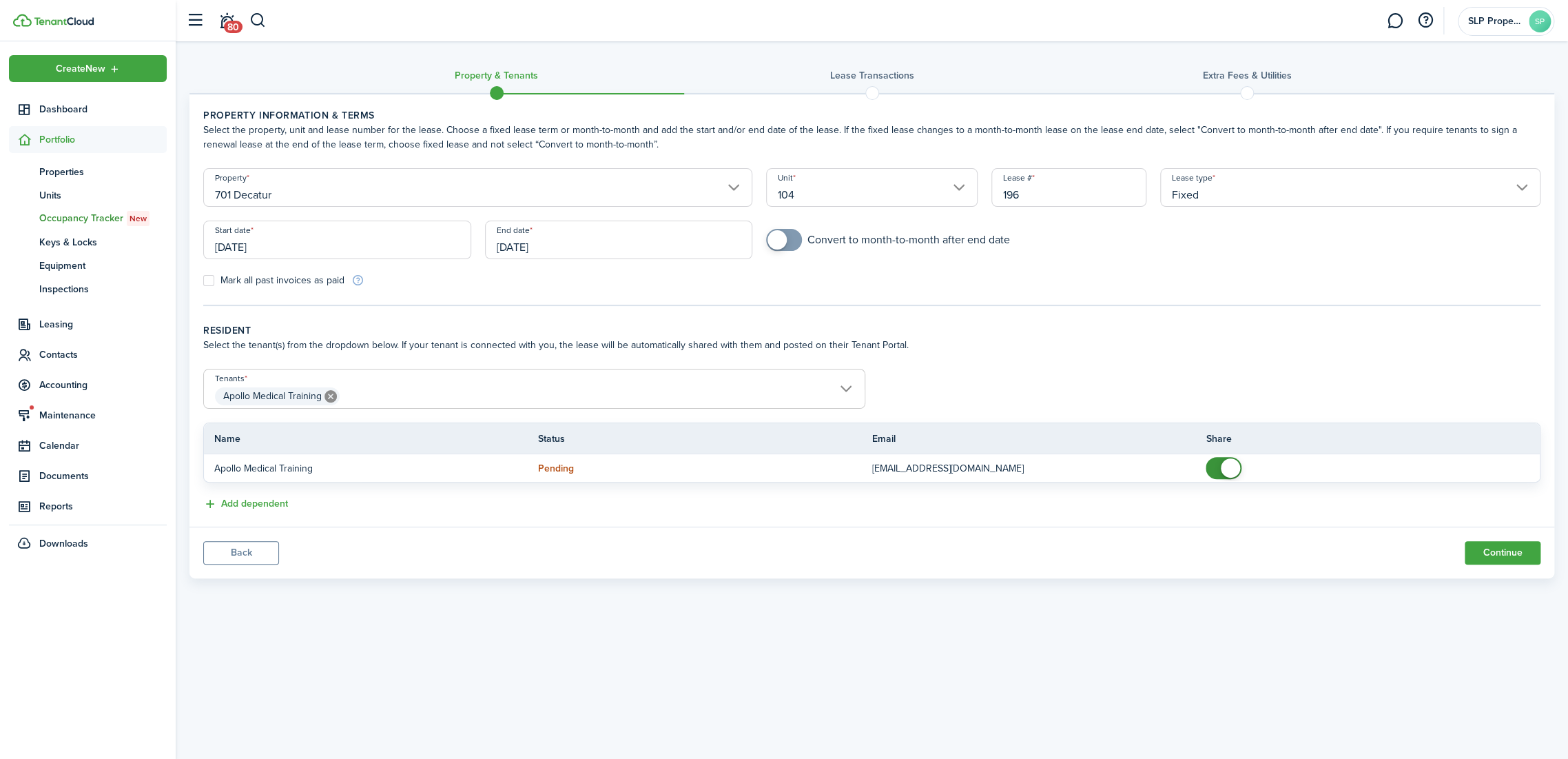
click at [879, 295] on tc-wizard-step "Property information & terms Select the property, unit and lease number for the…" at bounding box center [871, 207] width 1337 height 198
click at [772, 222] on form "Property 701 Decatur Unit 104 Lease # 196 Lease type Fixed Start date [DATE] En…" at bounding box center [872, 228] width 1351 height 119
checkbox input "true"
click at [791, 245] on span at bounding box center [783, 240] width 14 height 22
click at [1490, 561] on button "Continue" at bounding box center [1502, 552] width 76 height 23
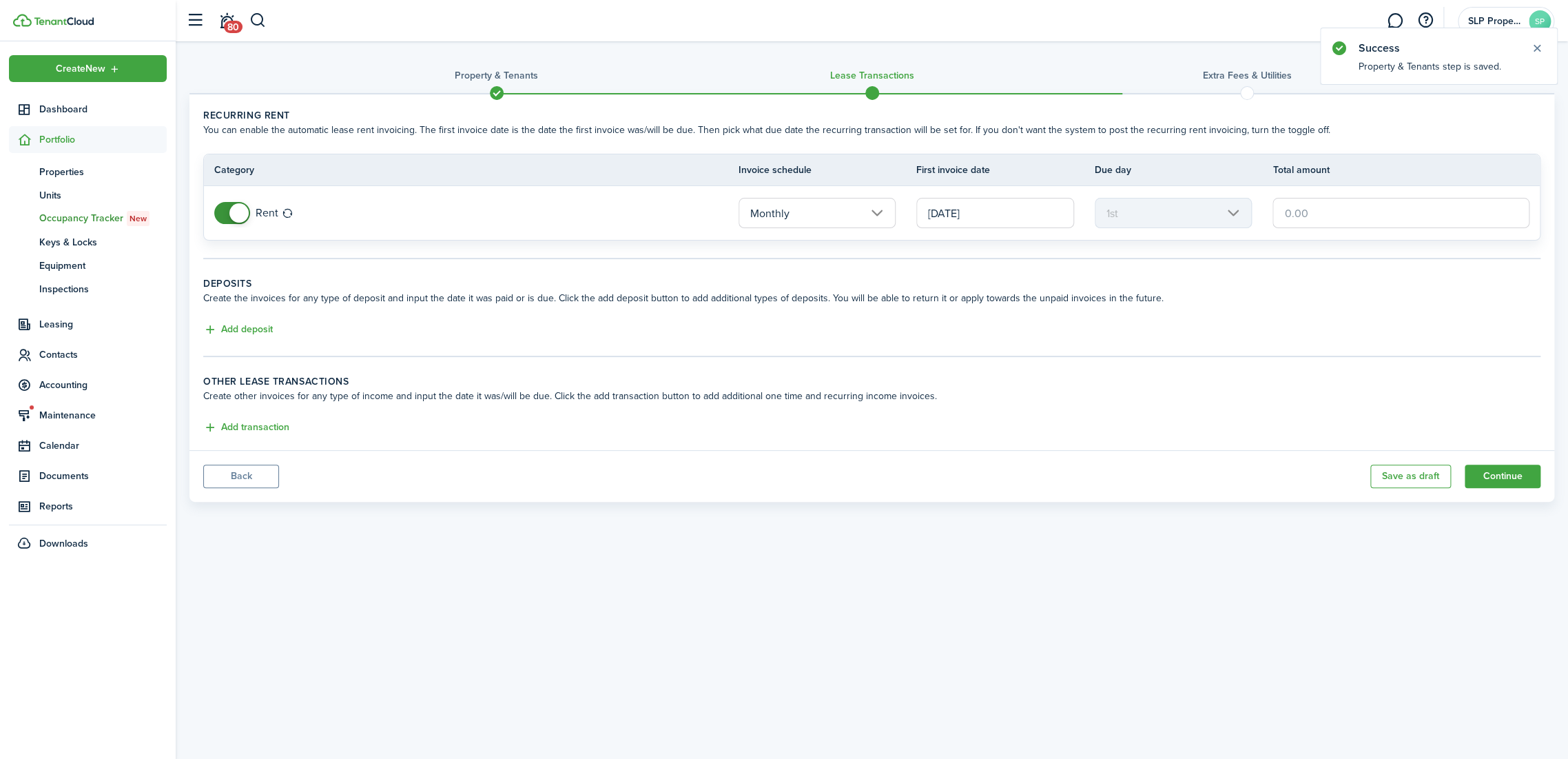
drag, startPoint x: 937, startPoint y: 320, endPoint x: 1140, endPoint y: 280, distance: 206.9
click at [1438, 194] on td at bounding box center [1406, 212] width 267 height 37
click at [1424, 217] on input "text" at bounding box center [1401, 213] width 257 height 30
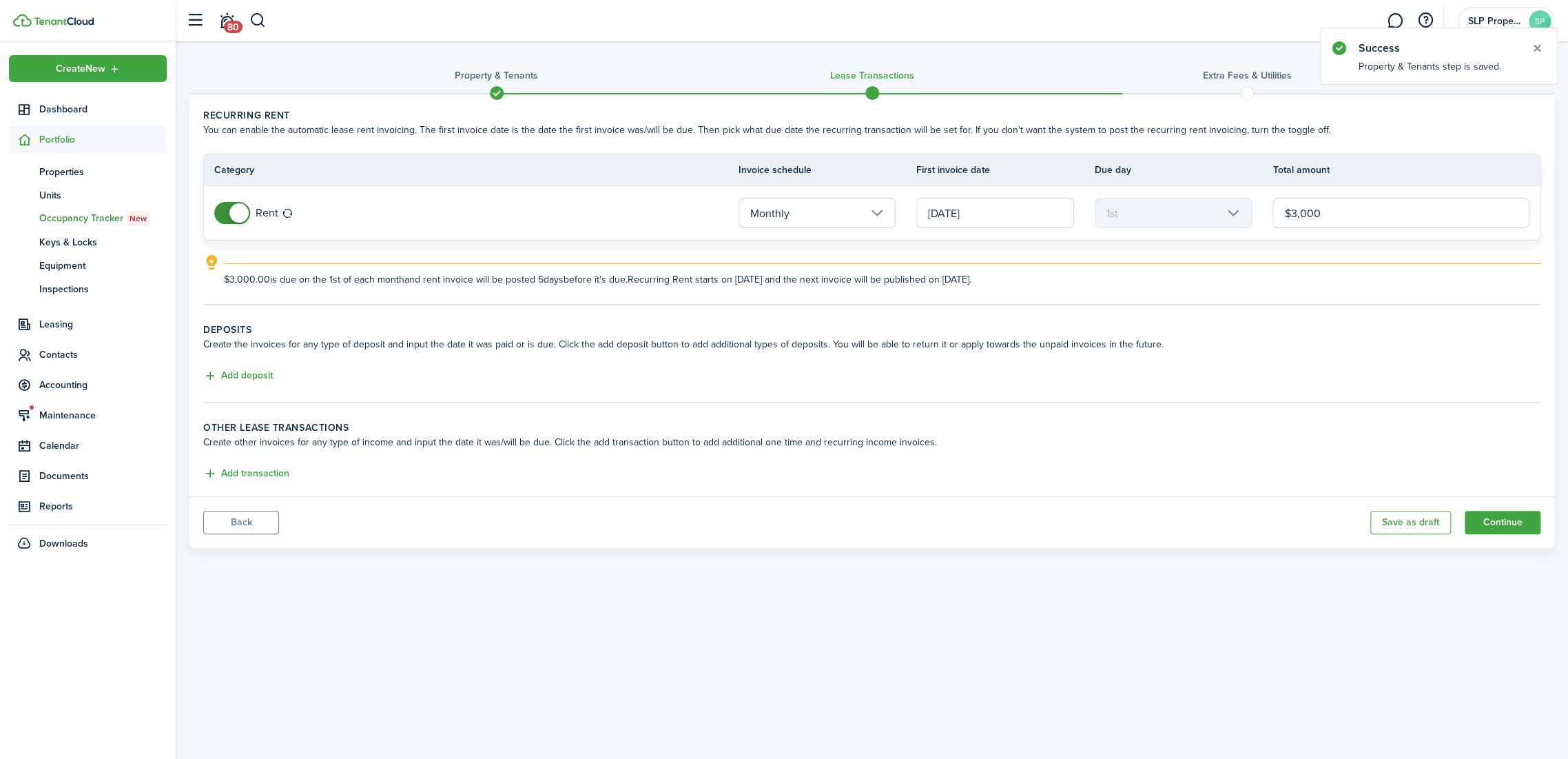
type input "$3,000.00"
click at [250, 384] on tc-wizard-step "Deposits Create the invoices for any type of deposit and input the date it was …" at bounding box center [871, 362] width 1337 height 80
click at [250, 377] on button "Add deposit" at bounding box center [238, 376] width 70 height 16
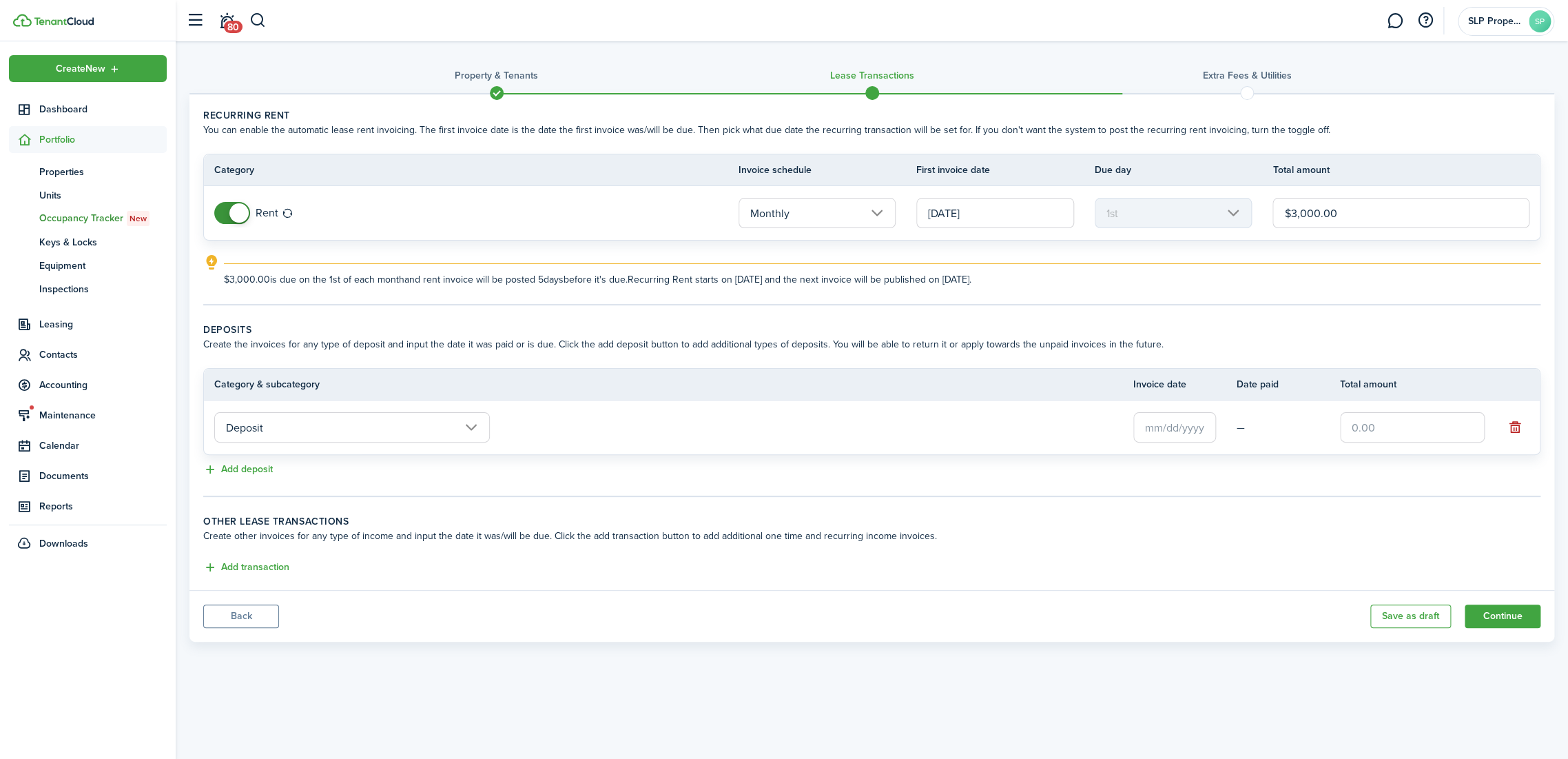
click at [1382, 417] on input "text" at bounding box center [1412, 428] width 145 height 30
type input "$3,000.00"
click at [1222, 636] on panel-main-footer "Back Save as draft Continue" at bounding box center [871, 615] width 1364 height 51
click at [1538, 616] on button "Continue" at bounding box center [1502, 616] width 76 height 23
click at [1166, 424] on input "text" at bounding box center [1175, 428] width 83 height 30
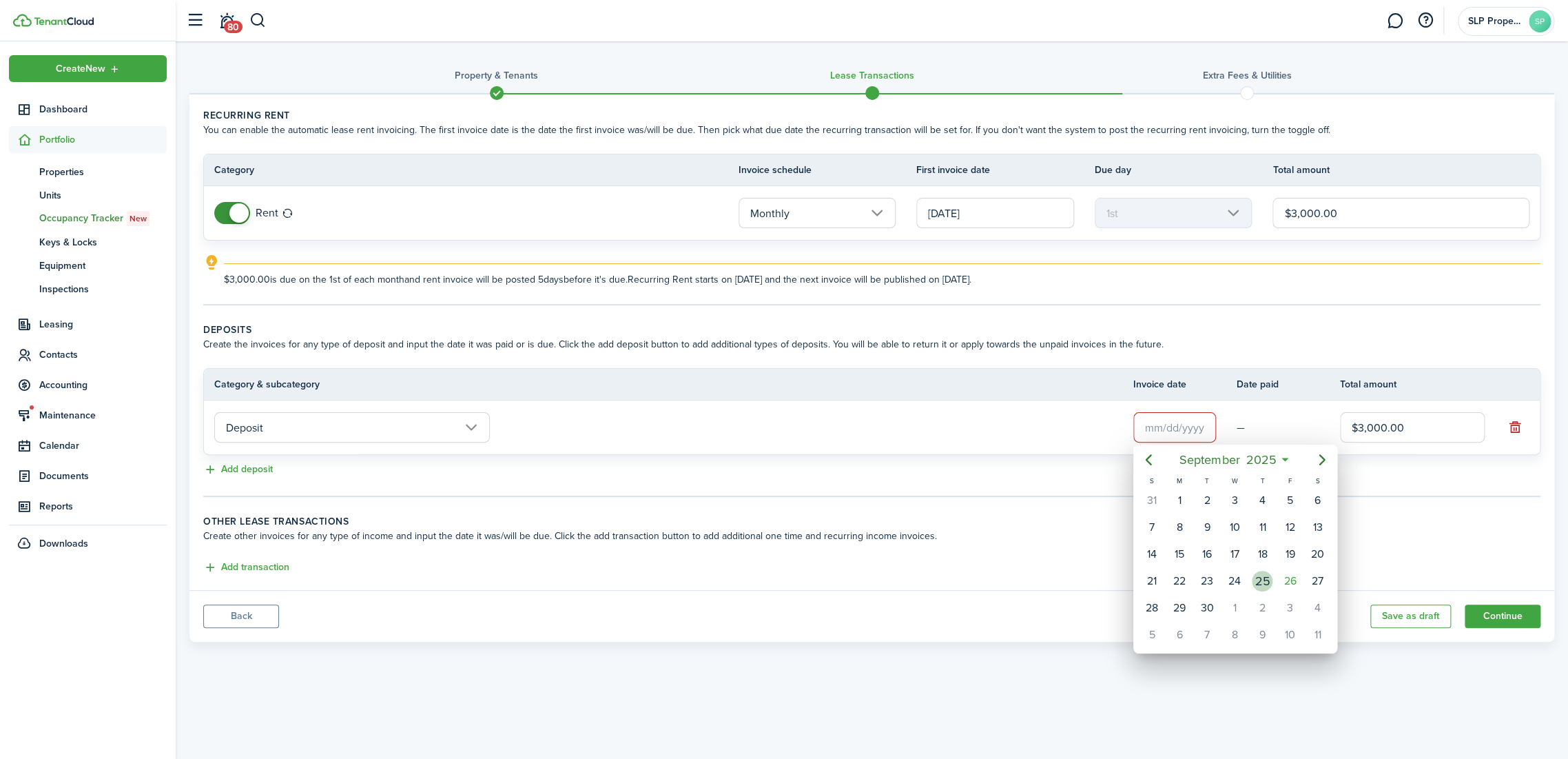
click at [1282, 580] on div "26" at bounding box center [1290, 581] width 21 height 21
type input "[DATE]"
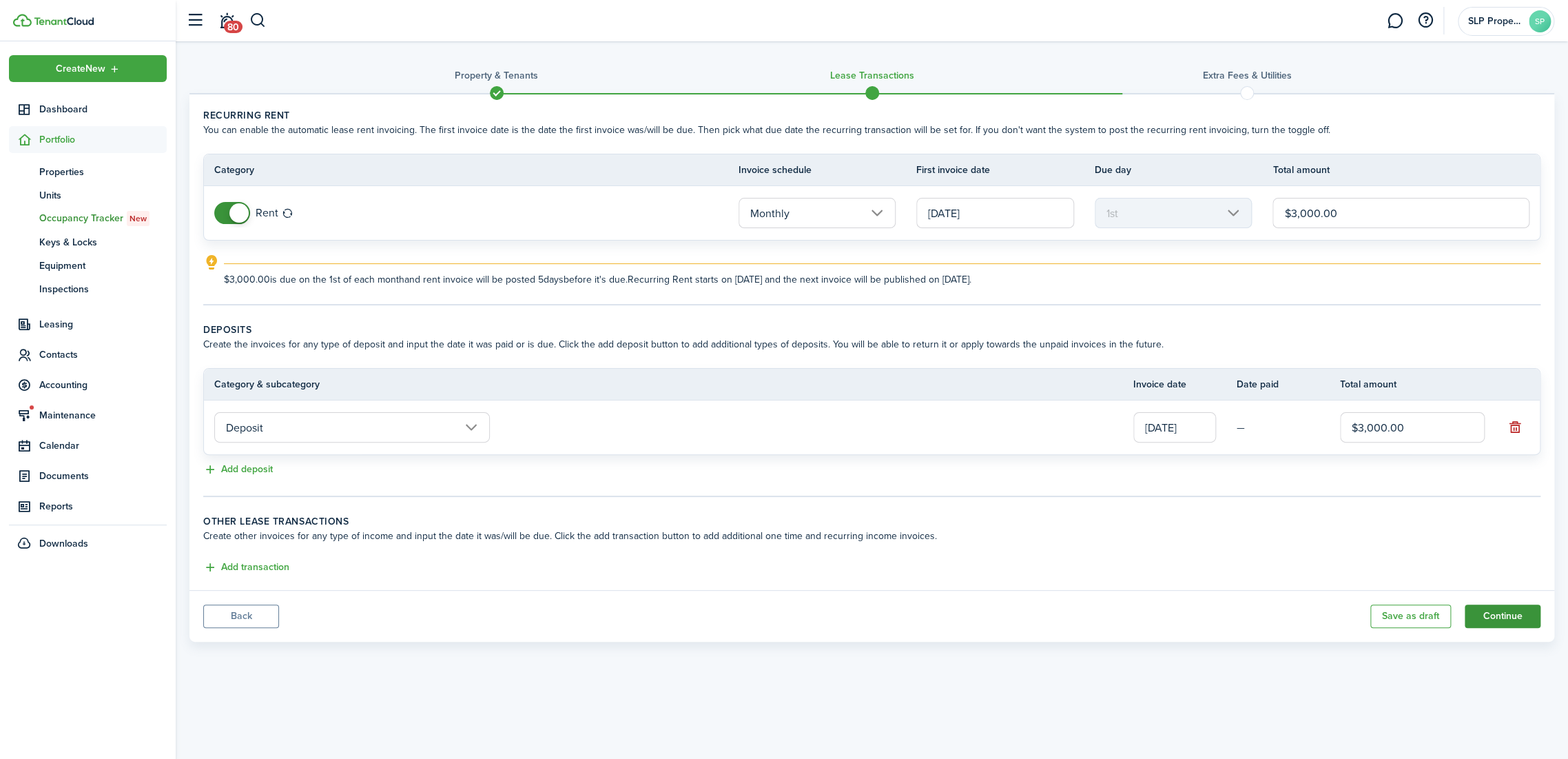
click at [1493, 620] on button "Continue" at bounding box center [1502, 616] width 76 height 23
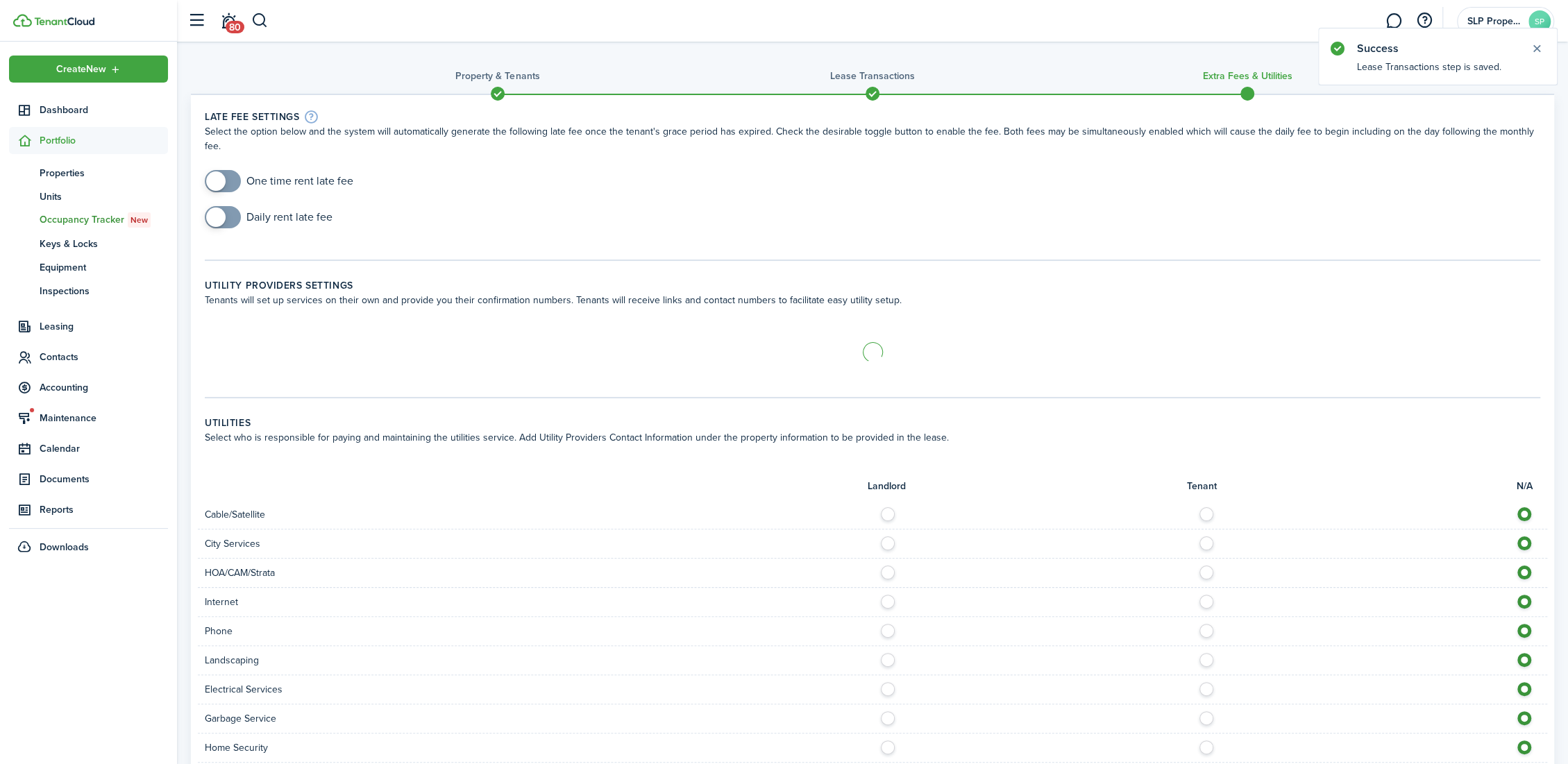
checkbox input "true"
click at [228, 170] on span at bounding box center [223, 181] width 14 height 22
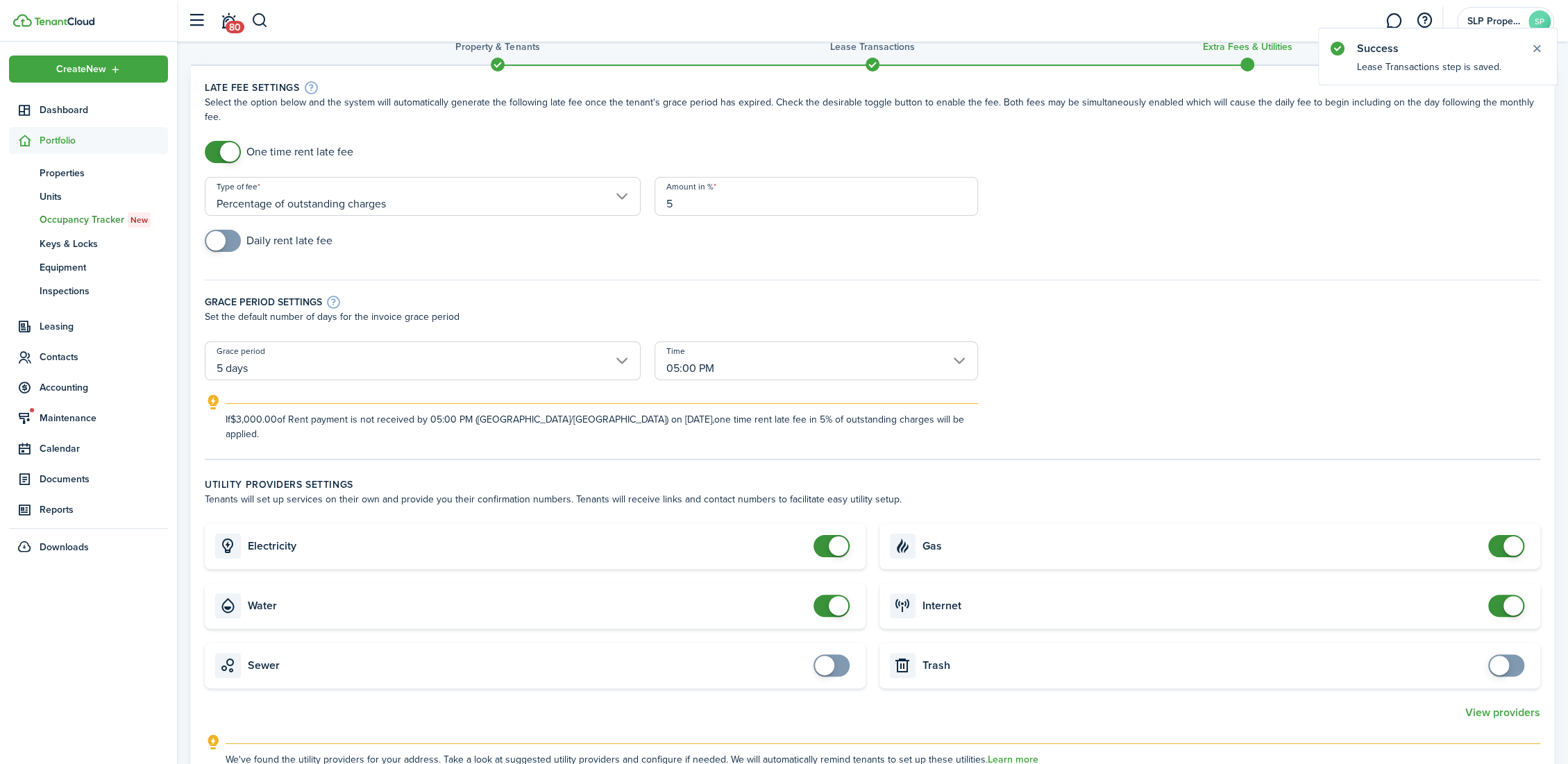
scroll to position [308, 0]
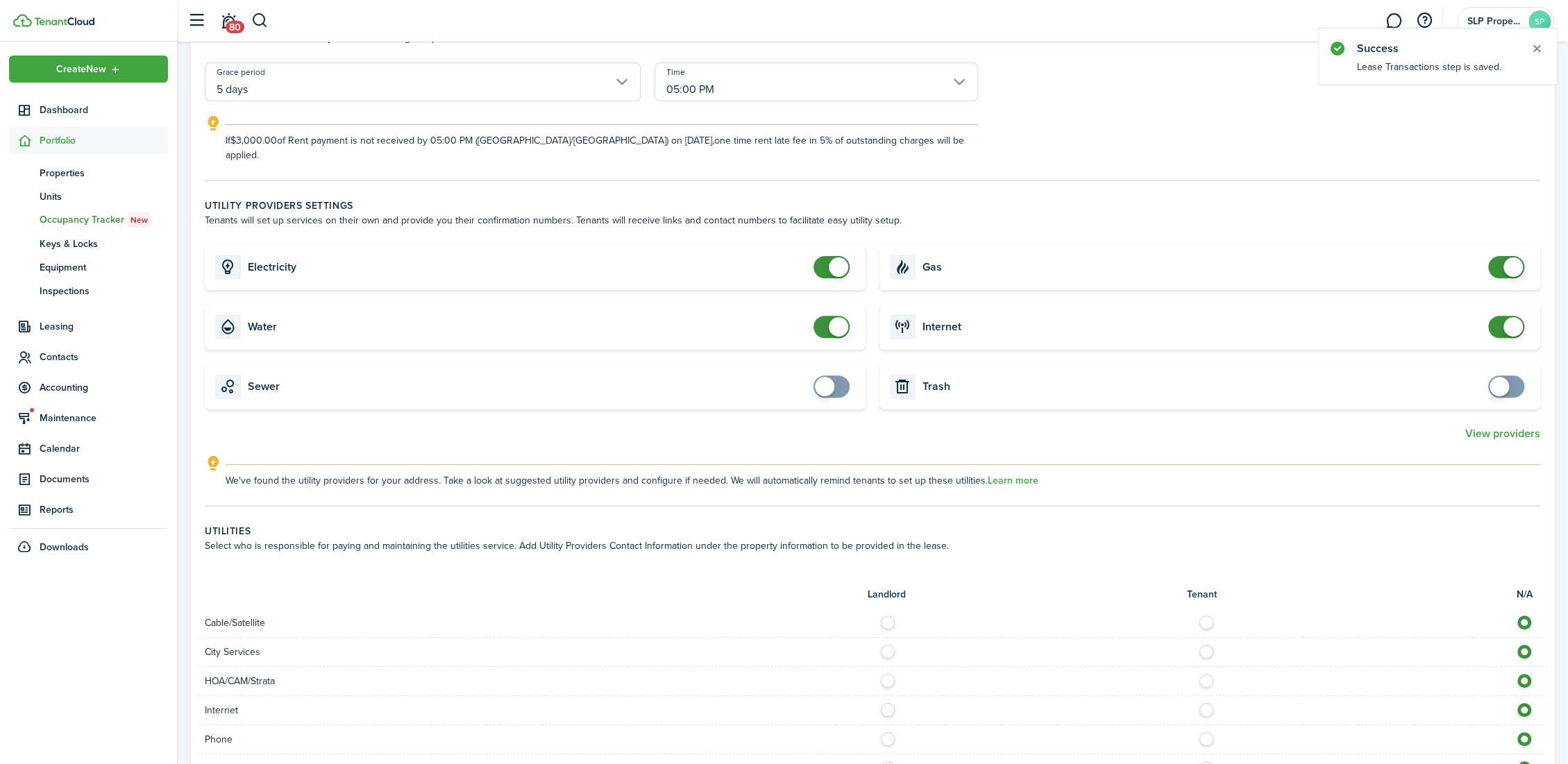
checkbox input "false"
click at [824, 316] on span at bounding box center [831, 327] width 14 height 22
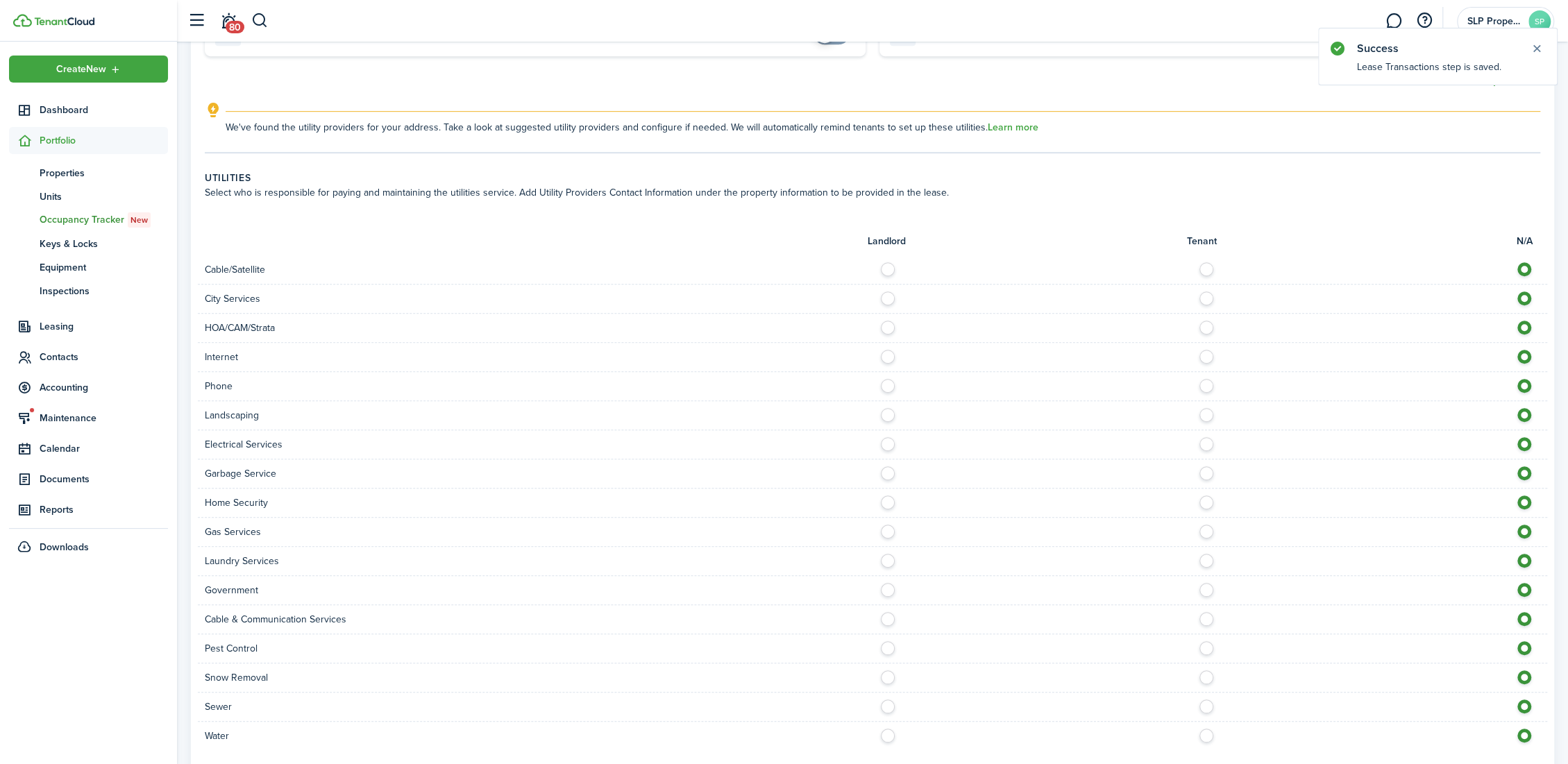
scroll to position [720, 0]
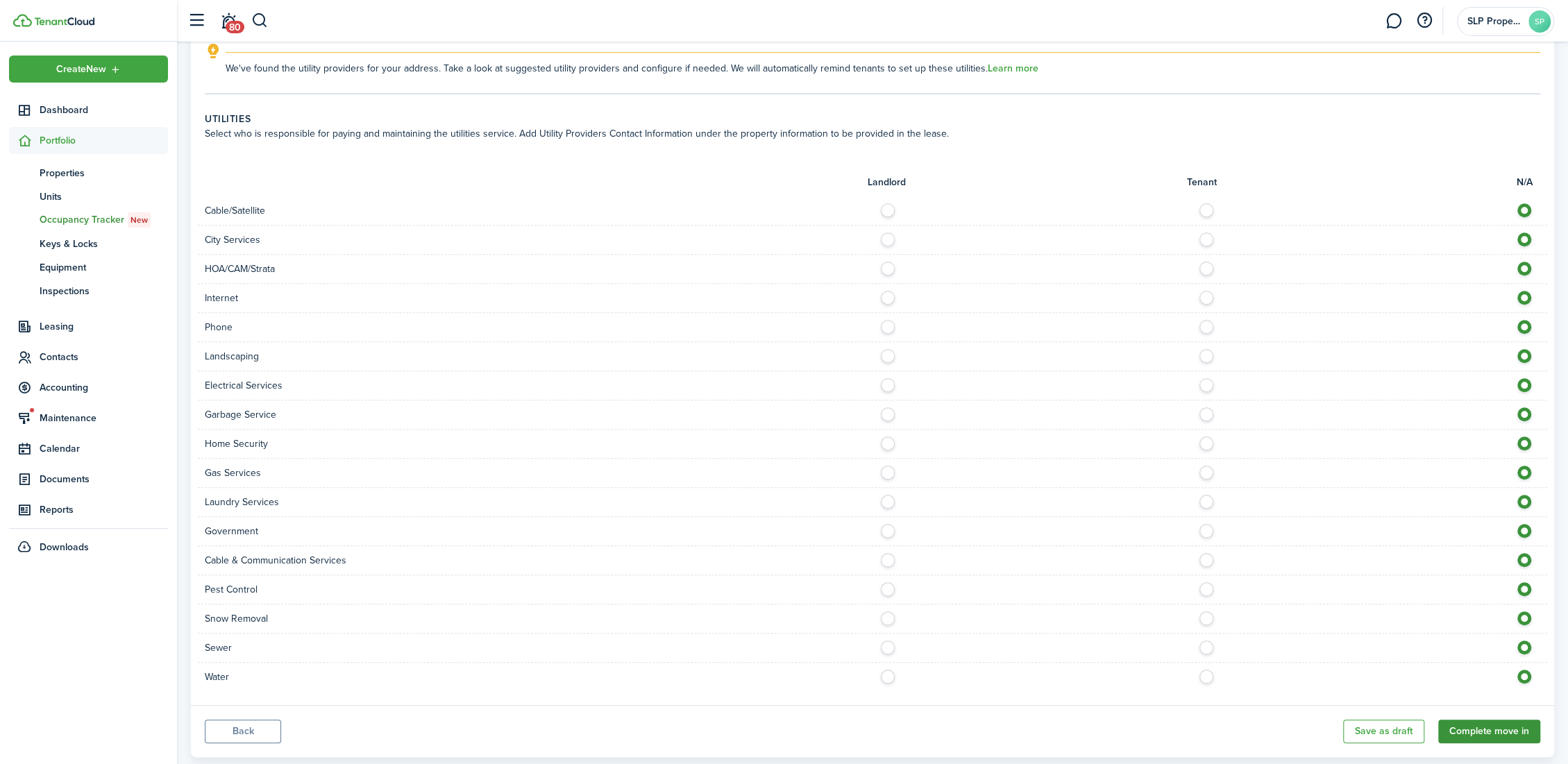
click at [1513, 719] on button "Complete move in" at bounding box center [1489, 731] width 102 height 23
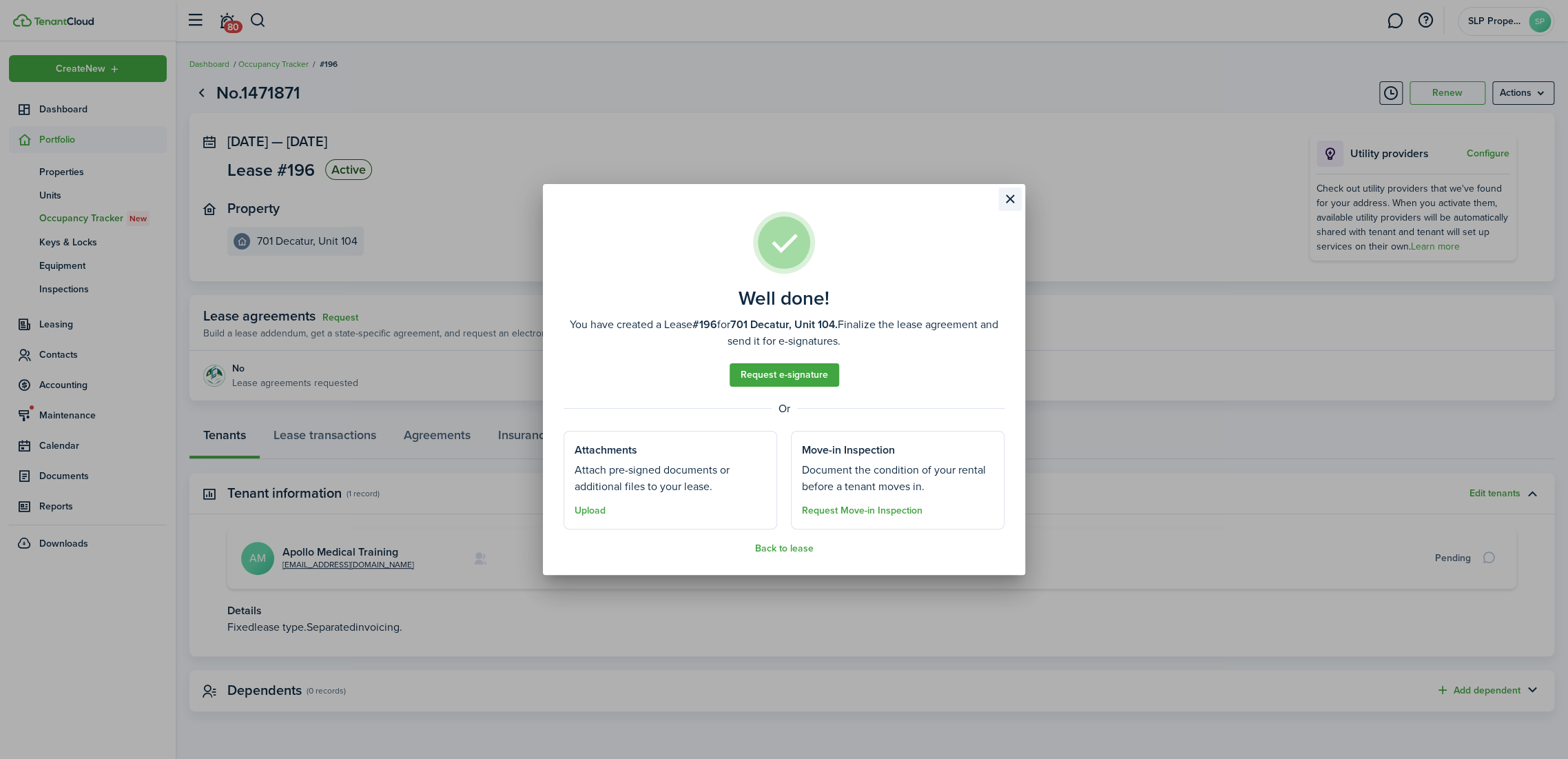
click at [1014, 199] on button "Close modal" at bounding box center [1010, 199] width 23 height 23
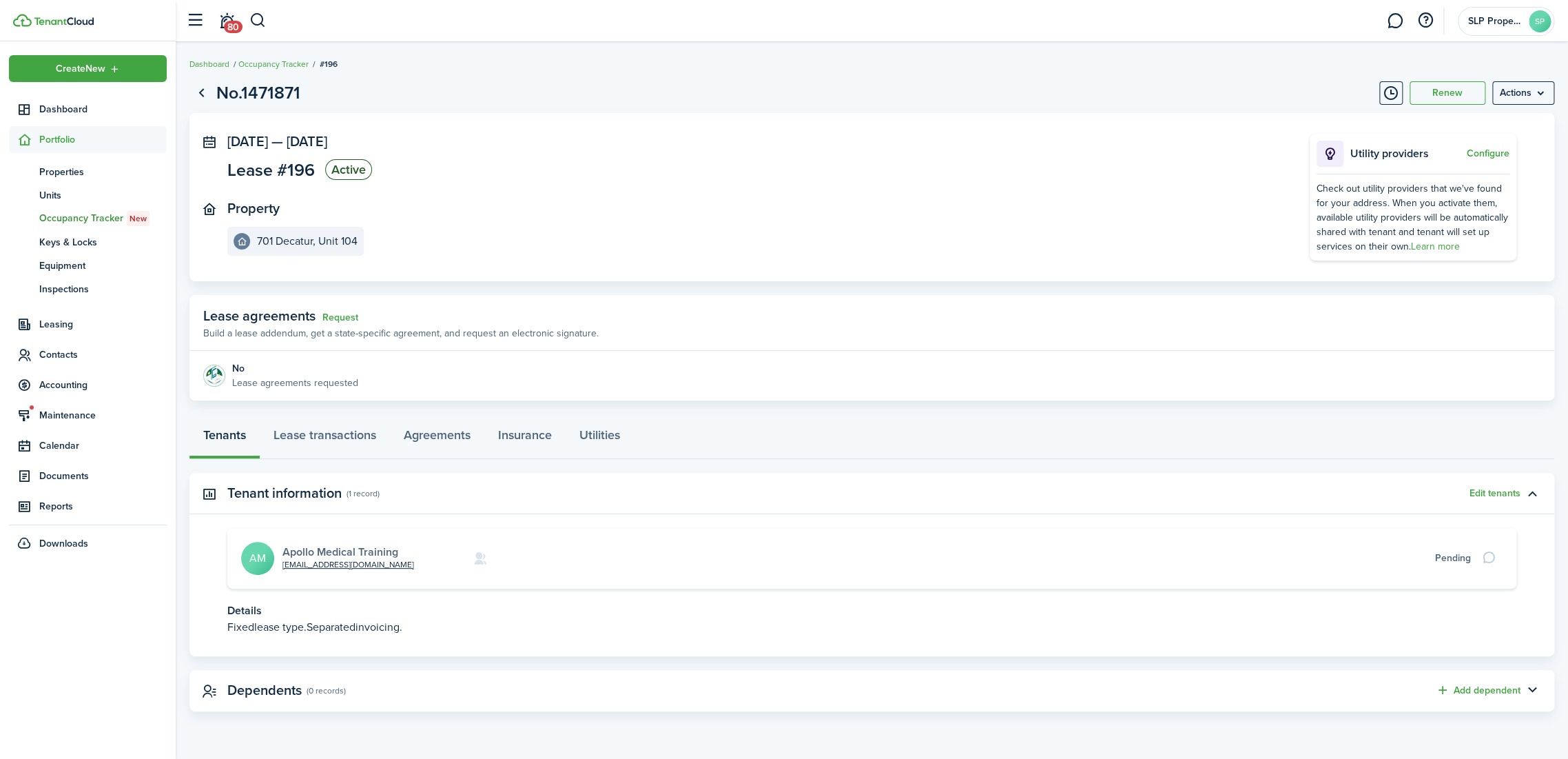
click at [320, 551] on link "Apollo Medical Training" at bounding box center [341, 552] width 116 height 16
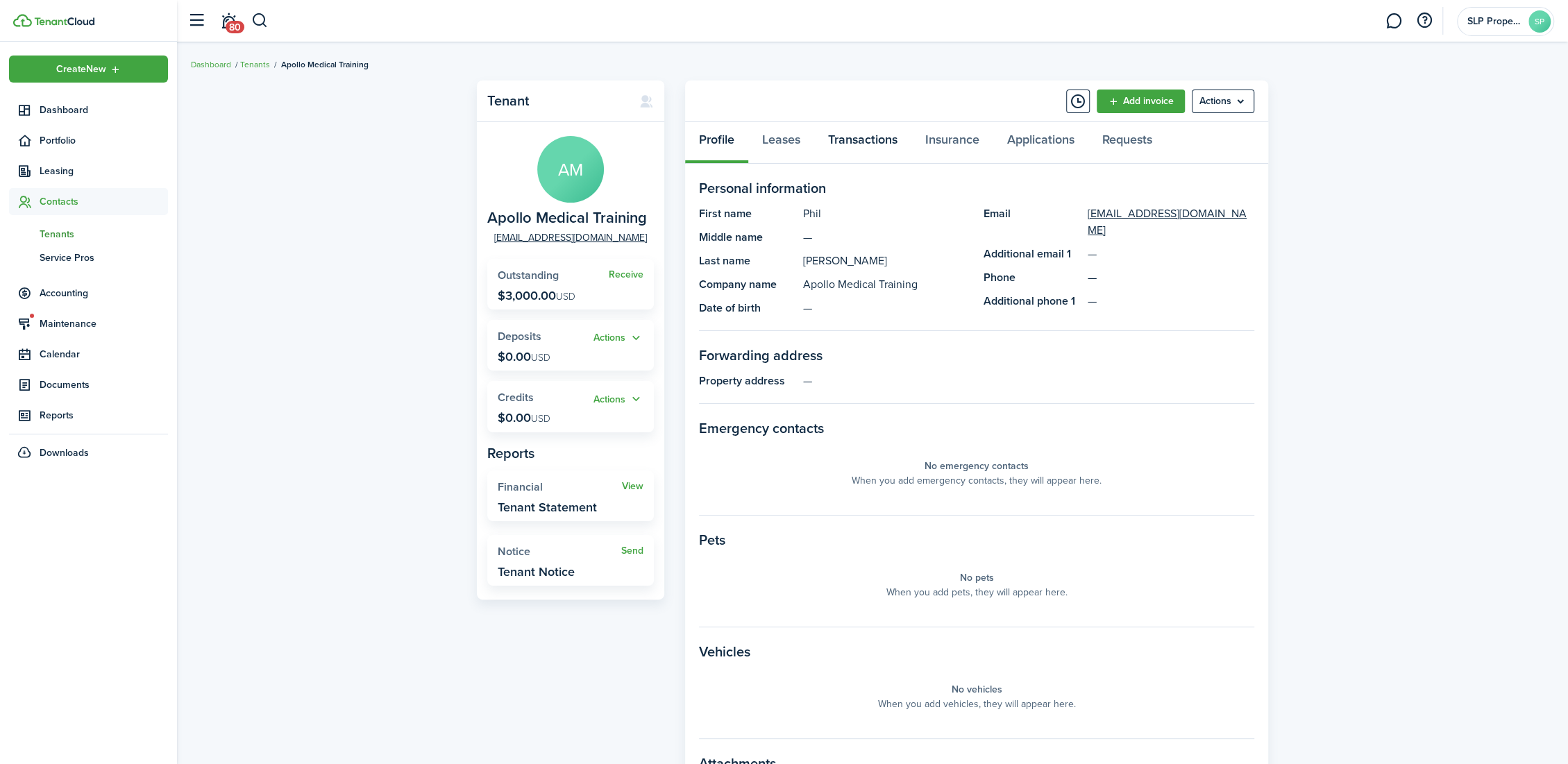
click at [835, 136] on link "Transactions" at bounding box center [862, 142] width 97 height 42
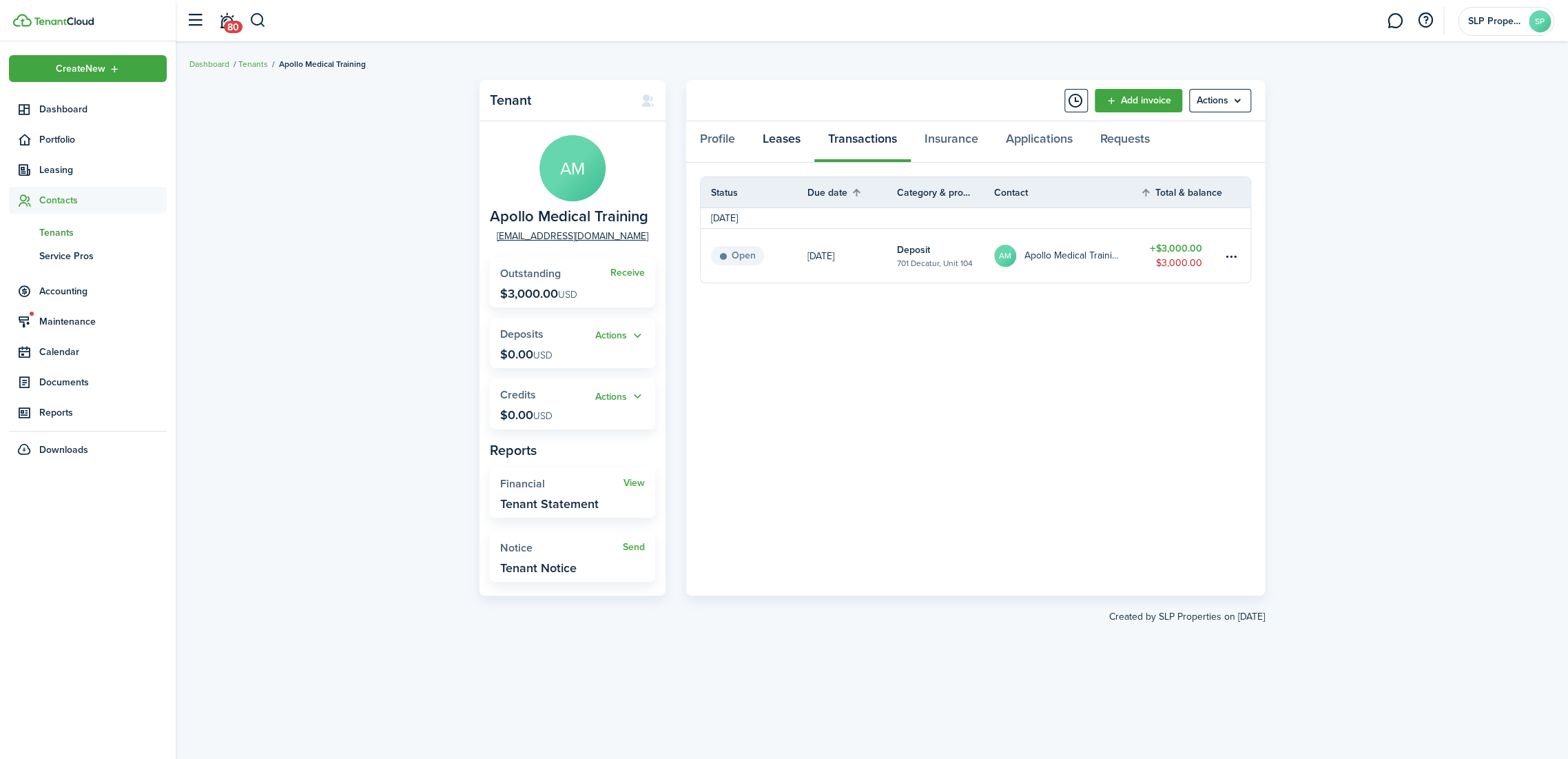
click at [800, 136] on link "Leases" at bounding box center [781, 141] width 65 height 41
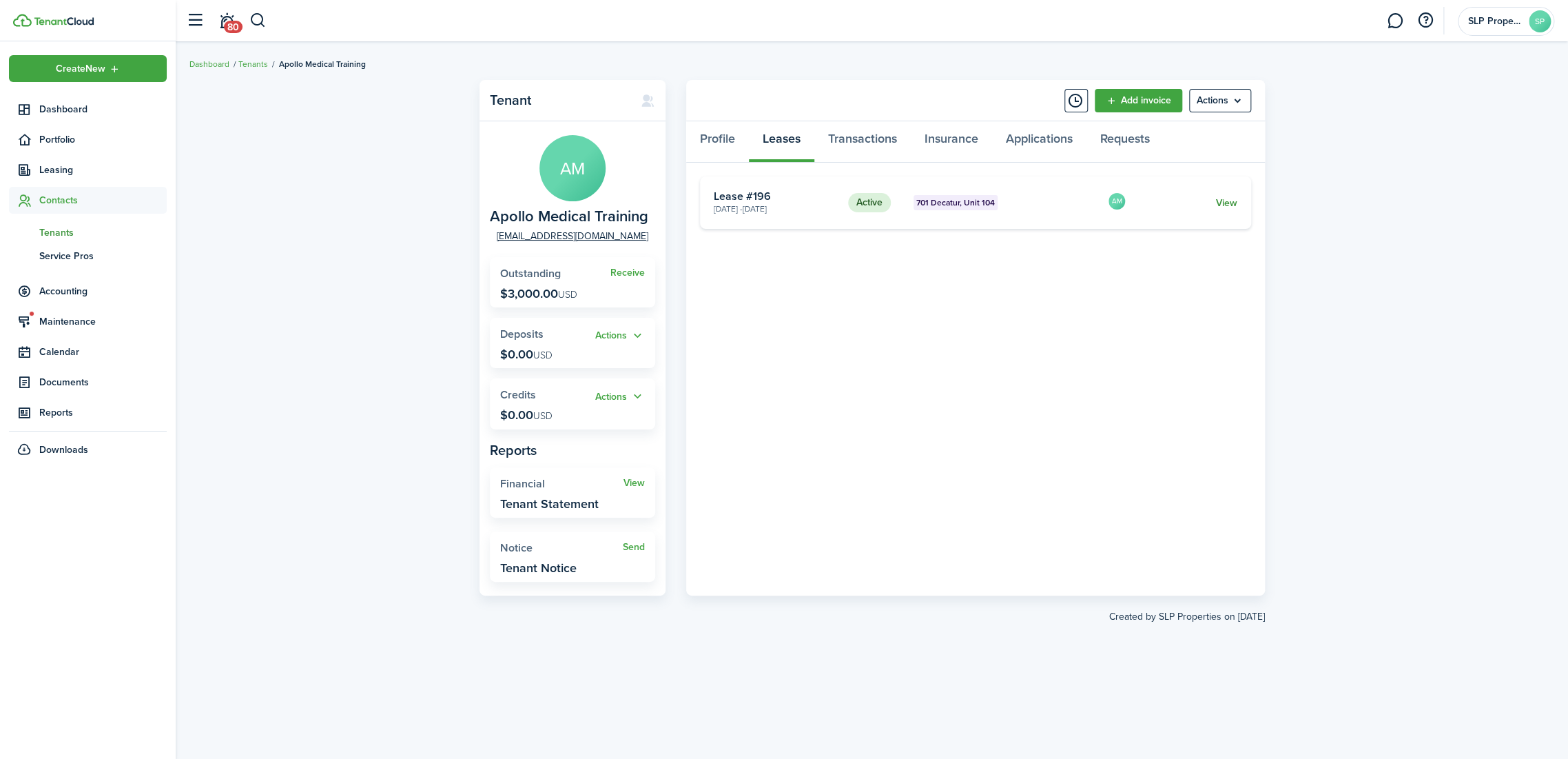
click at [1219, 204] on link "View" at bounding box center [1225, 203] width 21 height 14
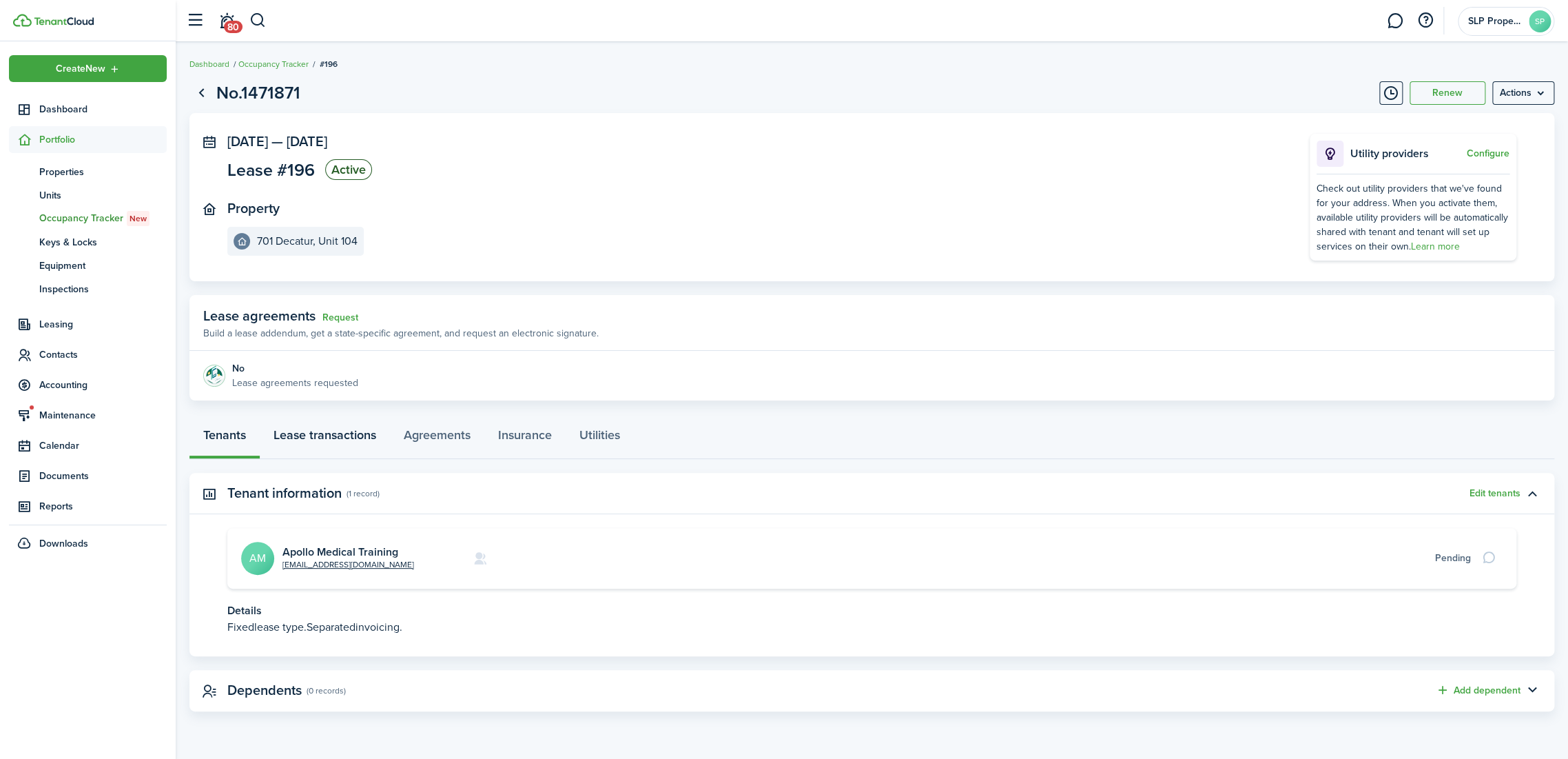
click at [328, 434] on link "Lease transactions" at bounding box center [325, 438] width 130 height 41
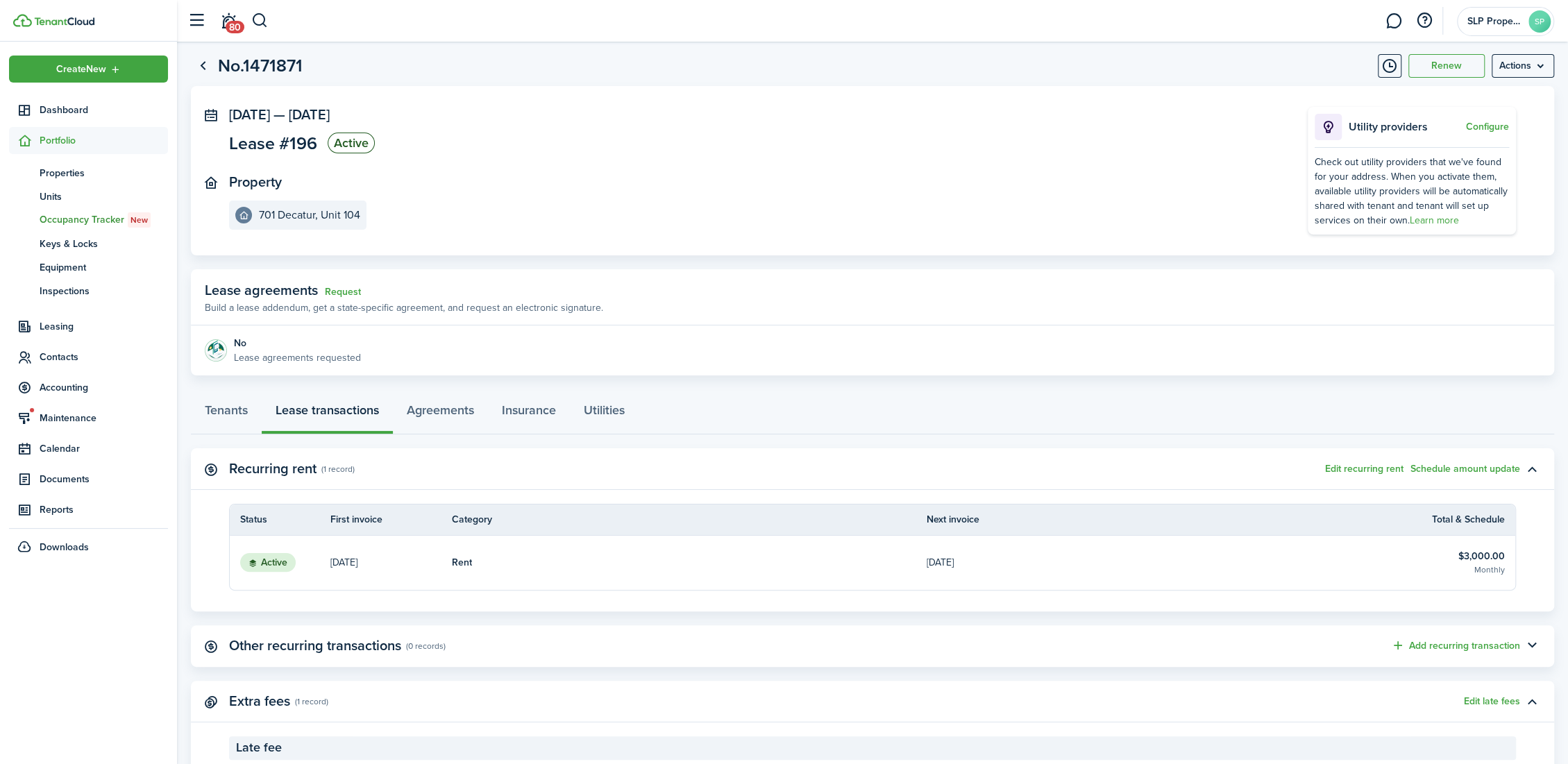
scroll to position [106, 0]
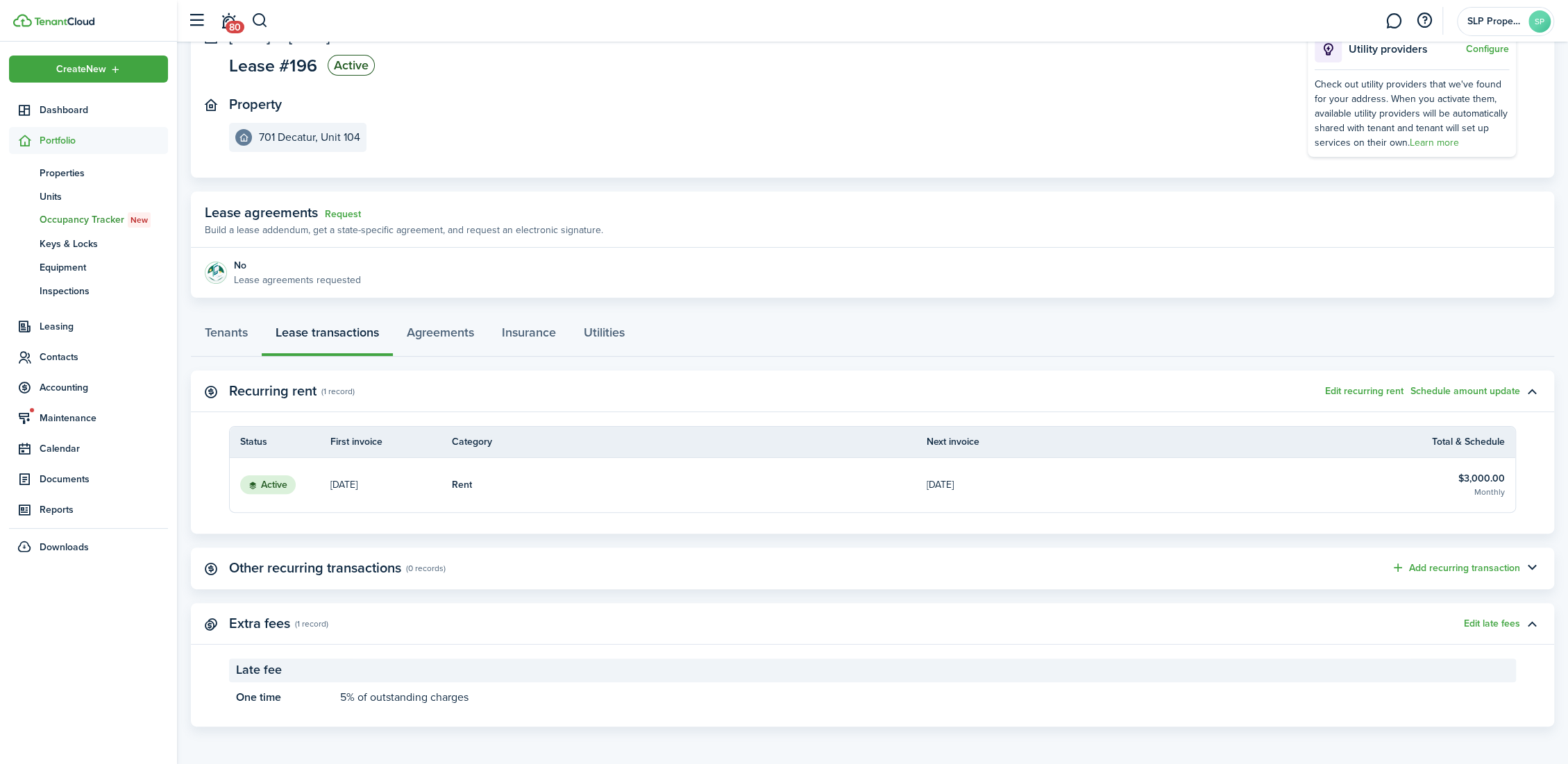
click at [855, 481] on link "Rent" at bounding box center [689, 485] width 474 height 54
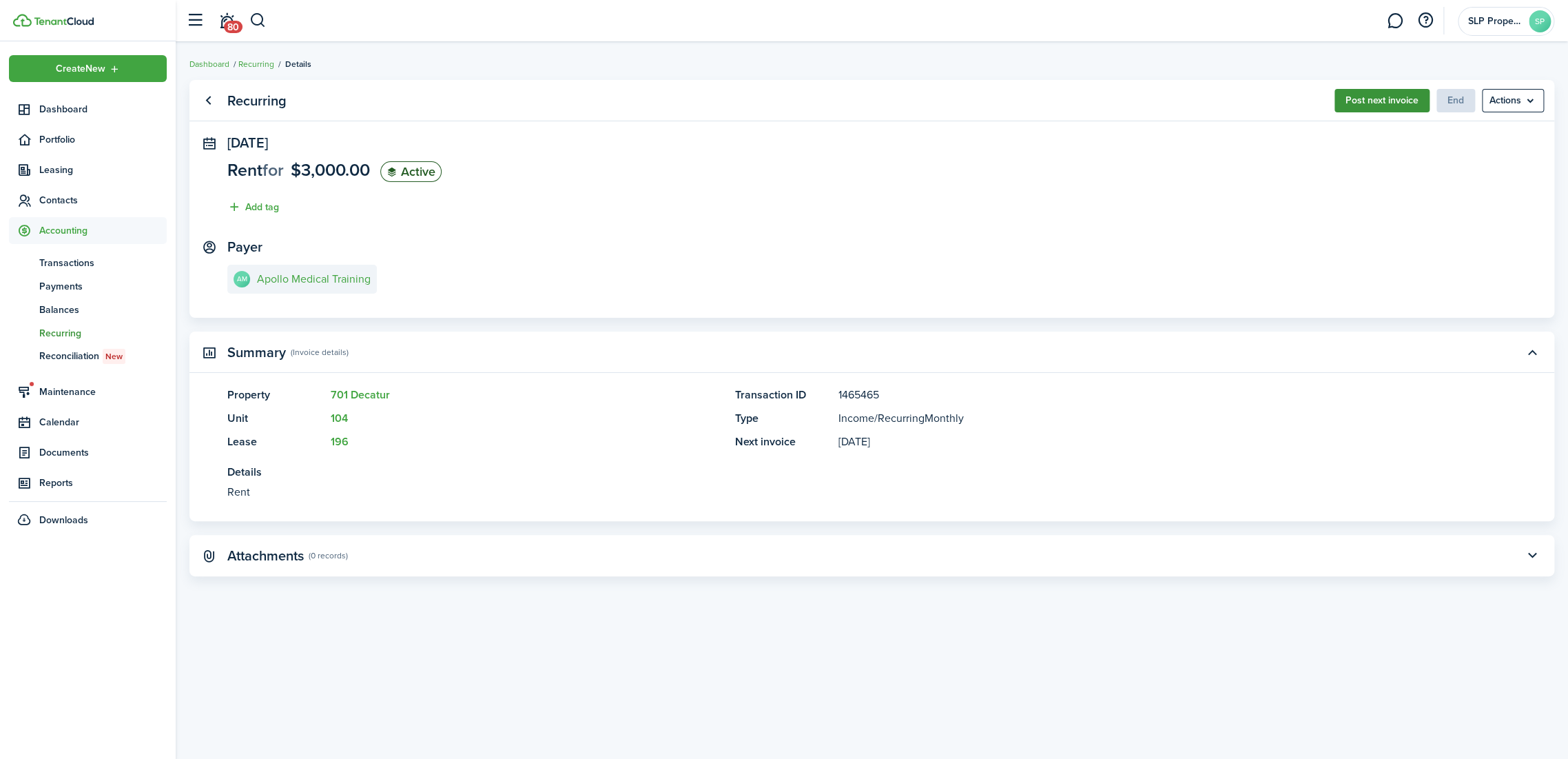
click at [1396, 99] on button "Post next invoice" at bounding box center [1382, 101] width 95 height 23
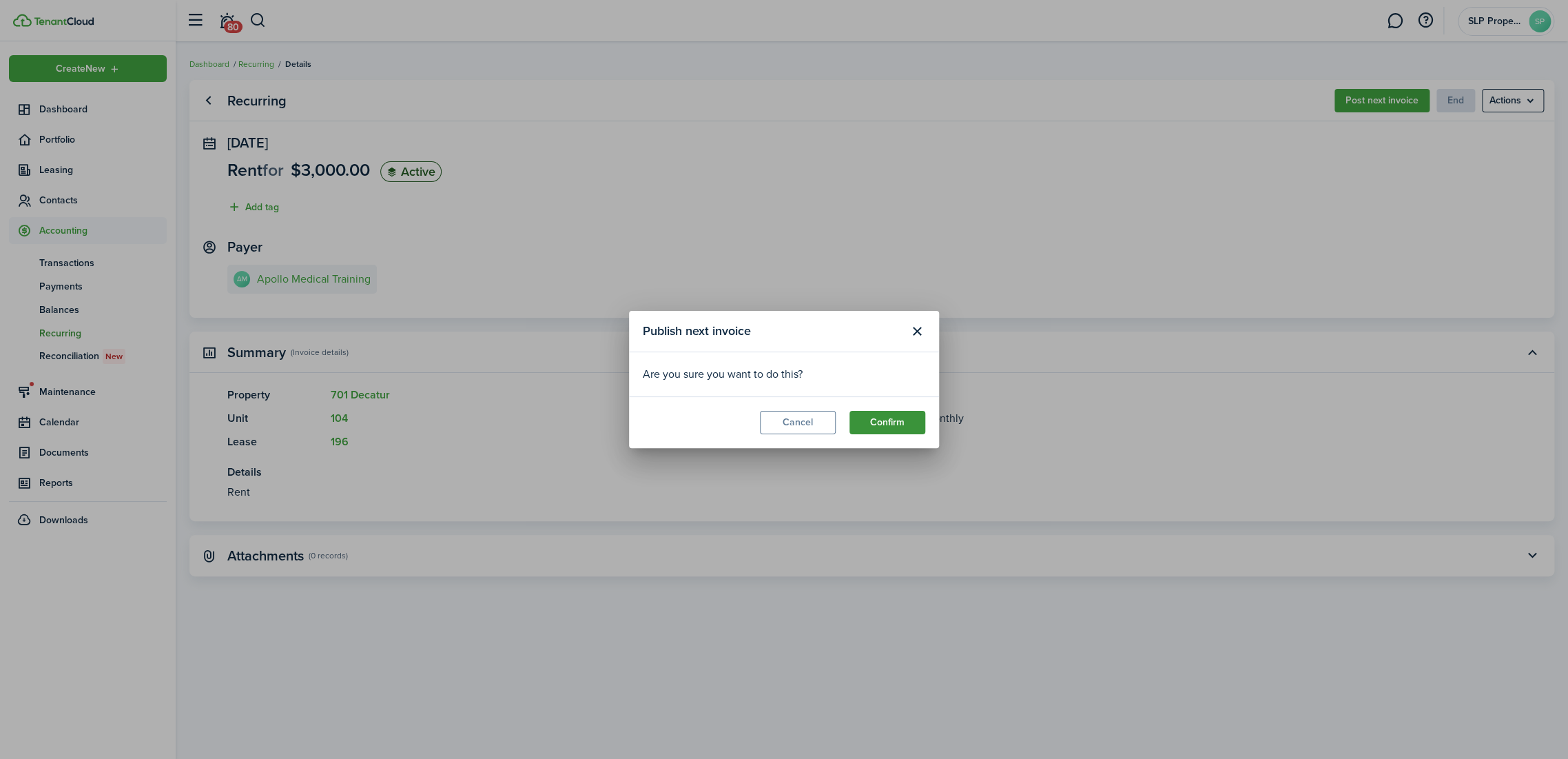
click at [907, 413] on button "Confirm" at bounding box center [887, 423] width 76 height 23
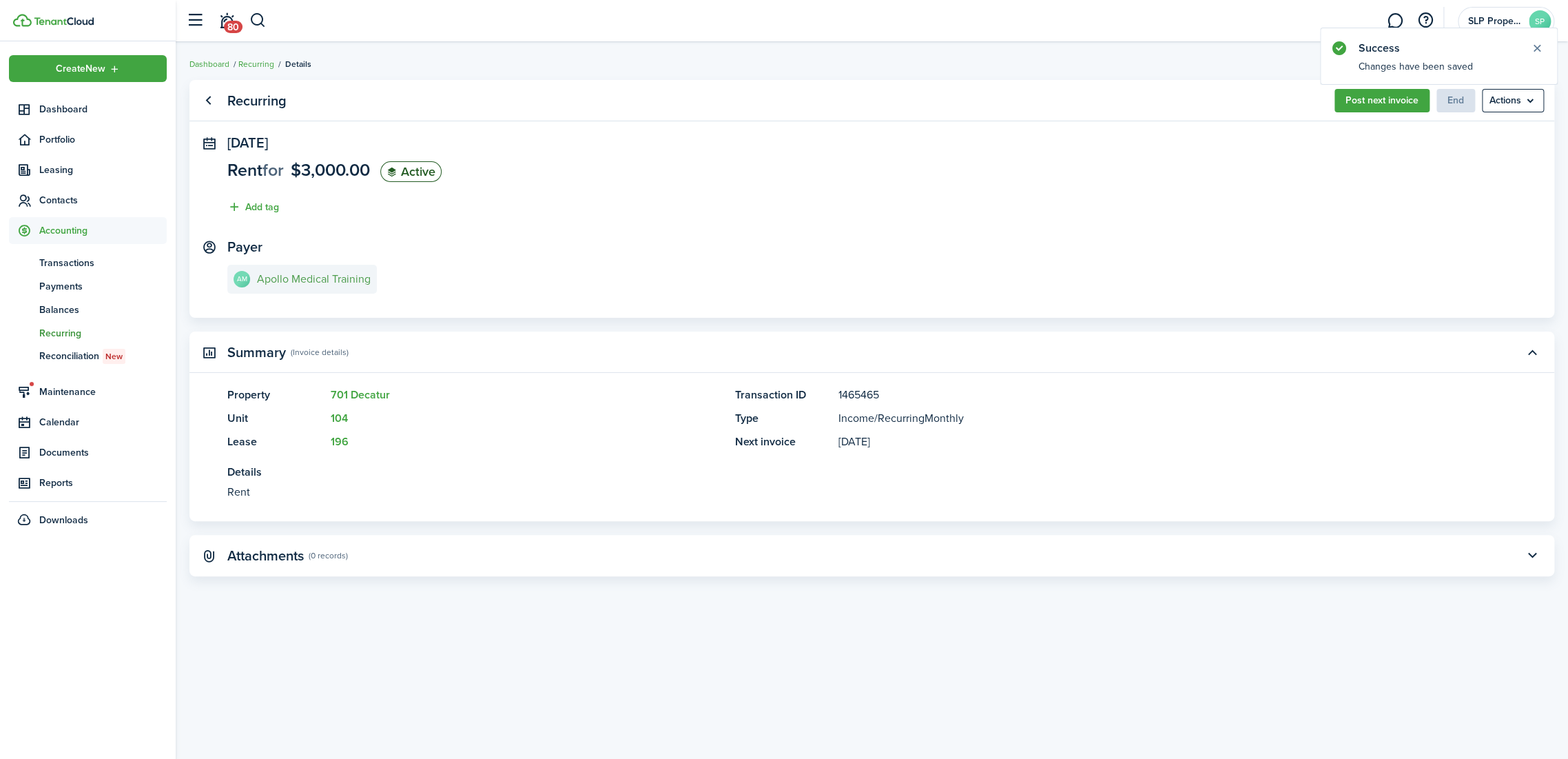
click at [305, 281] on e-details-info-title "Apollo Medical Training" at bounding box center [314, 278] width 114 height 12
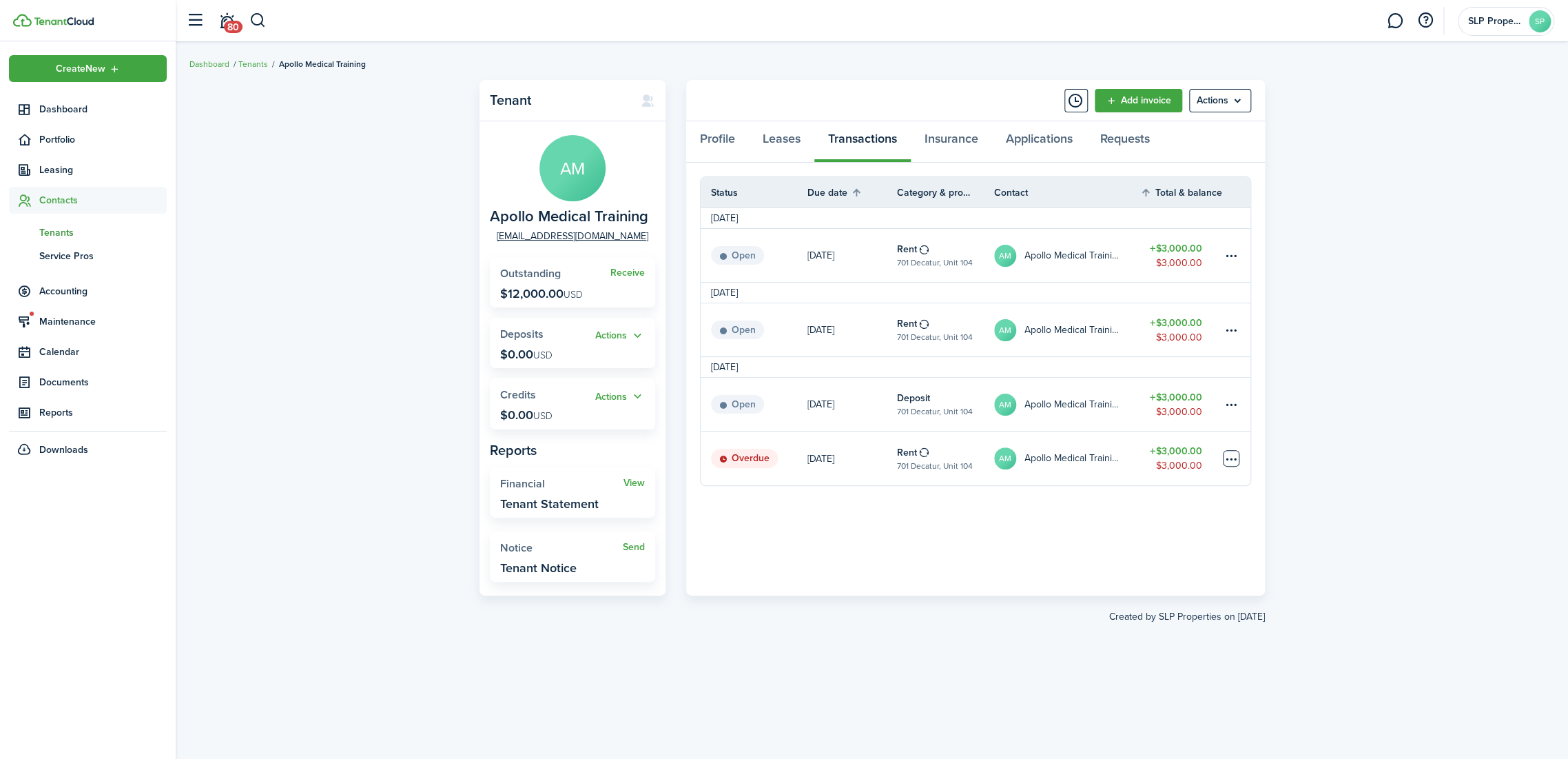
click at [1236, 460] on table-menu-btn-icon at bounding box center [1231, 458] width 17 height 17
click at [1156, 681] on button "Delete" at bounding box center [1179, 678] width 120 height 23
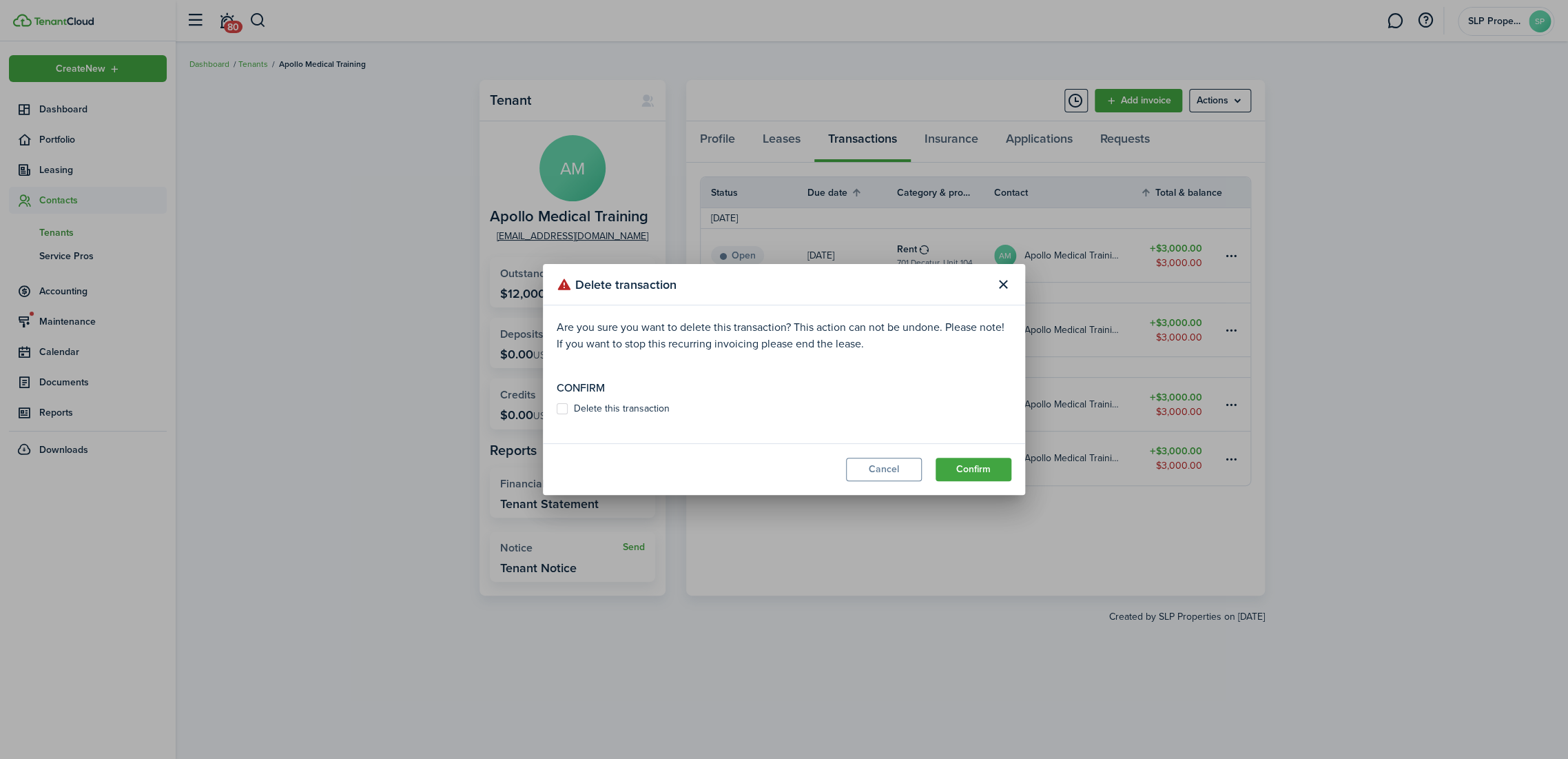
click at [646, 394] on p "Confirm" at bounding box center [783, 388] width 454 height 17
click at [639, 410] on label "Delete this transaction" at bounding box center [613, 408] width 113 height 11
click at [556, 410] on input "Delete this transaction" at bounding box center [556, 409] width 1 height 1
checkbox input "true"
click at [993, 470] on button "Confirm" at bounding box center [973, 469] width 76 height 23
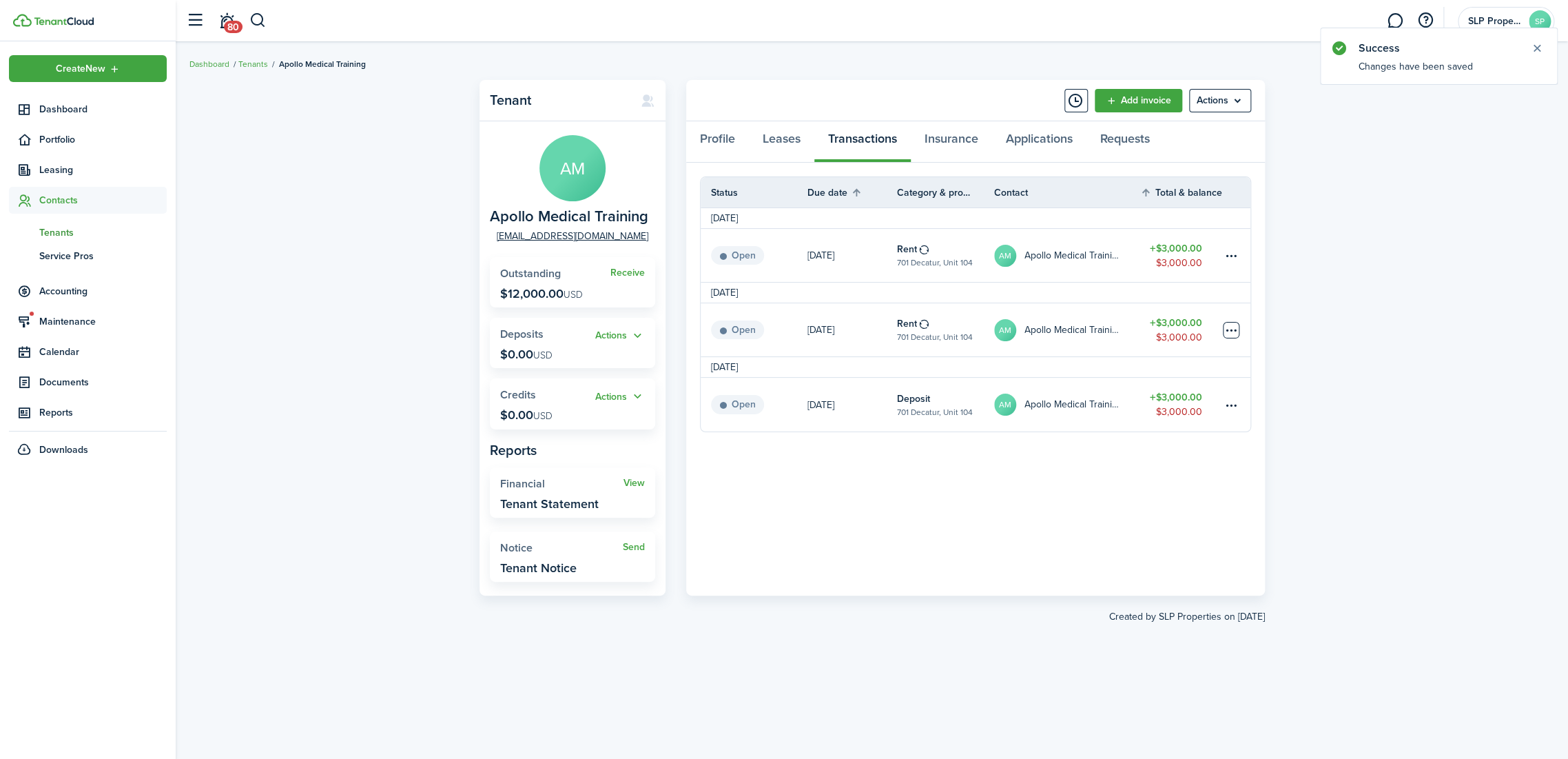
click at [1233, 331] on table-menu-btn-icon at bounding box center [1231, 330] width 17 height 17
click at [1154, 547] on button "Delete" at bounding box center [1179, 549] width 120 height 23
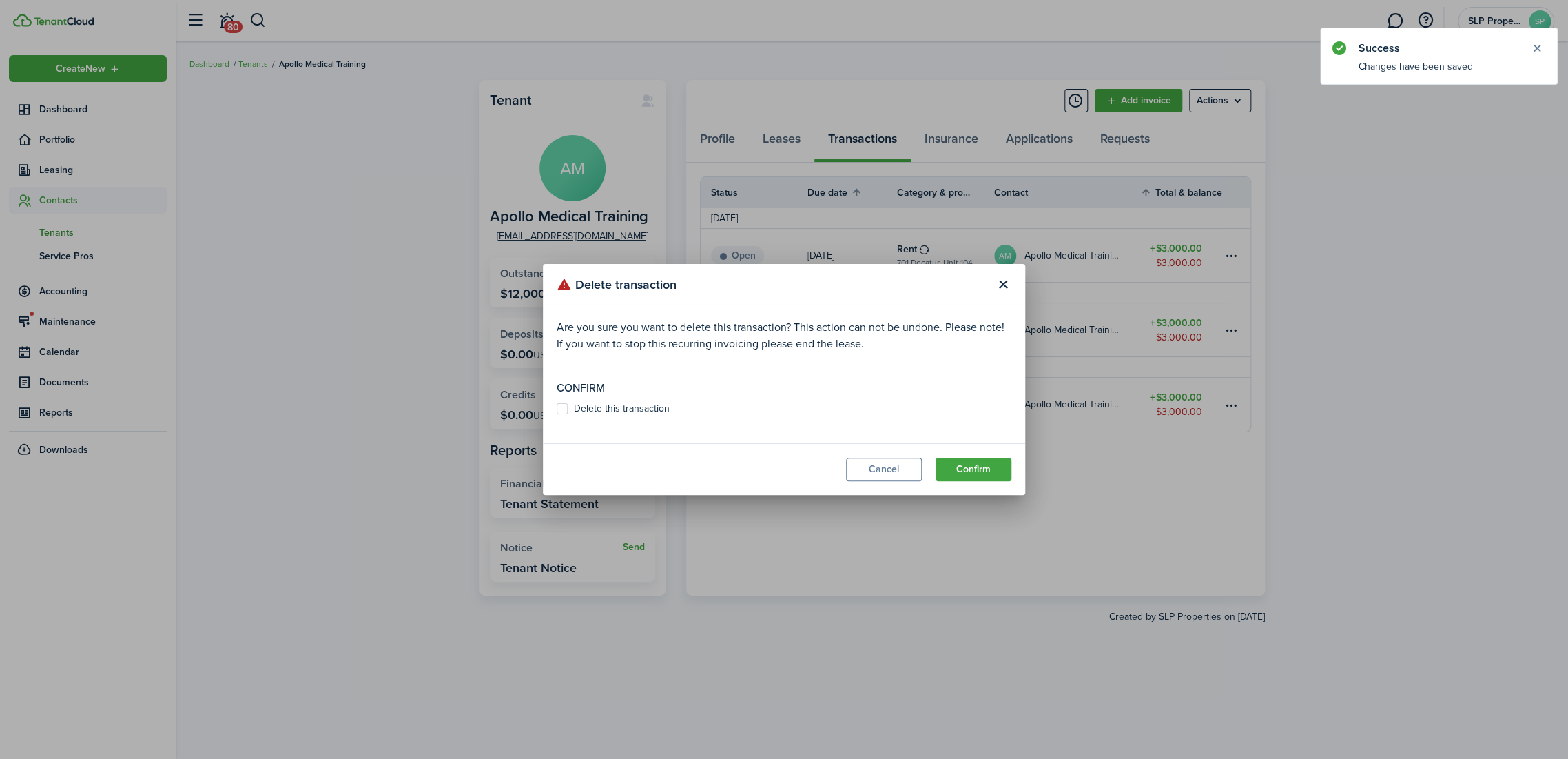
click at [643, 410] on label "Delete this transaction" at bounding box center [613, 408] width 113 height 11
click at [556, 410] on input "Delete this transaction" at bounding box center [556, 409] width 1 height 1
checkbox input "true"
click at [972, 468] on button "Confirm" at bounding box center [973, 469] width 76 height 23
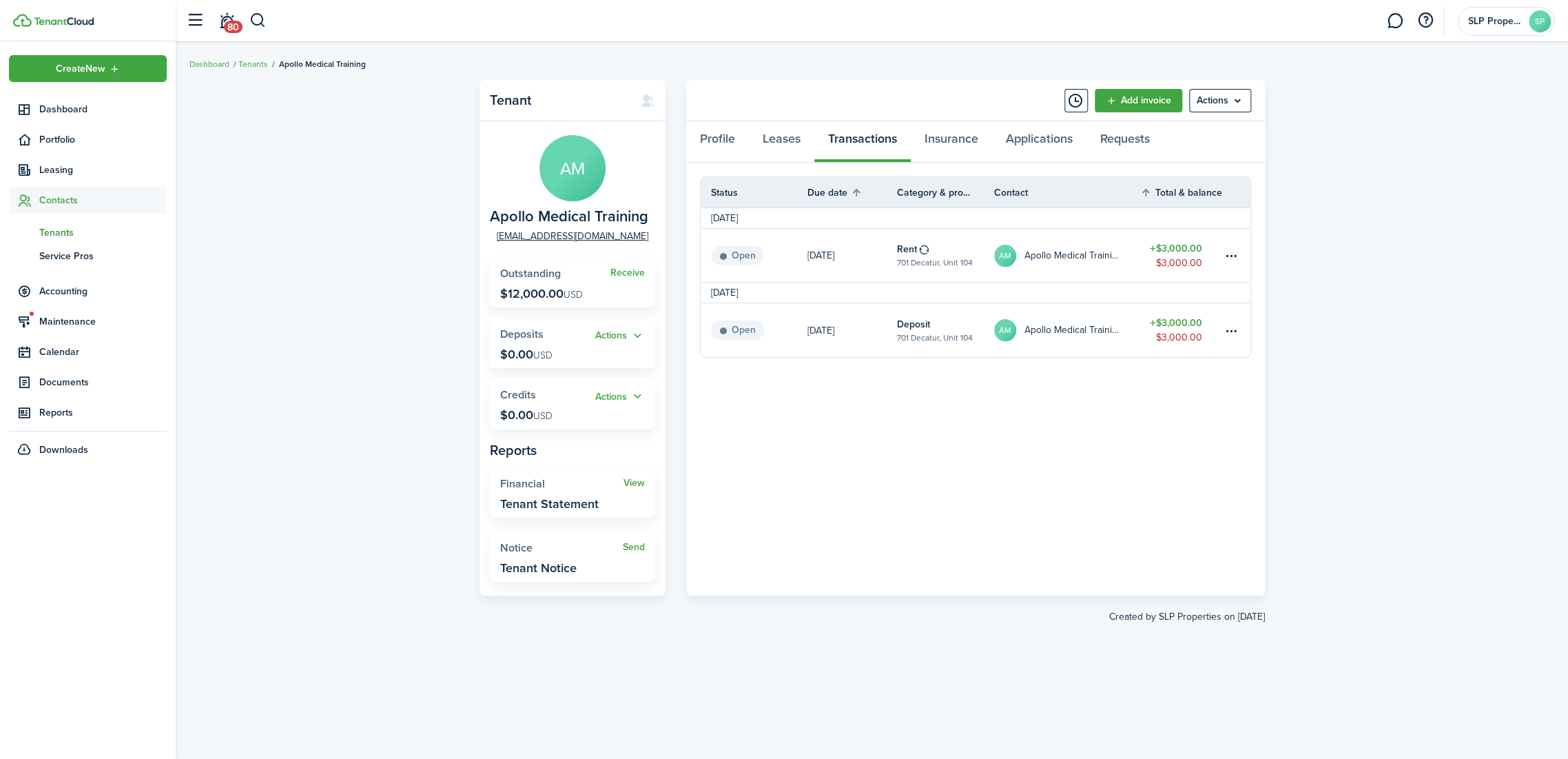
click at [1435, 153] on div "Tenant AM Apollo Medical Training [EMAIL_ADDRESS][DOMAIN_NAME] Receive Outstand…" at bounding box center [871, 400] width 1392 height 655
